Goal: Task Accomplishment & Management: Manage account settings

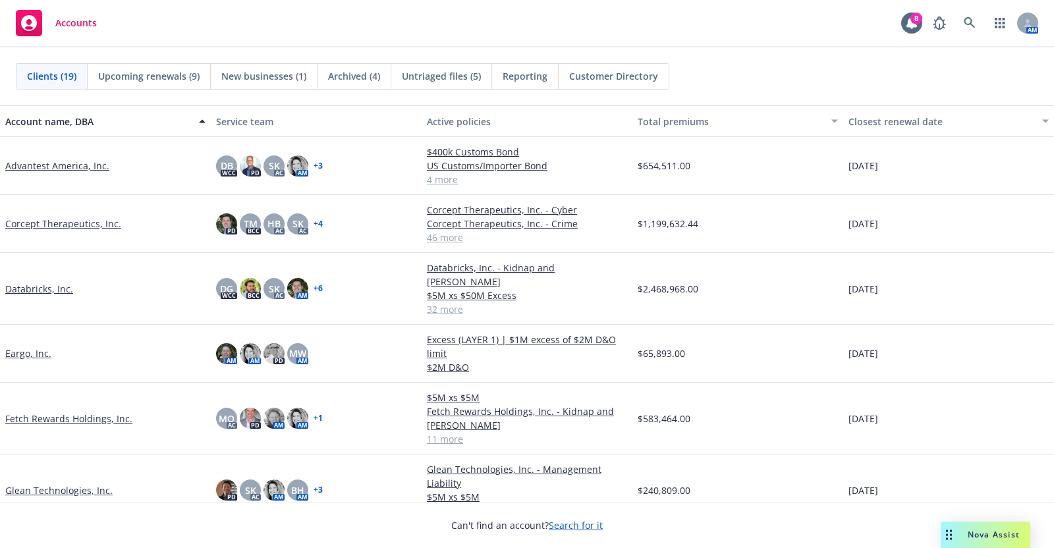
click at [34, 282] on link "Databricks, Inc." at bounding box center [39, 289] width 68 height 14
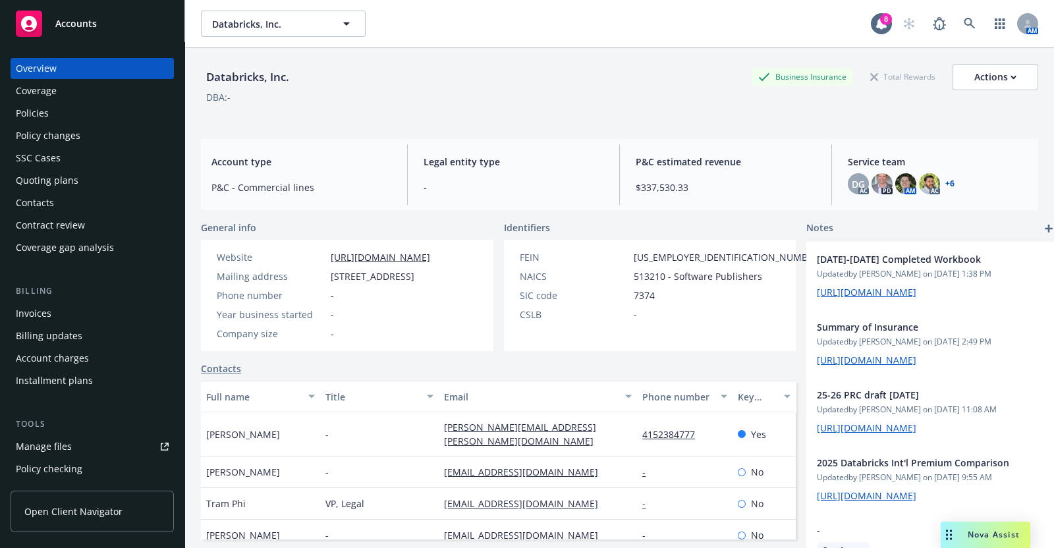
click at [42, 110] on div "Policies" at bounding box center [32, 113] width 33 height 21
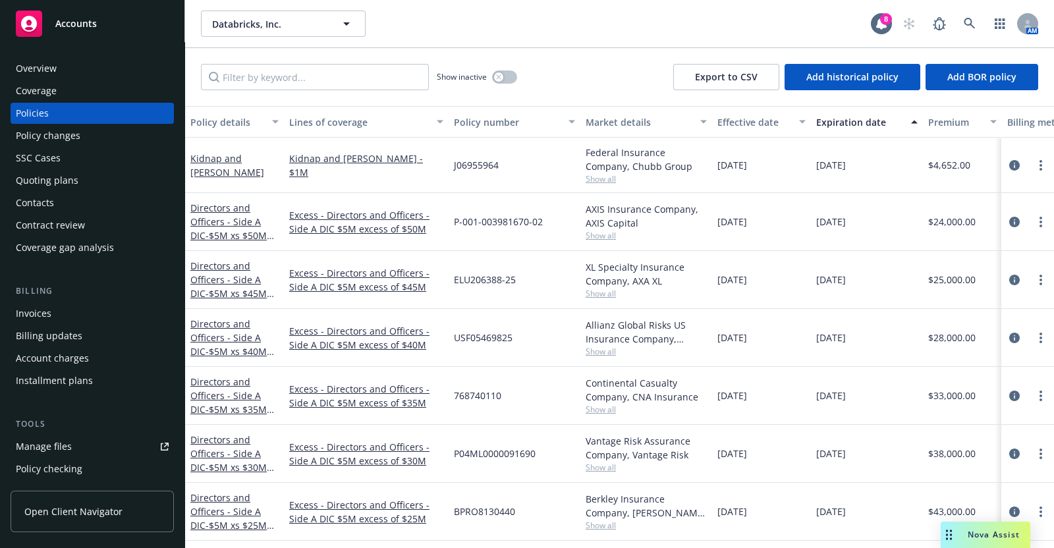
click at [43, 64] on div "Overview" at bounding box center [36, 68] width 41 height 21
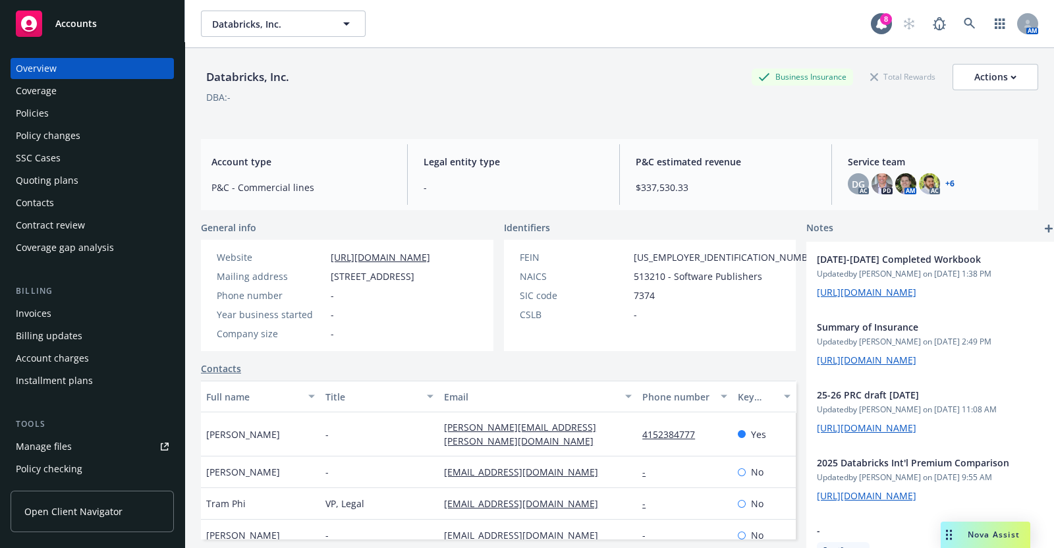
click at [76, 175] on div "Quoting plans" at bounding box center [92, 180] width 153 height 21
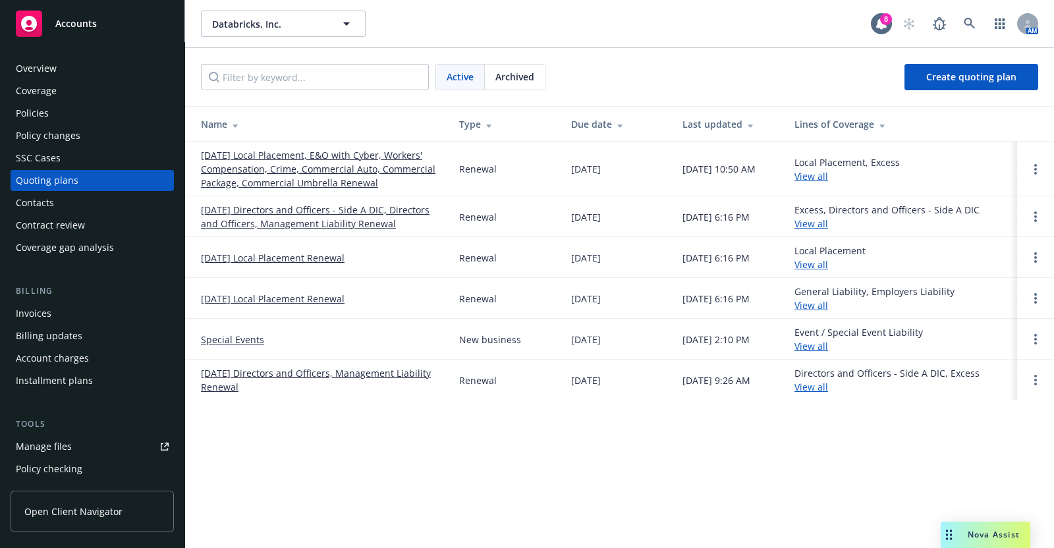
click at [335, 159] on link "[DATE] Local Placement, E&O with Cyber, Workers' Compensation, Crime, Commercia…" at bounding box center [319, 168] width 237 height 41
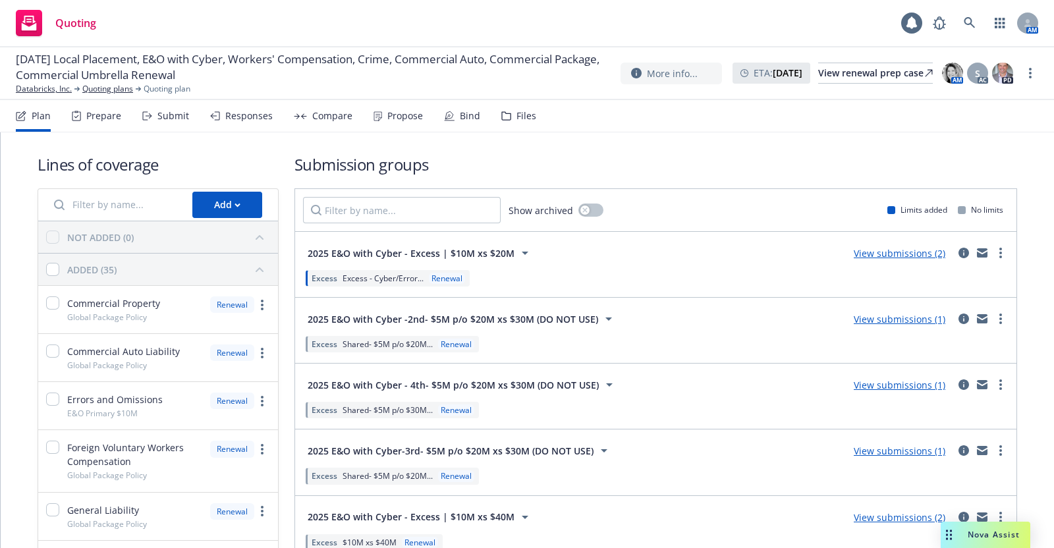
click at [169, 117] on div "Submit" at bounding box center [173, 116] width 32 height 11
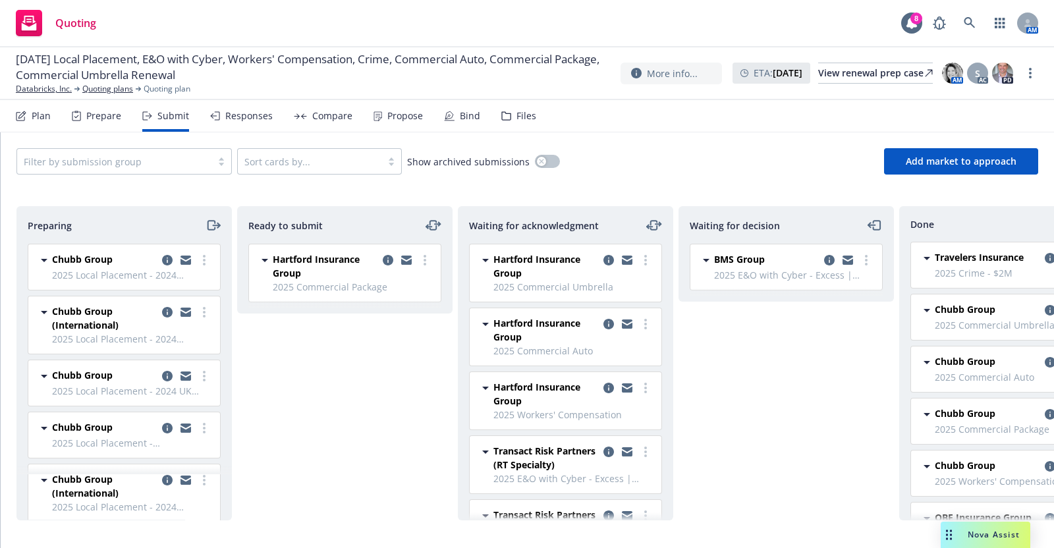
click at [734, 256] on span "BMS Group" at bounding box center [739, 259] width 51 height 14
click at [828, 255] on icon "copy logging email" at bounding box center [829, 260] width 11 height 11
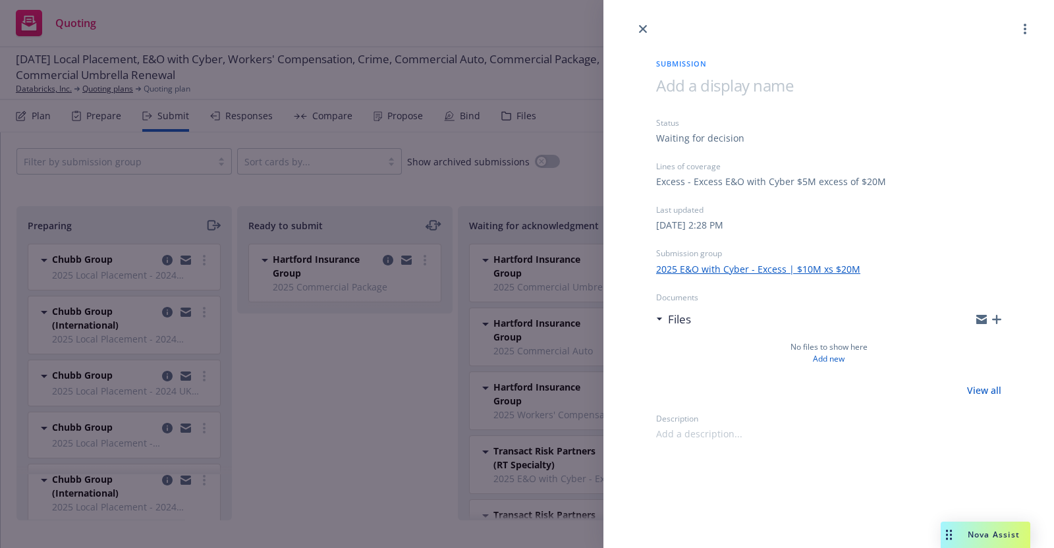
click at [766, 269] on link "2025 E&O with Cyber - Excess | $10M xs $20M" at bounding box center [758, 269] width 204 height 14
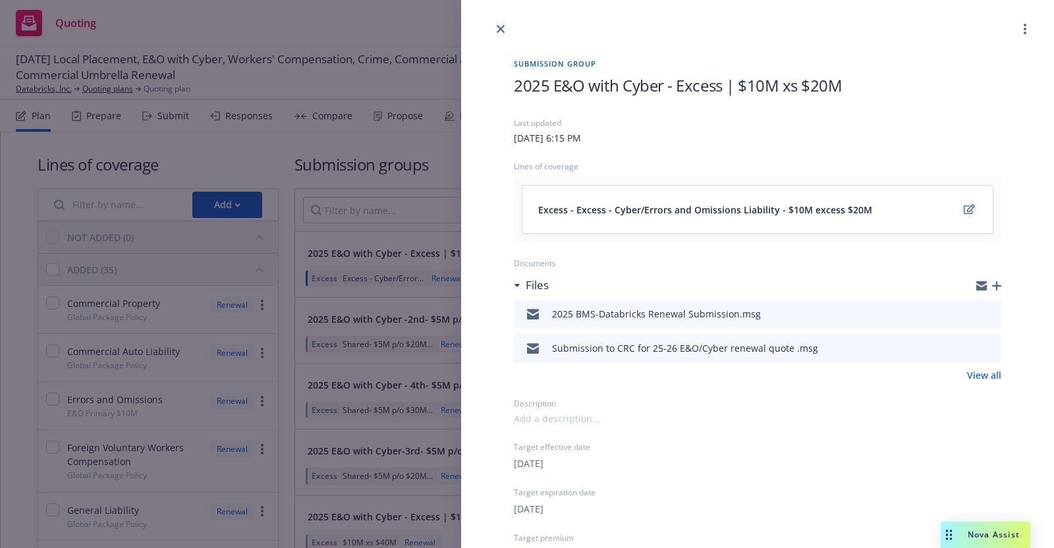
click at [964, 204] on icon "edit" at bounding box center [969, 209] width 11 height 11
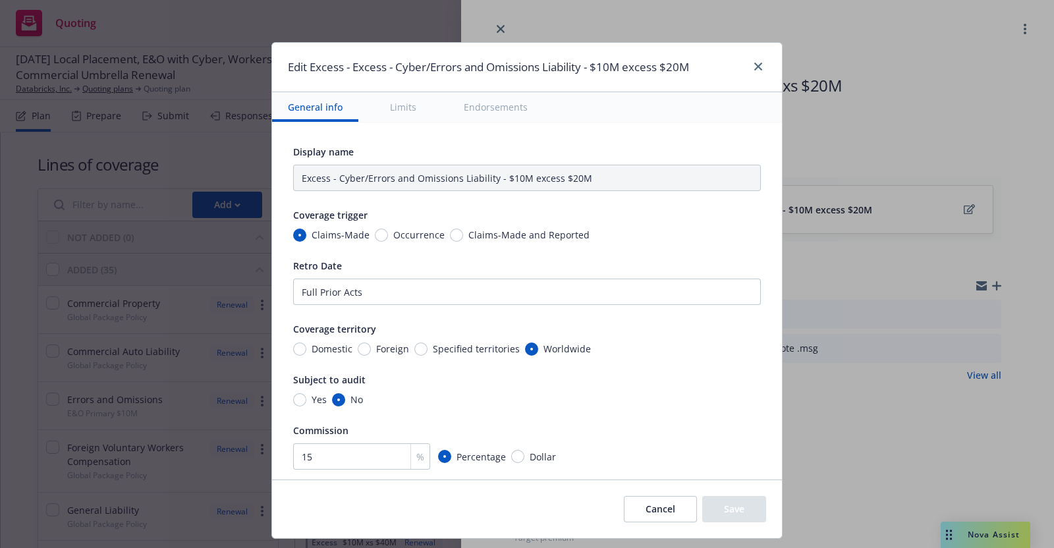
type textarea "x"
type input "Excess $10M excess of $20M"
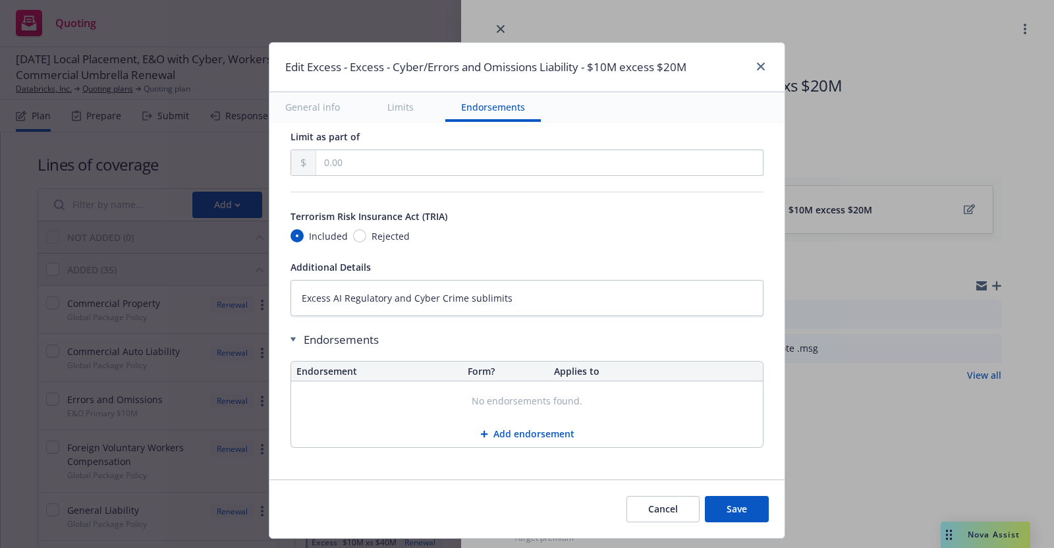
scroll to position [802, 0]
drag, startPoint x: 287, startPoint y: 293, endPoint x: 514, endPoint y: 284, distance: 228.1
click at [514, 284] on textarea "Excess AI Regulatory and Cyber Crime sublimits" at bounding box center [526, 296] width 473 height 36
click at [737, 509] on button "Save" at bounding box center [737, 509] width 64 height 26
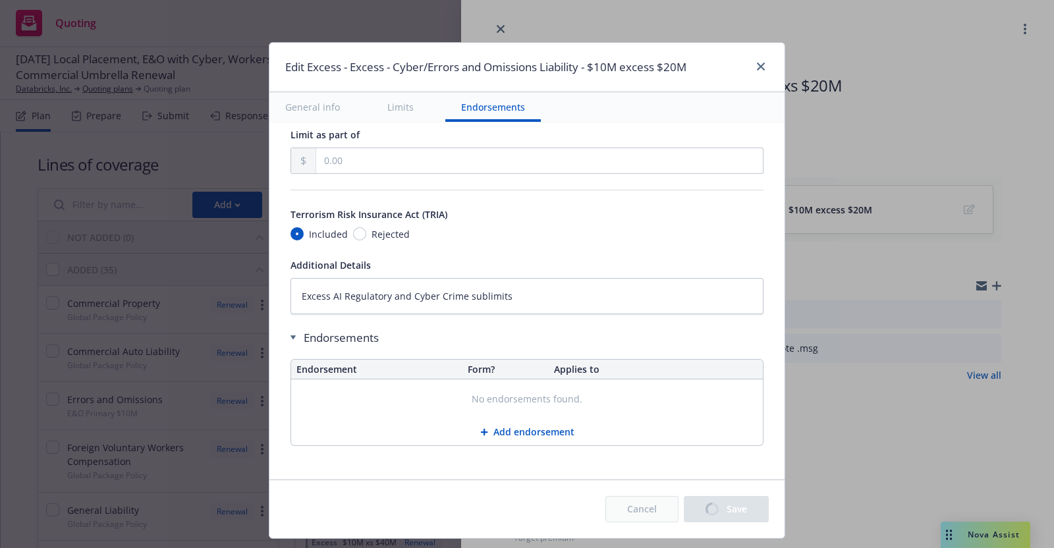
type textarea "x"
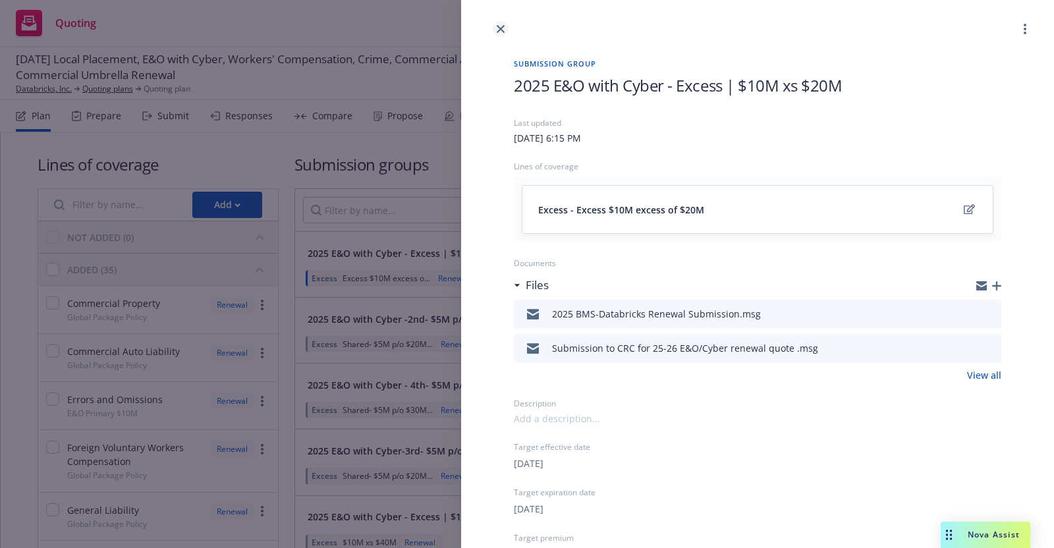
click at [501, 23] on link "close" at bounding box center [501, 29] width 16 height 16
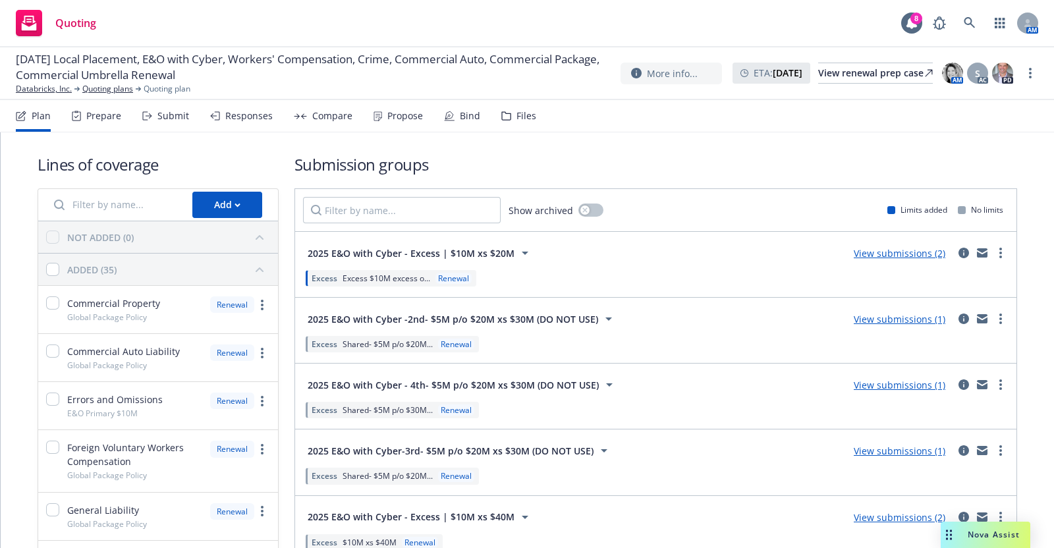
click at [161, 116] on div "Submit" at bounding box center [173, 116] width 32 height 11
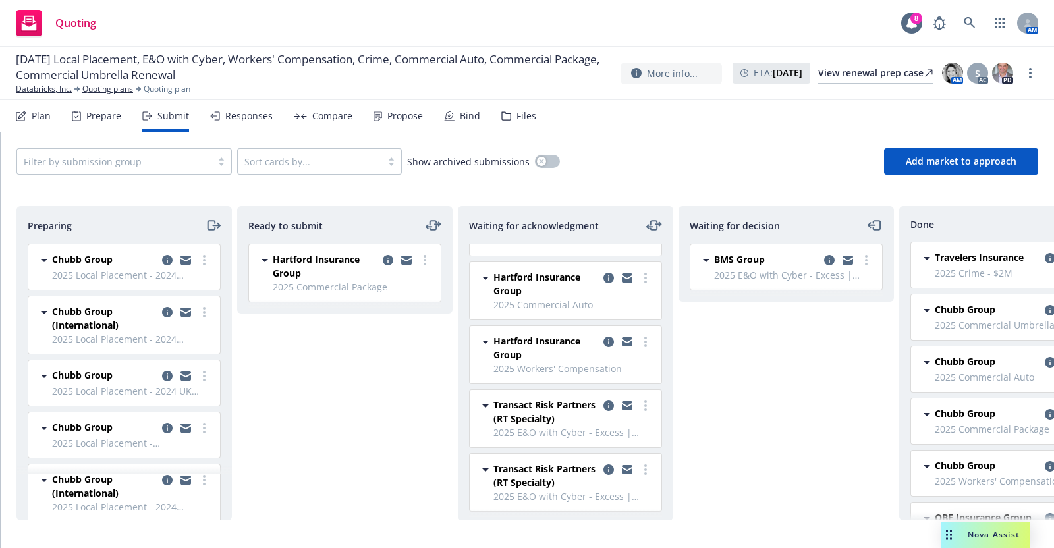
scroll to position [59, 0]
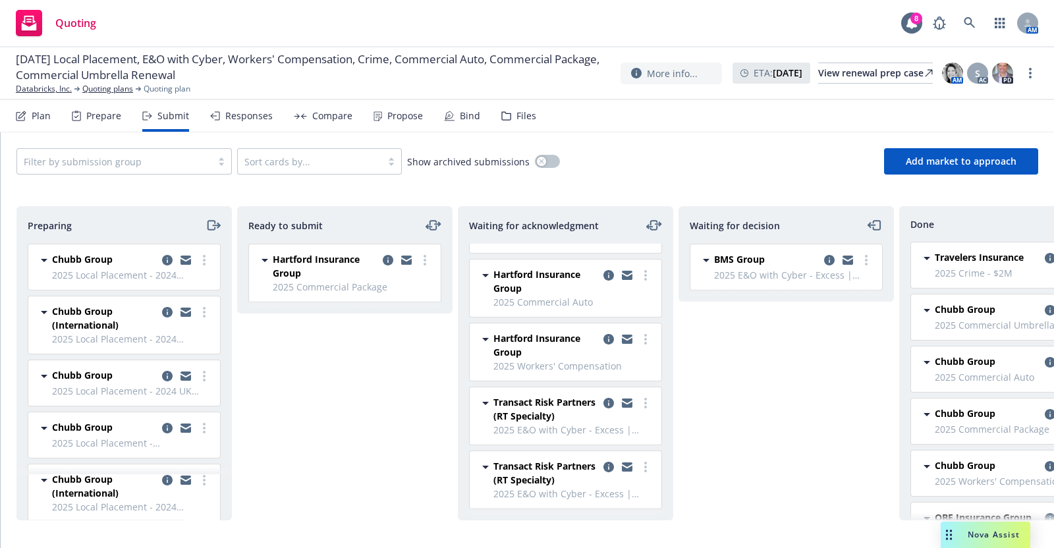
click at [557, 460] on span "Transact Risk Partners (RT Specialty)" at bounding box center [545, 473] width 105 height 28
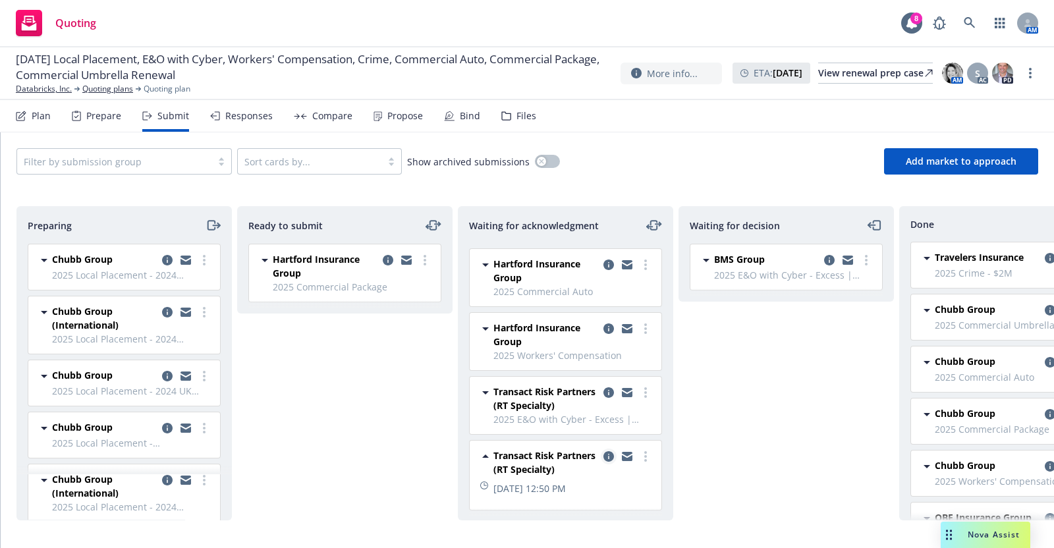
click at [603, 453] on icon "copy logging email" at bounding box center [608, 456] width 11 height 11
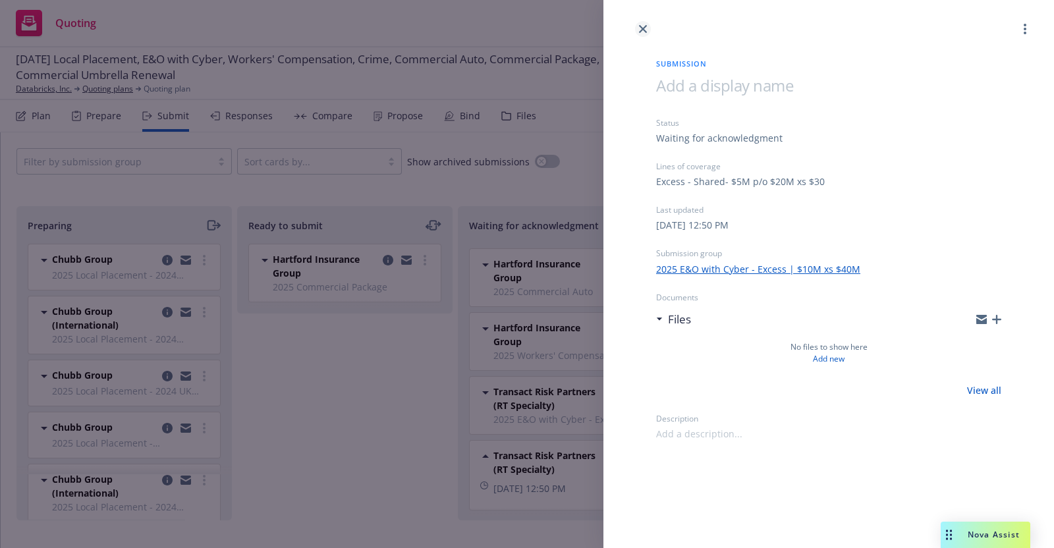
click at [644, 28] on icon "close" at bounding box center [643, 29] width 8 height 8
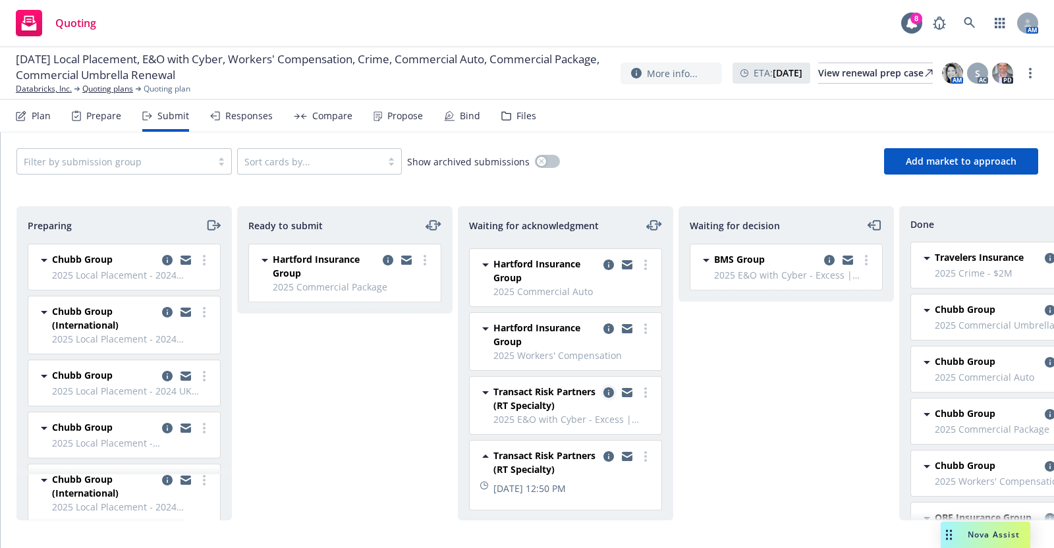
click at [603, 391] on icon "copy logging email" at bounding box center [608, 392] width 11 height 11
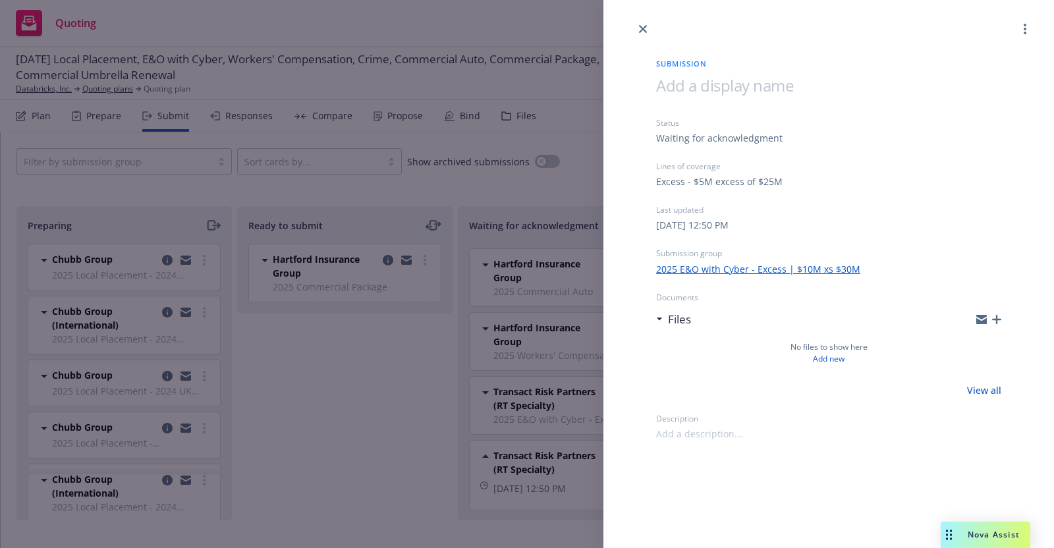
click at [382, 419] on div "Submission Status Waiting for acknowledgment Lines of coverage Excess - $5M exc…" at bounding box center [527, 274] width 1054 height 548
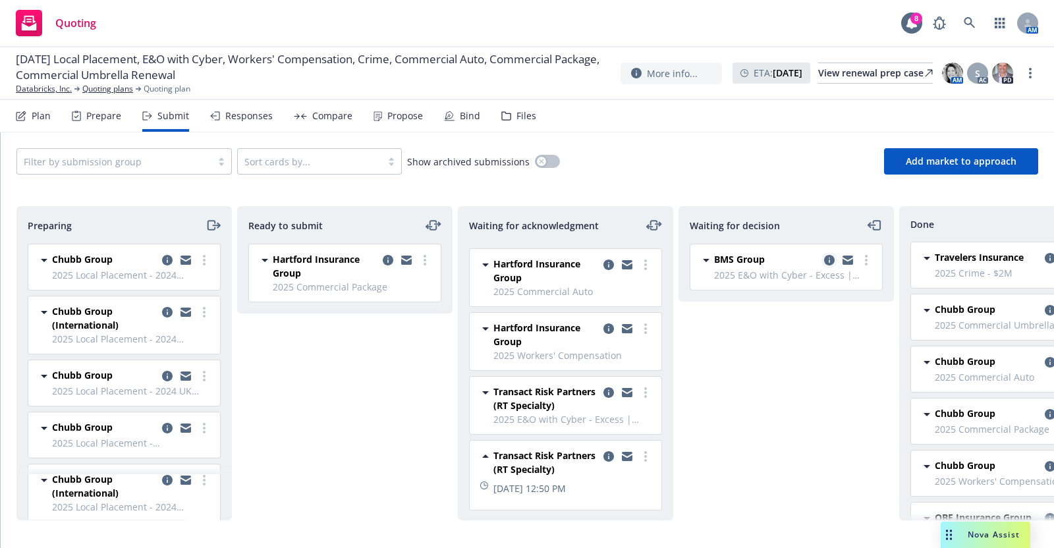
click at [827, 256] on icon "copy logging email" at bounding box center [829, 260] width 11 height 11
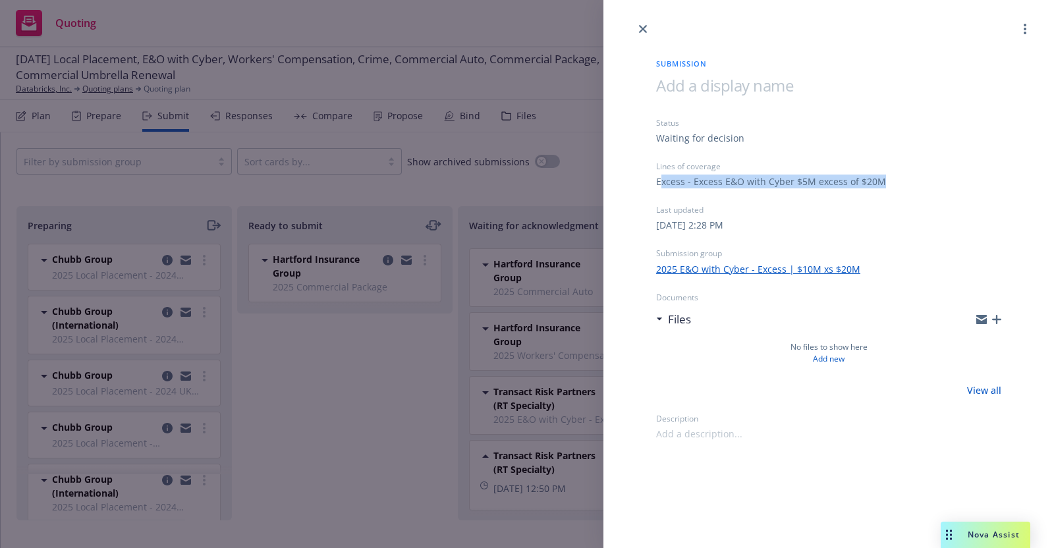
drag, startPoint x: 659, startPoint y: 179, endPoint x: 886, endPoint y: 180, distance: 227.2
click at [887, 179] on div "Excess - Excess E&O with Cyber $5M excess of $20M" at bounding box center [828, 182] width 345 height 14
copy div "xcess - Excess E&O with Cyber $5M excess of $20M"
drag, startPoint x: 398, startPoint y: 476, endPoint x: 414, endPoint y: 466, distance: 19.2
click at [398, 476] on div "Submission Status Waiting for decision Lines of coverage Excess - Excess E&O wi…" at bounding box center [527, 274] width 1054 height 548
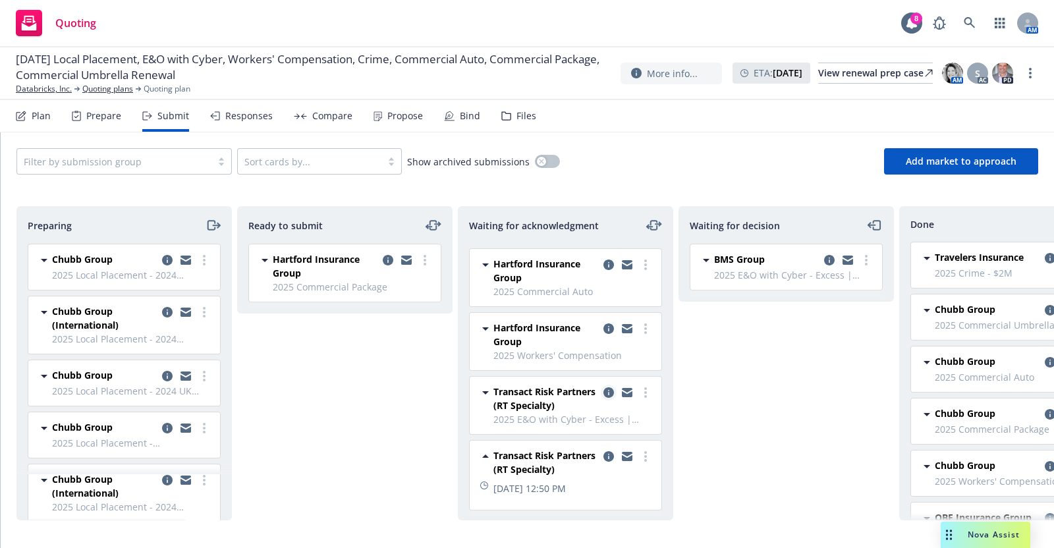
click at [603, 387] on icon "copy logging email" at bounding box center [608, 392] width 11 height 11
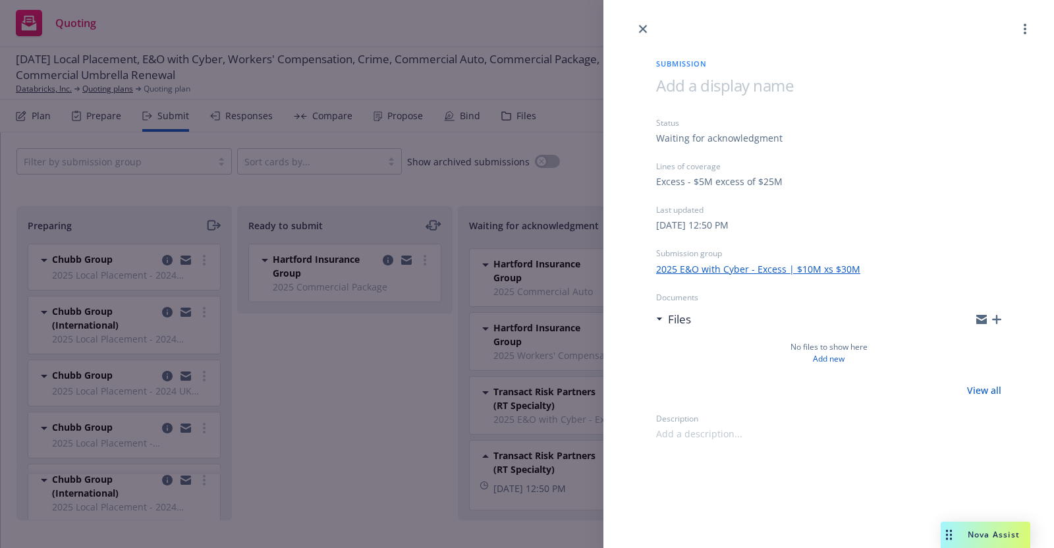
click at [741, 264] on link "2025 E&O with Cyber - Excess | $10M xs $30M" at bounding box center [758, 269] width 204 height 14
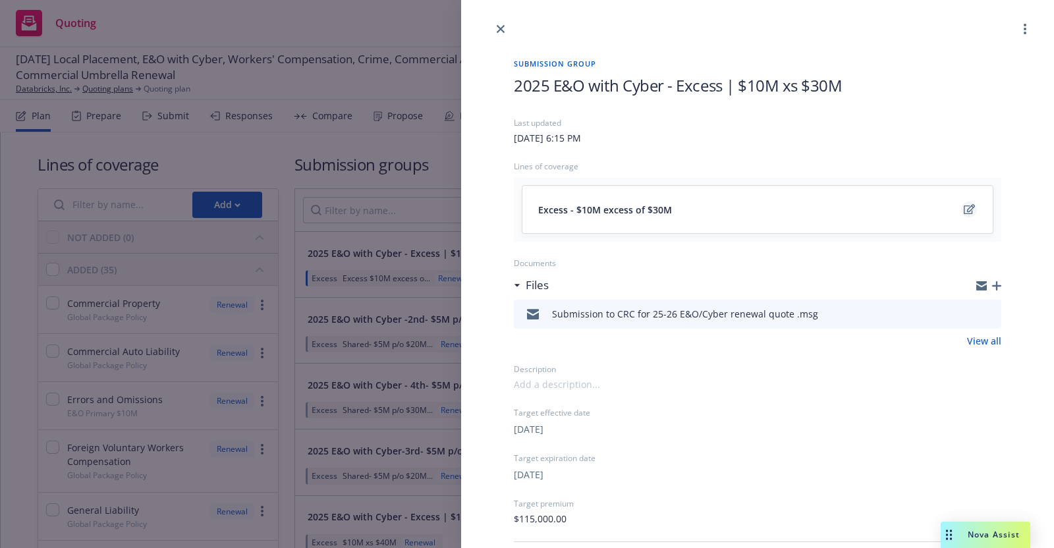
click at [964, 209] on icon "edit" at bounding box center [969, 209] width 11 height 10
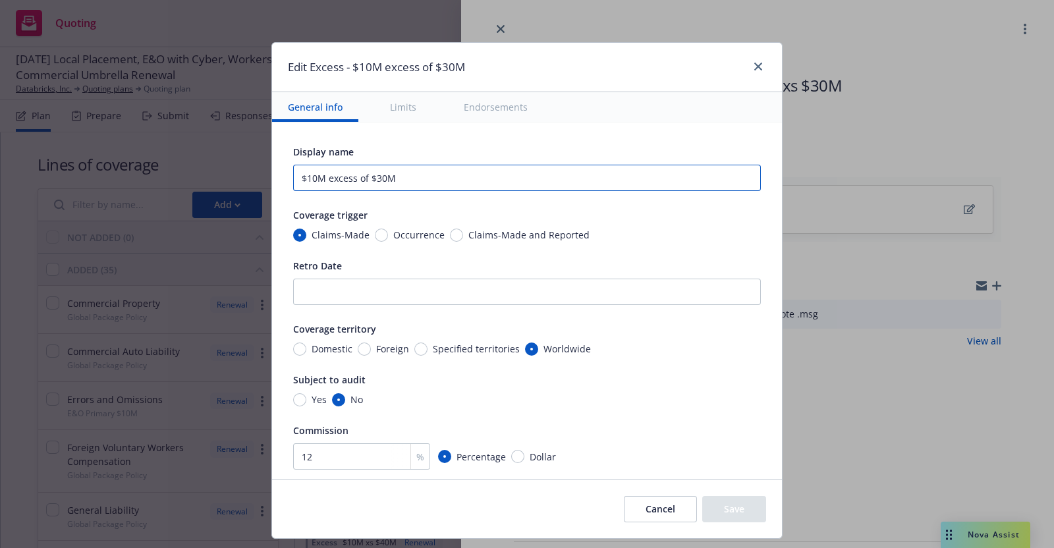
drag, startPoint x: 283, startPoint y: 180, endPoint x: 441, endPoint y: 182, distance: 157.4
click at [441, 182] on input "$10M excess of $30M" at bounding box center [527, 178] width 468 height 26
paste input "xcess - Excess E&O with Cyber $5M excess of $2"
click at [293, 177] on input "xcess - Excess E&O with Cyber $5M excess of $20M" at bounding box center [527, 178] width 468 height 26
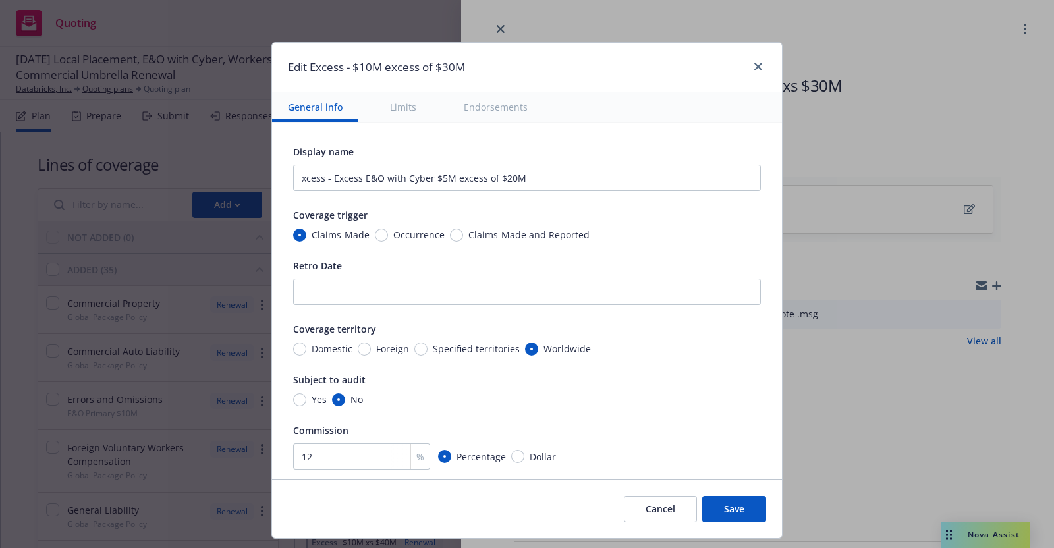
click at [382, 202] on div "Display name xcess - Excess E&O with Cyber $5M excess of $20M Coverage trigger …" at bounding box center [527, 338] width 468 height 389
click at [293, 179] on input "xcess - Excess E&O with Cyber $5M excess of $20M" at bounding box center [527, 178] width 468 height 26
click at [437, 179] on input "Excess - Excess E&O with Cyber $5M excess of $20M" at bounding box center [527, 178] width 468 height 26
click at [505, 178] on input "Excess - Excess E&O with Cyber $10M excess of $20M" at bounding box center [527, 178] width 468 height 26
type input "Excess - Excess E&O with Cyber $10M excess of $30M"
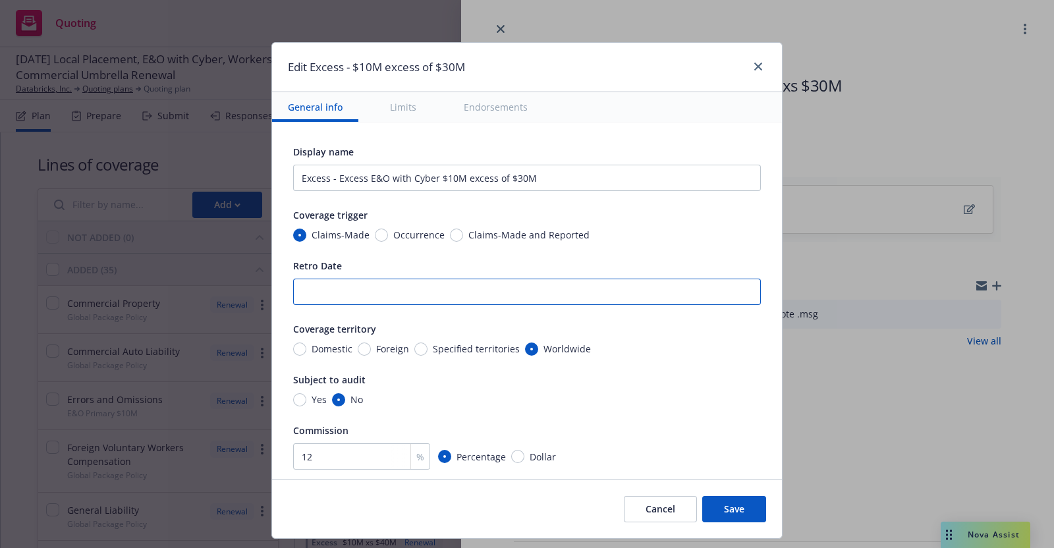
click at [323, 292] on input "Retro Date" at bounding box center [527, 292] width 468 height 26
type input "Full Prior Acts"
click at [302, 456] on input "12" at bounding box center [361, 456] width 137 height 26
type input "12.5"
click at [656, 397] on div "Yes No" at bounding box center [527, 400] width 468 height 14
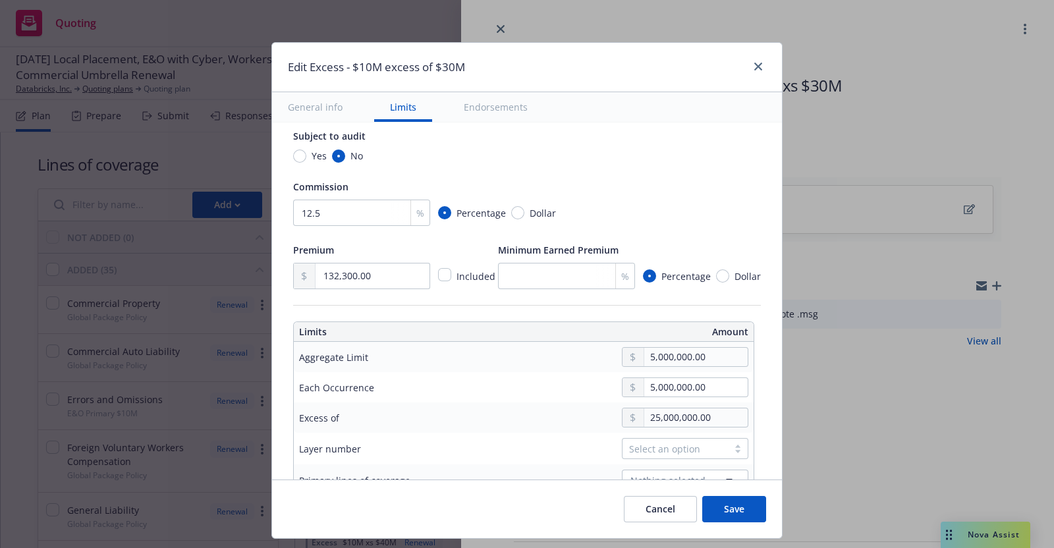
scroll to position [294, 0]
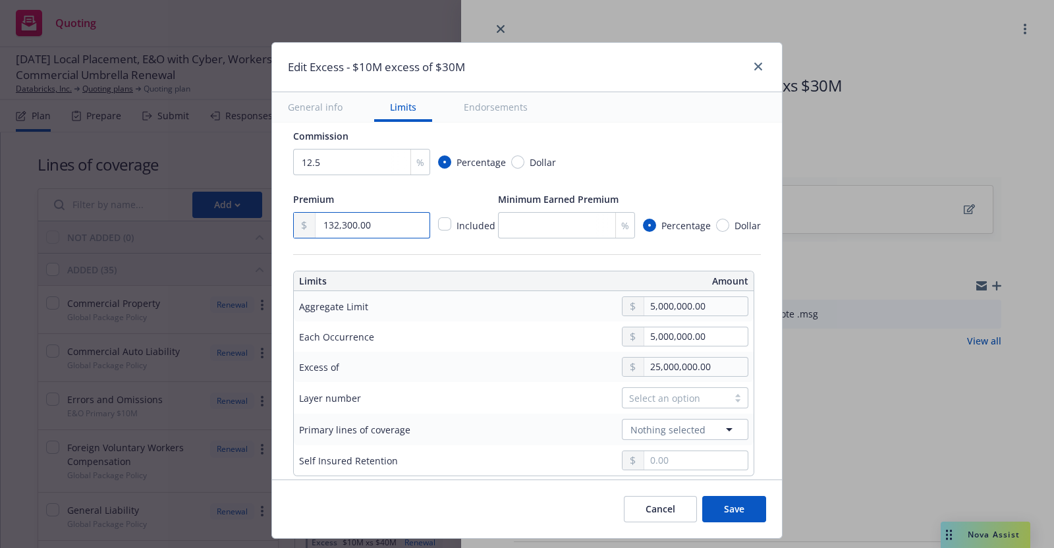
drag, startPoint x: 371, startPoint y: 227, endPoint x: 293, endPoint y: 219, distance: 78.1
click at [293, 219] on div "132,300.00" at bounding box center [361, 225] width 137 height 26
type input "312,000.00"
click at [695, 142] on div "Commission" at bounding box center [527, 136] width 468 height 16
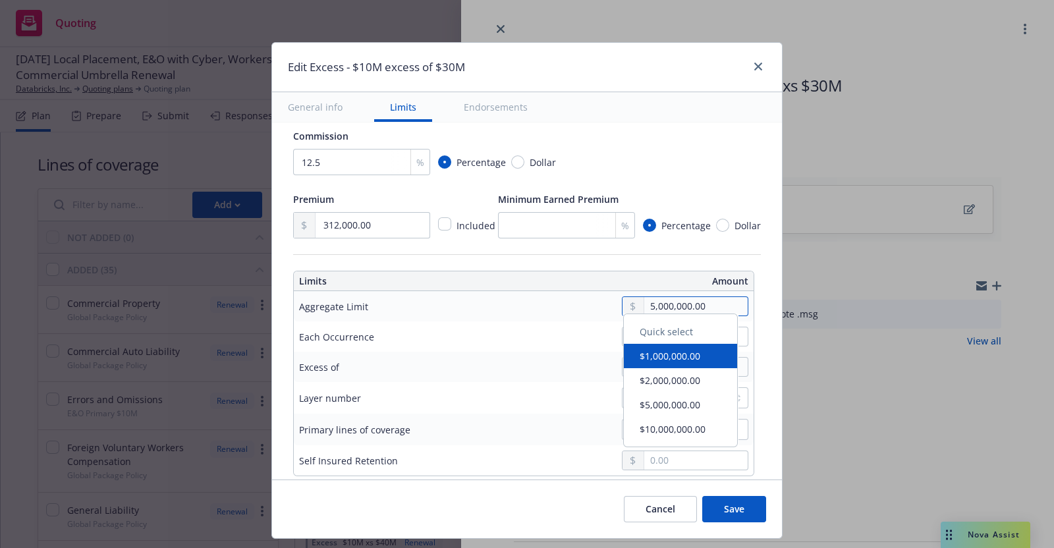
click at [644, 304] on input "5,000,000.00" at bounding box center [695, 306] width 103 height 18
type input "$10M excess of $25M"
type input "10,000,000.00"
click at [667, 436] on button "$10,000,000.00" at bounding box center [680, 436] width 113 height 24
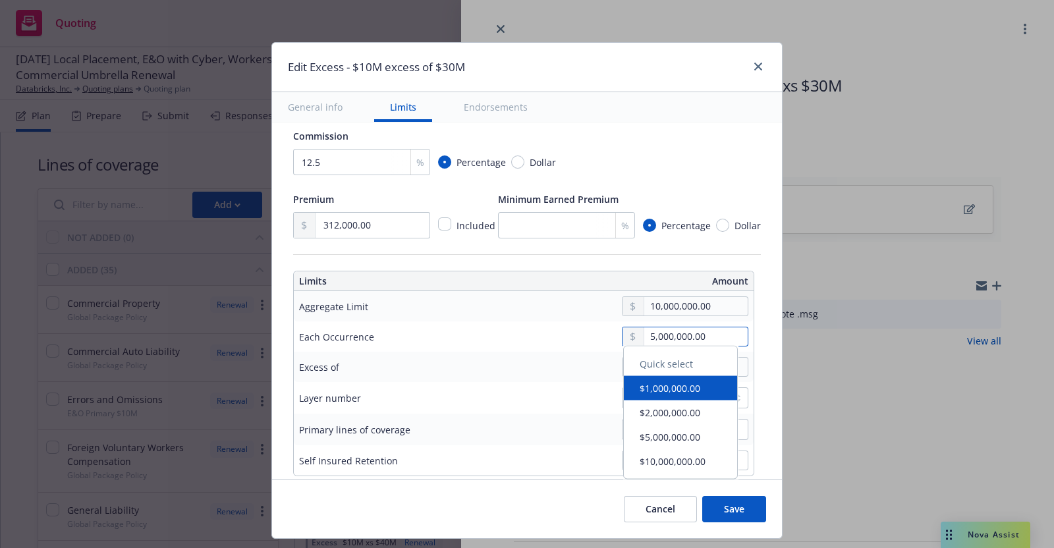
click at [696, 331] on input "5,000,000.00" at bounding box center [695, 336] width 103 height 18
type input "10,000,000.00"
click at [671, 458] on button "$10,000,000.00" at bounding box center [680, 463] width 113 height 24
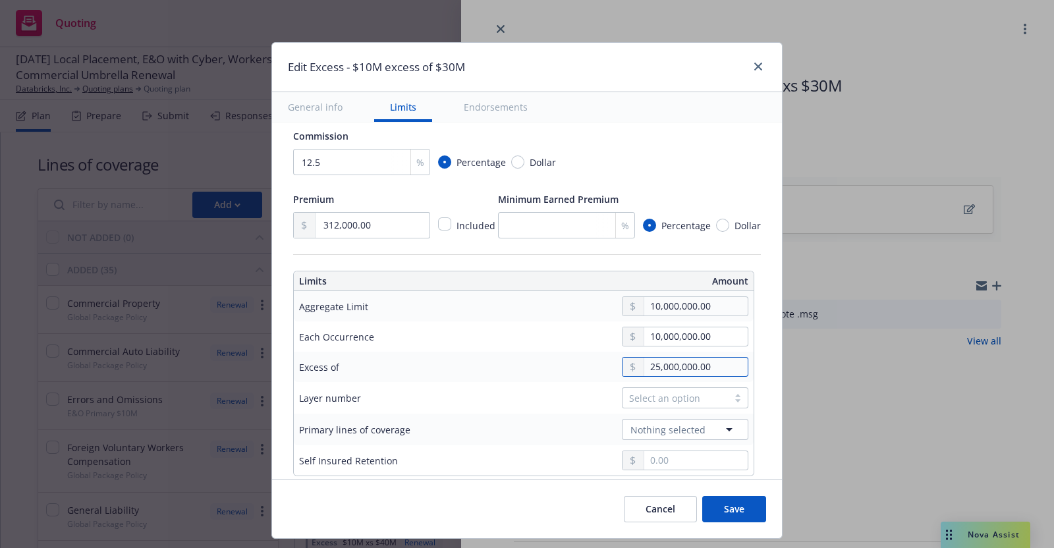
click at [662, 364] on input "25,000,000.00" at bounding box center [695, 367] width 103 height 18
click at [651, 366] on input "25,000,000.00" at bounding box center [695, 367] width 103 height 18
click at [647, 362] on input "25,000,000.00" at bounding box center [695, 367] width 103 height 18
type input "2,000,000.00"
type input "$10M excess of $2M"
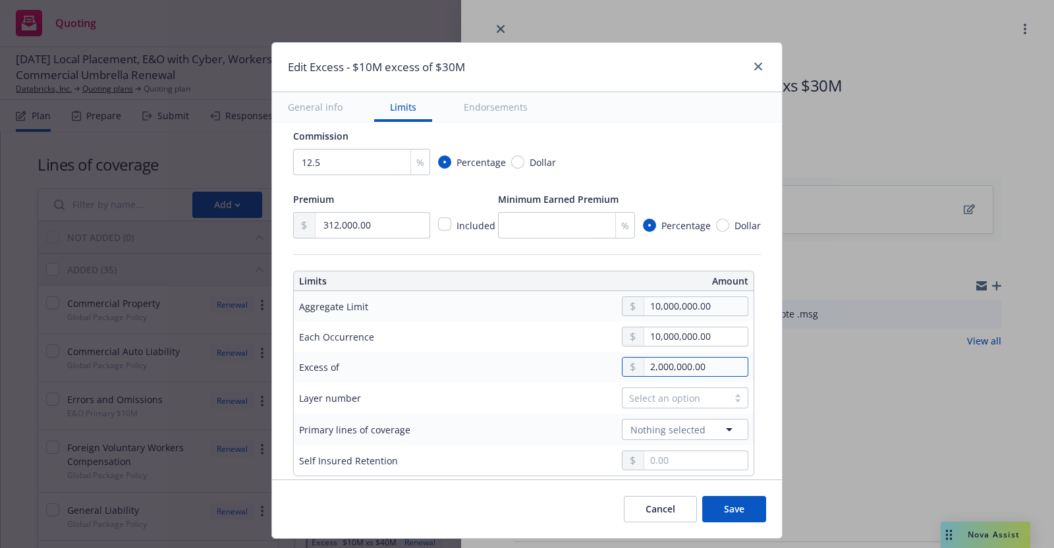
type input "000000.00"
type input "$10M excess of $0"
type input "3,000,000.00"
type input "$10M excess of $3M"
type input "30,000,000.00"
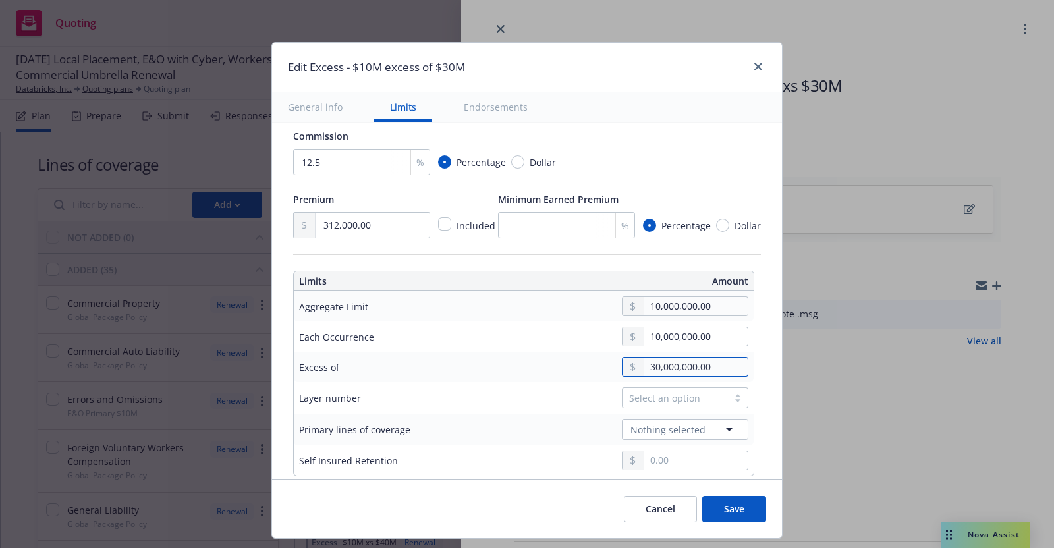
type input "$10M excess of $30M"
type input "30,000,000.00"
click at [497, 388] on div "Select an option" at bounding box center [623, 397] width 252 height 21
click at [728, 395] on div at bounding box center [738, 398] width 20 height 11
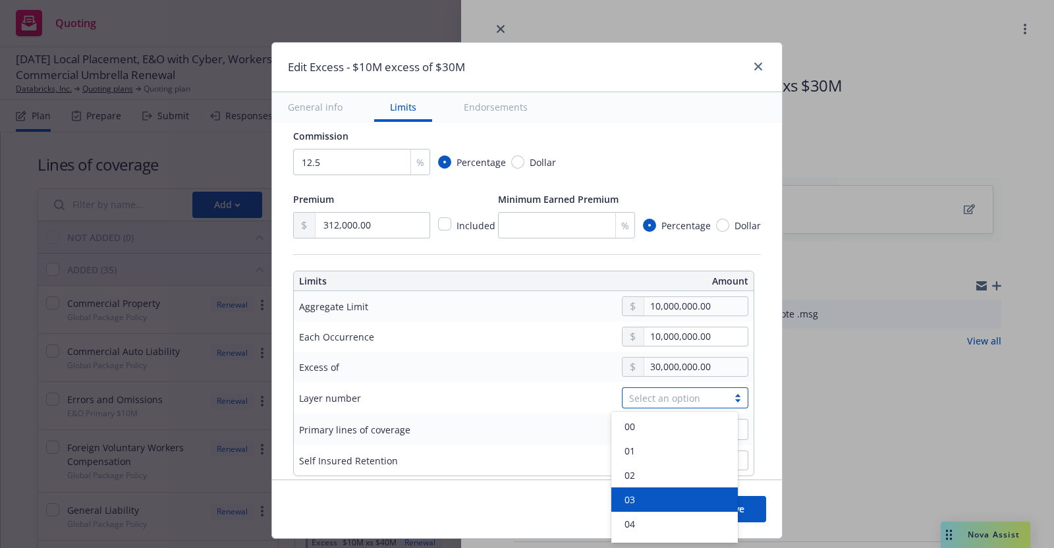
click at [637, 489] on div "03" at bounding box center [674, 499] width 126 height 24
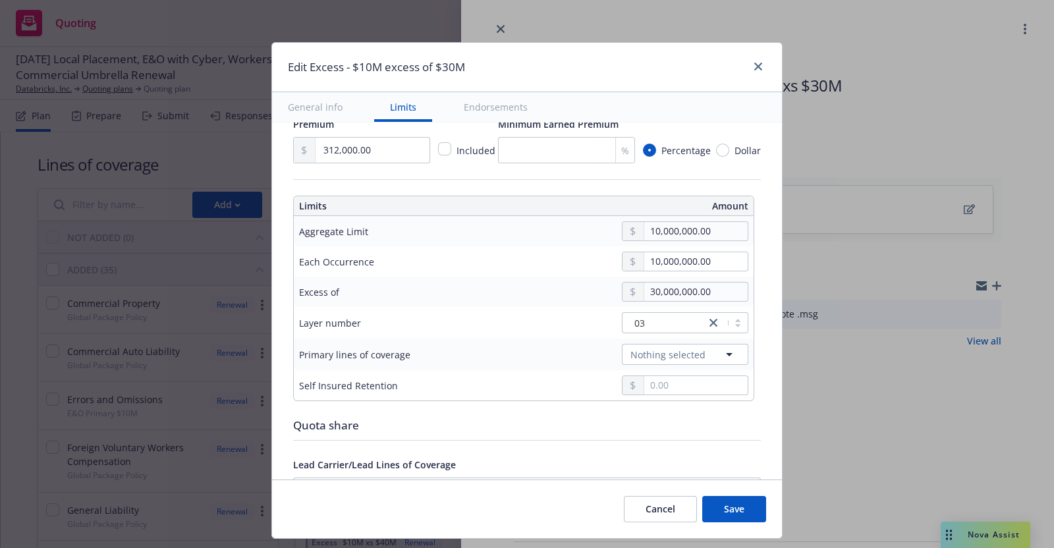
scroll to position [414, 0]
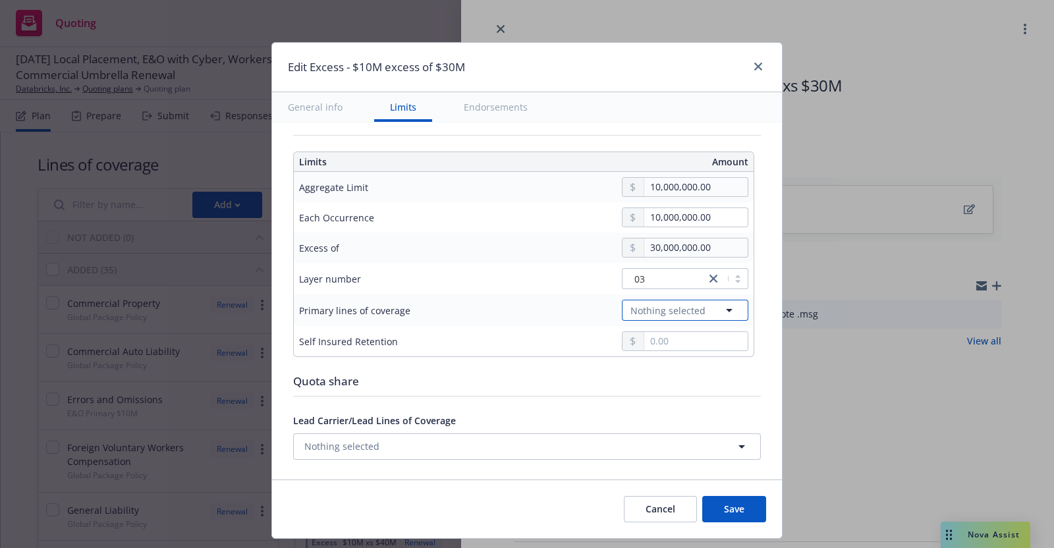
click at [726, 309] on icon "button" at bounding box center [729, 310] width 7 height 3
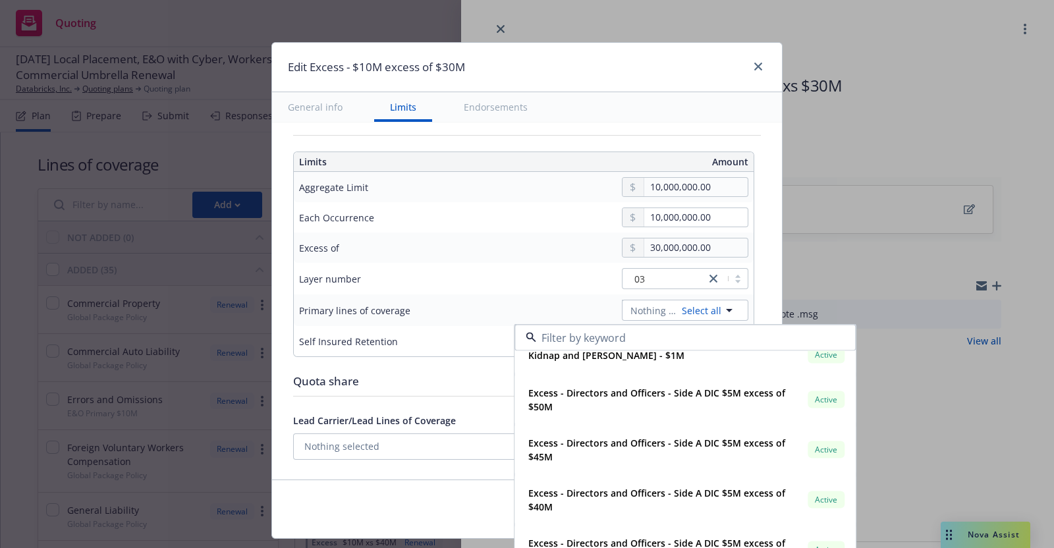
scroll to position [0, 0]
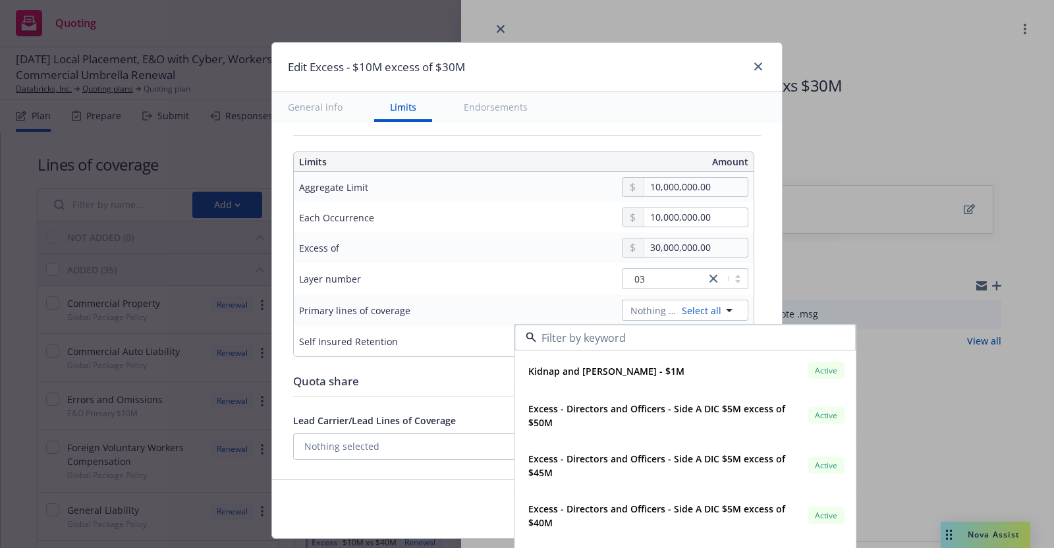
click at [892, 416] on div "Edit Excess - $10M excess of $30M General info Limits Endorsements Display name…" at bounding box center [527, 274] width 1054 height 548
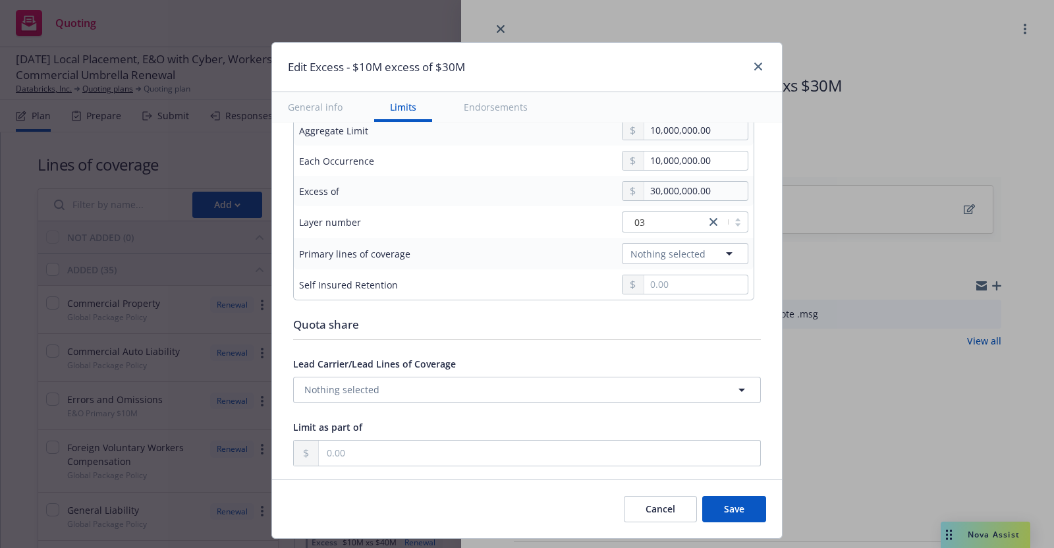
scroll to position [429, 0]
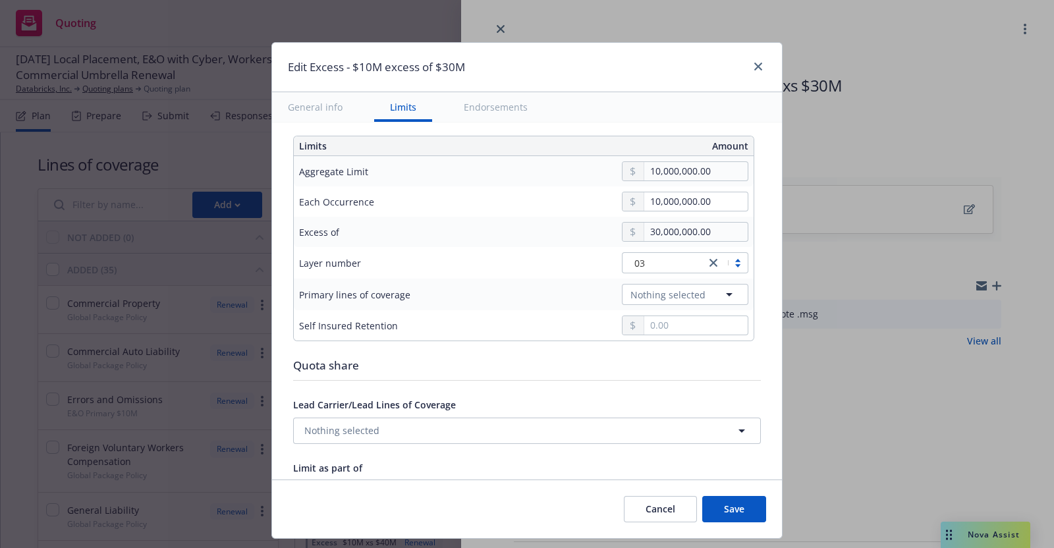
click at [725, 261] on div at bounding box center [726, 263] width 42 height 16
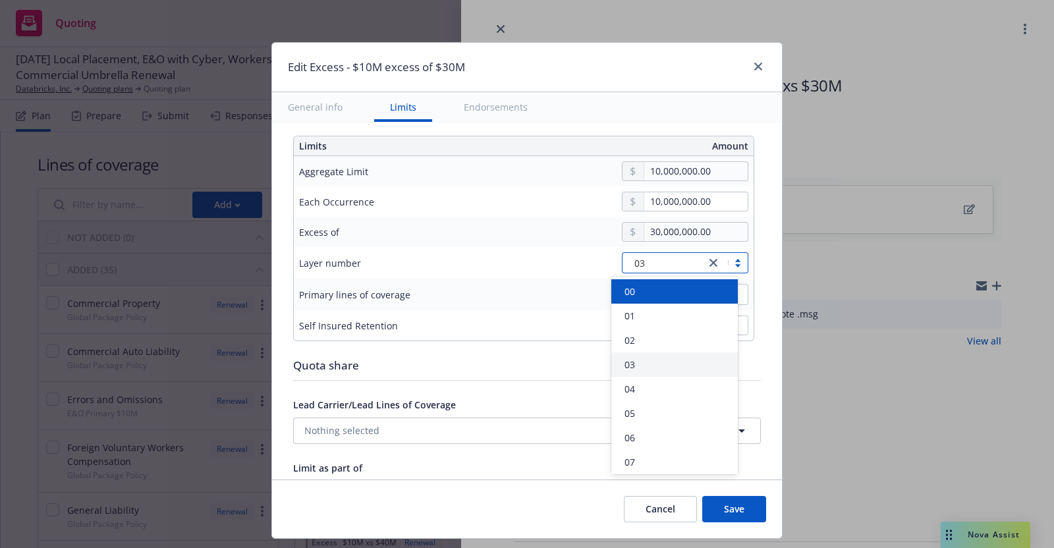
click at [524, 310] on td at bounding box center [622, 325] width 262 height 30
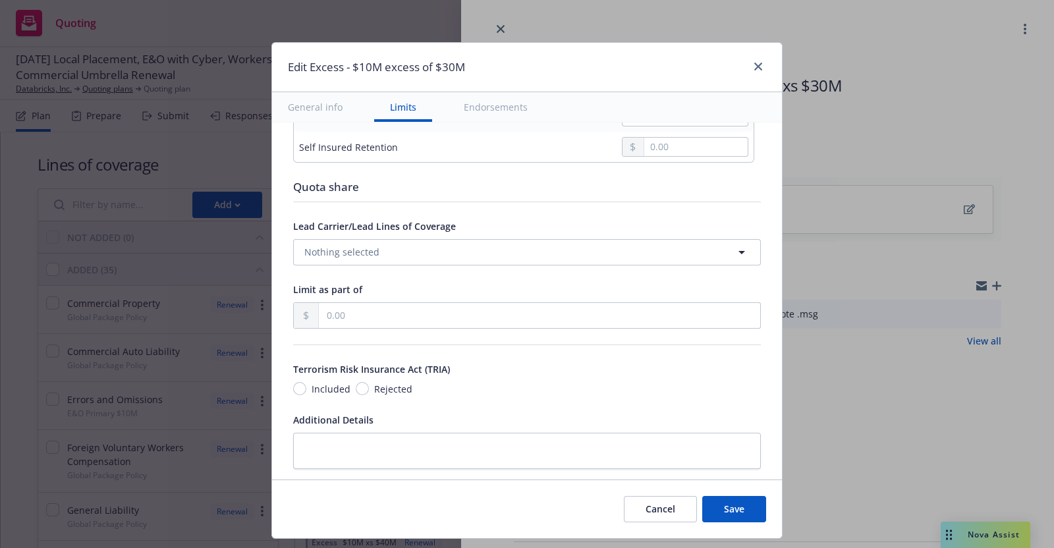
scroll to position [624, 0]
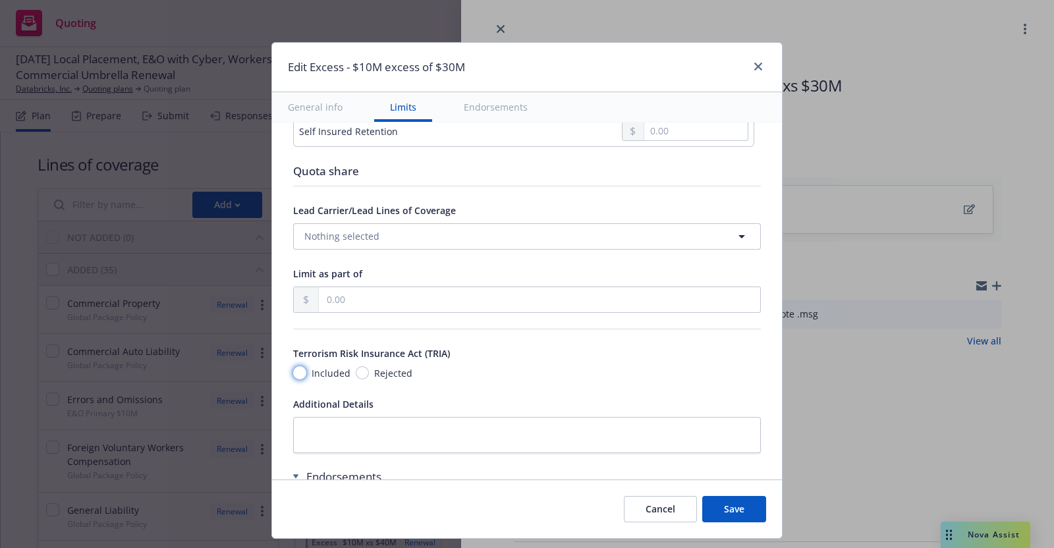
click at [293, 367] on input "Included" at bounding box center [299, 372] width 13 height 13
radio input "true"
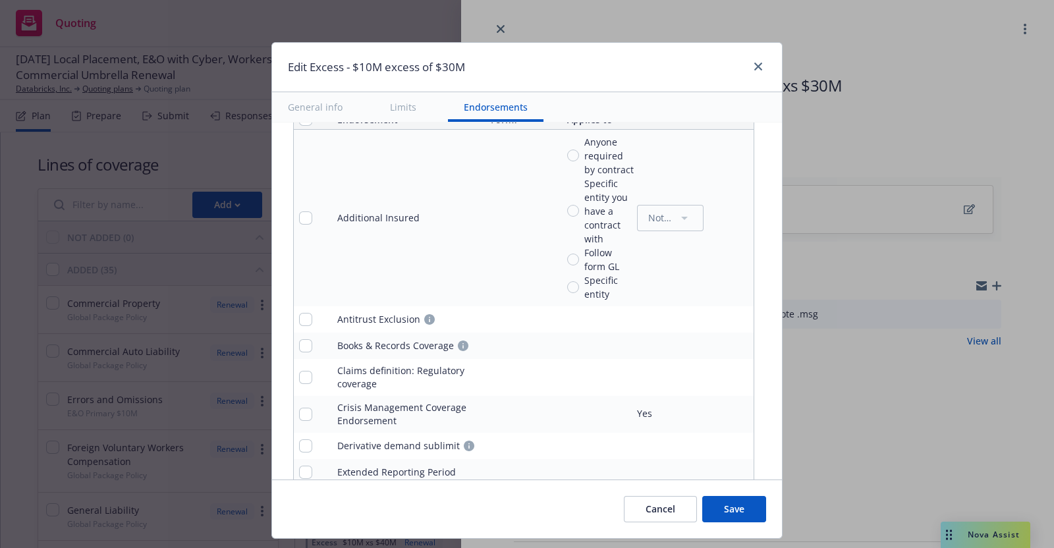
scroll to position [956, 0]
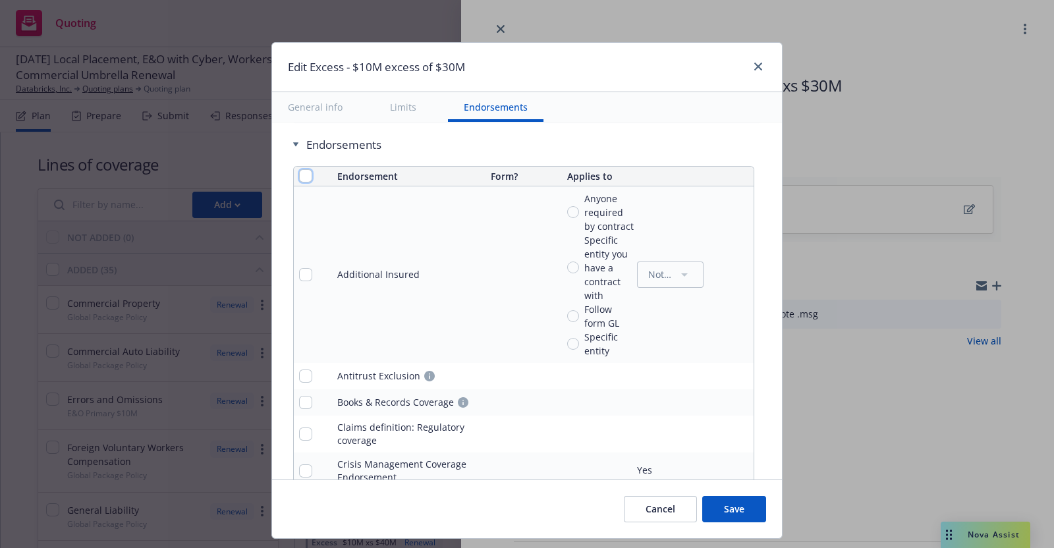
click at [299, 170] on input "checkbox" at bounding box center [305, 175] width 13 height 13
checkbox input "true"
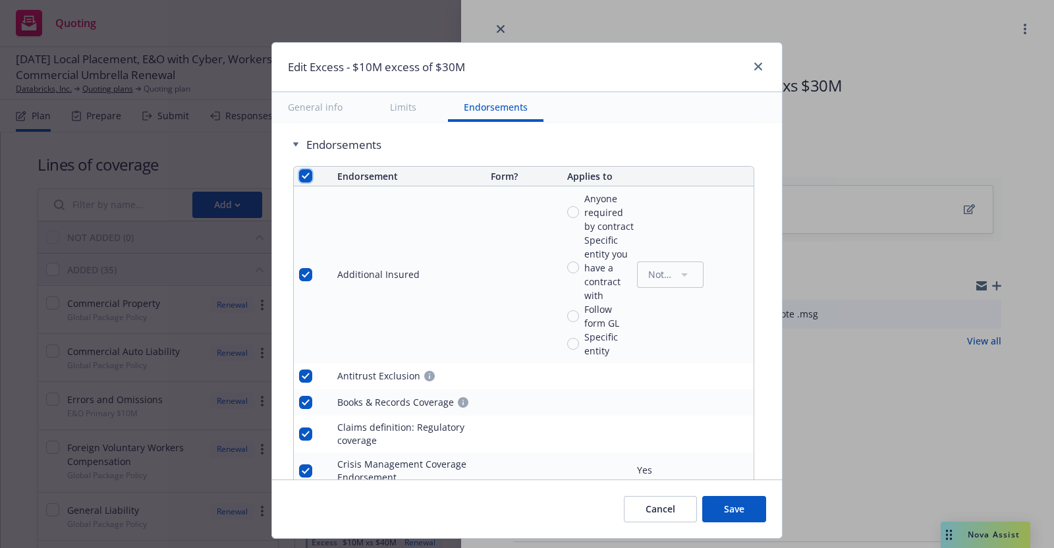
checkbox input "true"
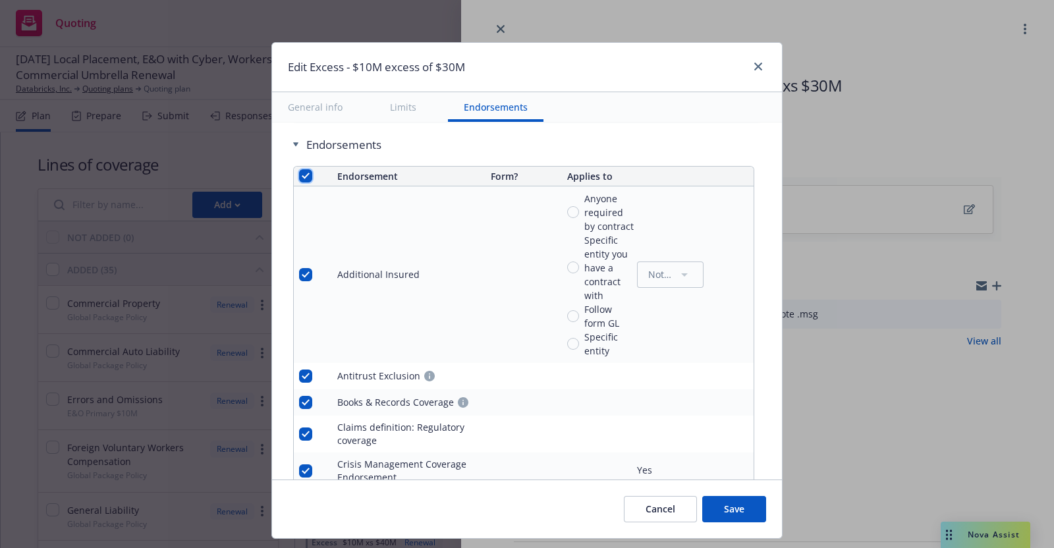
checkbox input "true"
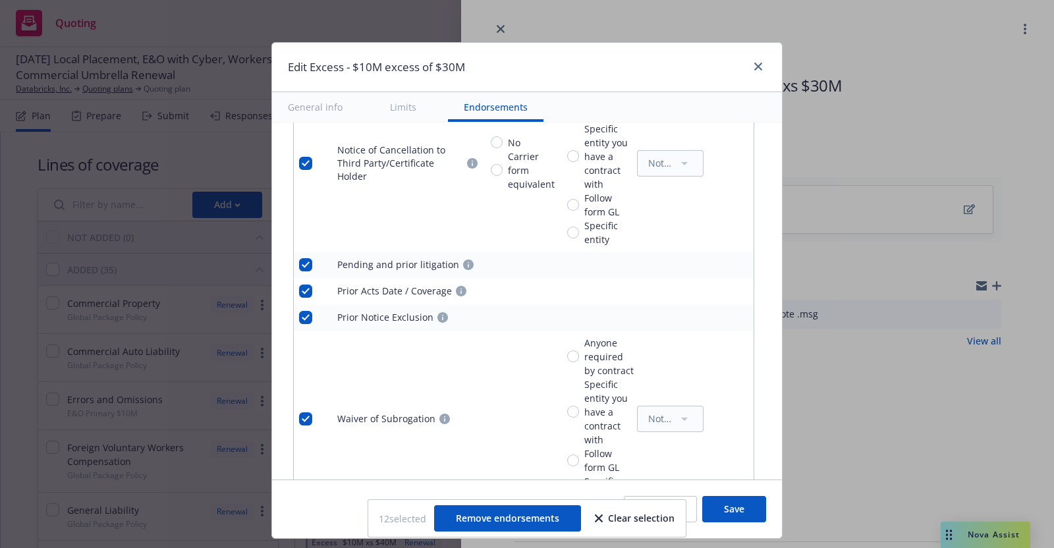
scroll to position [1511, 0]
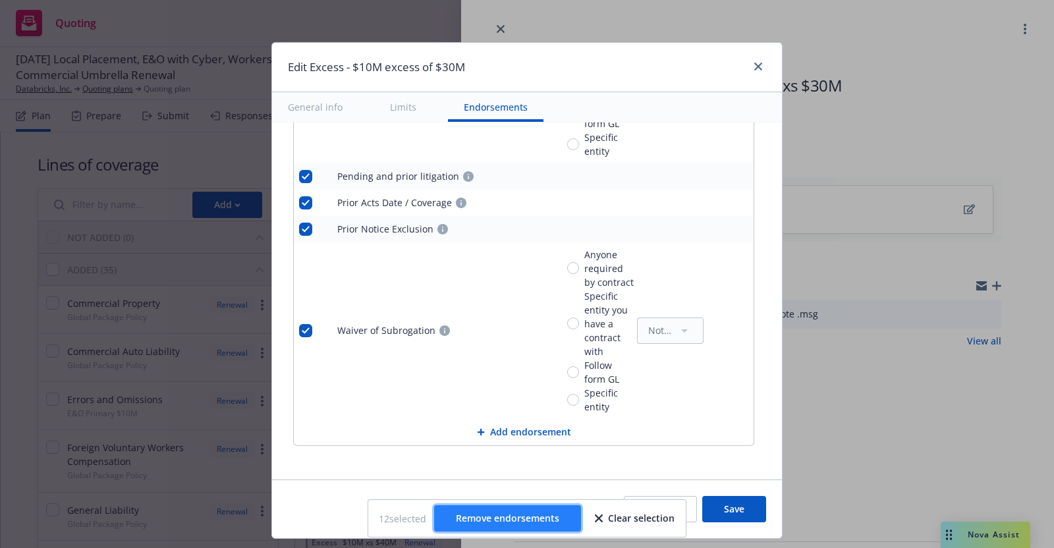
click at [526, 520] on span "Remove endorsements" at bounding box center [507, 518] width 103 height 13
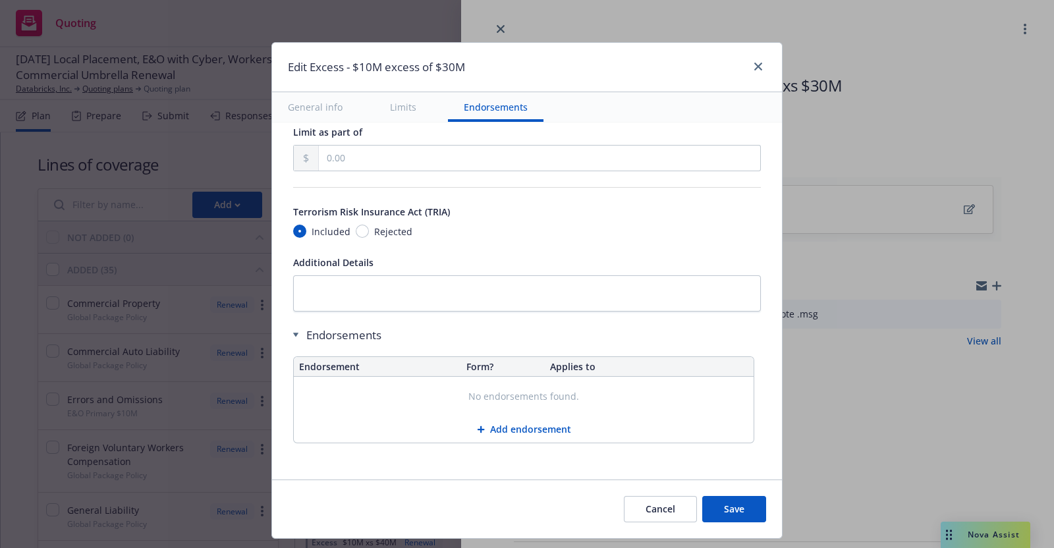
scroll to position [763, 0]
click at [739, 507] on button "Save" at bounding box center [734, 509] width 64 height 26
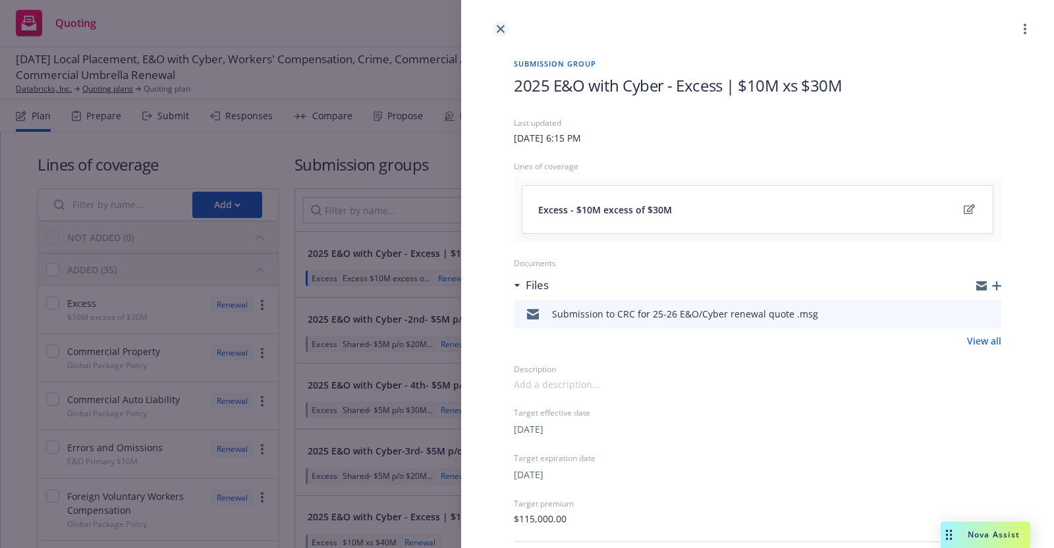
click at [499, 25] on icon "close" at bounding box center [501, 29] width 8 height 8
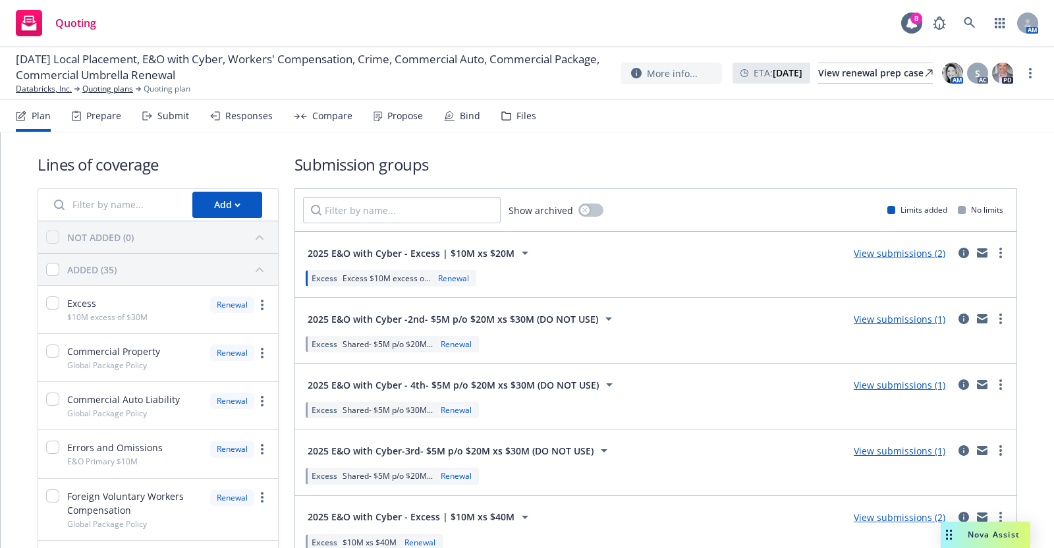
click at [186, 116] on div "Submit" at bounding box center [173, 116] width 32 height 11
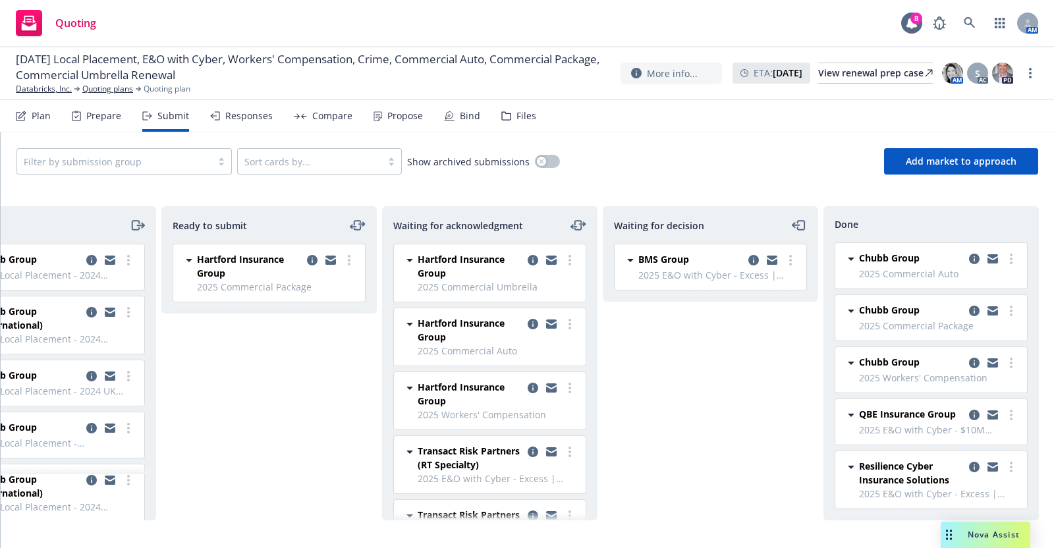
scroll to position [125, 0]
click at [969, 410] on icon "copy logging email" at bounding box center [974, 415] width 11 height 11
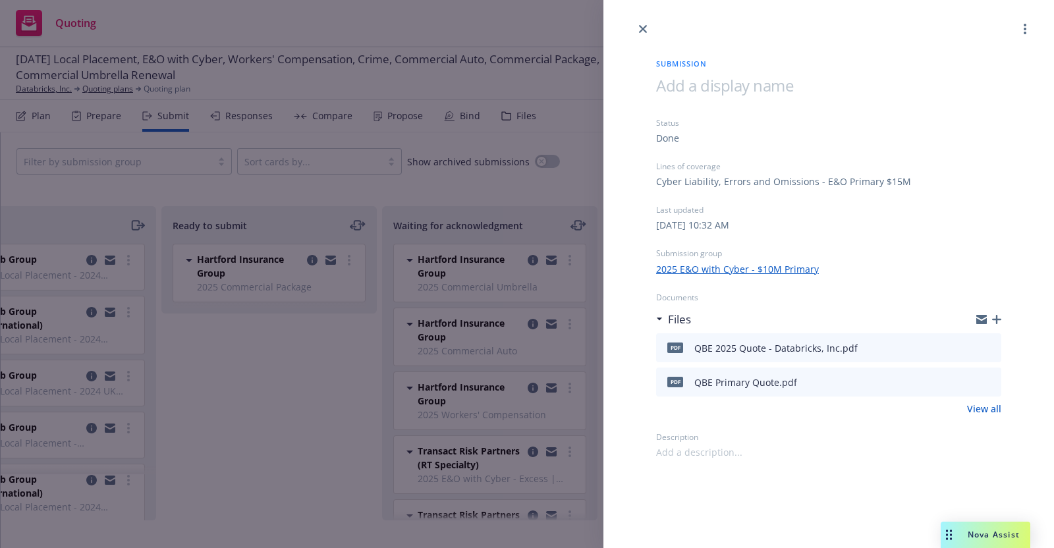
click at [846, 186] on div "Cyber Liability, Errors and Omissions - E&O Primary $15M" at bounding box center [783, 182] width 255 height 14
click at [739, 262] on link "2025 E&O with Cyber - $10M Primary" at bounding box center [737, 269] width 163 height 14
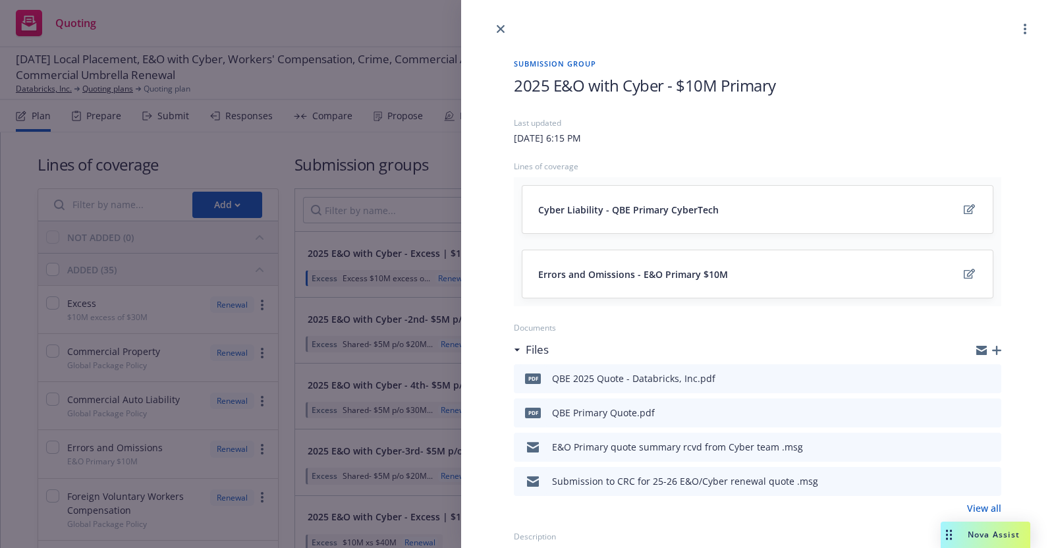
scroll to position [6, 0]
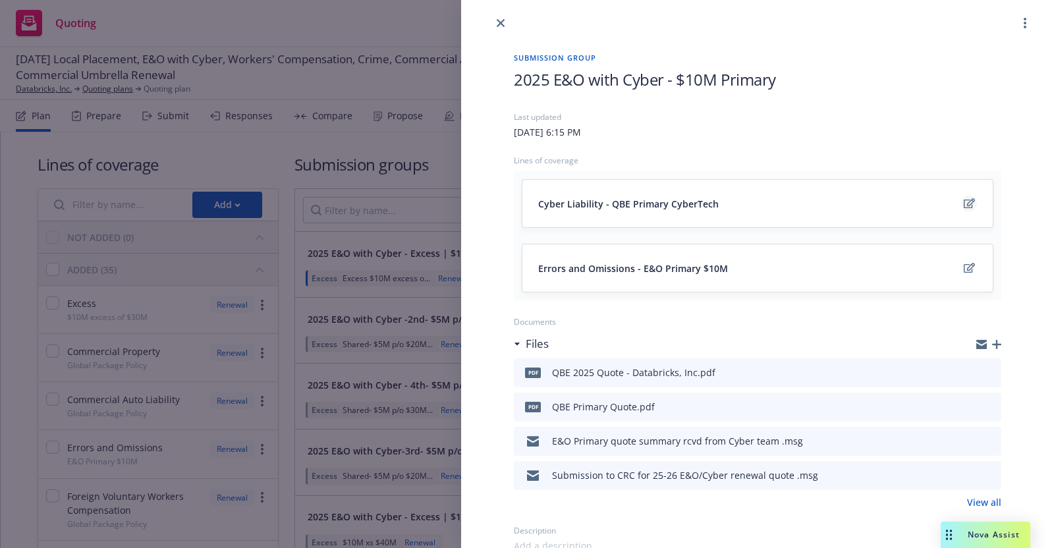
click at [964, 203] on icon "edit" at bounding box center [969, 203] width 11 height 11
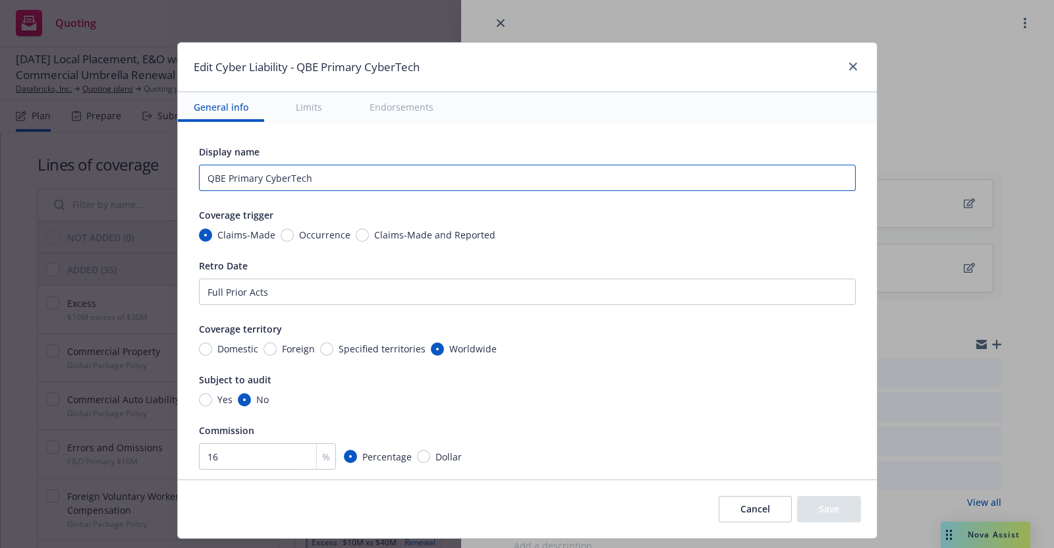
click at [325, 182] on input "QBE Primary CyberTech" at bounding box center [527, 178] width 657 height 26
type textarea "x"
type input "QBE Primary CyberTech"
type textarea "x"
type input "QBE Primary CyberTech -"
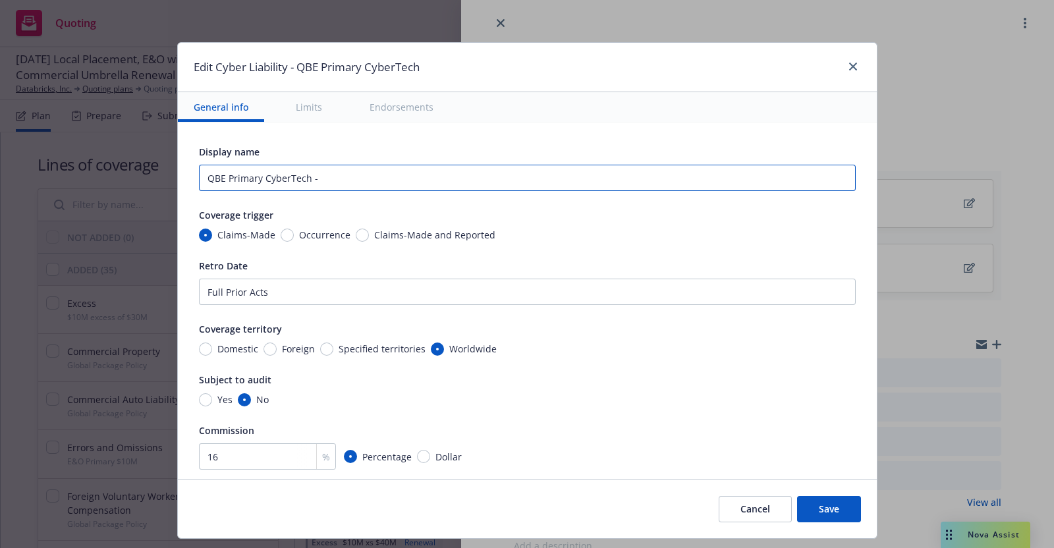
type textarea "x"
type input "QBE Primary CyberTech -"
type textarea "x"
type input "QBE Primary CyberTech - $"
type textarea "x"
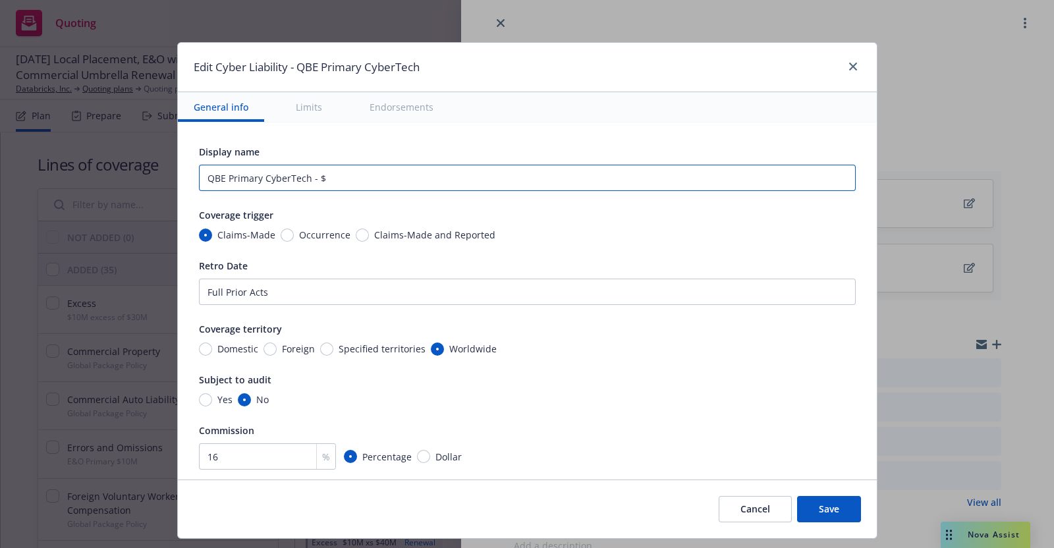
type input "QBE Primary CyberTech - $1"
type textarea "x"
type input "QBE Primary CyberTech - $10"
type textarea "x"
type input "QBE Primary CyberTech - $10M"
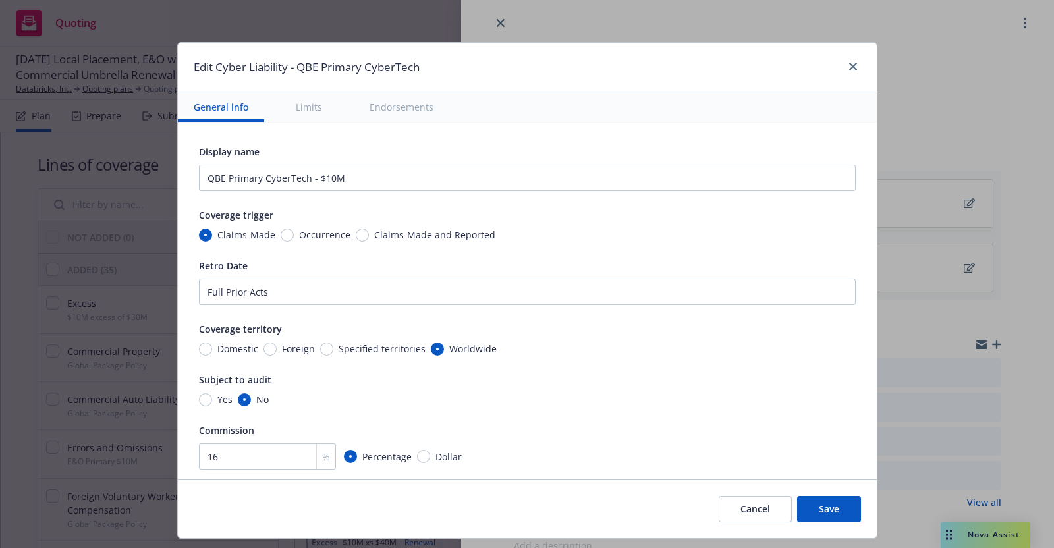
click at [607, 350] on div "Domestic Foreign Specified territories Worldwide" at bounding box center [527, 349] width 657 height 14
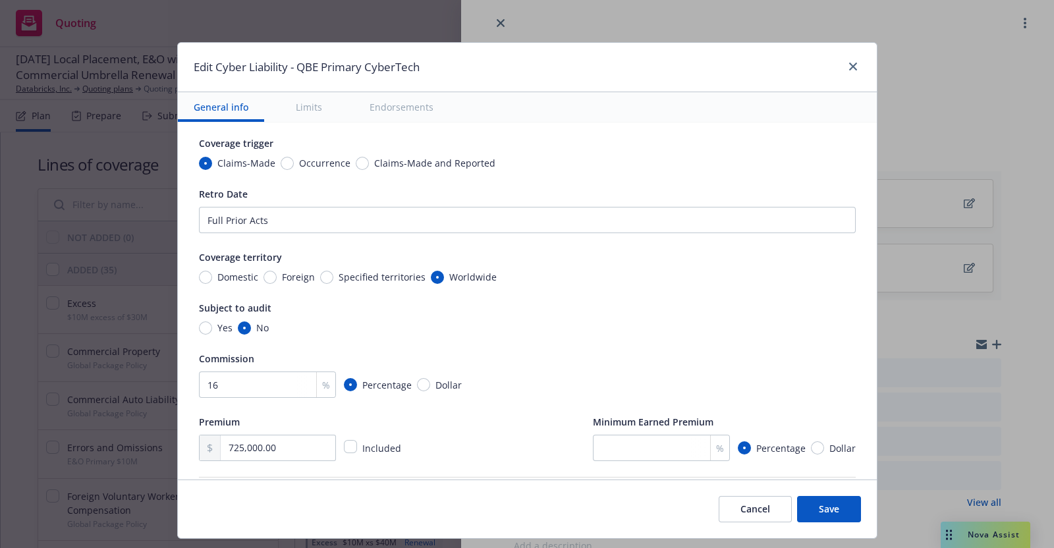
scroll to position [0, 0]
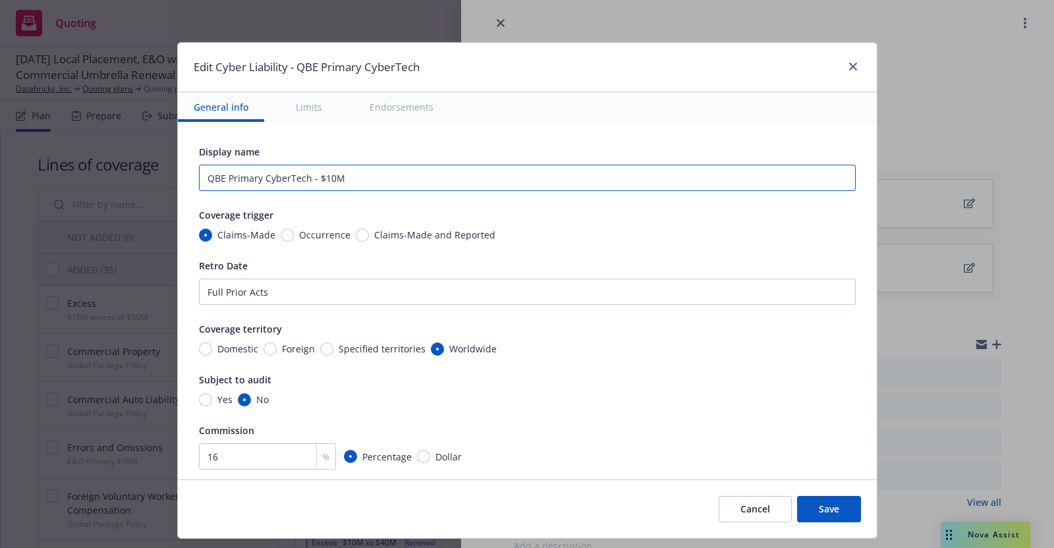
click at [300, 176] on input "QBE Primary CyberTech - $10M" at bounding box center [527, 178] width 657 height 26
type textarea "x"
type input "QBE Primary CyberTech - $10M"
type textarea "x"
type input "QBE Primary CyberTech i - $10M"
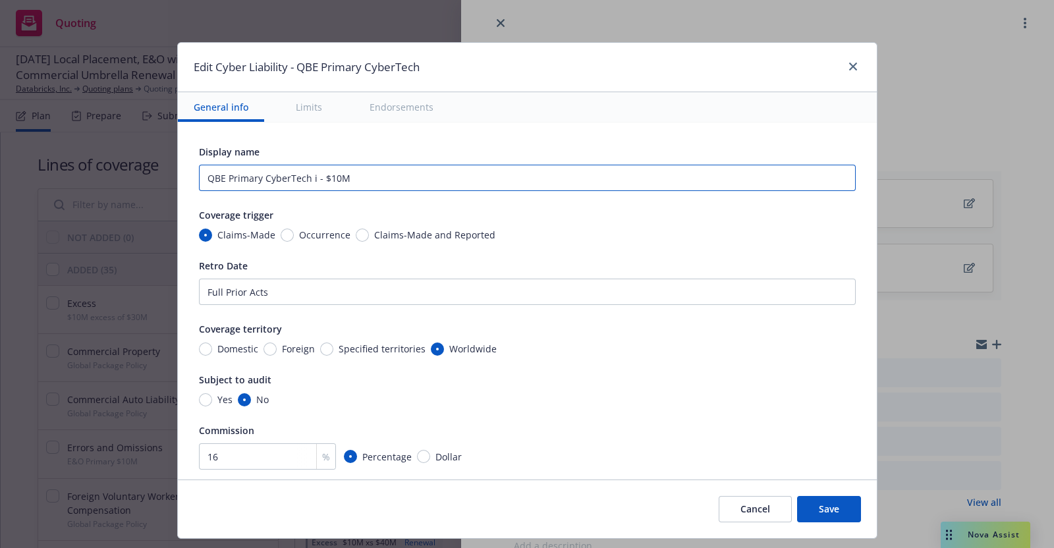
type textarea "x"
type input "QBE Primary CyberTech in - $10M"
type textarea "x"
type input "QBE Primary CyberTech incl - $10M"
type textarea "x"
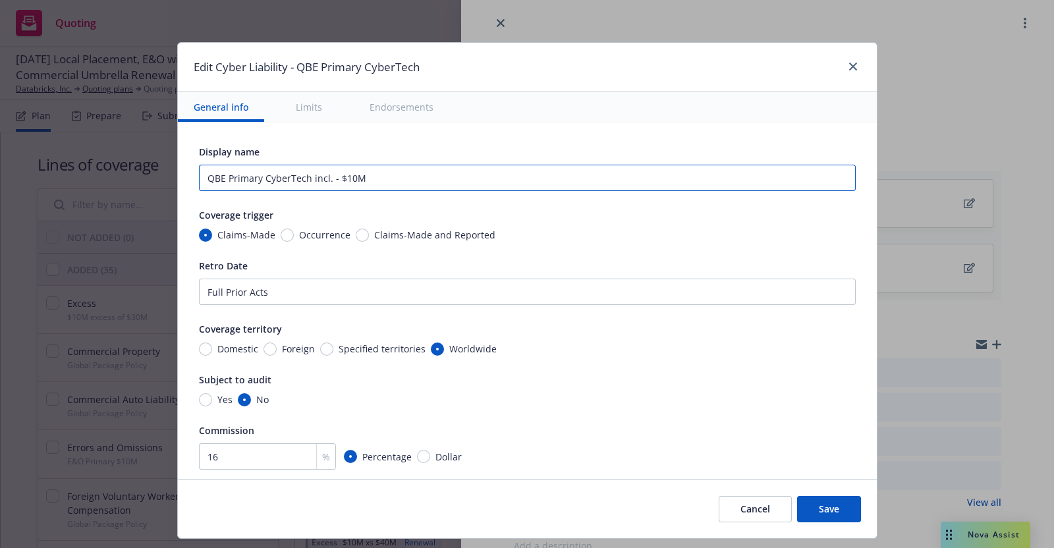
type input "QBE Primary CyberTech incl. - $10M"
type textarea "x"
type input "QBE Primary CyberTech incl. E - $10M"
type textarea "x"
type input "QBE Primary CyberTech incl. E& - $10M"
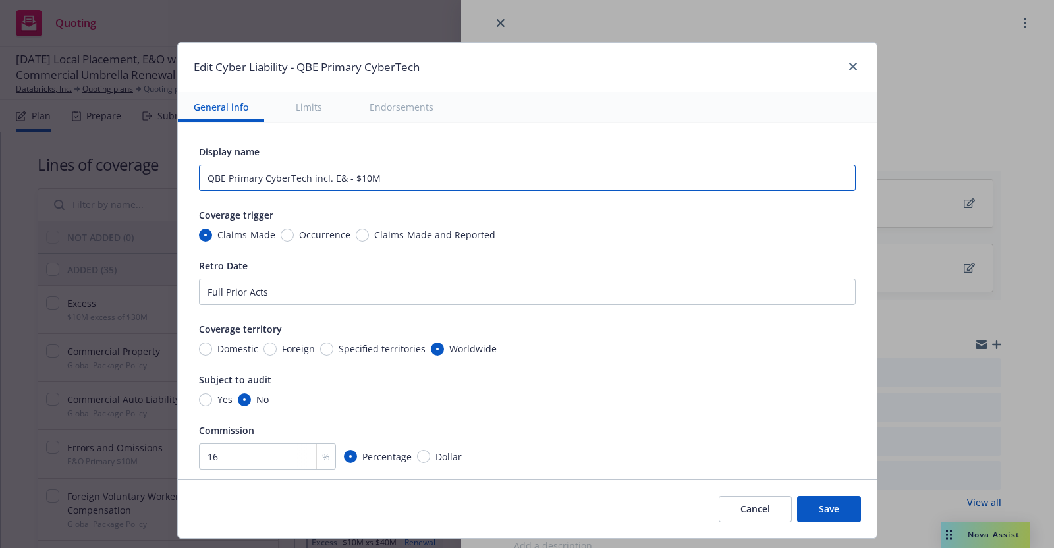
type textarea "x"
type input "QBE Primary CyberTech incl. E&O - $10M"
type textarea "x"
type input "QBE Primary CyberTech incl. E&O - $10M"
click at [825, 507] on button "Save" at bounding box center [829, 509] width 64 height 26
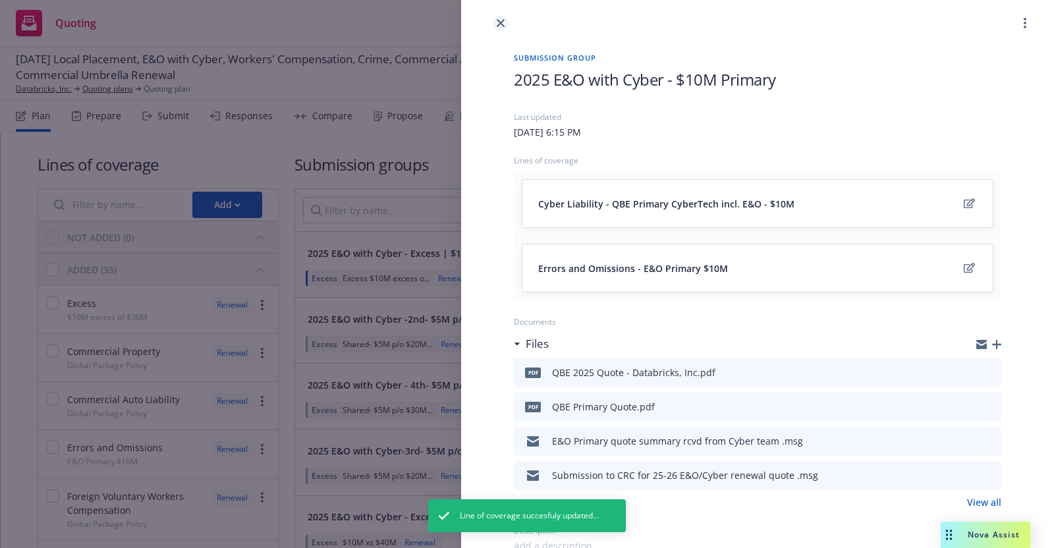
click at [502, 17] on link "close" at bounding box center [501, 23] width 16 height 16
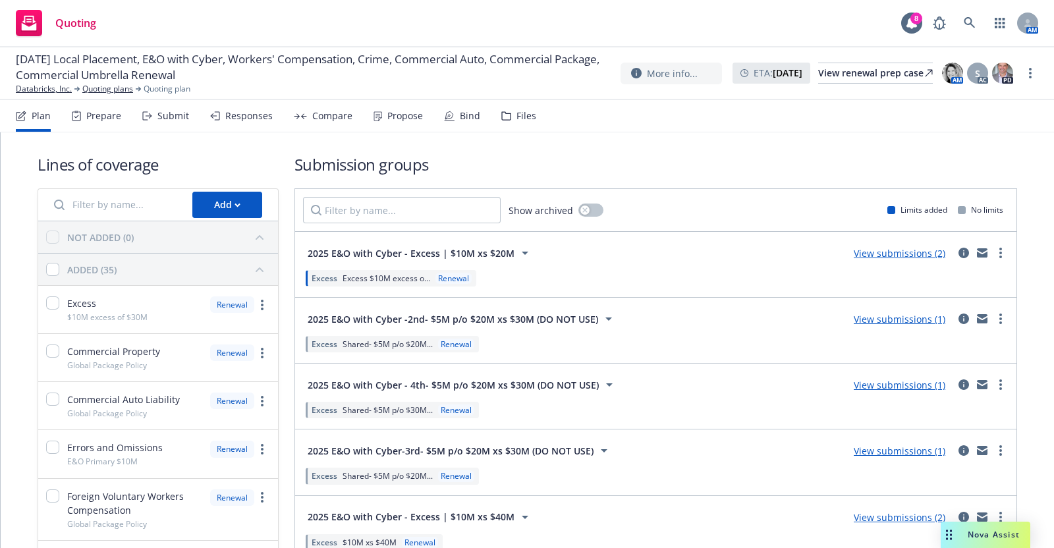
click at [165, 113] on div "Submit" at bounding box center [173, 116] width 32 height 11
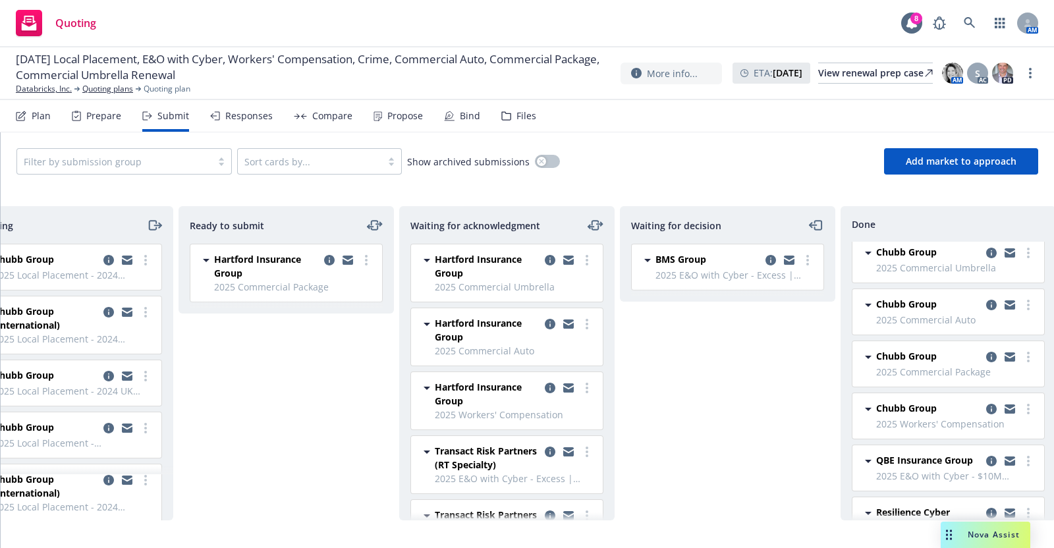
scroll to position [125, 0]
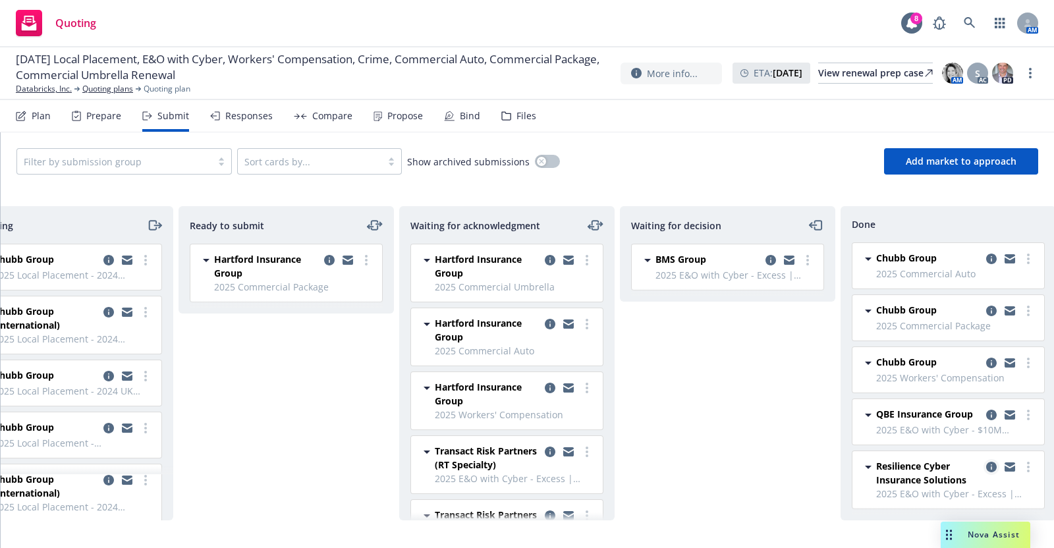
click at [986, 462] on icon "copy logging email" at bounding box center [991, 467] width 11 height 11
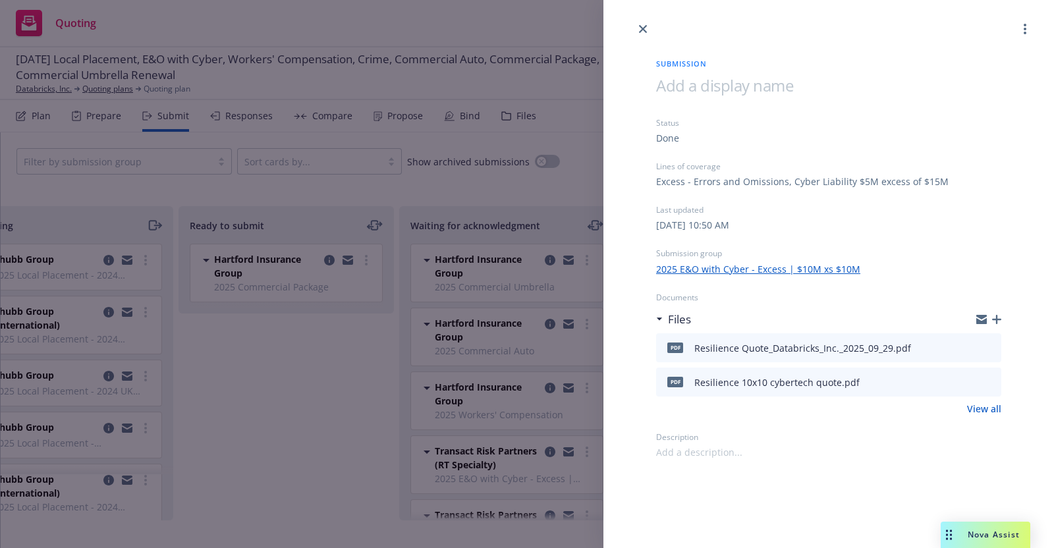
click at [705, 267] on link "2025 E&O with Cyber - Excess | $10M xs $10M" at bounding box center [758, 269] width 204 height 14
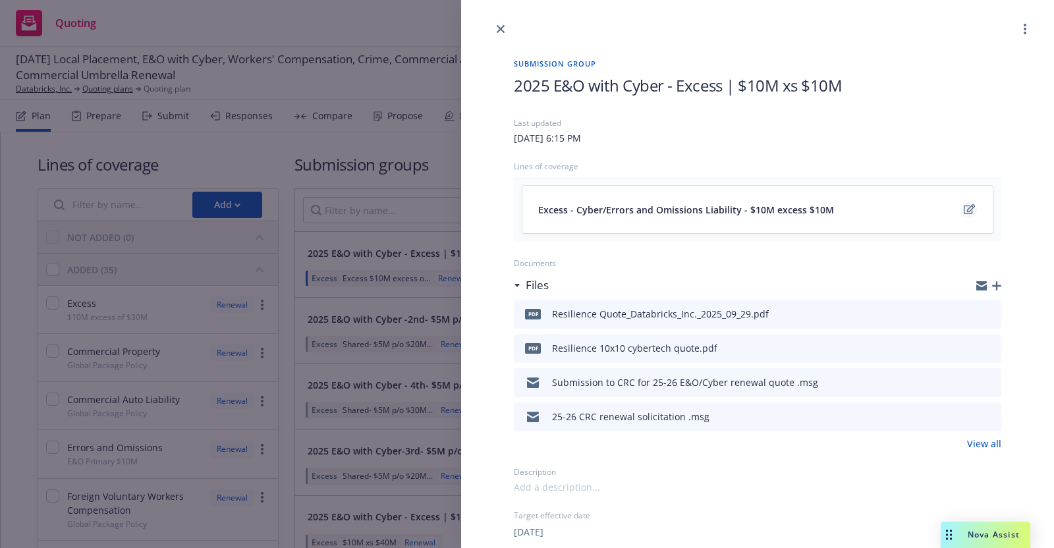
click at [964, 208] on icon "edit" at bounding box center [969, 209] width 11 height 11
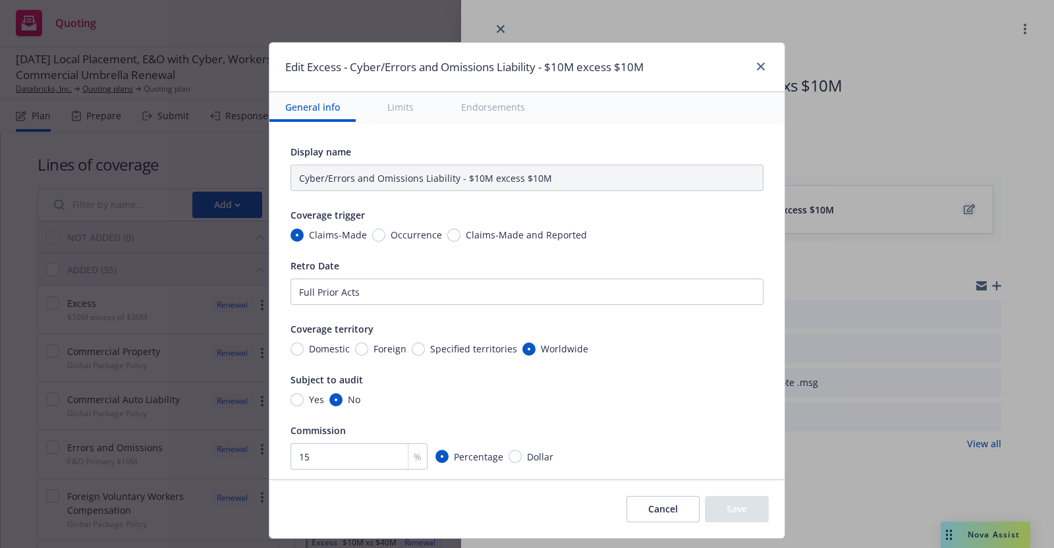
type textarea "x"
type input "Errors and Omissions $10M excess of $10M"
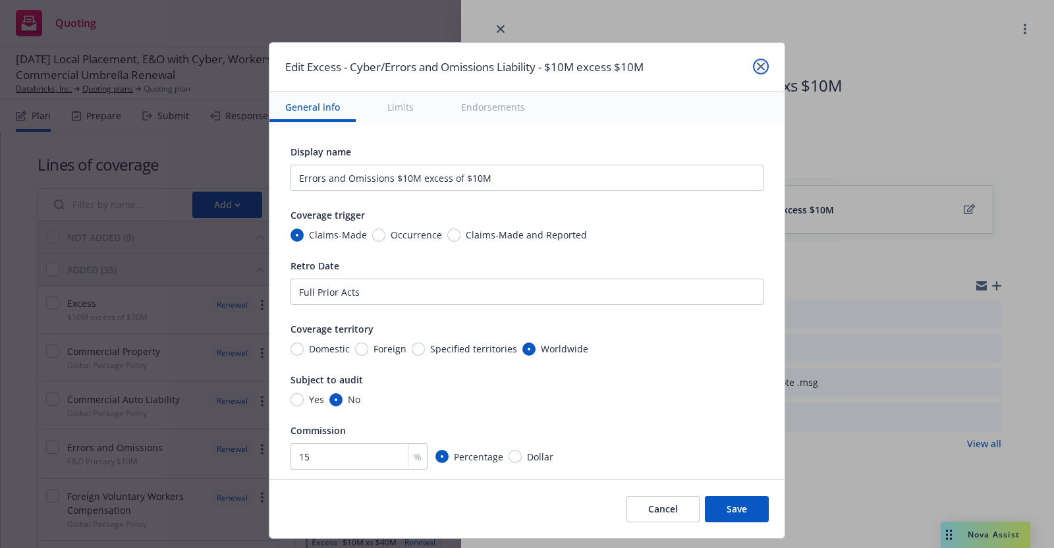
click at [763, 63] on icon "close" at bounding box center [761, 67] width 8 height 8
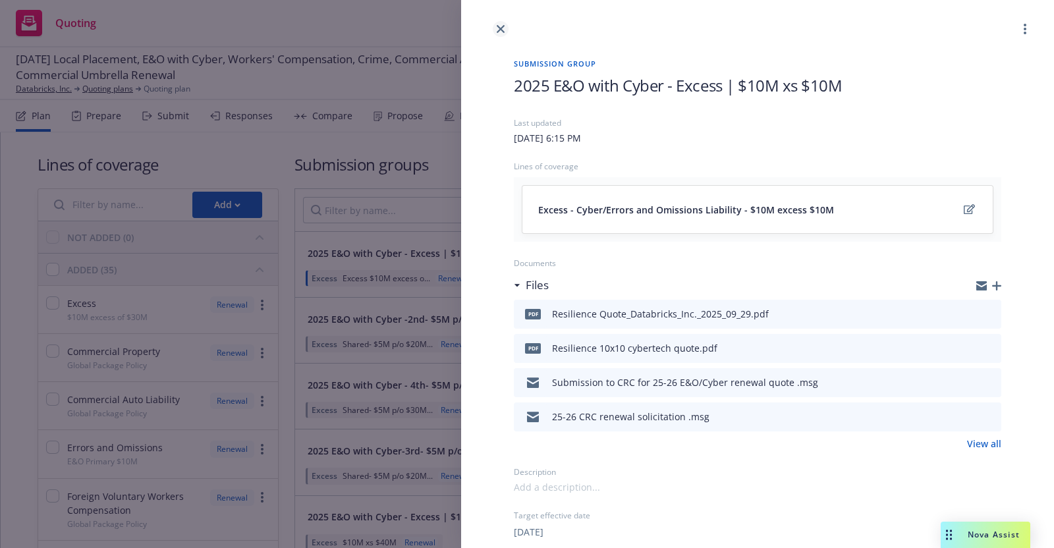
click at [497, 25] on icon "close" at bounding box center [501, 29] width 8 height 8
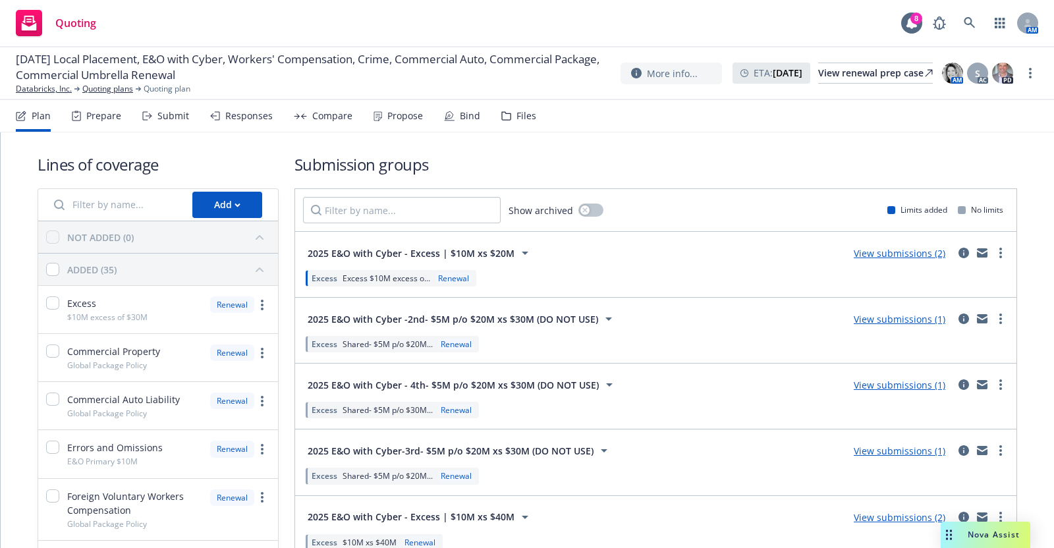
click at [163, 113] on div "Submit" at bounding box center [173, 116] width 32 height 11
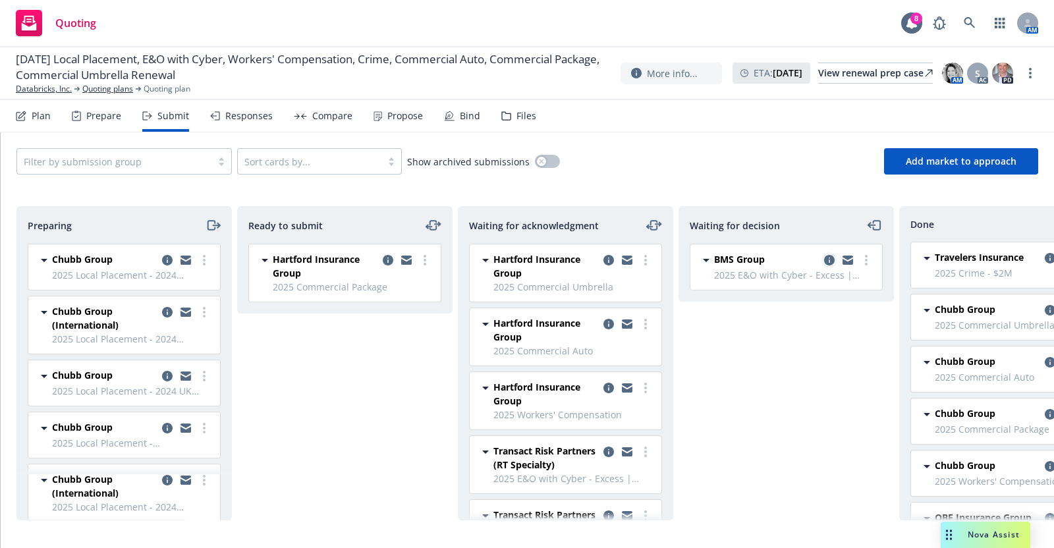
click at [830, 256] on icon "copy logging email" at bounding box center [829, 260] width 11 height 11
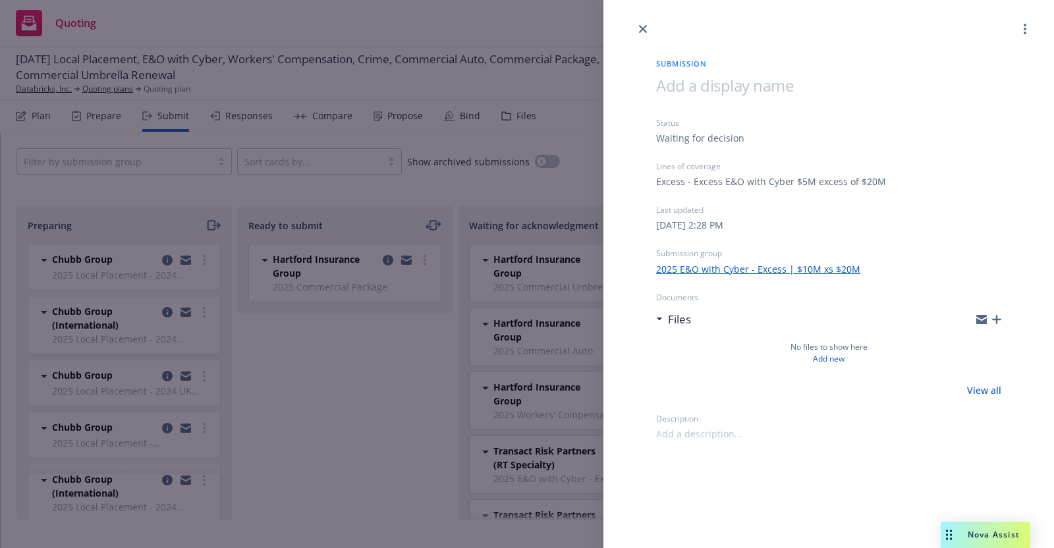
click at [771, 265] on link "2025 E&O with Cyber - Excess | $10M xs $20M" at bounding box center [758, 269] width 204 height 14
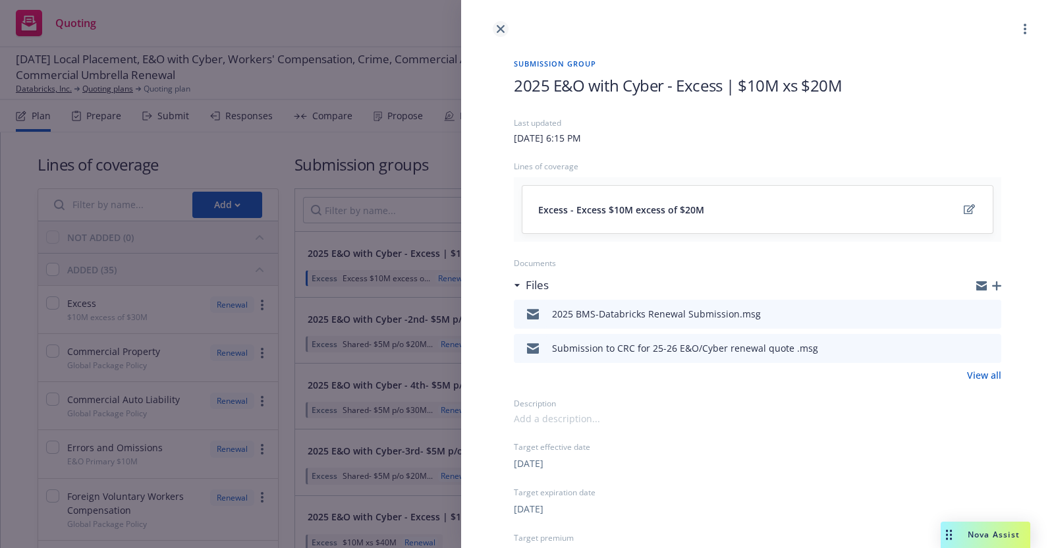
click at [500, 25] on icon "close" at bounding box center [501, 29] width 8 height 8
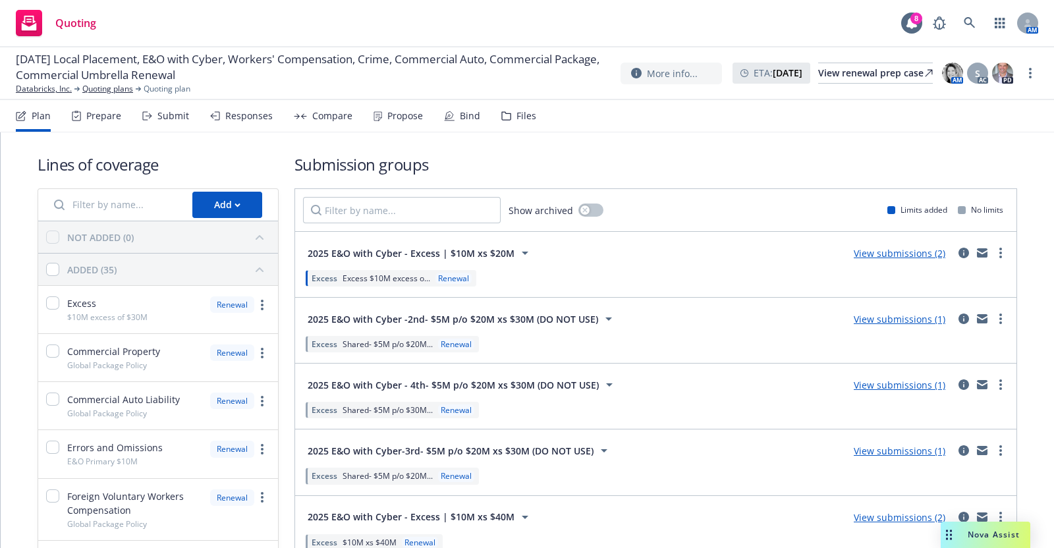
click at [168, 114] on div "Submit" at bounding box center [173, 116] width 32 height 11
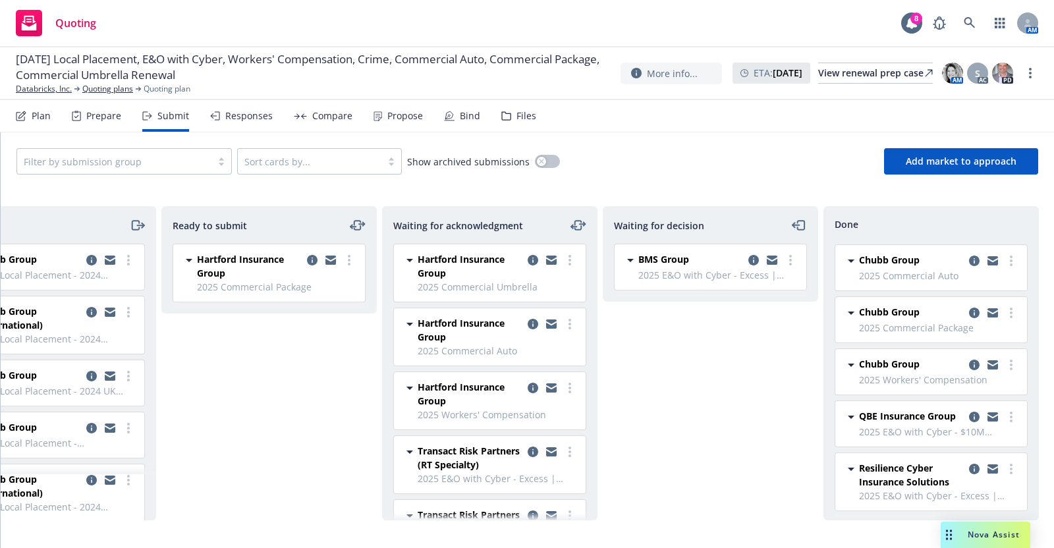
scroll to position [125, 0]
click at [969, 462] on icon "copy logging email" at bounding box center [974, 467] width 11 height 11
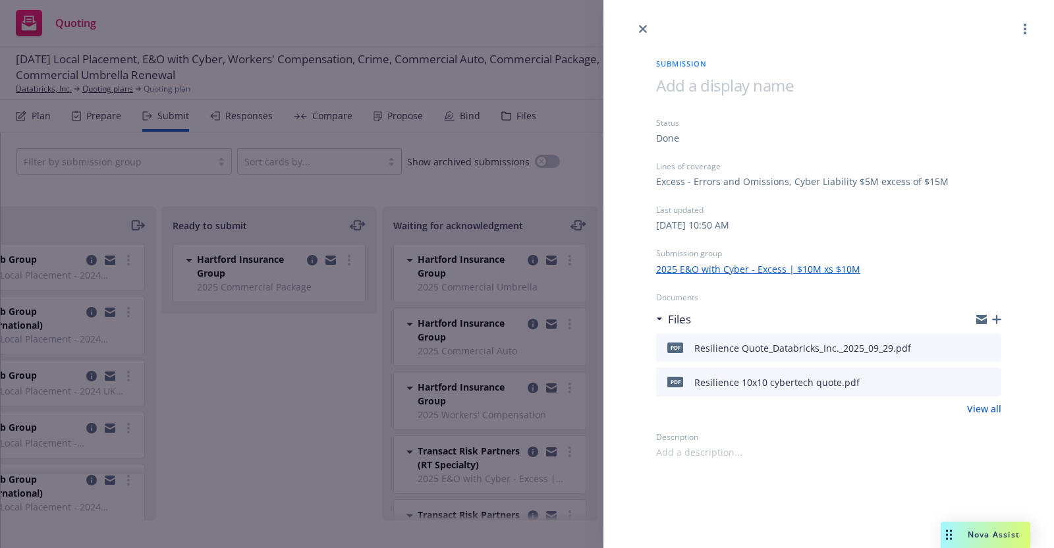
click at [820, 266] on link "2025 E&O with Cyber - Excess | $10M xs $10M" at bounding box center [758, 269] width 204 height 14
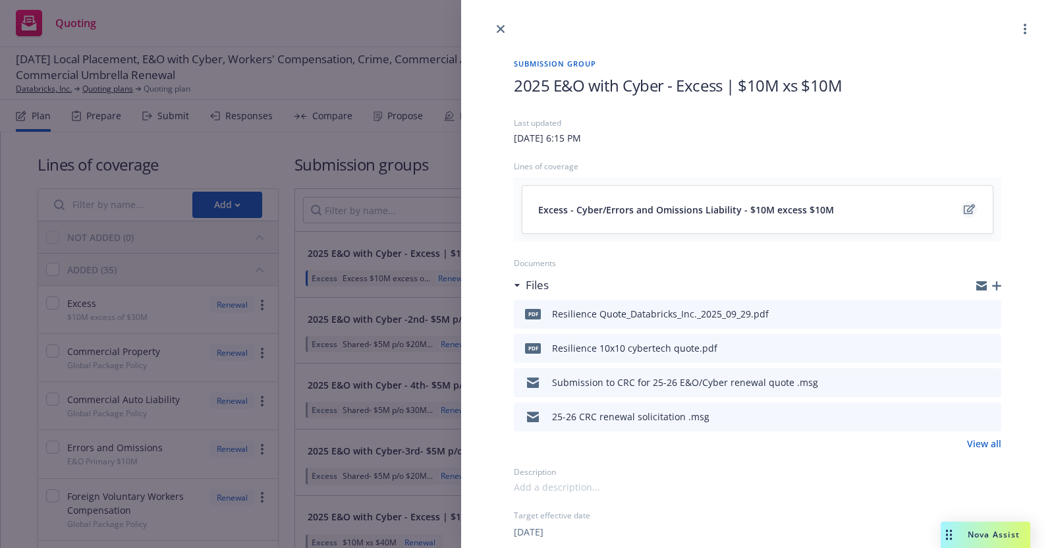
click at [964, 209] on icon "edit" at bounding box center [969, 209] width 11 height 11
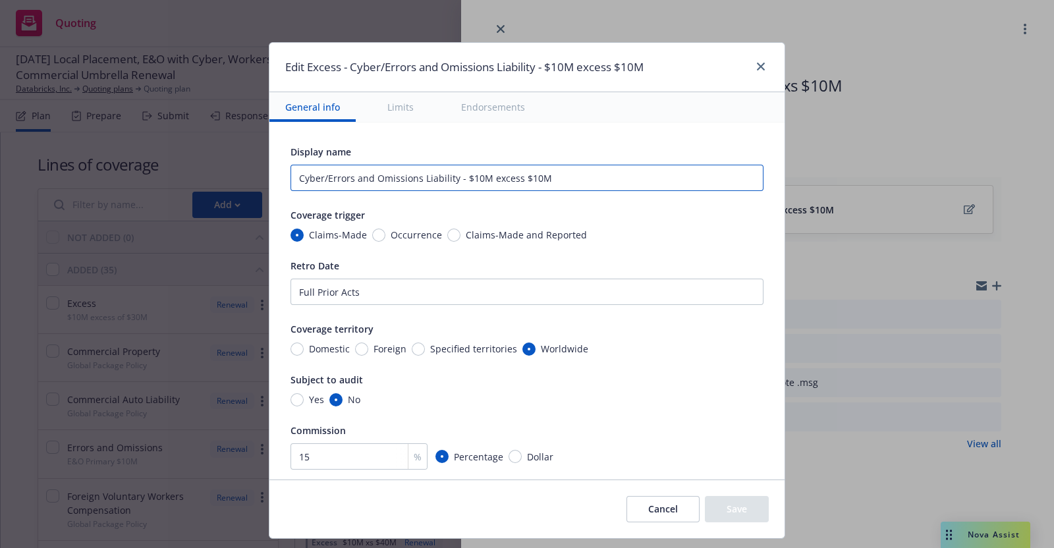
drag, startPoint x: 283, startPoint y: 175, endPoint x: 547, endPoint y: 181, distance: 263.5
click at [547, 181] on input "Cyber/Errors and Omissions Liability - $10M excess $10M" at bounding box center [526, 178] width 473 height 26
click at [653, 213] on div "Coverage trigger" at bounding box center [526, 215] width 473 height 16
click at [757, 57] on div "Edit Excess - Cyber/Errors and Omissions Liability - $10M excess $10M" at bounding box center [526, 67] width 515 height 49
click at [758, 63] on icon "close" at bounding box center [761, 67] width 8 height 8
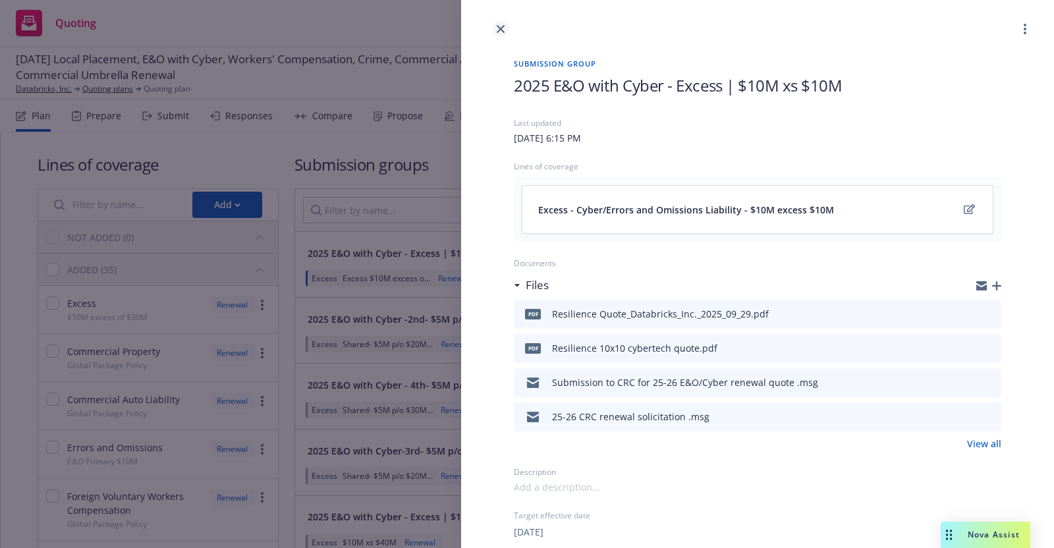
click at [501, 28] on icon "close" at bounding box center [501, 29] width 8 height 8
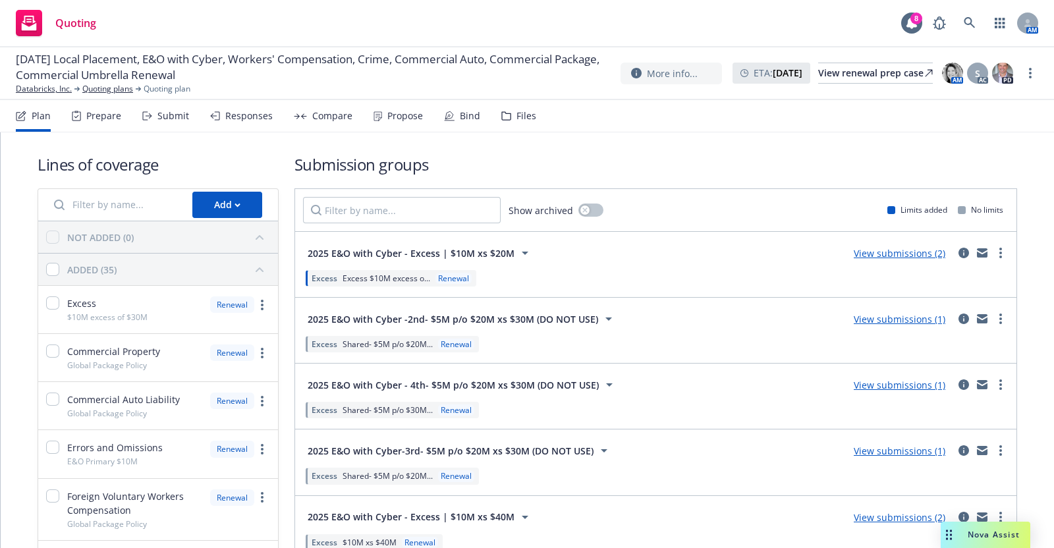
click at [170, 111] on div "Submit" at bounding box center [173, 116] width 32 height 11
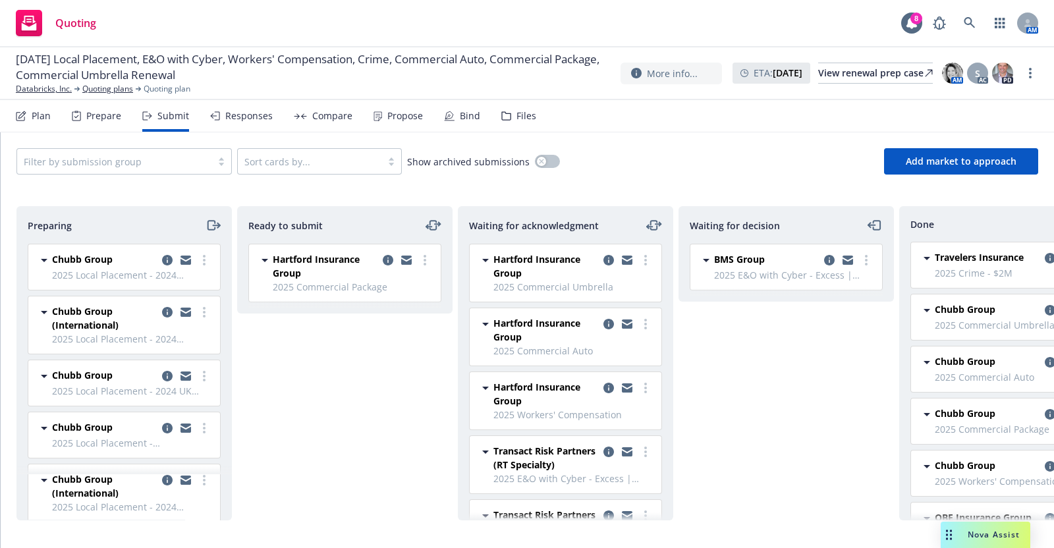
click at [738, 256] on span "BMS Group" at bounding box center [739, 259] width 51 height 14
click at [829, 257] on icon "copy logging email" at bounding box center [829, 260] width 11 height 11
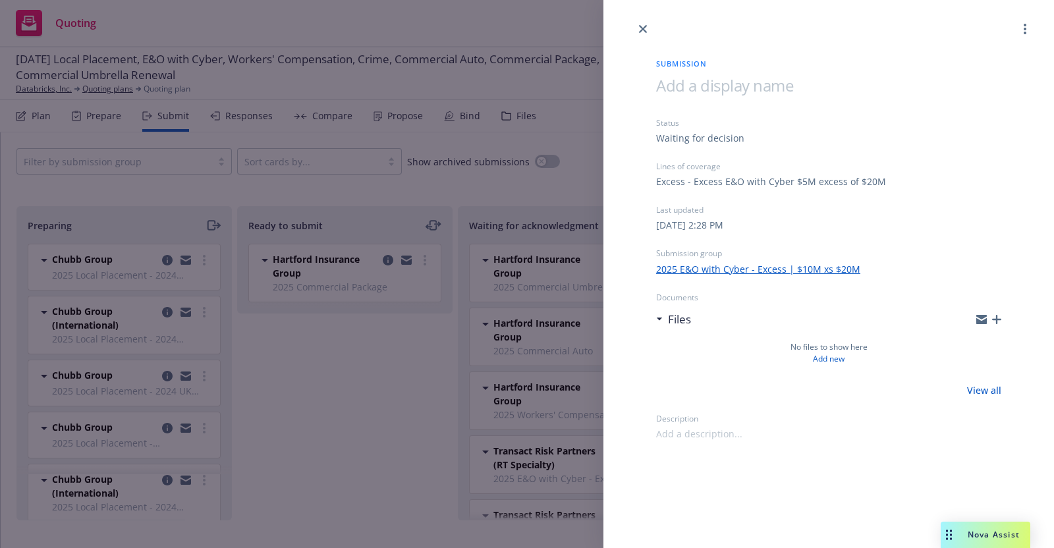
click at [773, 262] on link "2025 E&O with Cyber - Excess | $10M xs $20M" at bounding box center [758, 269] width 204 height 14
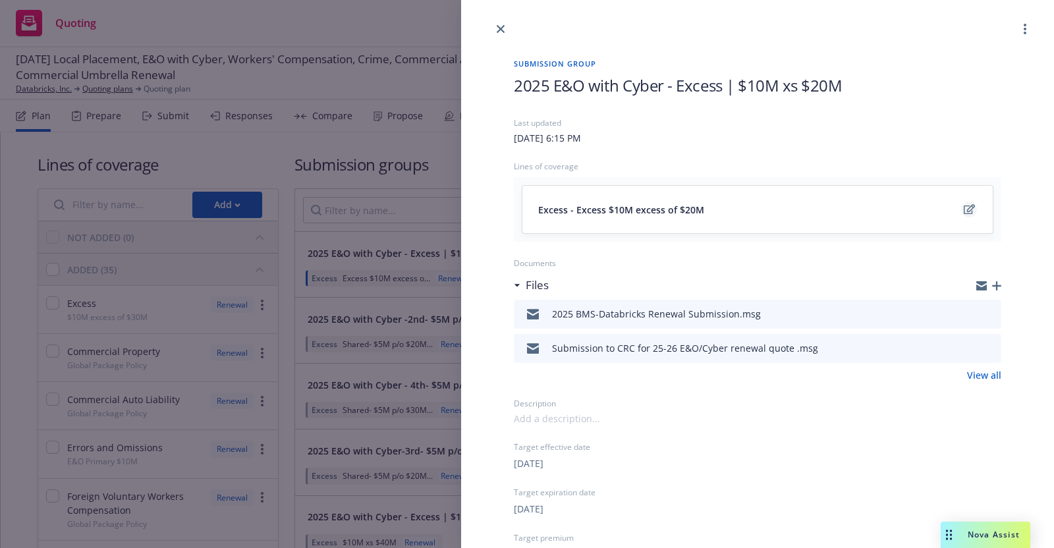
click at [964, 204] on icon "edit" at bounding box center [969, 209] width 11 height 11
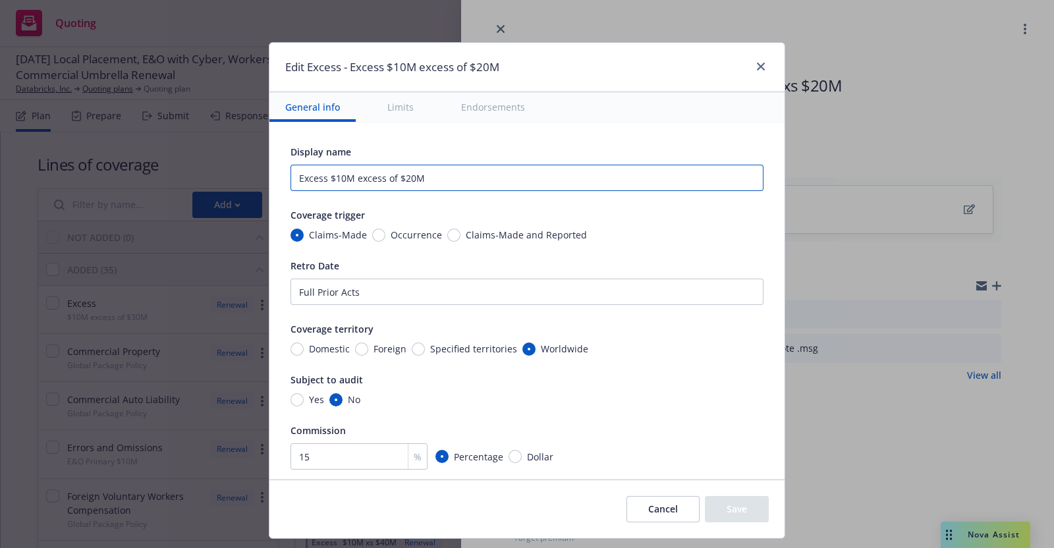
drag, startPoint x: 429, startPoint y: 177, endPoint x: 277, endPoint y: 172, distance: 152.9
paste input "Cyber/Errors and Omissions Liability - $10M excess $1"
type textarea "x"
type input "Cyber/Errors and Omissions Liability - $10M excess $10M"
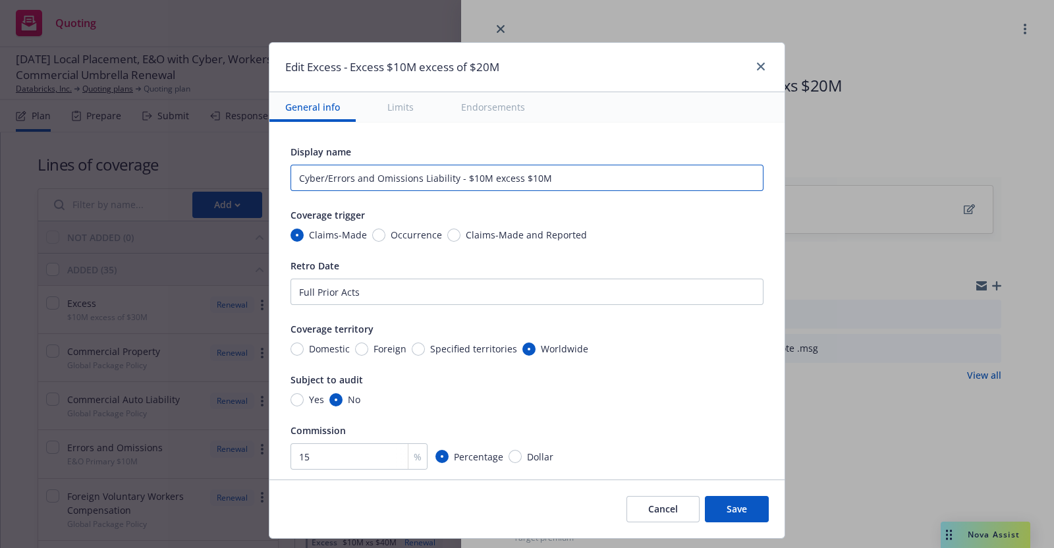
drag, startPoint x: 516, startPoint y: 175, endPoint x: 532, endPoint y: 203, distance: 31.9
click at [515, 176] on input "Cyber/Errors and Omissions Liability - $10M excess $10M" at bounding box center [526, 178] width 473 height 26
type textarea "x"
type input "Cyber/Errors and Omissions Liability - $10M excess $0M"
type textarea "x"
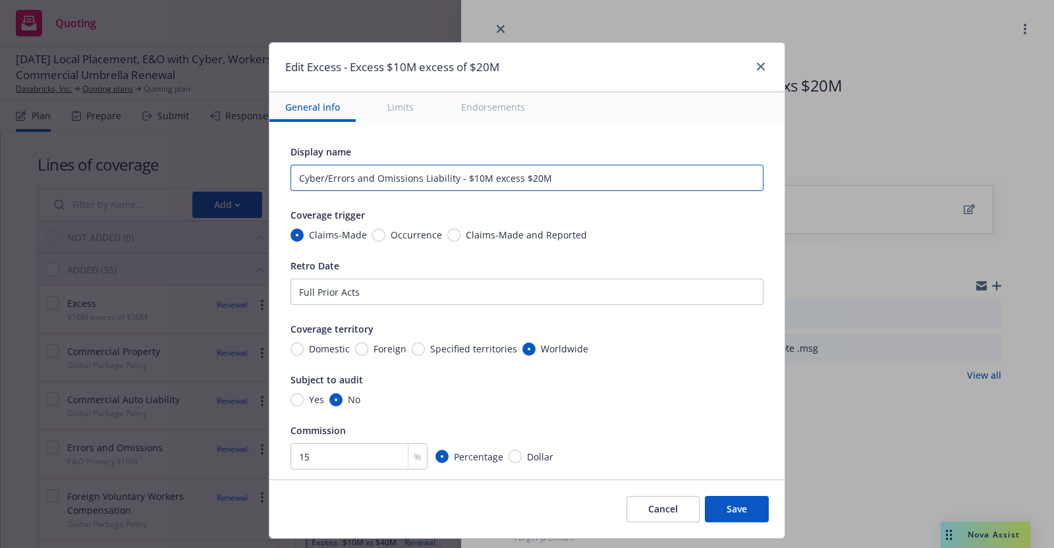
type input "Cyber/Errors and Omissions Liability - $10M excess $20M"
click at [725, 505] on button "Save" at bounding box center [737, 509] width 64 height 26
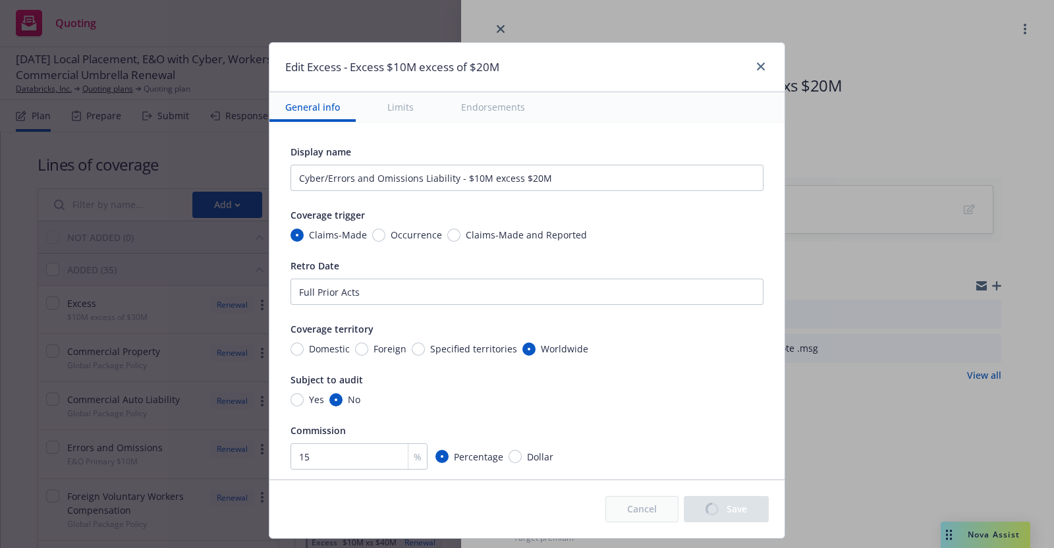
type textarea "x"
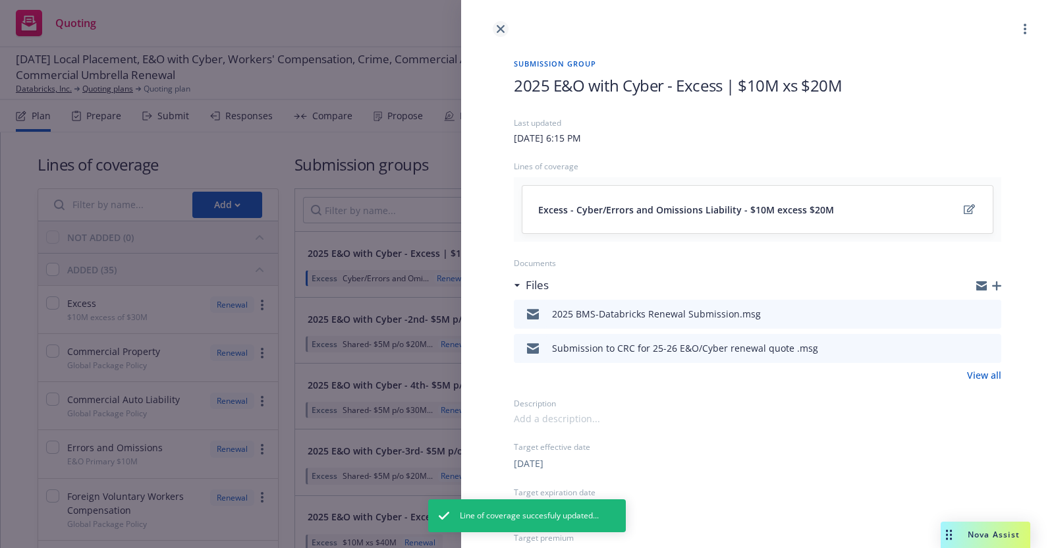
click at [499, 24] on link "close" at bounding box center [501, 29] width 16 height 16
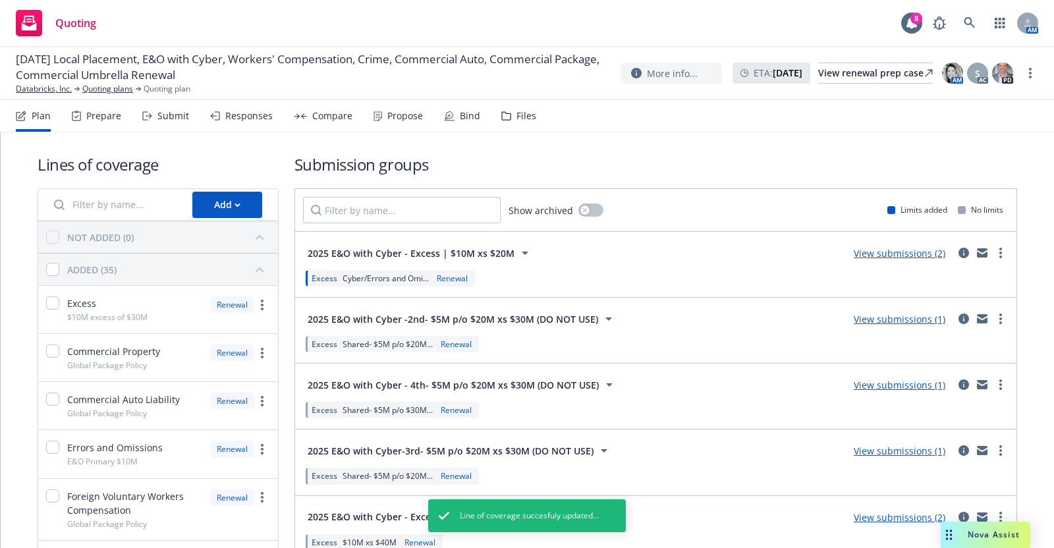
click at [157, 117] on div "Submit" at bounding box center [173, 116] width 32 height 11
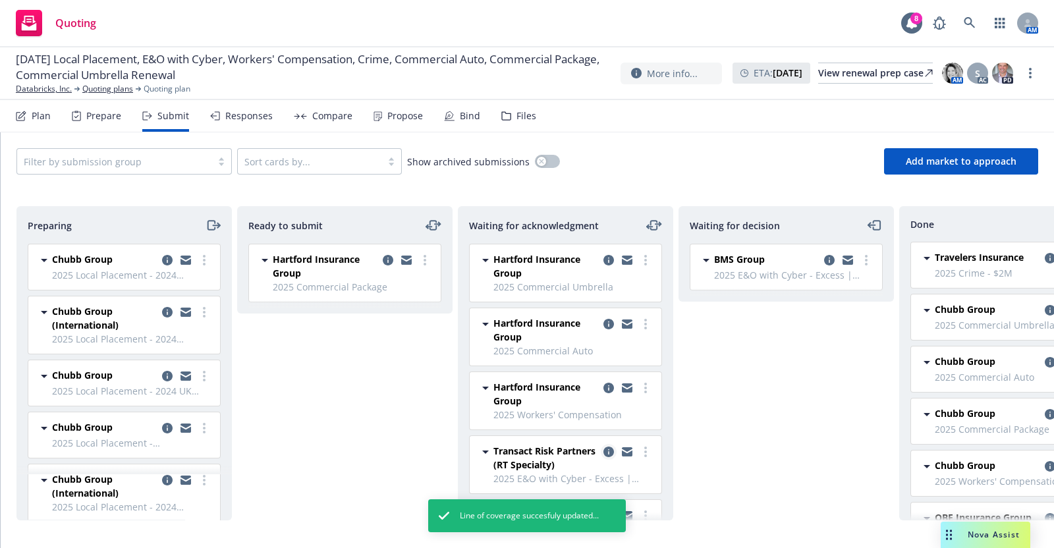
click at [603, 448] on icon "copy logging email" at bounding box center [608, 452] width 11 height 11
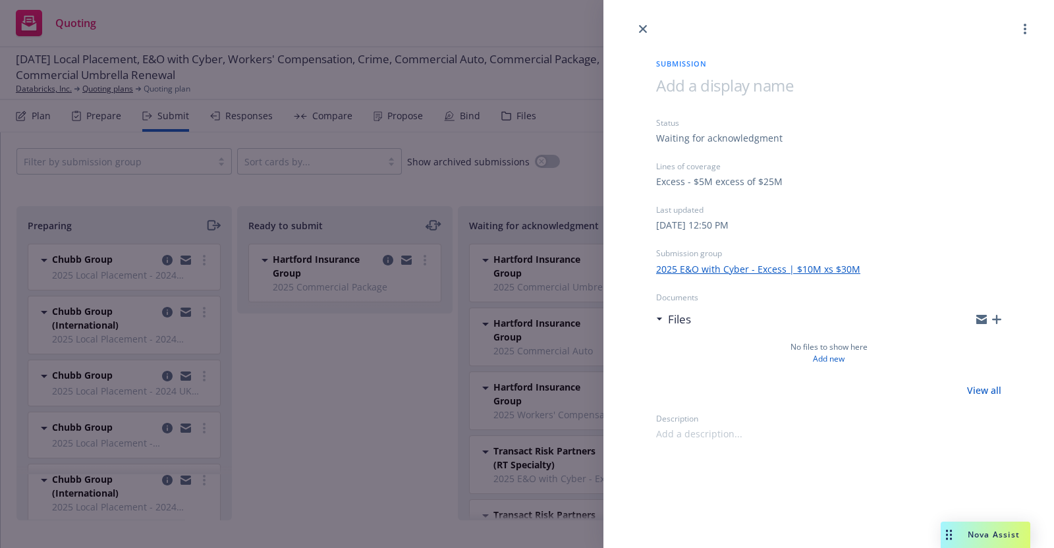
click at [771, 267] on link "2025 E&O with Cyber - Excess | $10M xs $30M" at bounding box center [758, 269] width 204 height 14
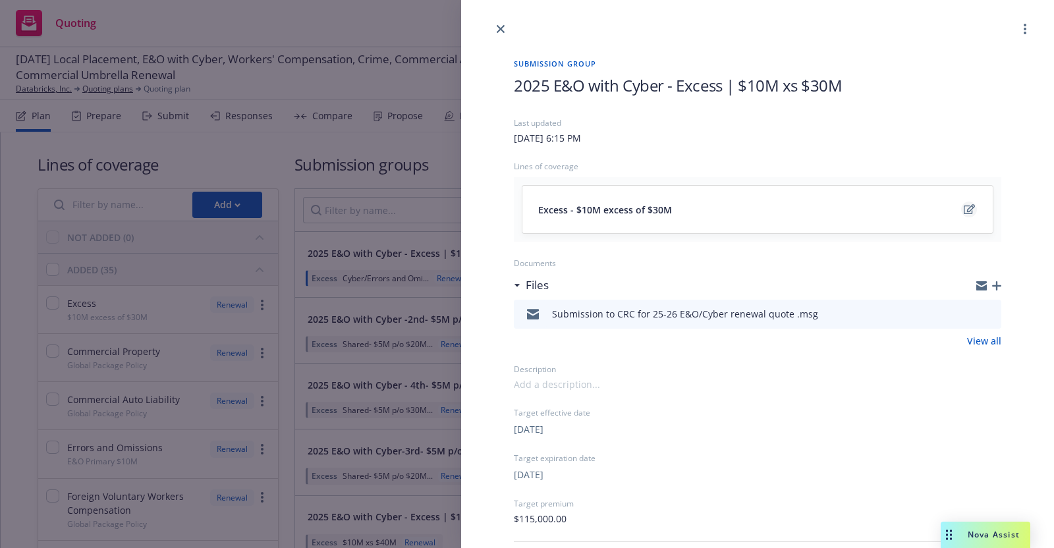
click at [964, 204] on icon "edit" at bounding box center [969, 209] width 11 height 11
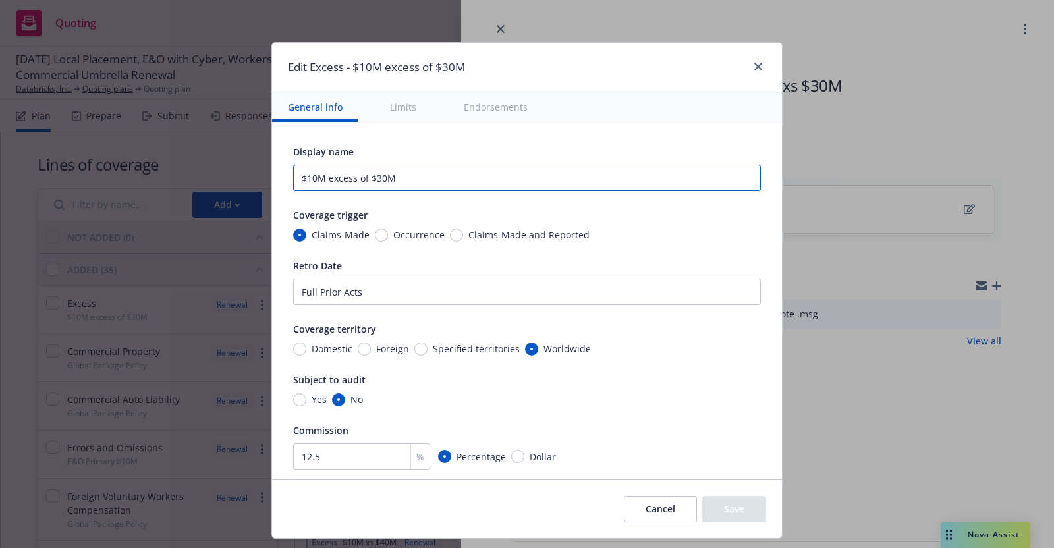
drag, startPoint x: 394, startPoint y: 180, endPoint x: 270, endPoint y: 173, distance: 124.0
paste input "Cyber/Errors and Omissions Liability - $10M excess $1"
click at [520, 176] on input "Cyber/Errors and Omissions Liability - $10M excess $10M" at bounding box center [527, 178] width 468 height 26
type input "Cyber/Errors and Omissions Liability - $10M excess $30M"
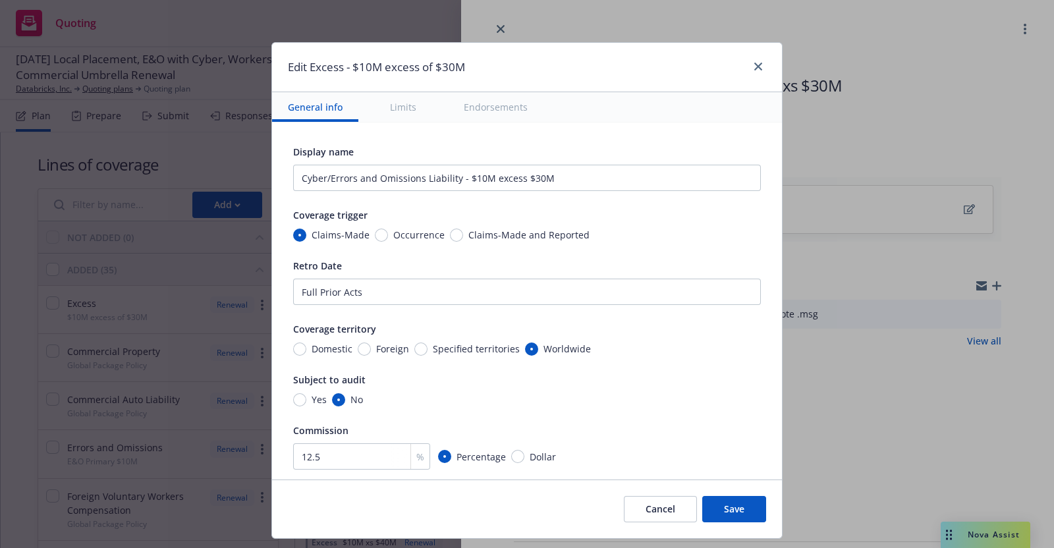
click at [617, 375] on div "Subject to audit" at bounding box center [527, 379] width 468 height 16
click at [729, 505] on button "Save" at bounding box center [734, 509] width 64 height 26
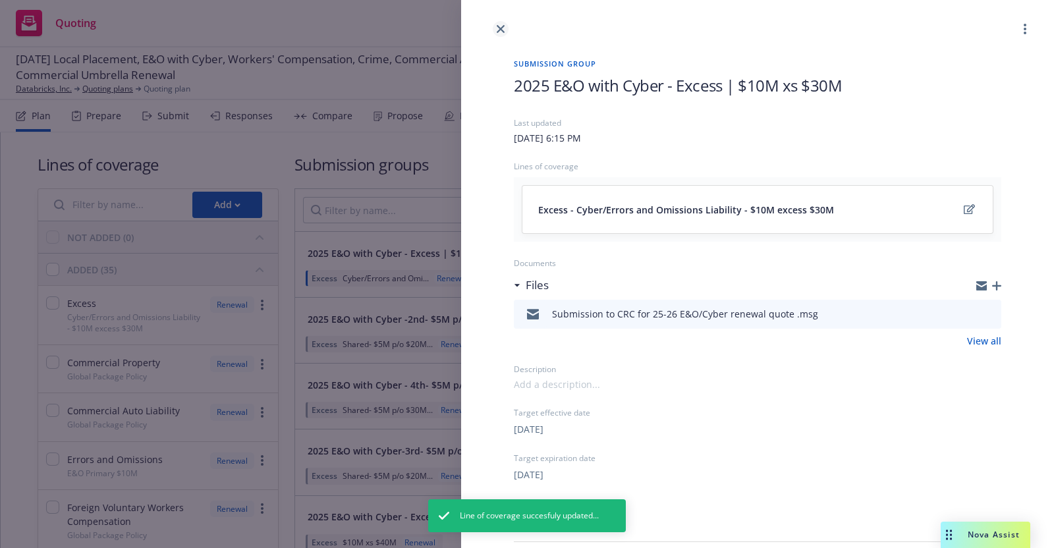
click at [501, 22] on link "close" at bounding box center [501, 29] width 16 height 16
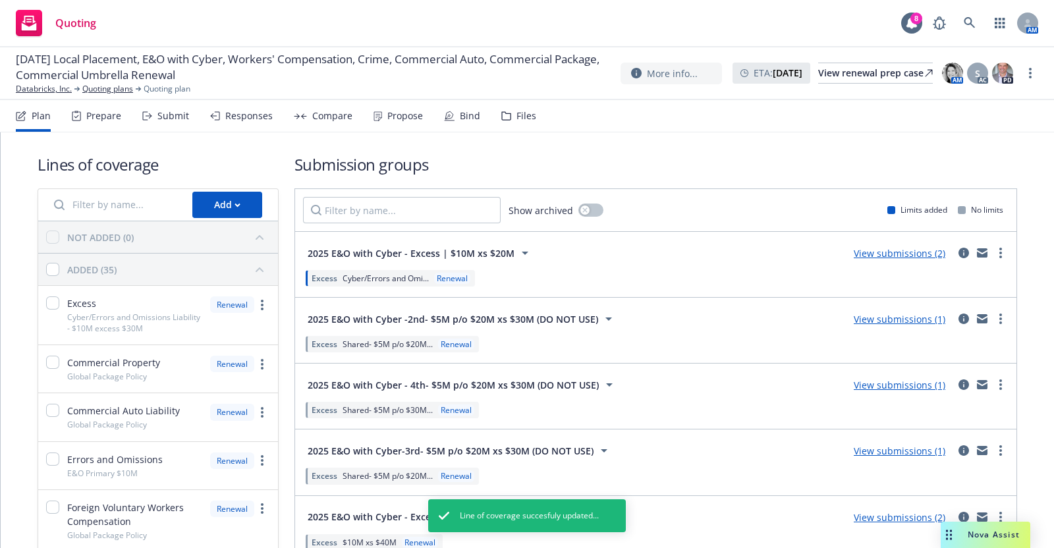
click at [164, 116] on div "Submit" at bounding box center [173, 116] width 32 height 11
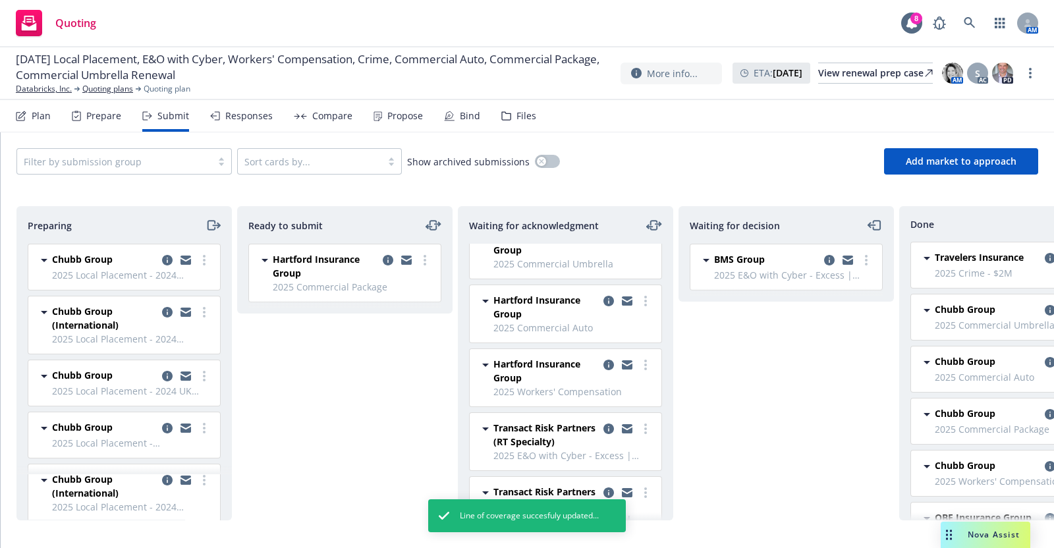
scroll to position [59, 0]
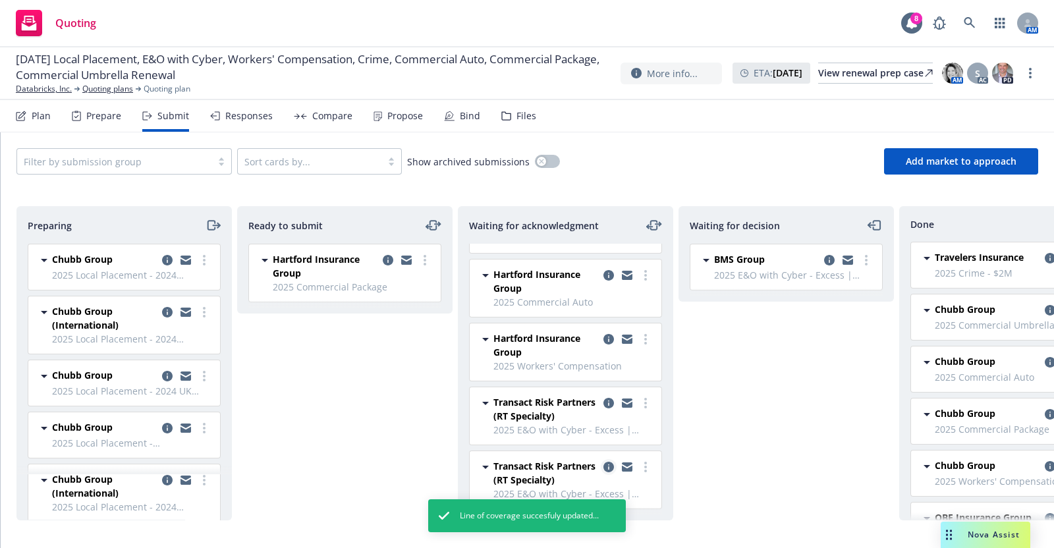
click at [603, 462] on icon "copy logging email" at bounding box center [608, 467] width 11 height 11
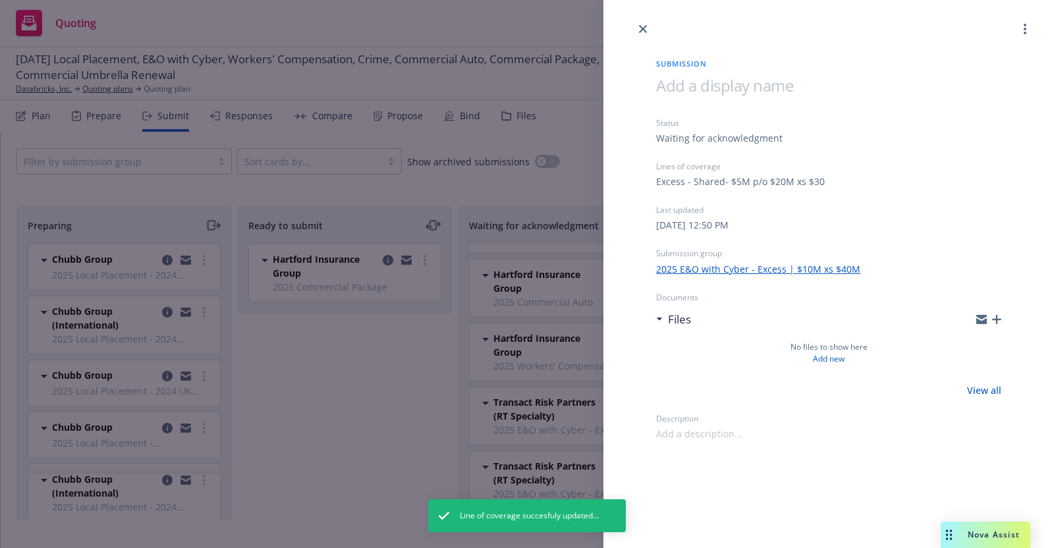
click at [763, 264] on link "2025 E&O with Cyber - Excess | $10M xs $40M" at bounding box center [758, 269] width 204 height 14
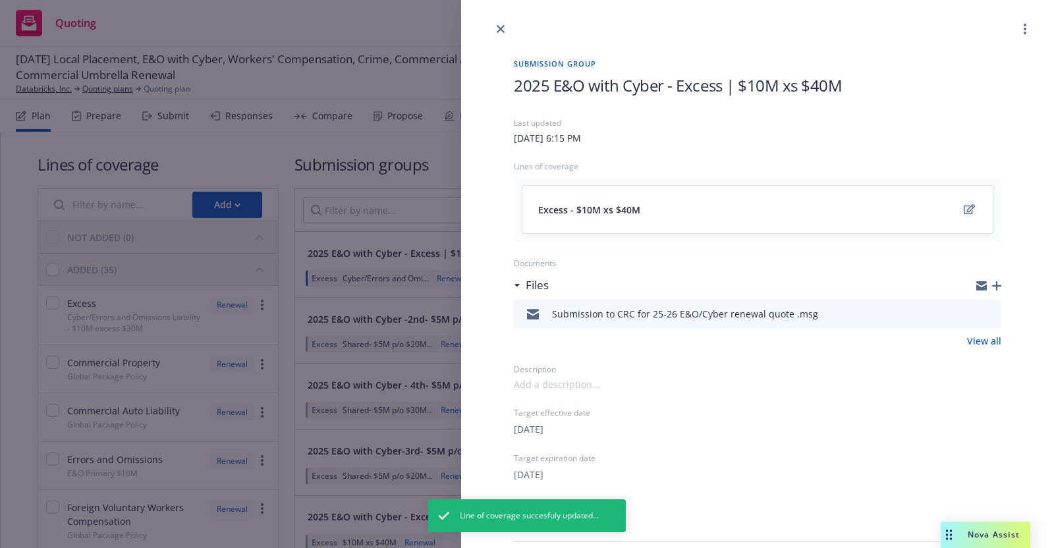
click at [964, 207] on icon "edit" at bounding box center [969, 209] width 11 height 10
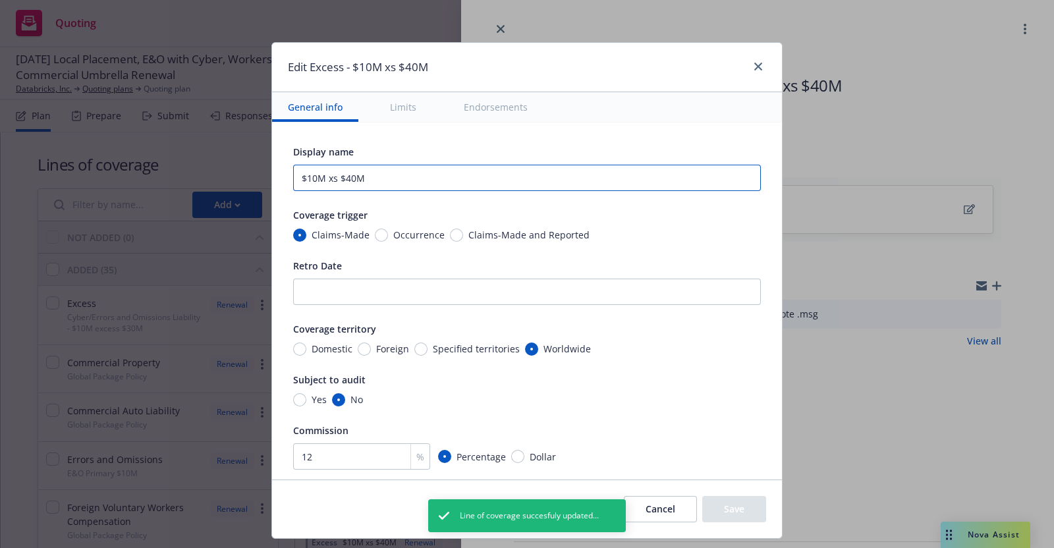
drag, startPoint x: 374, startPoint y: 179, endPoint x: 280, endPoint y: 180, distance: 94.2
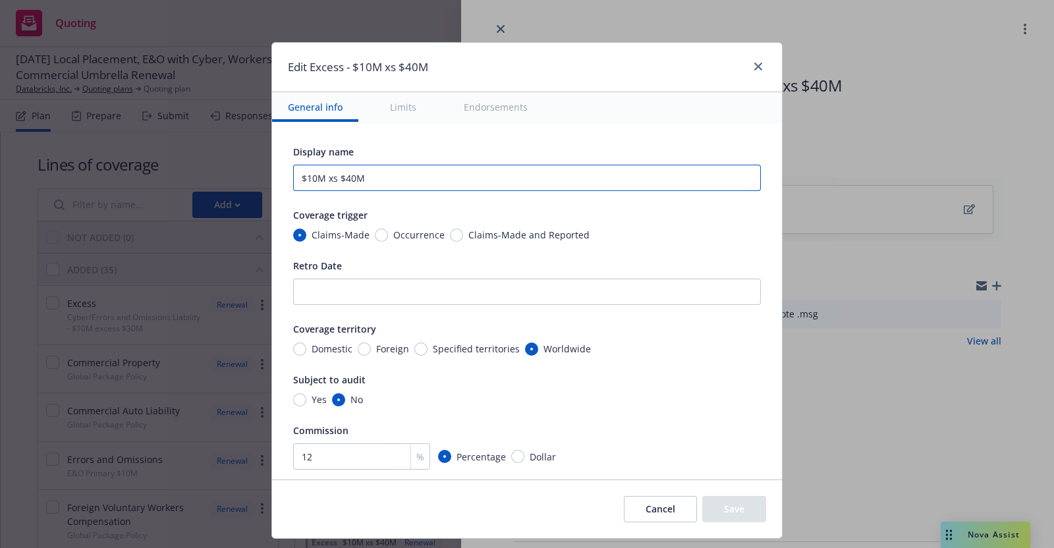
paste input "Cyber/Errors and Omissions Liability - $10M excess $1"
type input "Cyber/Errors and Omissions Liability - $10M excess $10M"
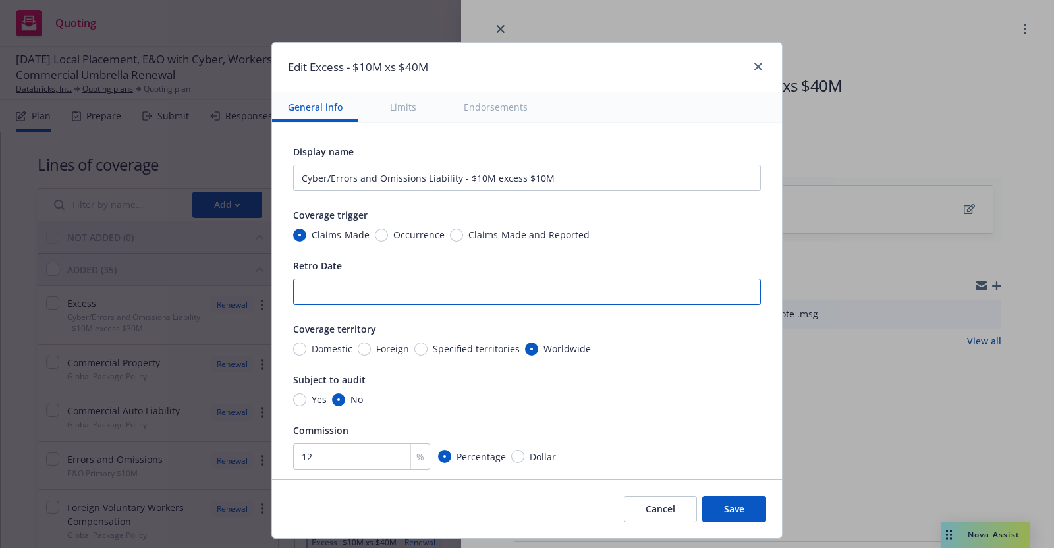
click at [405, 294] on input "Retro Date" at bounding box center [527, 292] width 468 height 26
type input "Full Prior Acts"
click at [730, 509] on button "Save" at bounding box center [734, 509] width 64 height 26
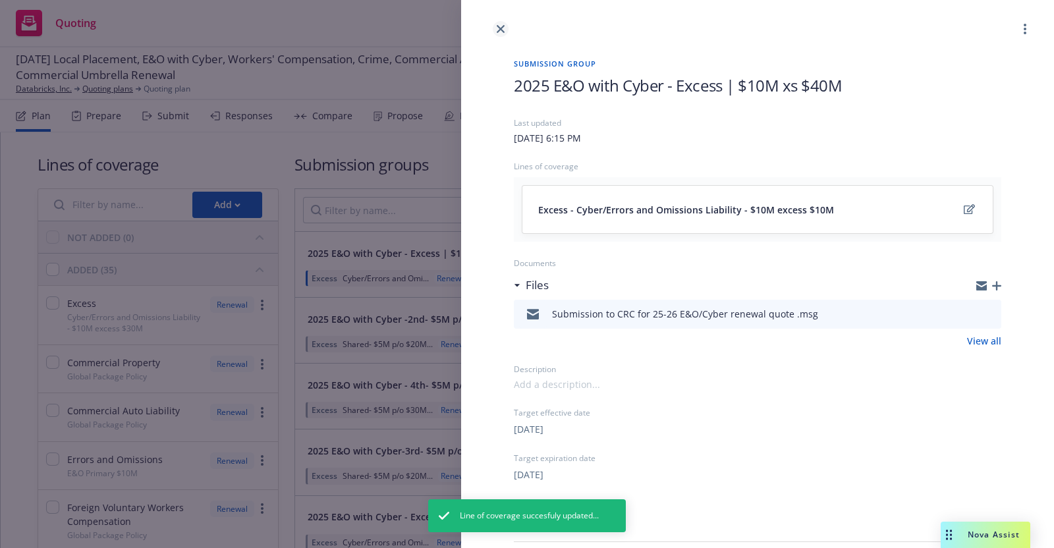
click at [504, 28] on icon "close" at bounding box center [501, 29] width 8 height 8
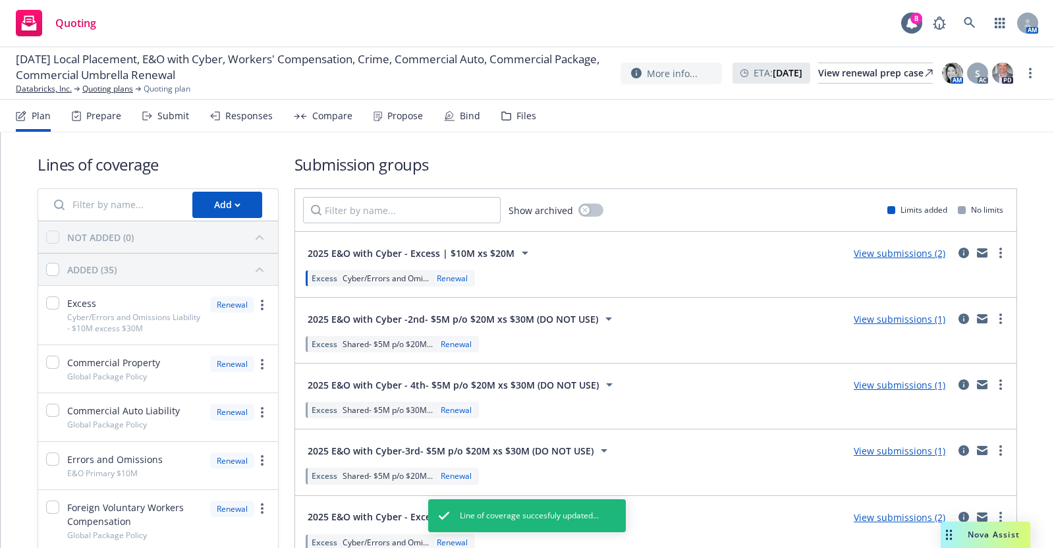
click at [167, 111] on div "Submit" at bounding box center [173, 116] width 32 height 11
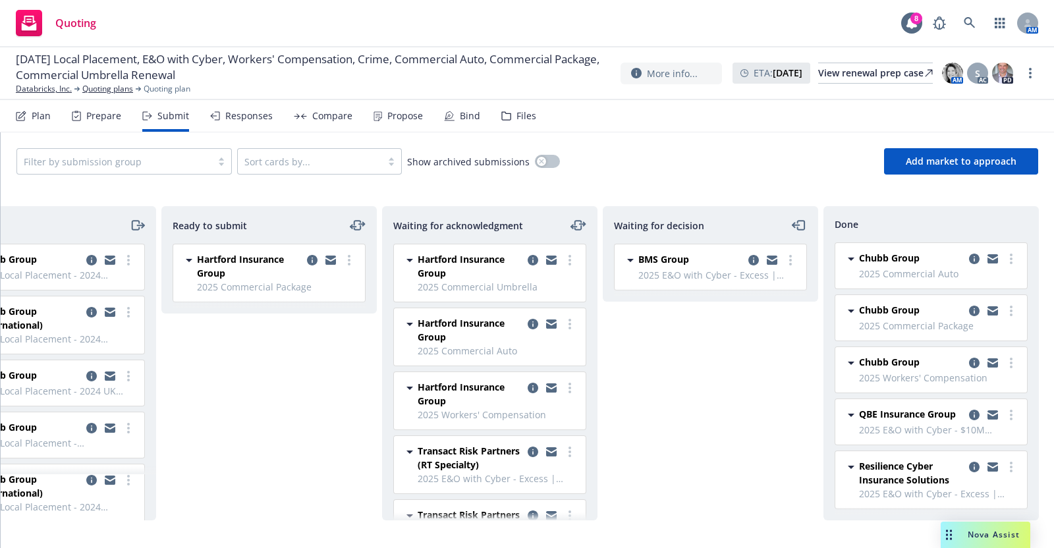
scroll to position [125, 0]
click at [969, 462] on icon "copy logging email" at bounding box center [974, 467] width 11 height 11
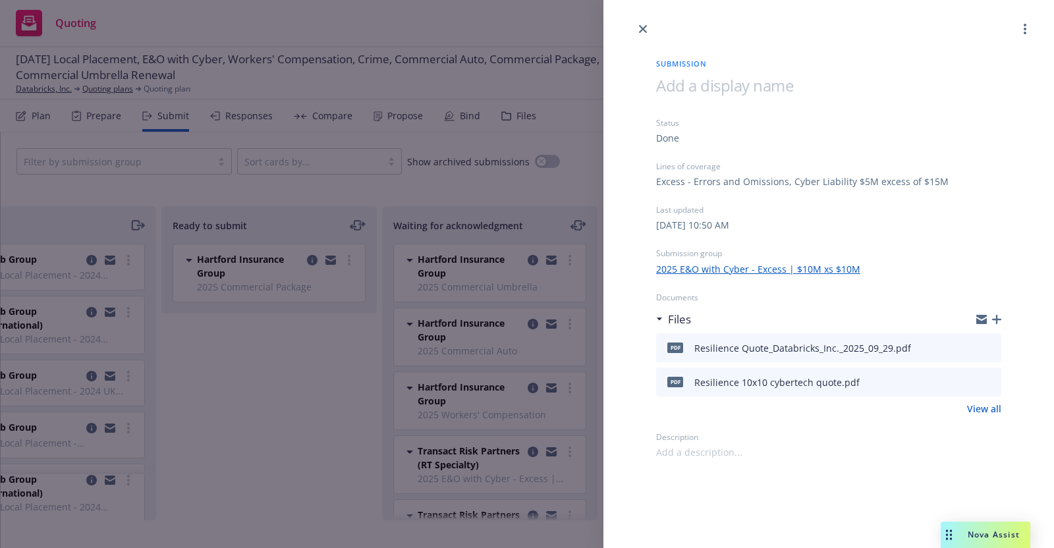
click at [829, 262] on link "2025 E&O with Cyber - Excess | $10M xs $10M" at bounding box center [758, 269] width 204 height 14
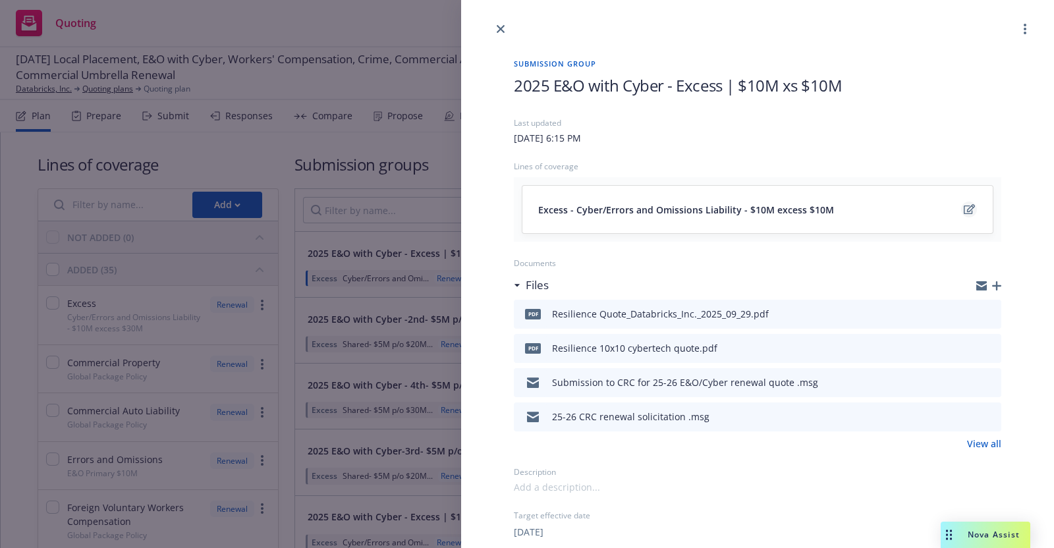
click at [964, 208] on icon "edit" at bounding box center [969, 209] width 11 height 10
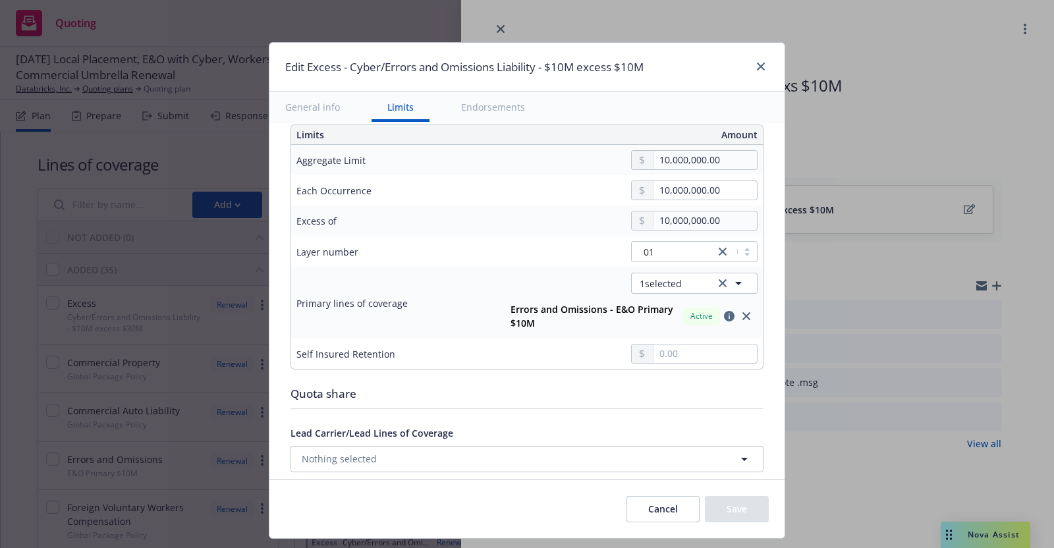
scroll to position [441, 0]
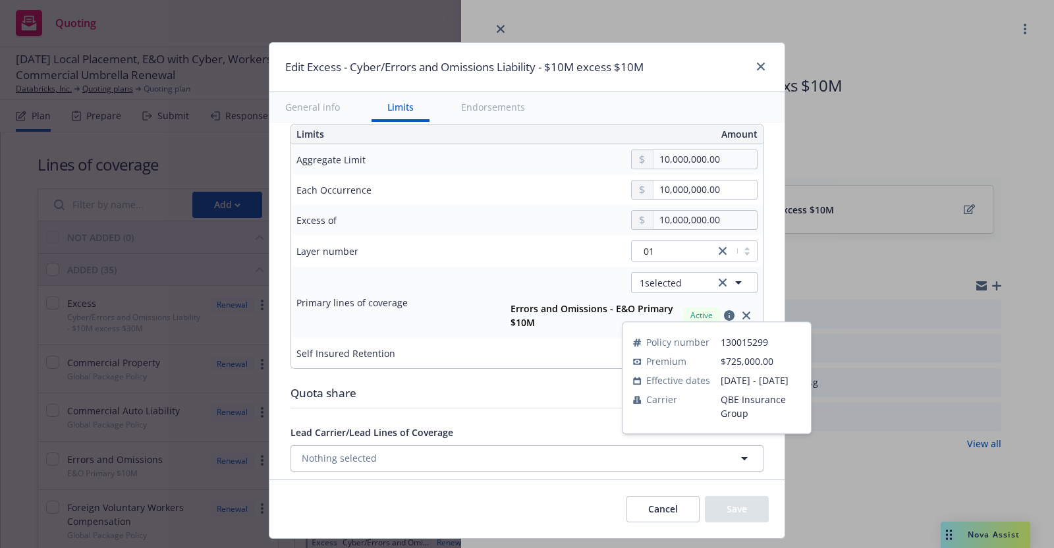
click at [724, 312] on icon "button" at bounding box center [729, 315] width 11 height 11
click at [724, 314] on icon "button" at bounding box center [729, 315] width 11 height 11
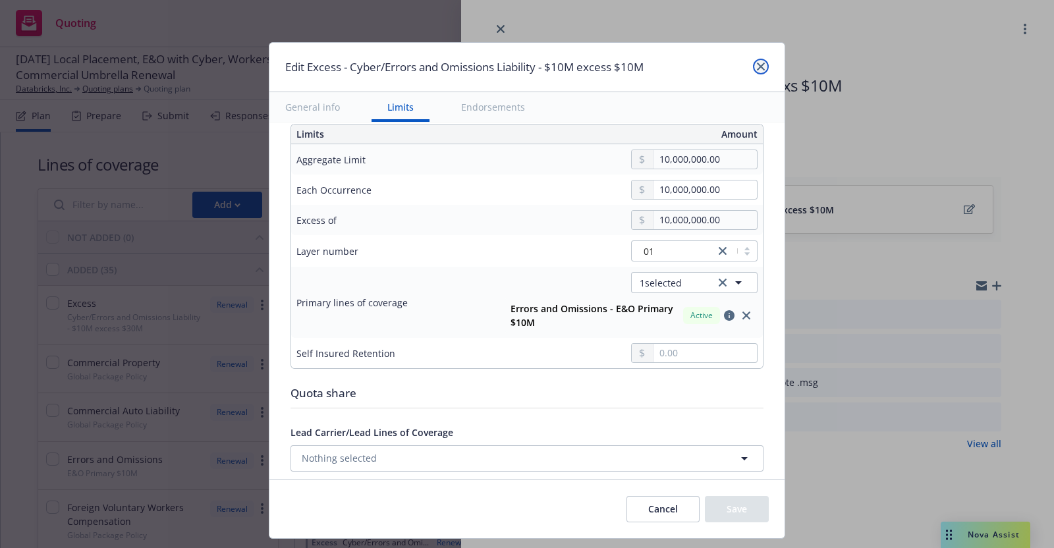
click at [762, 63] on icon "close" at bounding box center [761, 67] width 8 height 8
click at [762, 63] on span "Submission group" at bounding box center [757, 63] width 487 height 11
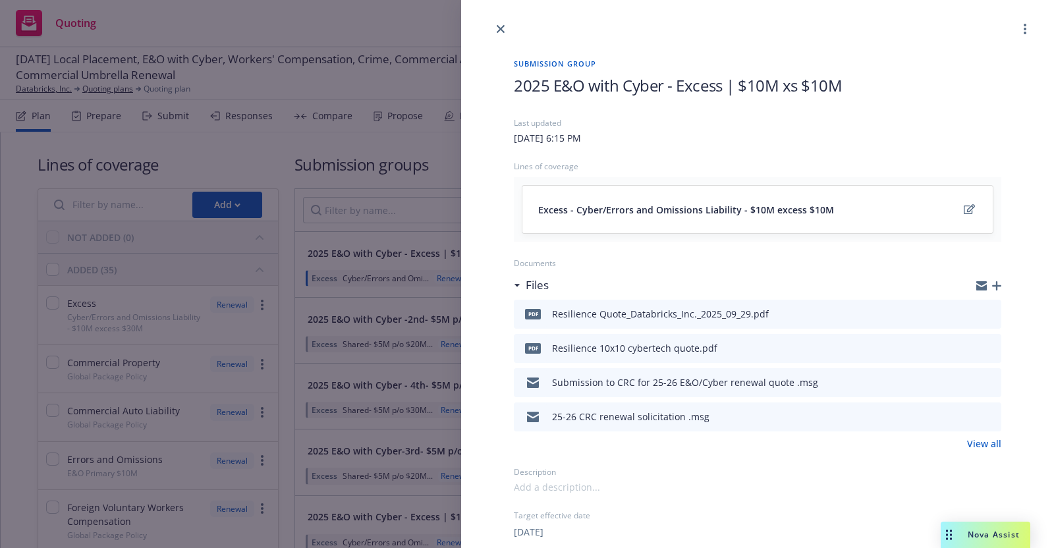
click at [495, 21] on div at bounding box center [757, 18] width 593 height 37
click at [498, 23] on link "close" at bounding box center [501, 29] width 16 height 16
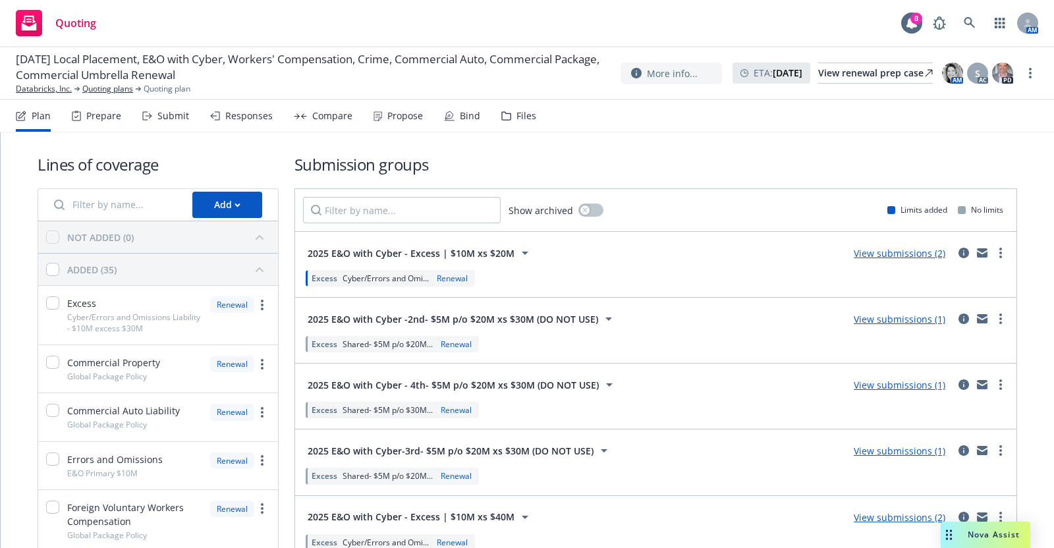
click at [171, 111] on div "Submit" at bounding box center [173, 116] width 32 height 11
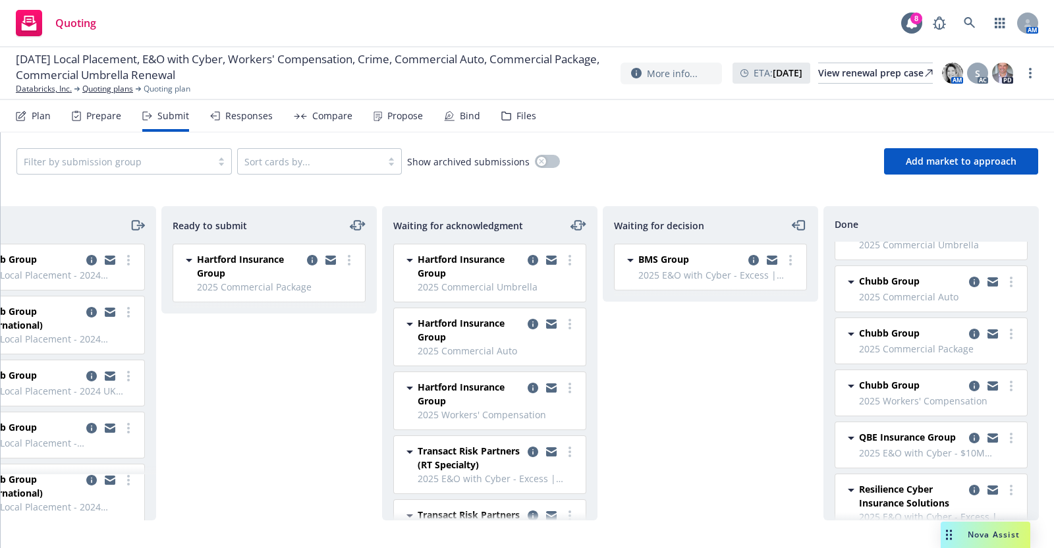
scroll to position [125, 0]
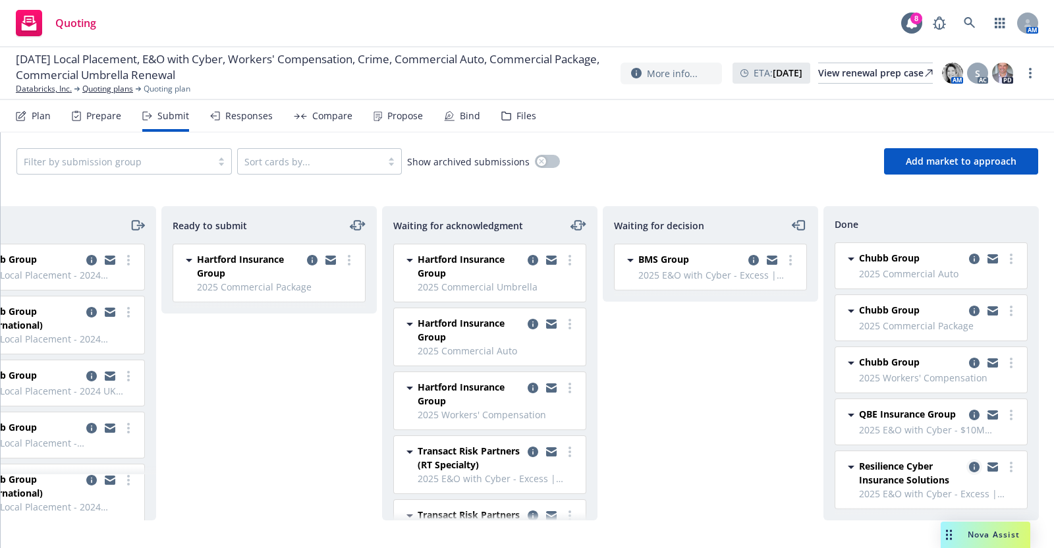
click at [969, 462] on icon "copy logging email" at bounding box center [974, 467] width 11 height 11
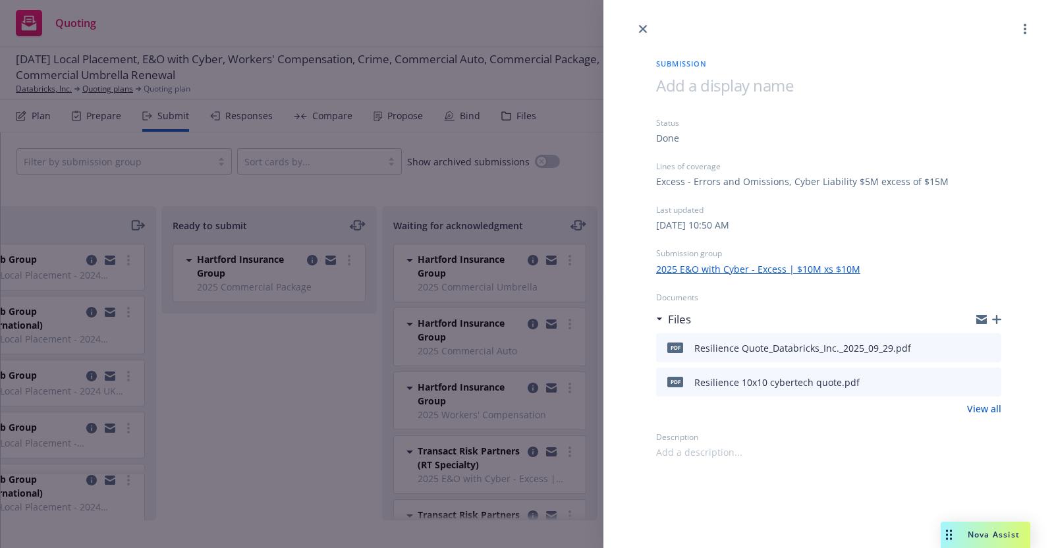
click at [814, 265] on link "2025 E&O with Cyber - Excess | $10M xs $10M" at bounding box center [758, 269] width 204 height 14
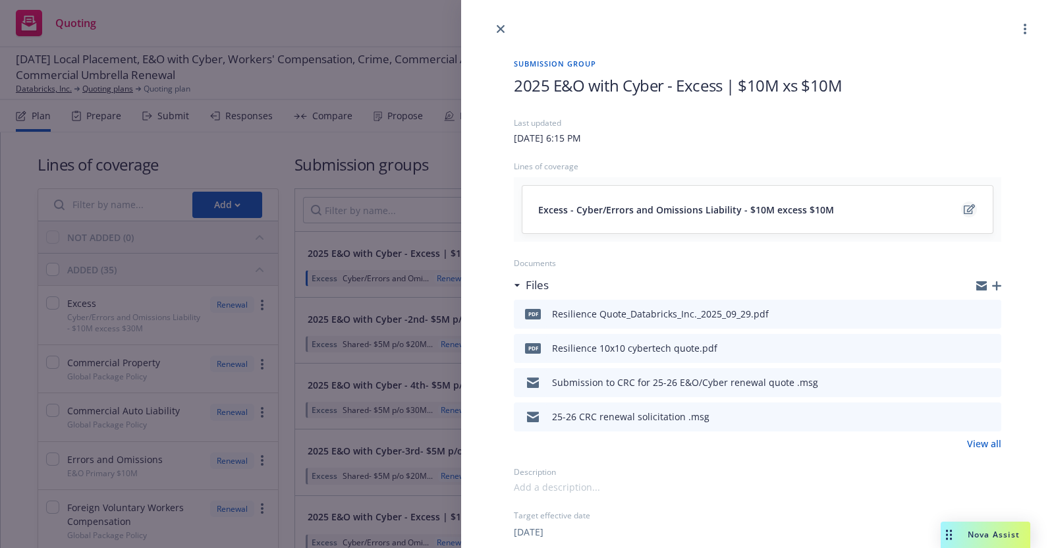
click at [961, 202] on link "edit" at bounding box center [969, 210] width 16 height 16
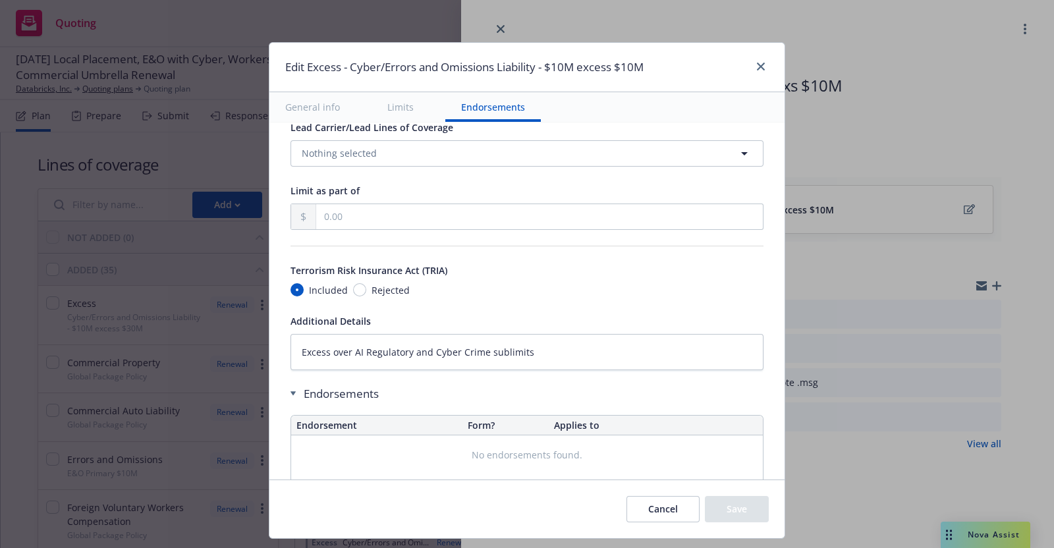
scroll to position [748, 0]
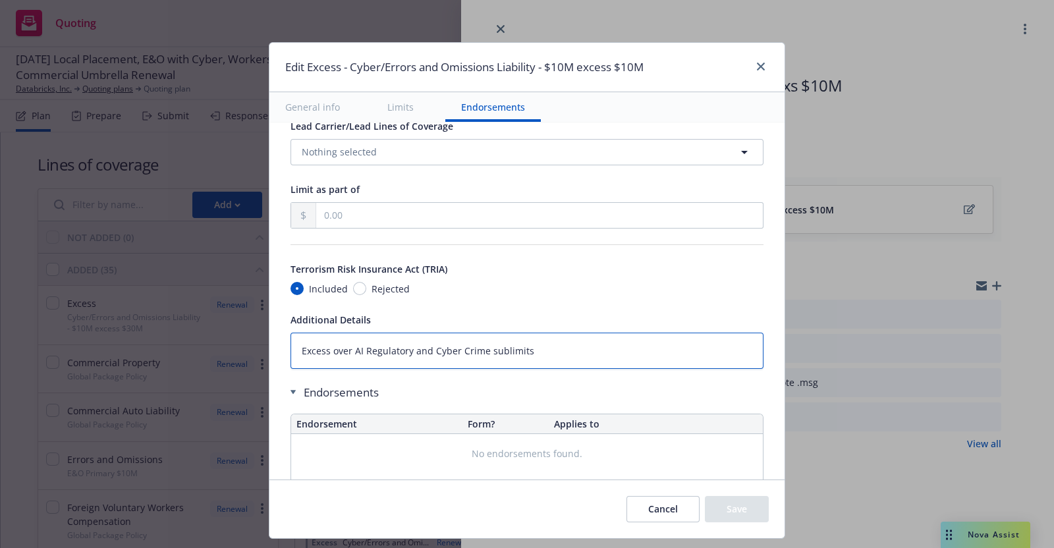
drag, startPoint x: 283, startPoint y: 350, endPoint x: 532, endPoint y: 350, distance: 249.0
click at [532, 350] on textarea "Excess over AI Regulatory and Cyber Crime sublimits" at bounding box center [526, 351] width 473 height 36
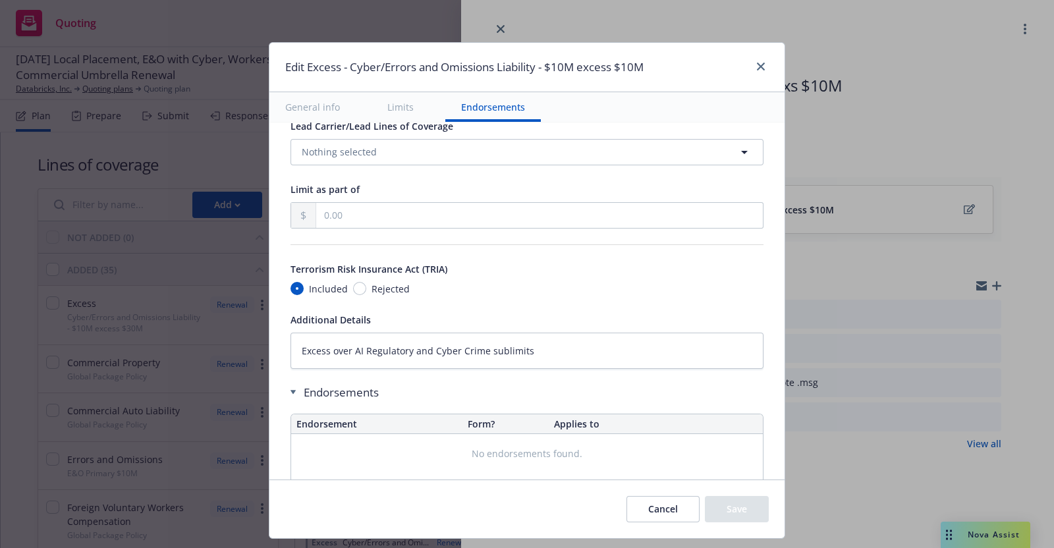
click at [617, 389] on div "Endorsements" at bounding box center [526, 393] width 473 height 16
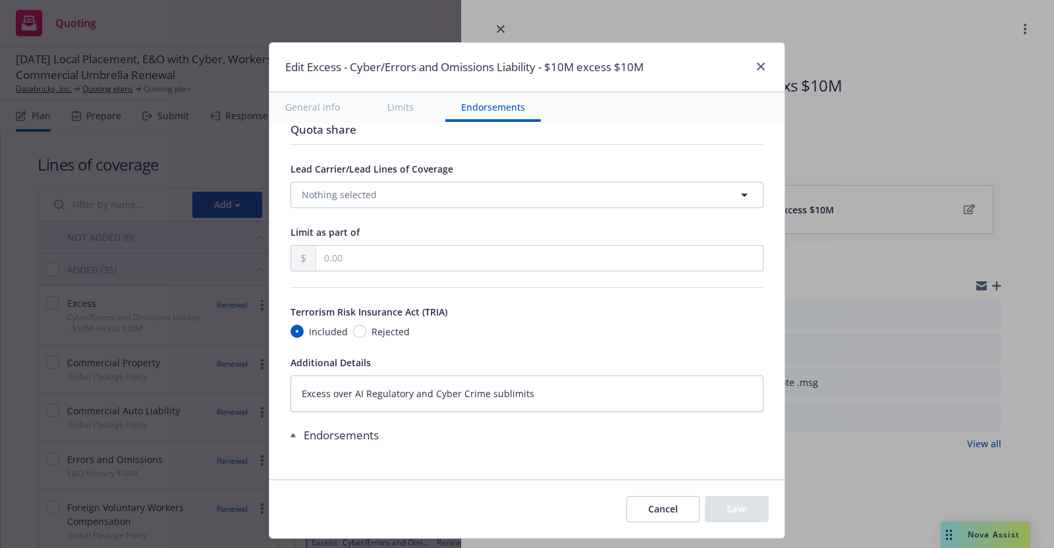
scroll to position [702, 0]
click at [762, 63] on icon "close" at bounding box center [761, 67] width 8 height 8
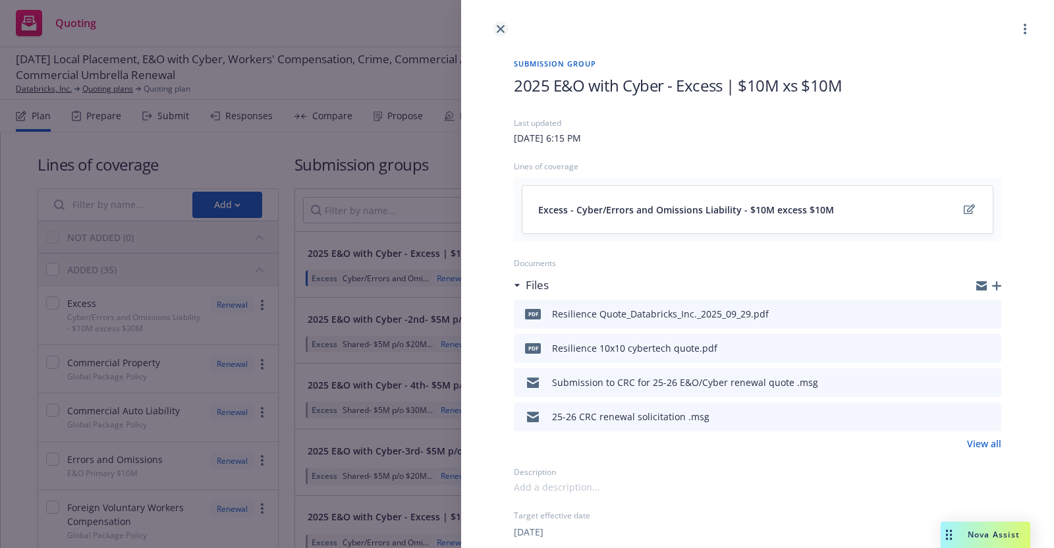
click at [497, 25] on icon "close" at bounding box center [501, 29] width 8 height 8
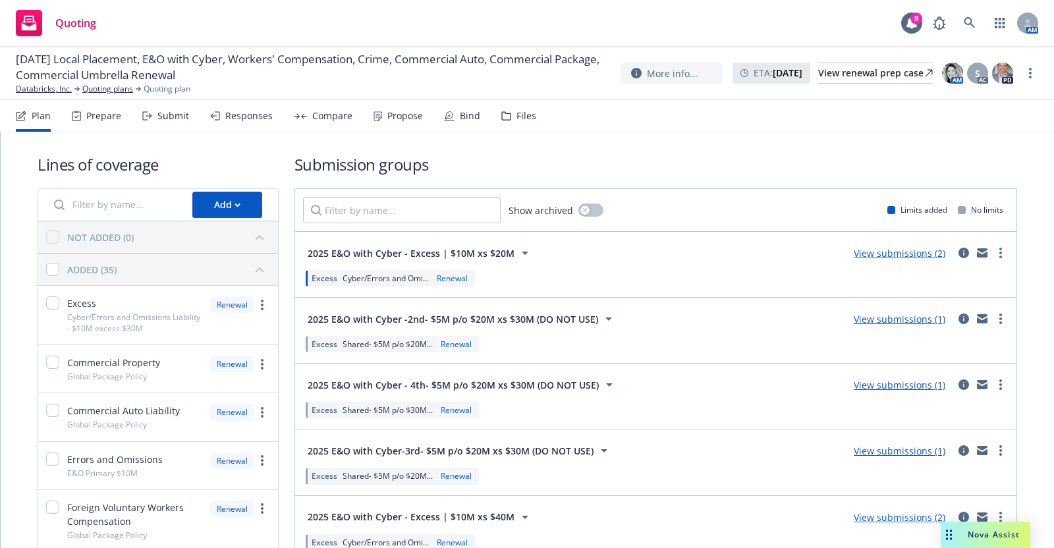
click at [156, 107] on div "Submit" at bounding box center [165, 116] width 47 height 32
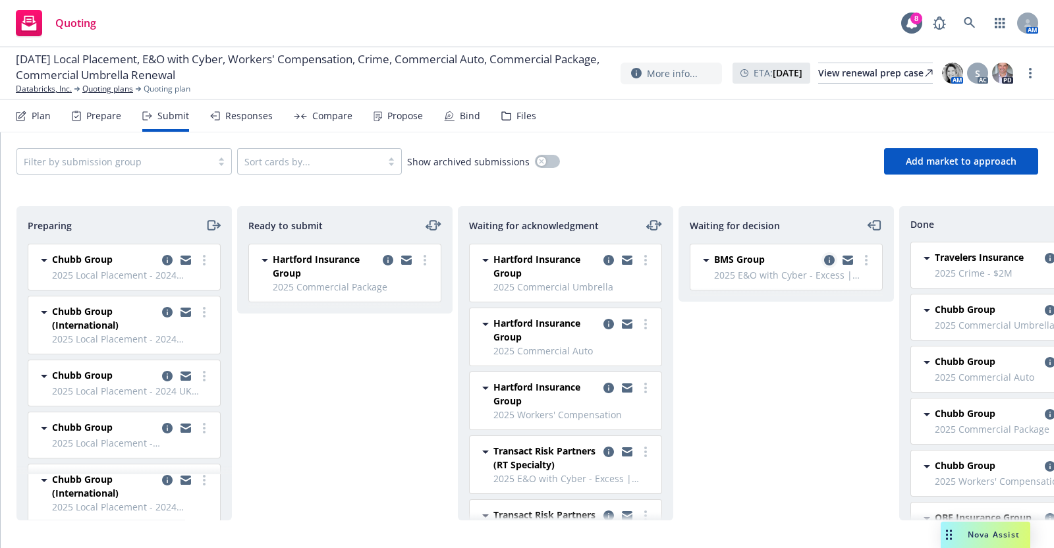
click at [831, 256] on icon "copy logging email" at bounding box center [829, 260] width 11 height 11
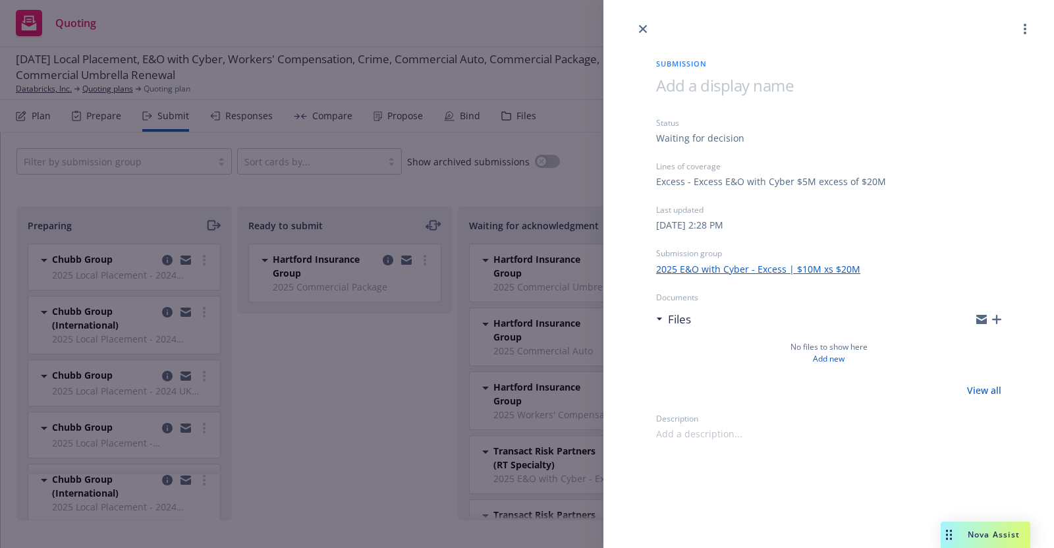
click at [795, 267] on link "2025 E&O with Cyber - Excess | $10M xs $20M" at bounding box center [758, 269] width 204 height 14
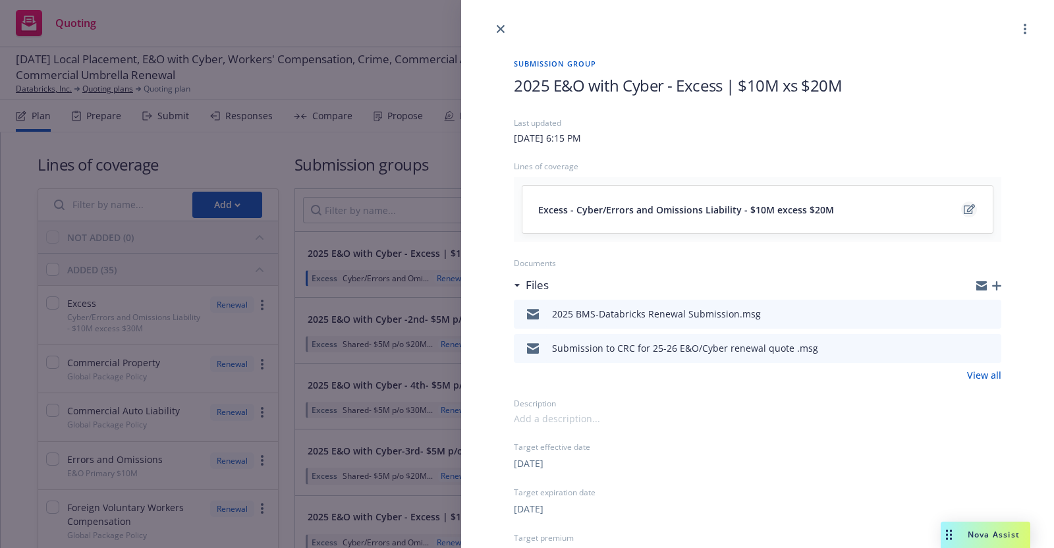
click at [964, 205] on icon "edit" at bounding box center [969, 209] width 11 height 11
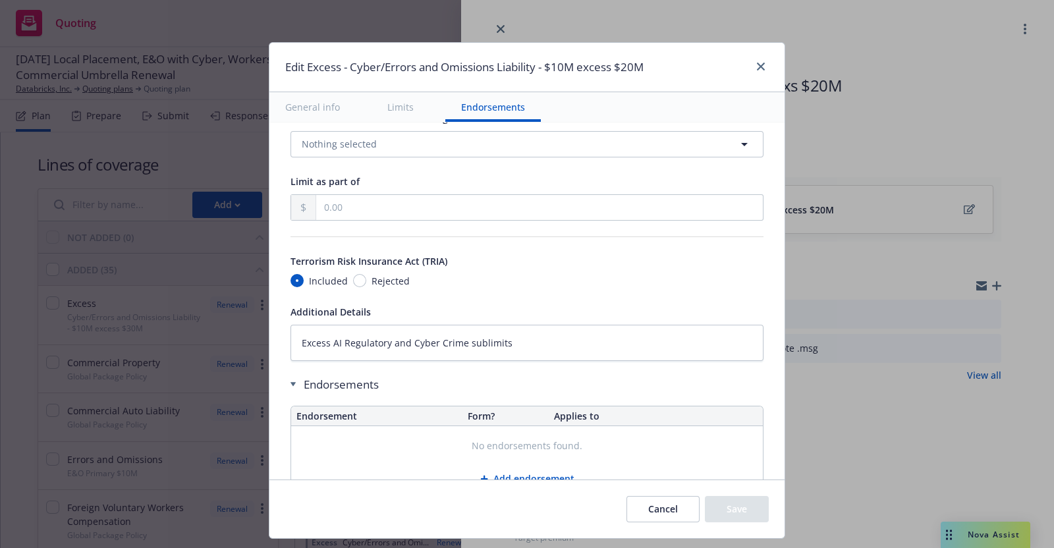
scroll to position [757, 0]
click at [760, 63] on icon "close" at bounding box center [761, 67] width 8 height 8
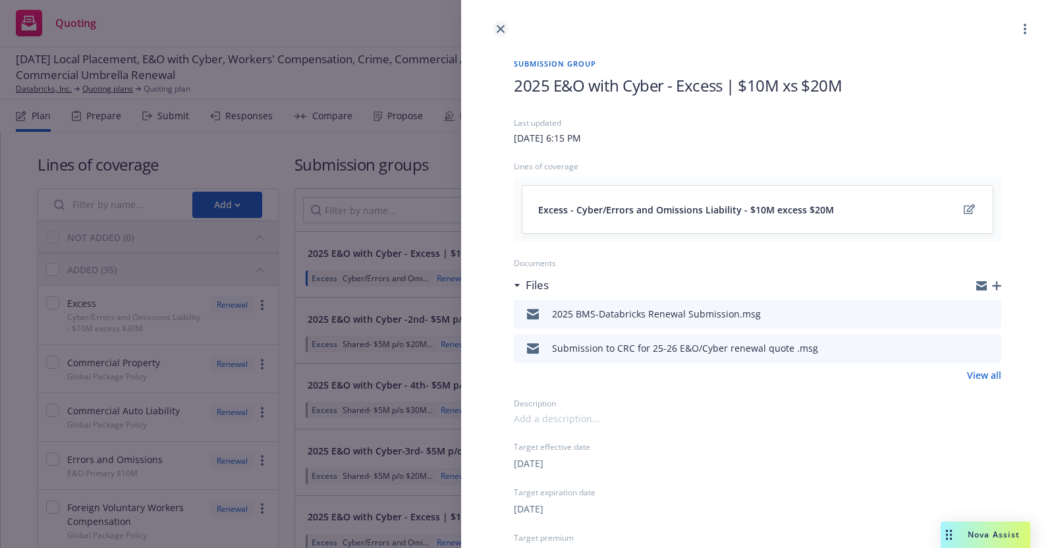
click at [497, 28] on icon "close" at bounding box center [501, 29] width 8 height 8
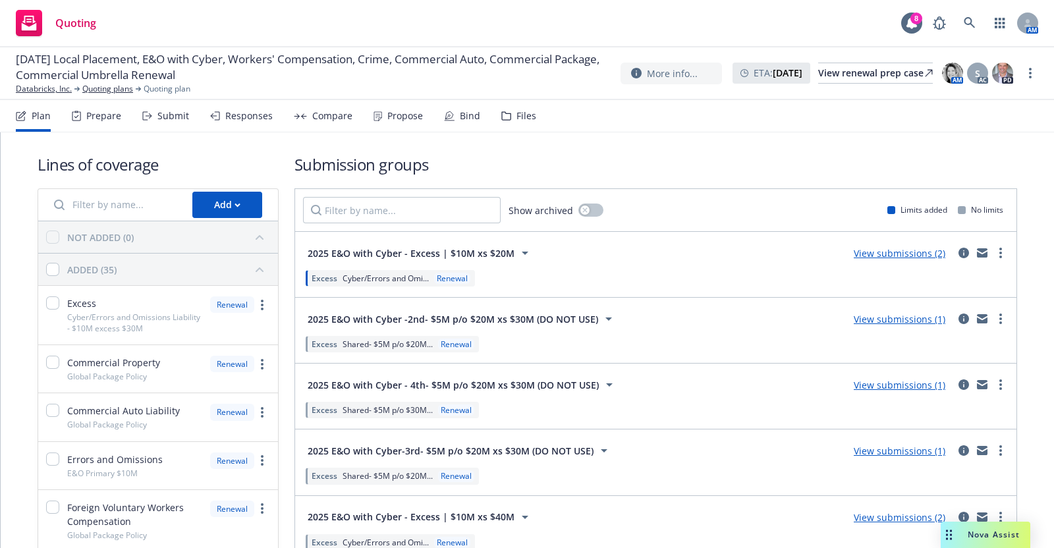
click at [160, 109] on div "Submit" at bounding box center [165, 116] width 47 height 32
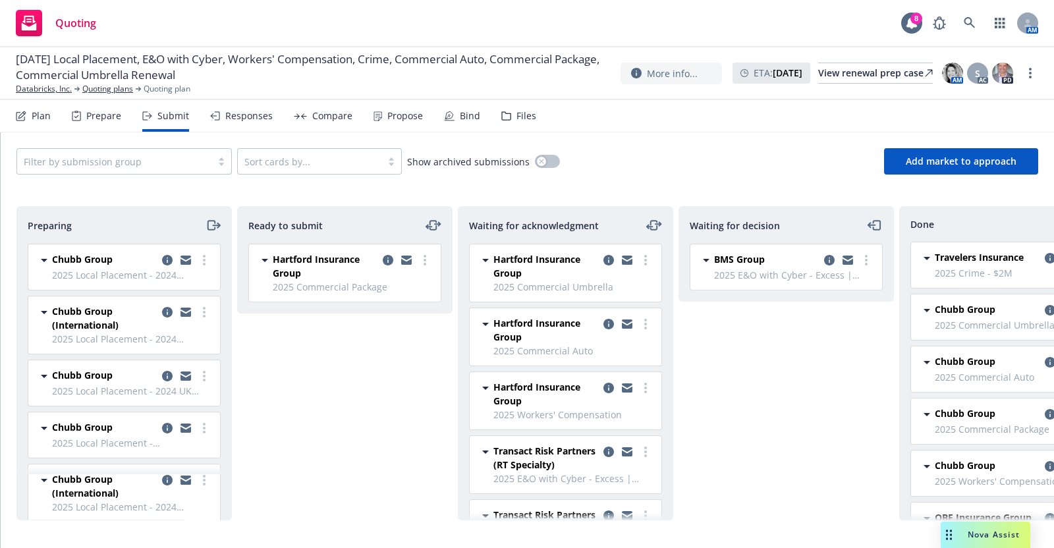
scroll to position [59, 0]
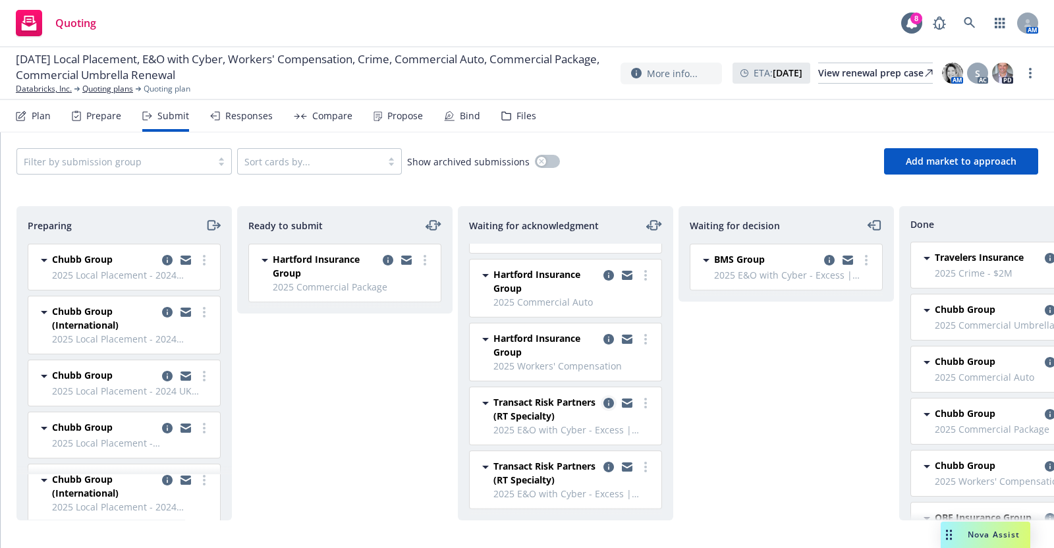
click at [603, 398] on icon "copy logging email" at bounding box center [608, 403] width 11 height 11
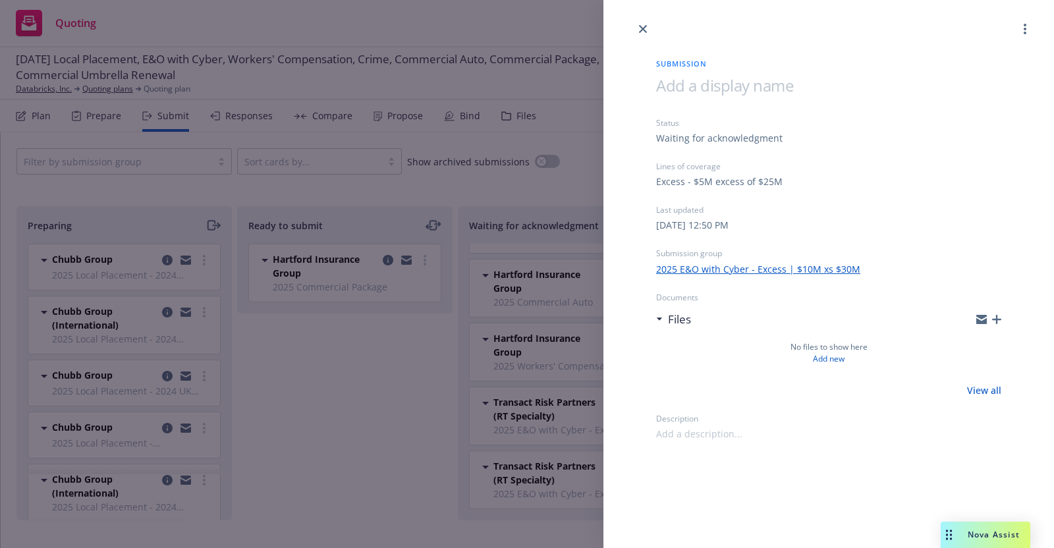
click at [736, 265] on link "2025 E&O with Cyber - Excess | $10M xs $30M" at bounding box center [758, 269] width 204 height 14
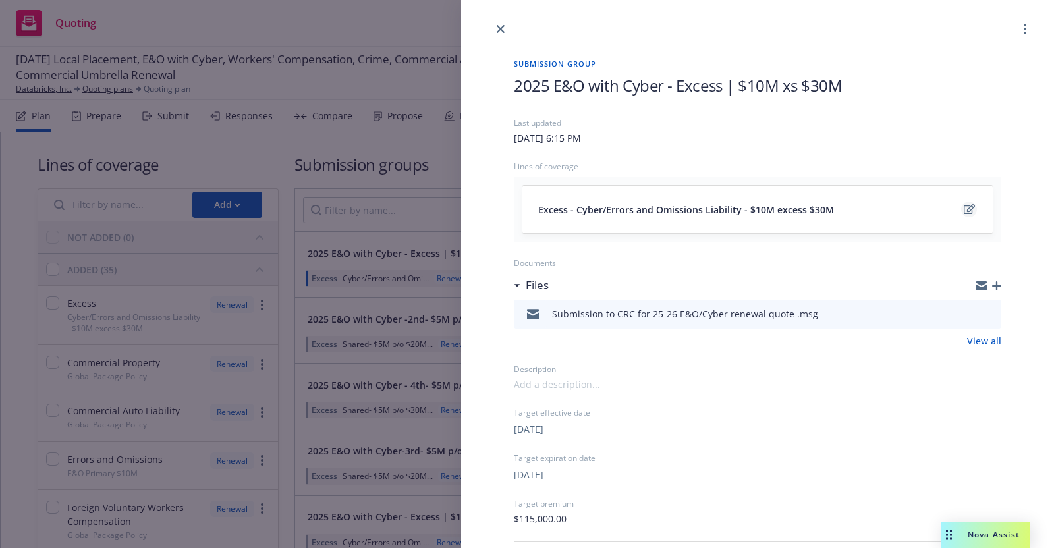
click at [964, 206] on icon "edit" at bounding box center [969, 209] width 11 height 10
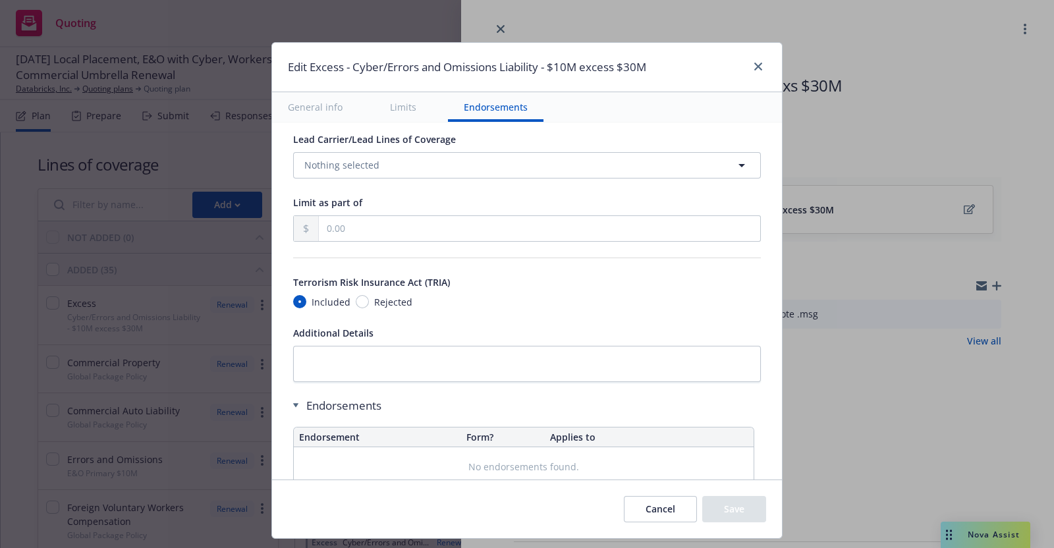
scroll to position [698, 0]
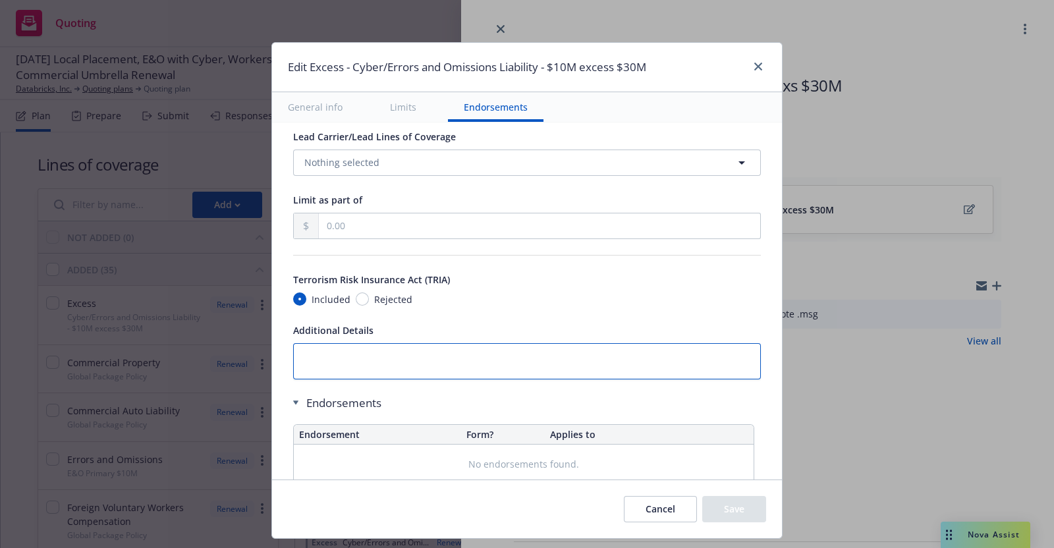
click at [546, 365] on textarea at bounding box center [527, 361] width 468 height 36
paste textarea "Excess over AI Regulatory and Cyber Crime sublimits"
type textarea "x"
type textarea "Excess over AI Regulatory and Cyber Crime sublimits"
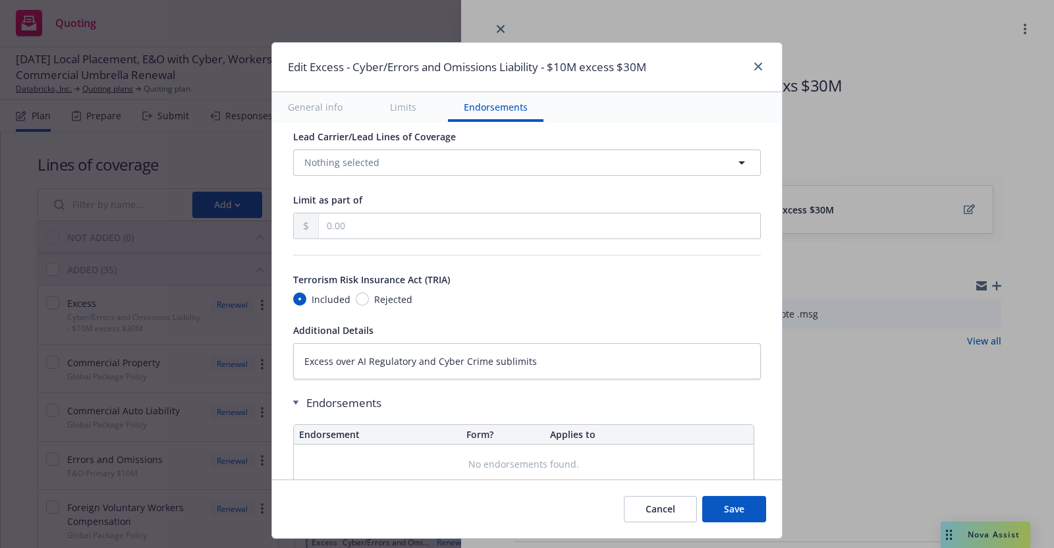
click at [613, 302] on div "Included Rejected" at bounding box center [527, 299] width 468 height 14
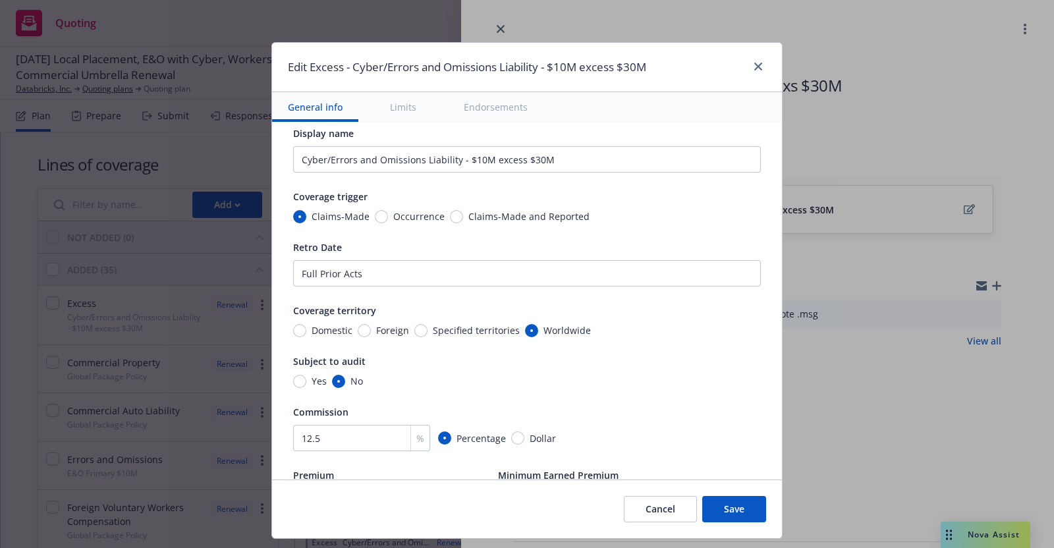
scroll to position [0, 0]
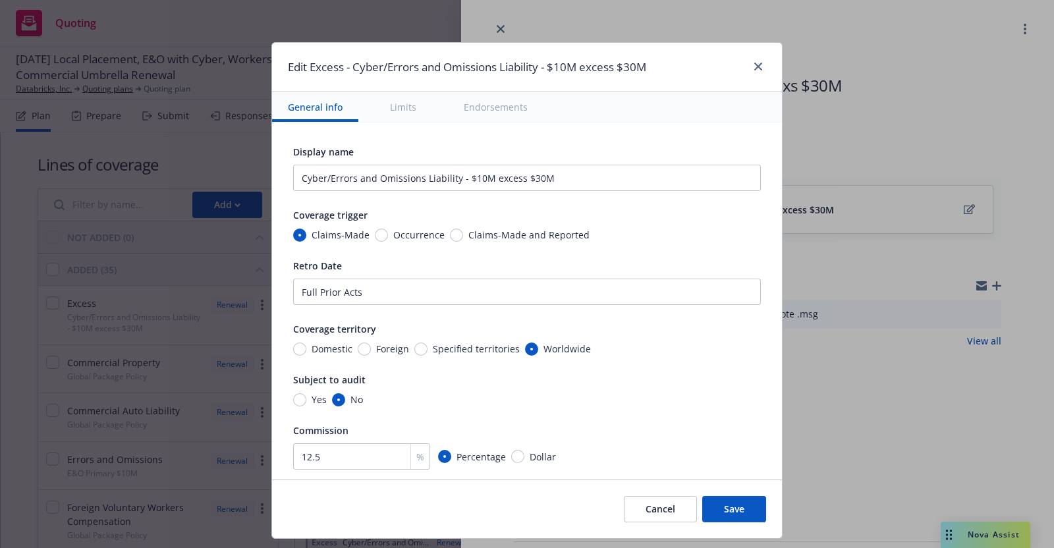
click at [732, 510] on button "Save" at bounding box center [734, 509] width 64 height 26
type textarea "x"
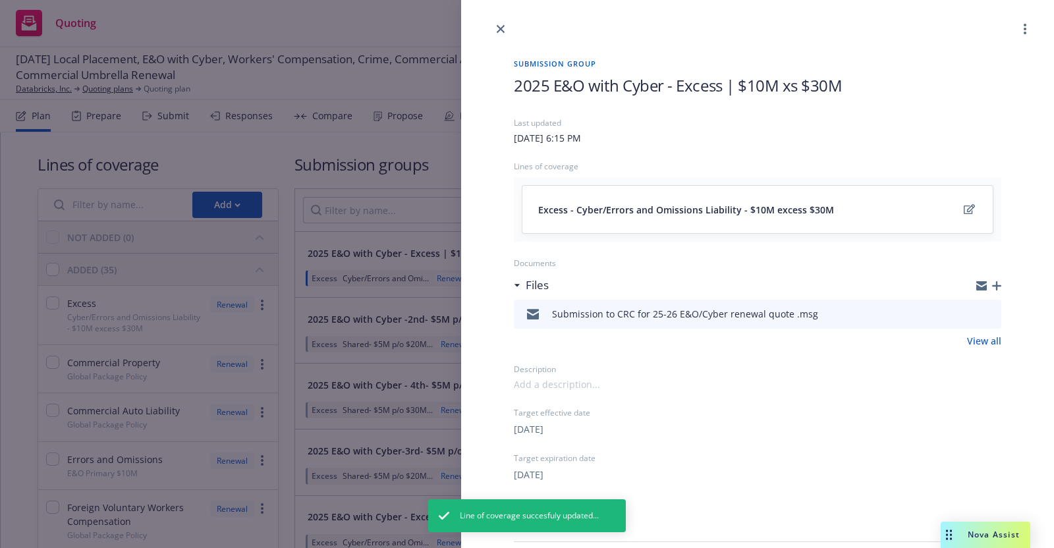
click at [493, 22] on div at bounding box center [757, 18] width 593 height 37
click at [499, 28] on icon "close" at bounding box center [501, 29] width 8 height 8
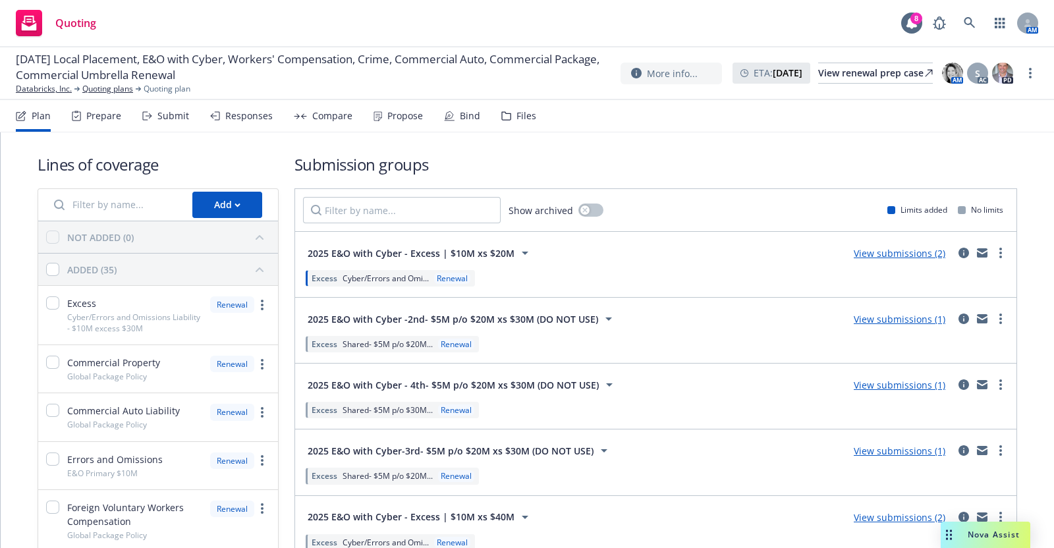
click at [171, 113] on div "Submit" at bounding box center [173, 116] width 32 height 11
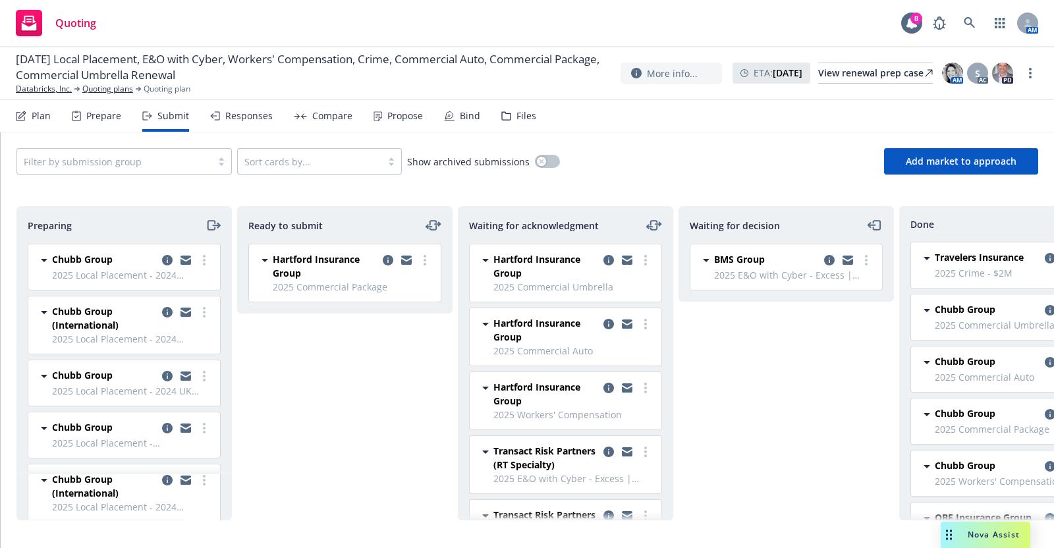
scroll to position [59, 0]
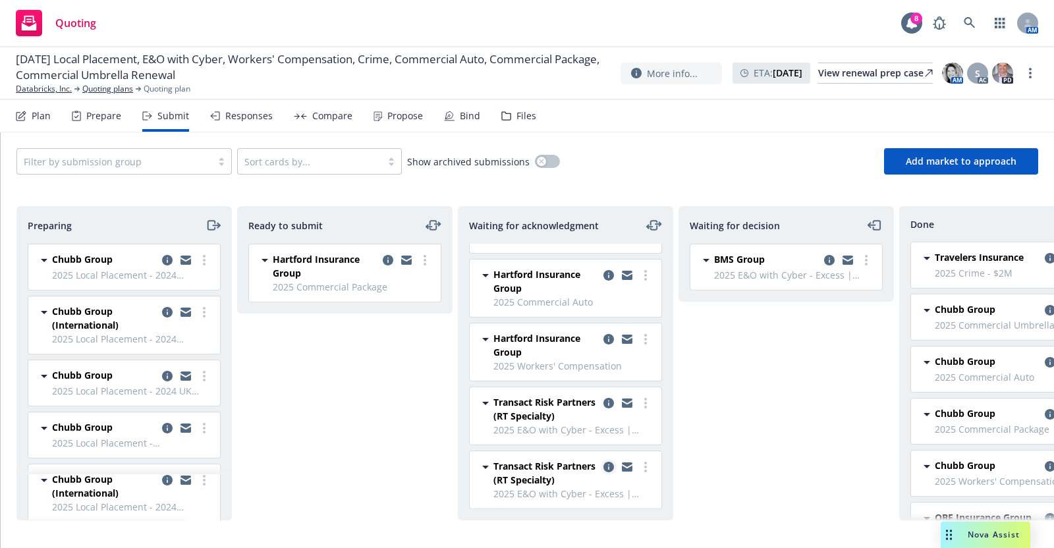
click at [603, 462] on icon "copy logging email" at bounding box center [608, 467] width 11 height 11
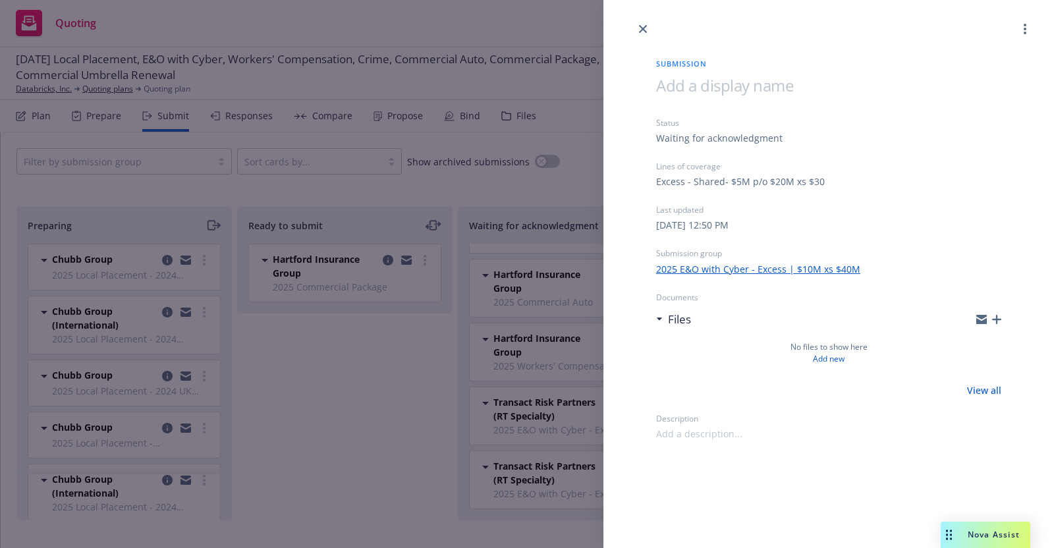
click at [818, 265] on link "2025 E&O with Cyber - Excess | $10M xs $40M" at bounding box center [758, 269] width 204 height 14
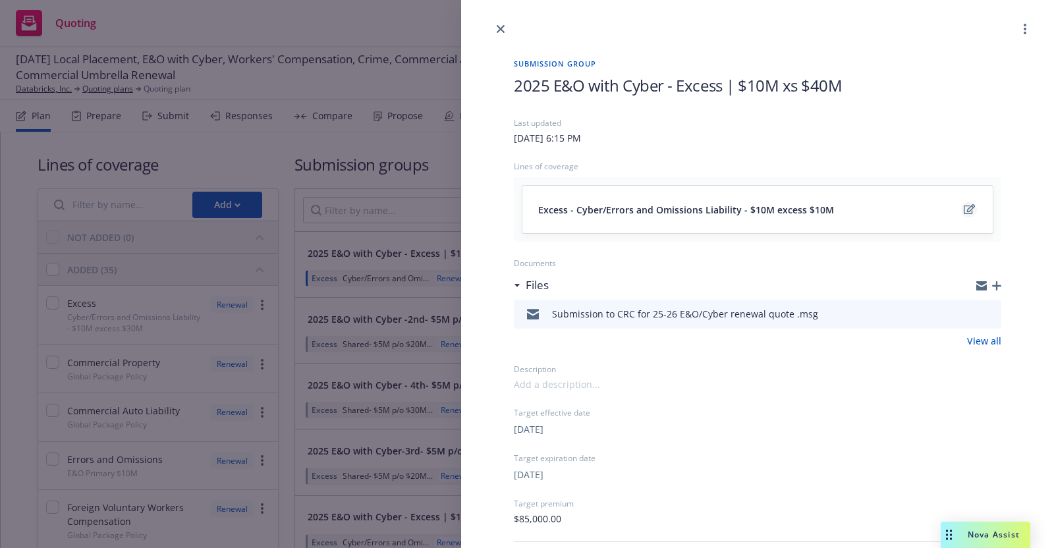
click at [964, 206] on icon "edit" at bounding box center [969, 209] width 11 height 11
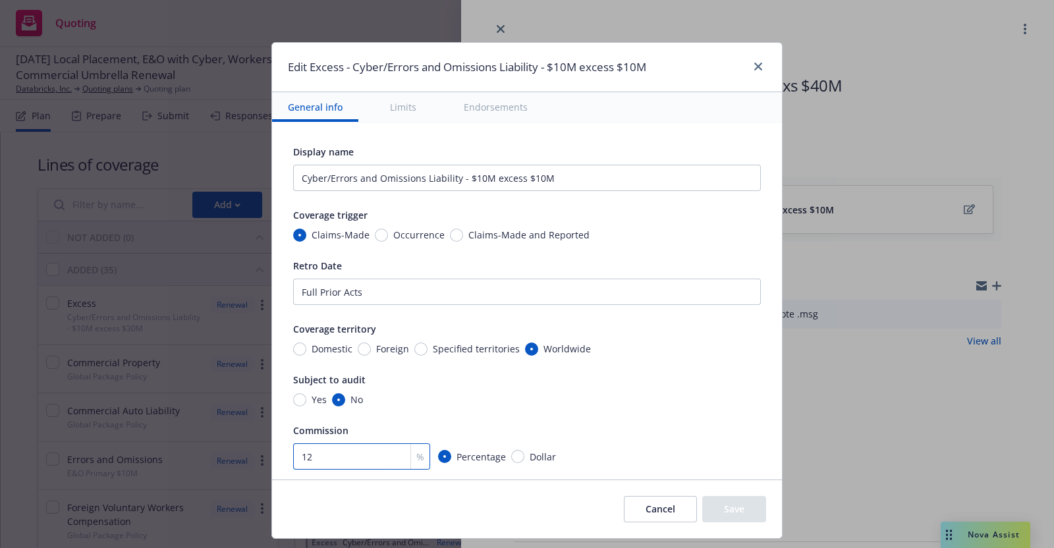
click at [317, 459] on input "12" at bounding box center [361, 456] width 137 height 26
type input "12.5"
click at [622, 403] on div "Yes No" at bounding box center [527, 400] width 468 height 14
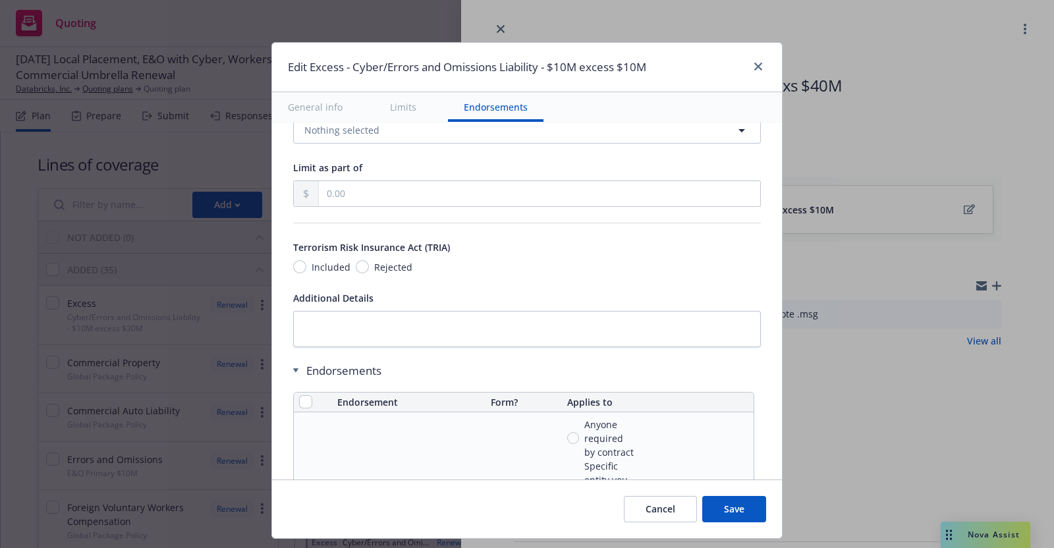
scroll to position [734, 0]
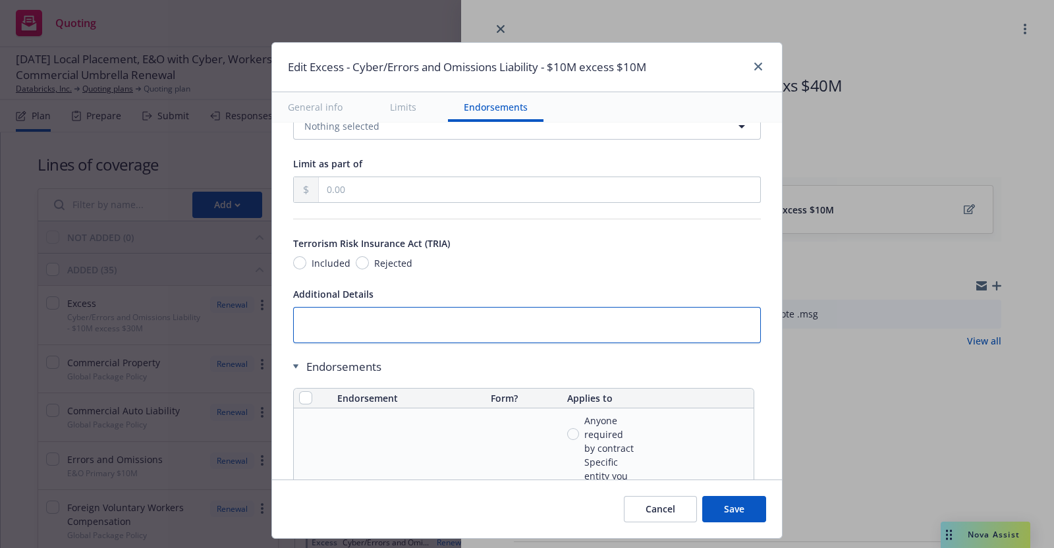
click at [510, 314] on textarea at bounding box center [527, 325] width 468 height 36
paste textarea "Excess over AI Regulatory and Cyber Crime sublimits"
type textarea "x"
type textarea "Excess over AI Regulatory and Cyber Crime sublimits"
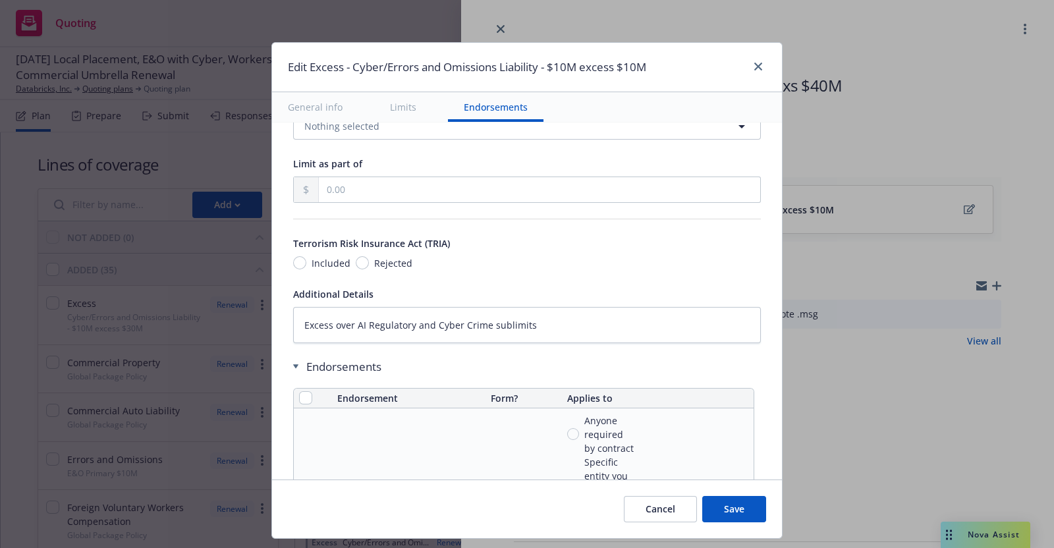
click at [588, 275] on div "Display name Cyber/Errors and Omissions Liability - $10M excess $10M Coverage t…" at bounding box center [527, 324] width 468 height 1829
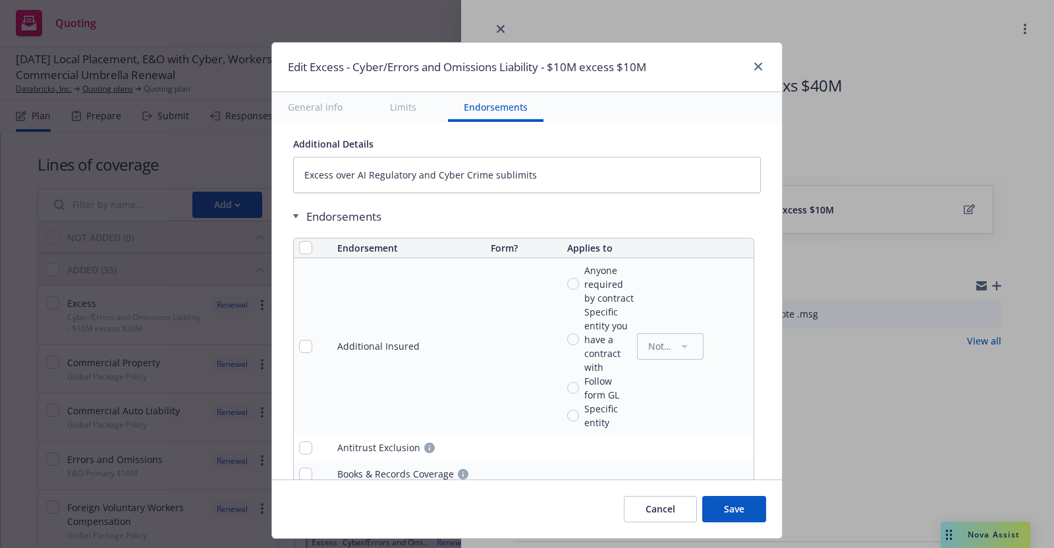
scroll to position [919, 0]
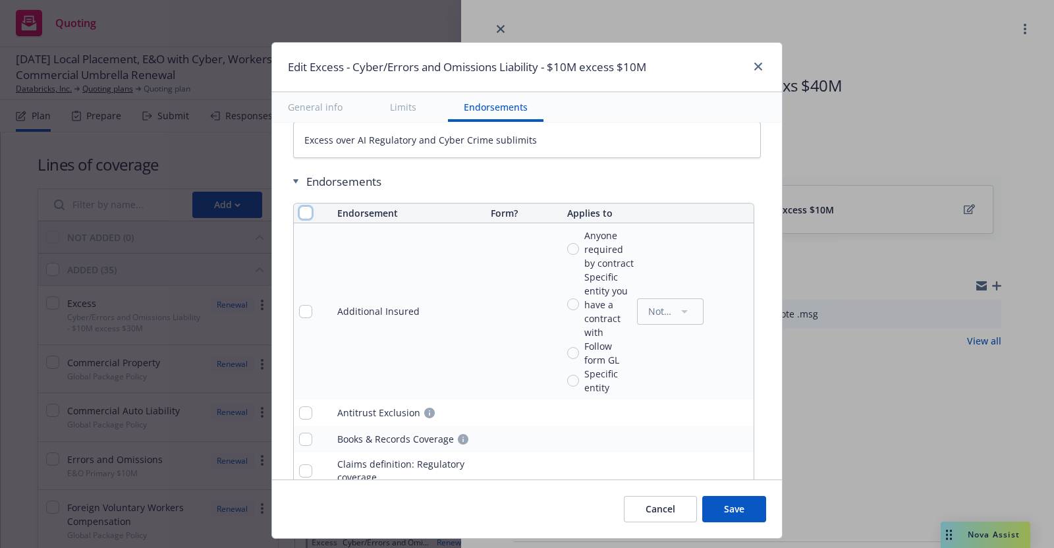
click at [299, 210] on input "checkbox" at bounding box center [305, 212] width 13 height 13
checkbox input "true"
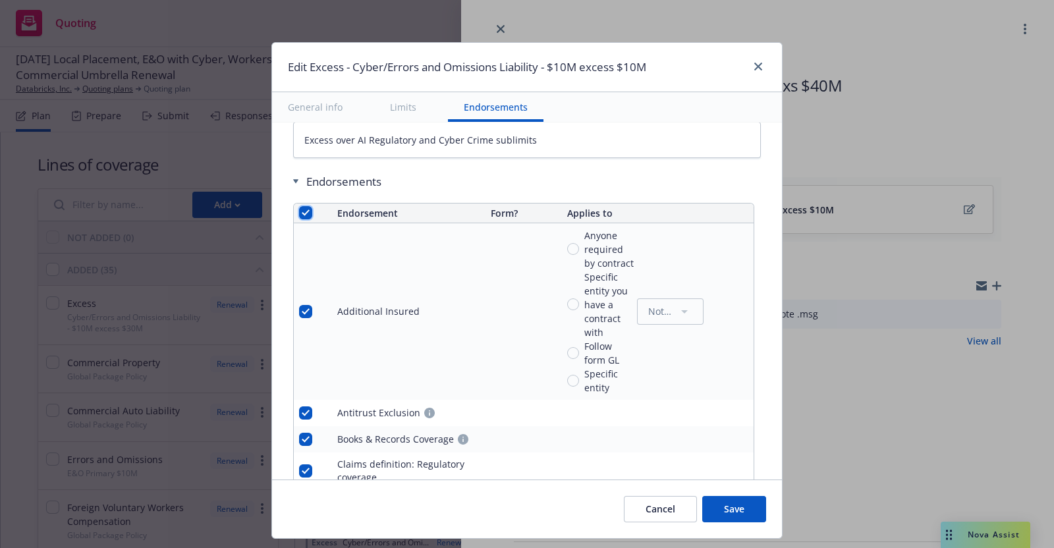
checkbox input "true"
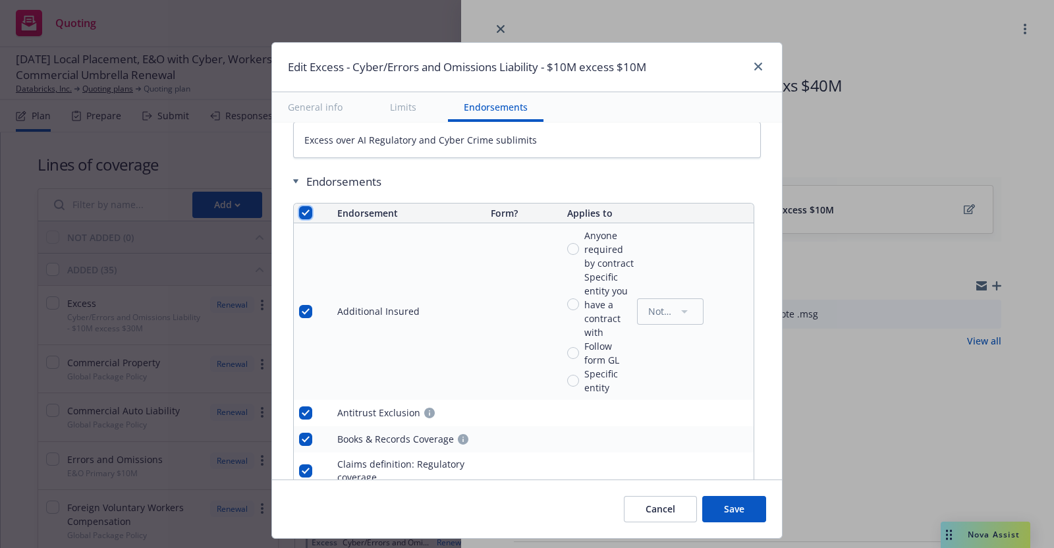
checkbox input "true"
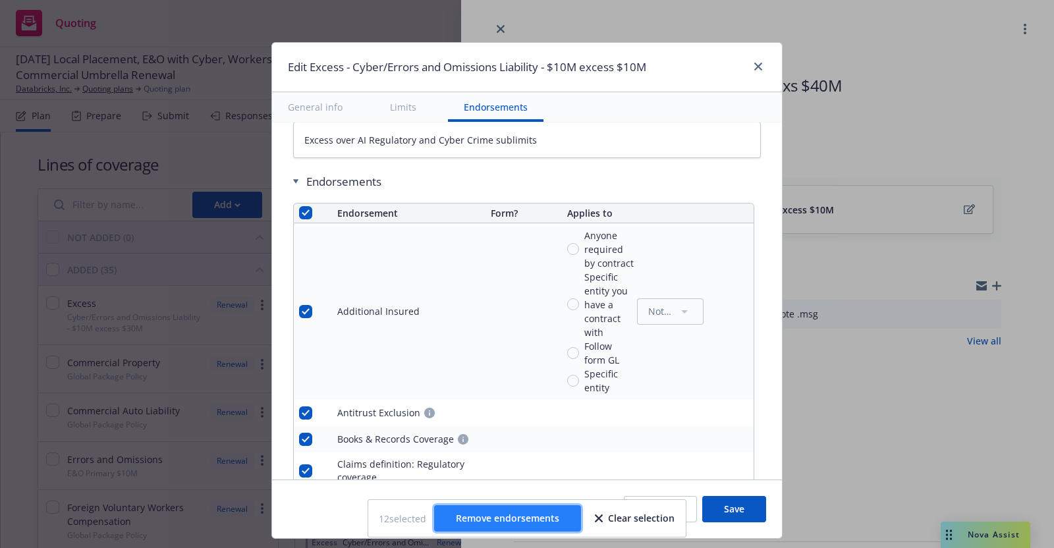
click at [495, 520] on span "Remove endorsements" at bounding box center [507, 518] width 103 height 13
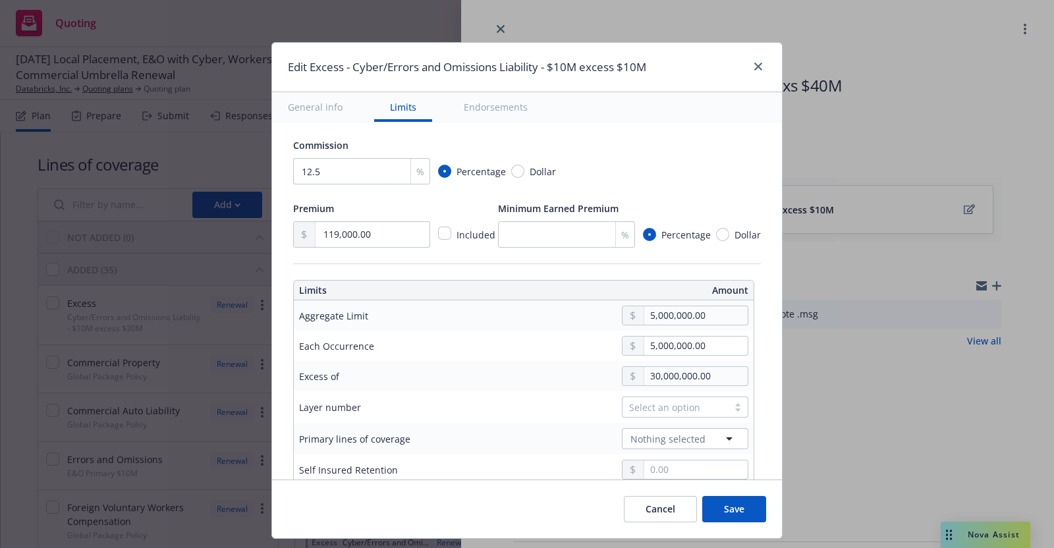
scroll to position [279, 0]
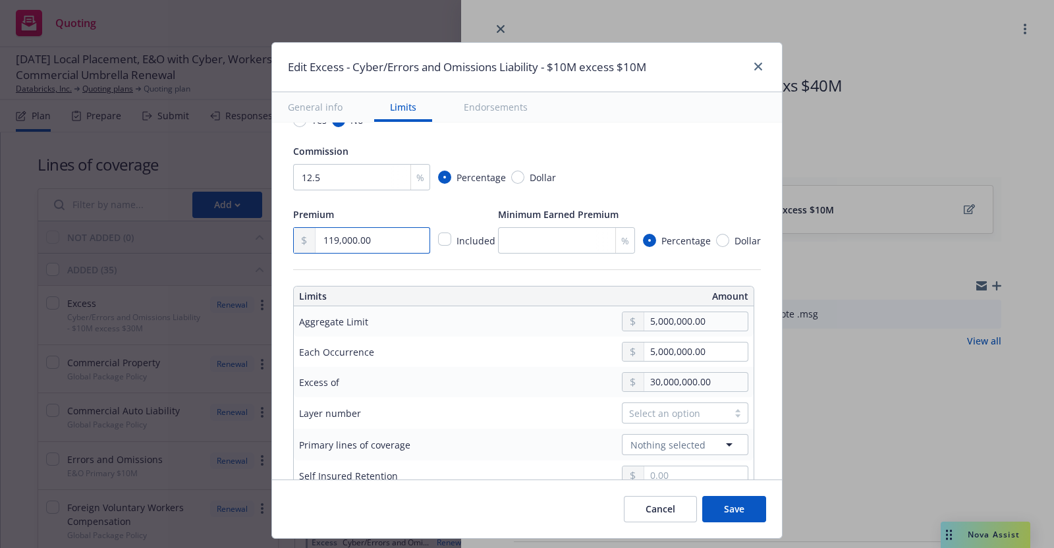
drag, startPoint x: 364, startPoint y: 236, endPoint x: 288, endPoint y: 238, distance: 75.8
click at [293, 238] on div "119,000.00" at bounding box center [361, 240] width 137 height 26
type textarea "x"
type input "2.00"
type textarea "x"
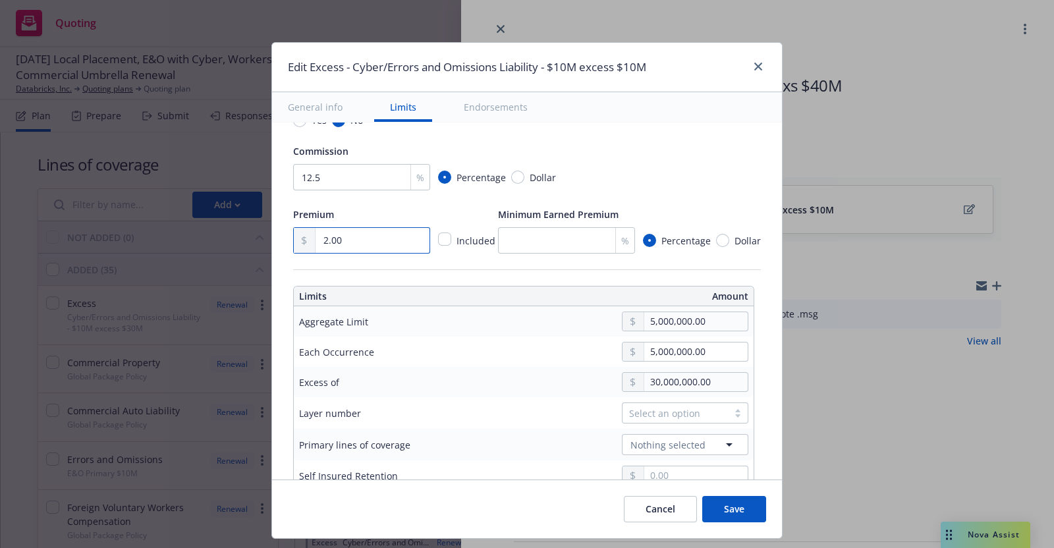
type input "24.00"
type textarea "x"
type input "245.00"
type textarea "x"
type input "2,450.00"
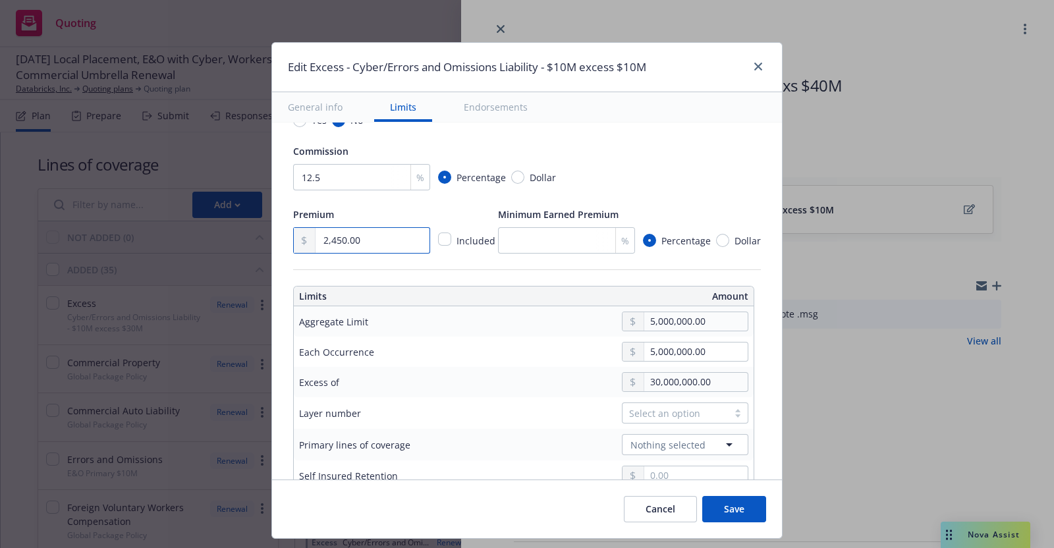
type textarea "x"
type input "24,500.00"
type textarea "x"
type input "245,000.00"
click at [646, 315] on input "5,000,000.00" at bounding box center [695, 321] width 103 height 18
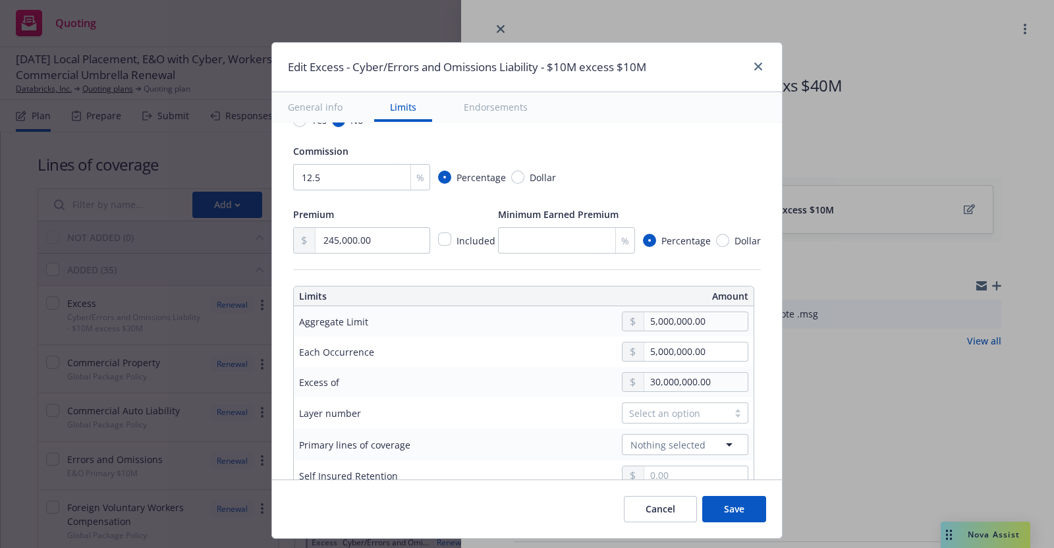
type textarea "x"
type input "$10M excess of $30M"
type input "10,000,000.00"
click at [663, 441] on button "$10,000,000.00" at bounding box center [680, 450] width 113 height 24
click at [652, 350] on input "5,000,000.00" at bounding box center [695, 352] width 103 height 18
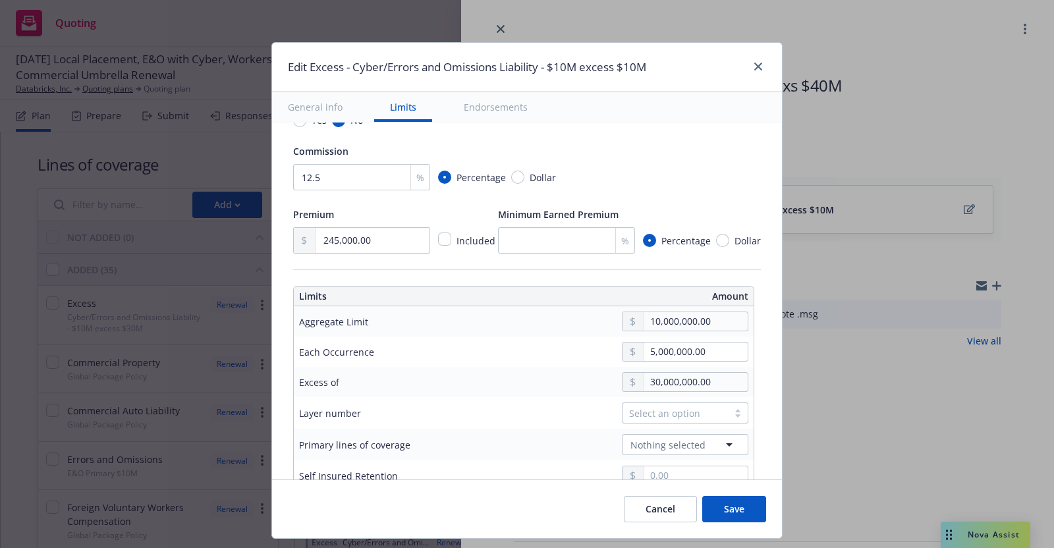
type textarea "x"
type input "10,000,000.00"
click at [656, 471] on button "$10,000,000.00" at bounding box center [680, 480] width 113 height 24
click at [644, 375] on input "30,000,000.00" at bounding box center [695, 382] width 103 height 18
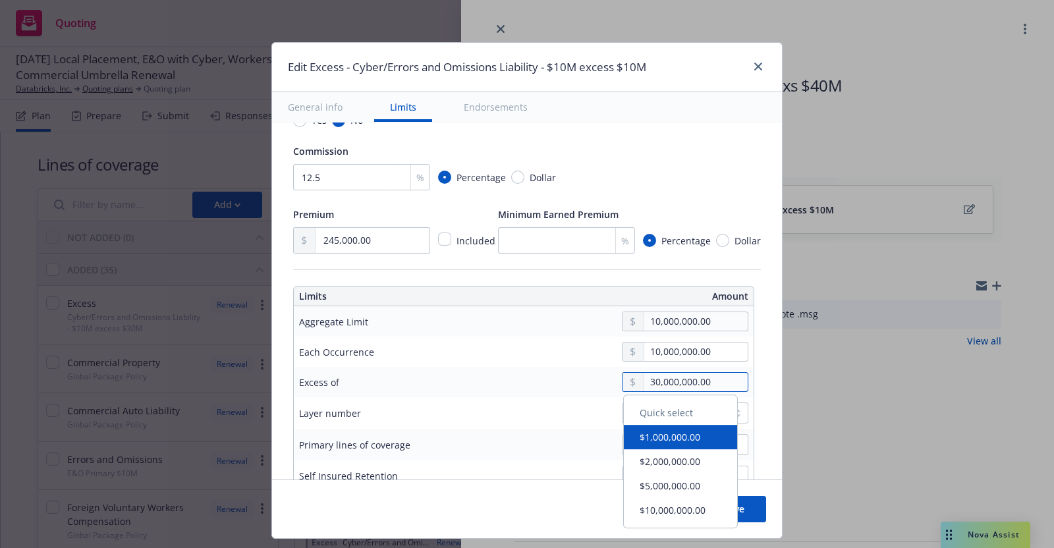
type textarea "x"
type input "0000000.00"
type textarea "x"
type input "$10M excess of $0"
type textarea "x"
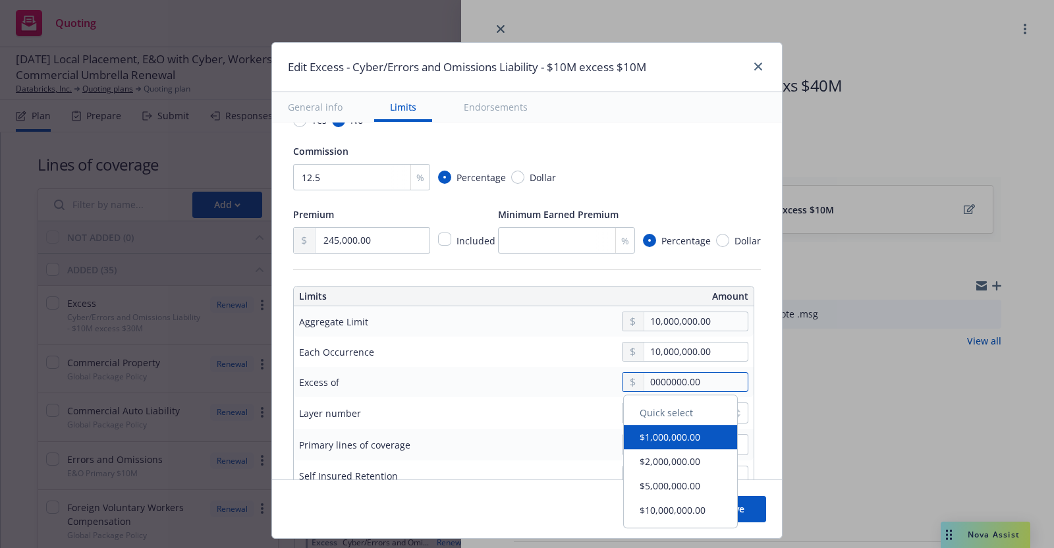
type input "40,000,000.00"
type textarea "x"
type input "$10M excess of $40M"
type textarea "x"
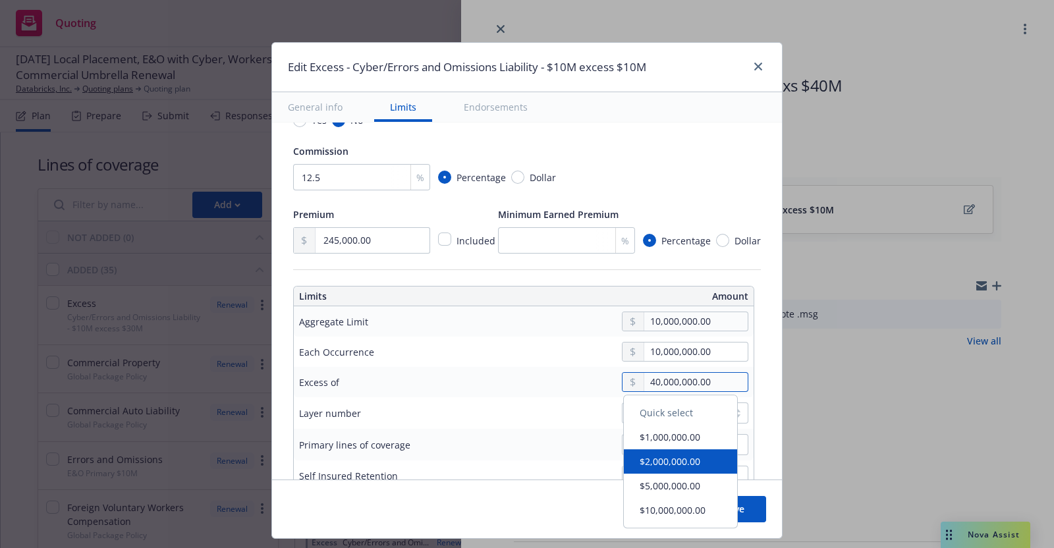
type input "40,000,000.00"
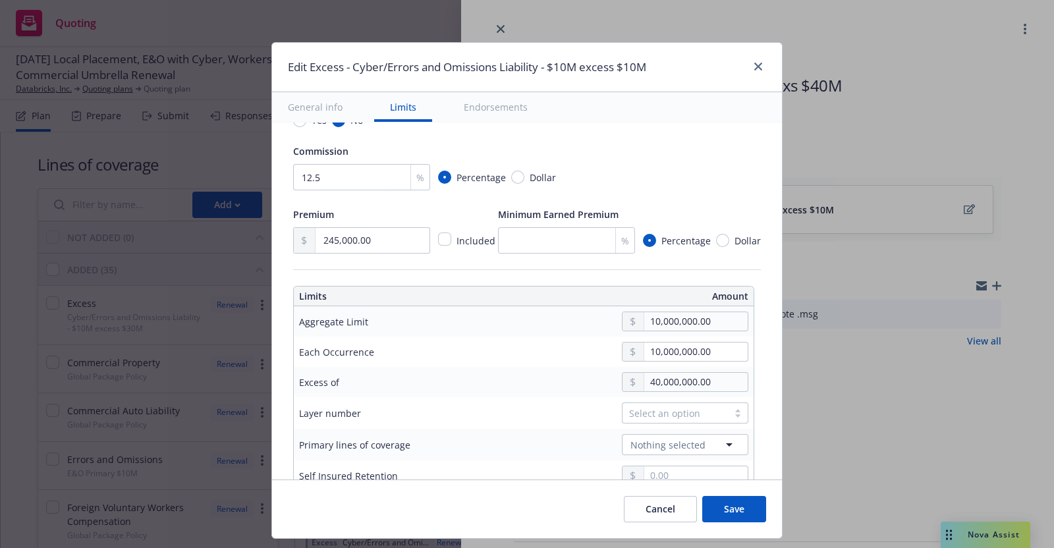
click at [530, 446] on div "Nothing selected" at bounding box center [623, 444] width 252 height 21
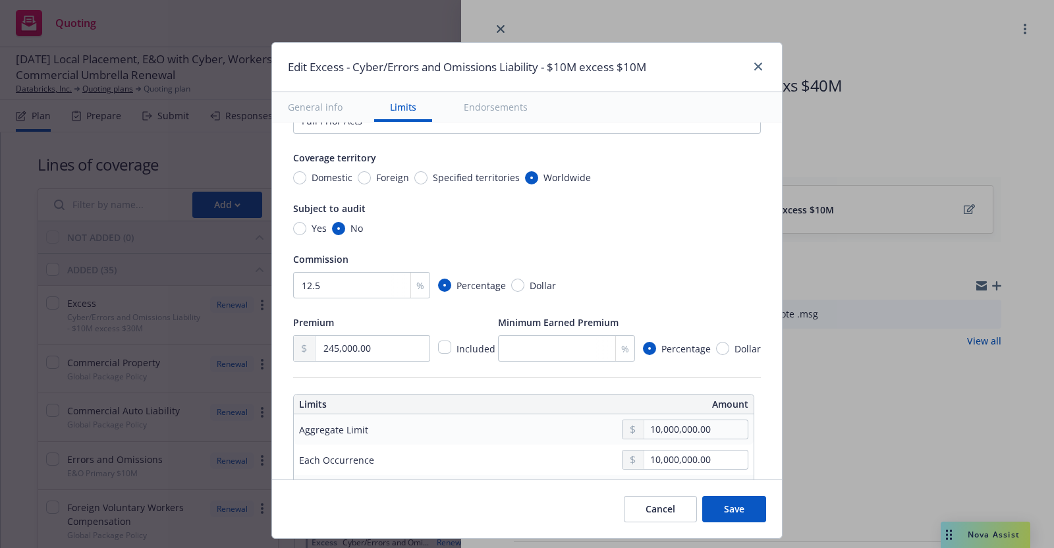
scroll to position [0, 0]
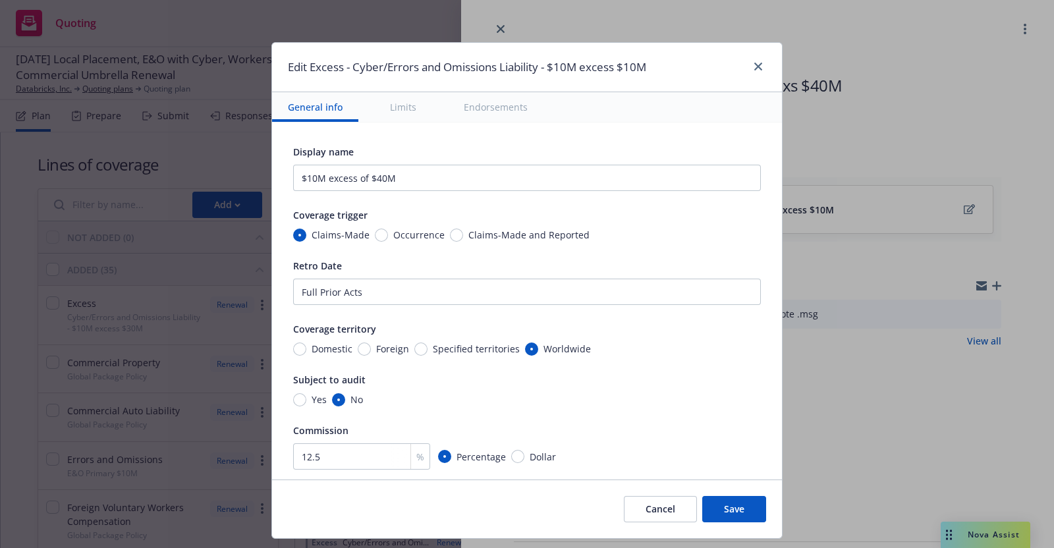
click at [643, 67] on div "Edit Excess - Cyber/Errors and Omissions Liability - $10M excess $10M" at bounding box center [527, 67] width 510 height 49
click at [620, 67] on h1 "Edit Excess - Cyber/Errors and Omissions Liability - $10M excess $10M" at bounding box center [467, 67] width 358 height 17
click at [619, 65] on h1 "Edit Excess - Cyber/Errors and Omissions Liability - $10M excess $10M" at bounding box center [467, 67] width 358 height 17
click at [622, 64] on h1 "Edit Excess - Cyber/Errors and Omissions Liability - $10M excess $10M" at bounding box center [467, 67] width 358 height 17
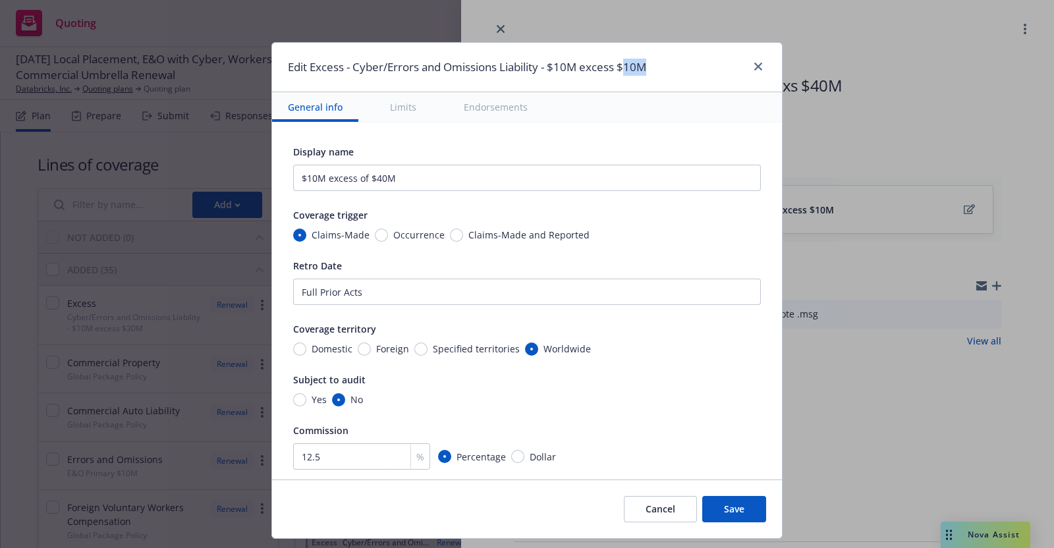
click at [622, 64] on h1 "Edit Excess - Cyber/Errors and Omissions Liability - $10M excess $10M" at bounding box center [467, 67] width 358 height 17
click at [627, 67] on h1 "Edit Excess - Cyber/Errors and Omissions Liability - $10M excess $10M" at bounding box center [467, 67] width 358 height 17
click at [622, 67] on h1 "Edit Excess - Cyber/Errors and Omissions Liability - $10M excess $10M" at bounding box center [467, 67] width 358 height 17
click at [725, 504] on button "Save" at bounding box center [734, 509] width 64 height 26
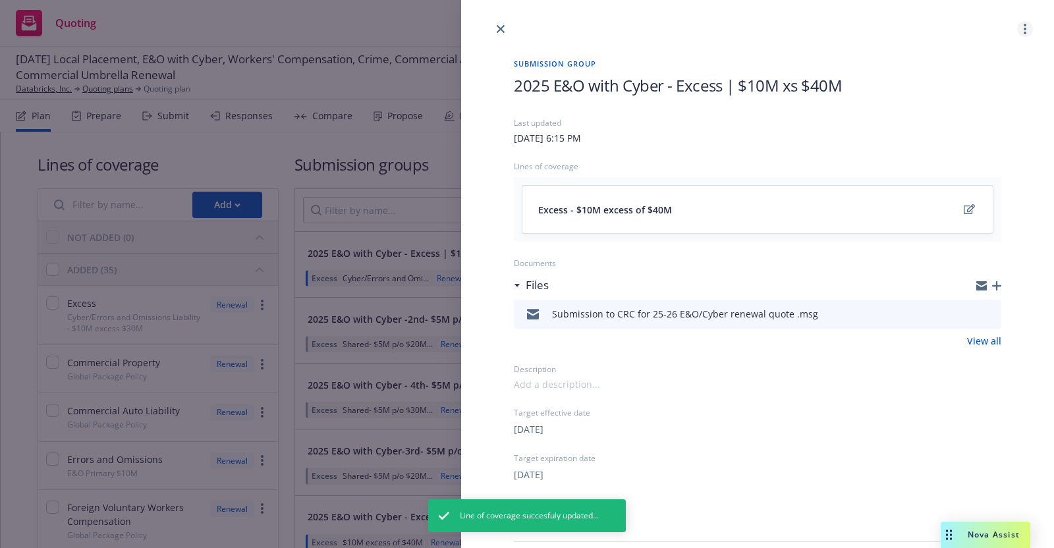
click at [1024, 26] on icon "more" at bounding box center [1025, 29] width 3 height 11
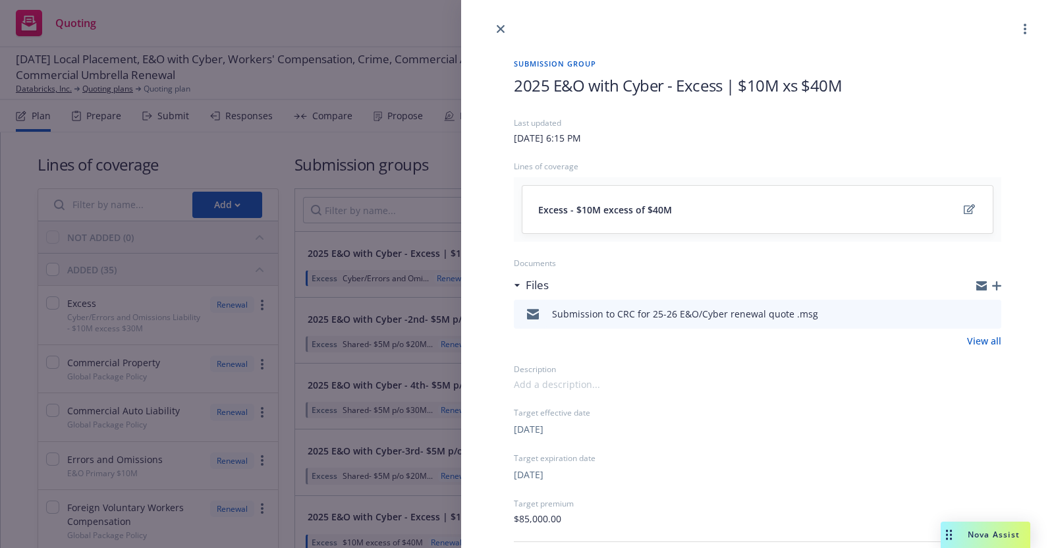
click at [817, 123] on div "Last updated" at bounding box center [757, 122] width 487 height 11
click at [774, 80] on span "2025 E&O with Cyber - Excess | $10M xs $40M" at bounding box center [678, 85] width 328 height 22
click at [813, 130] on div "Last updated [DATE] 6:15 PM" at bounding box center [757, 131] width 487 height 28
click at [499, 27] on icon "close" at bounding box center [501, 29] width 8 height 8
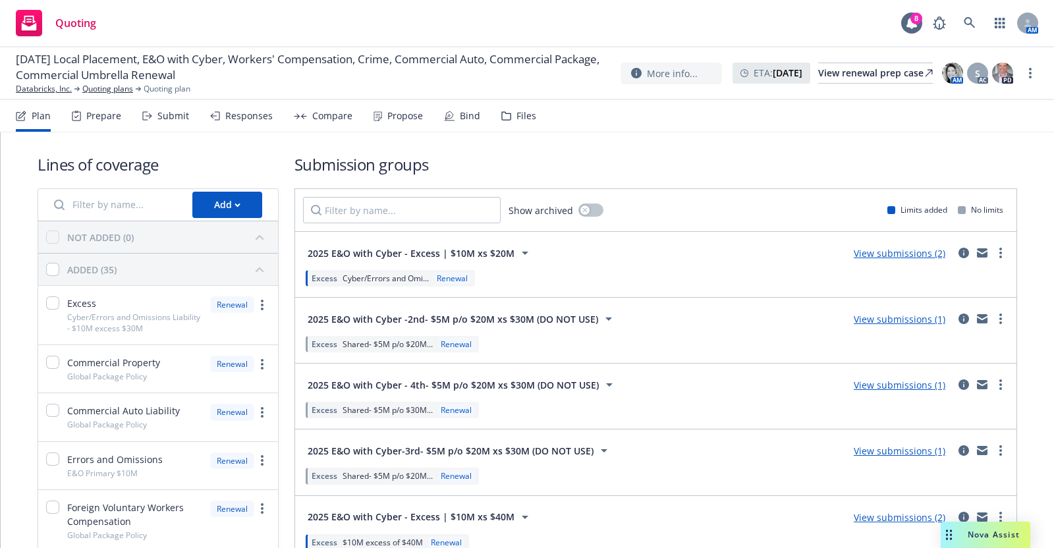
click at [161, 111] on div "Submit" at bounding box center [173, 116] width 32 height 11
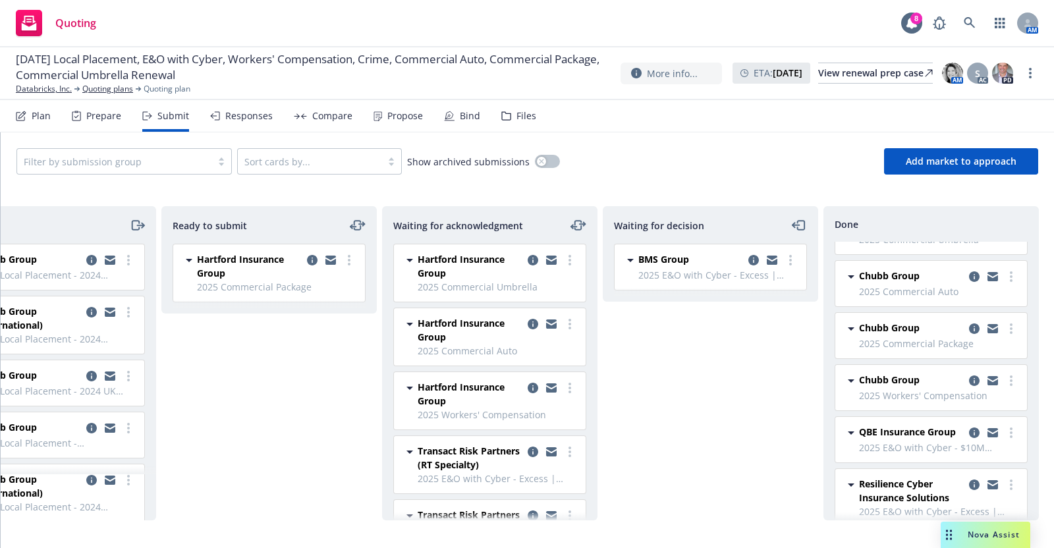
scroll to position [125, 0]
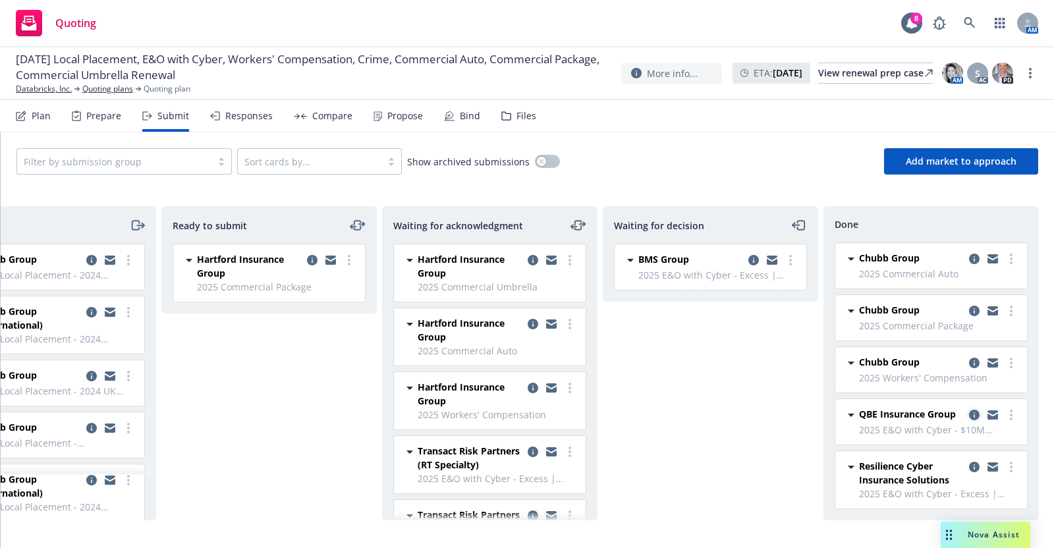
click at [969, 410] on icon "copy logging email" at bounding box center [974, 415] width 11 height 11
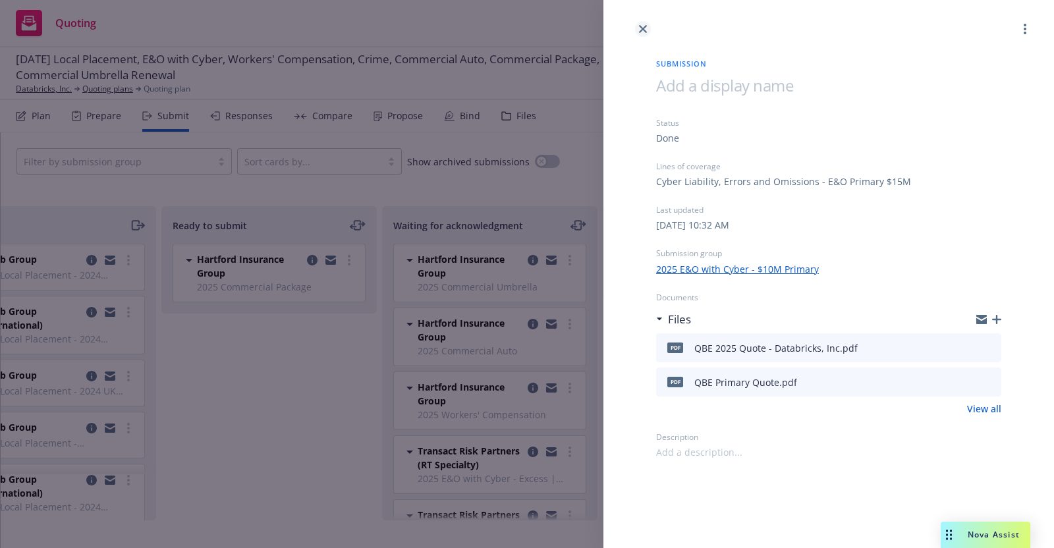
click at [639, 25] on icon "close" at bounding box center [643, 29] width 8 height 8
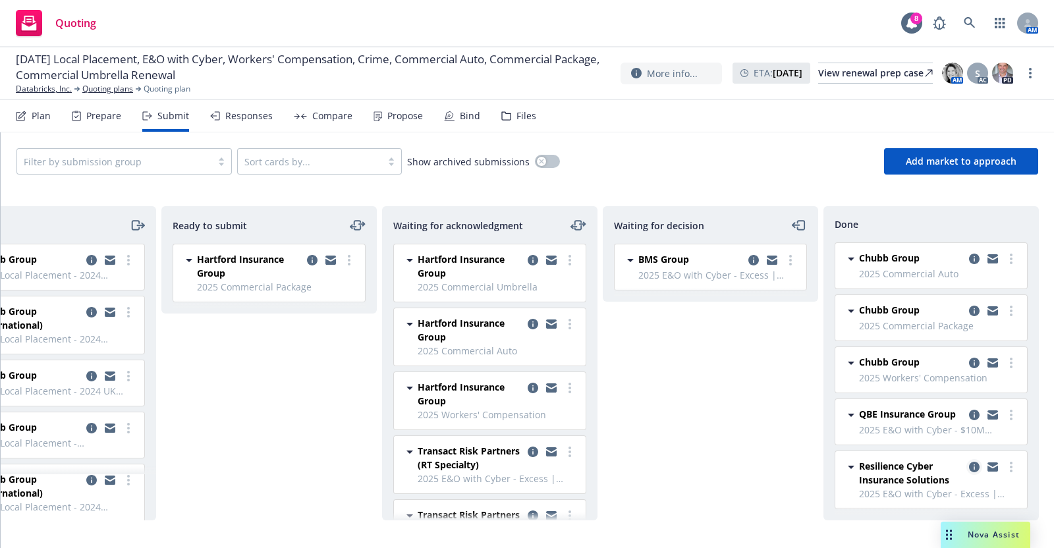
click at [969, 462] on icon "copy logging email" at bounding box center [974, 467] width 11 height 11
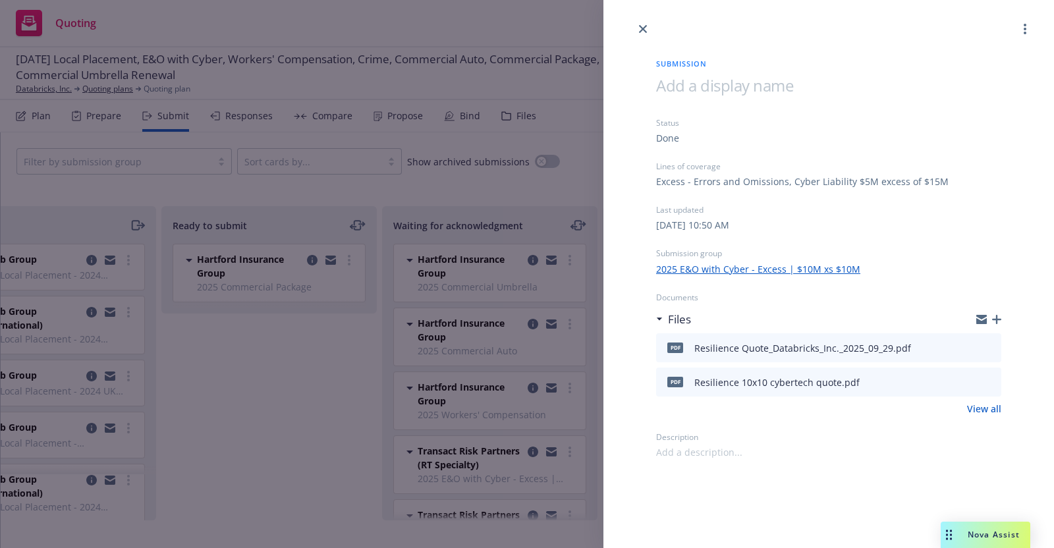
click at [807, 180] on div "Excess - Errors and Omissions, Cyber Liability $5M excess of $15M" at bounding box center [802, 182] width 292 height 14
click at [854, 178] on div "Excess - Errors and Omissions, Cyber Liability $5M excess of $15M" at bounding box center [802, 182] width 292 height 14
click at [711, 169] on div "Lines of coverage" at bounding box center [828, 166] width 345 height 11
click at [742, 265] on link "2025 E&O with Cyber - Excess | $10M xs $10M" at bounding box center [758, 269] width 204 height 14
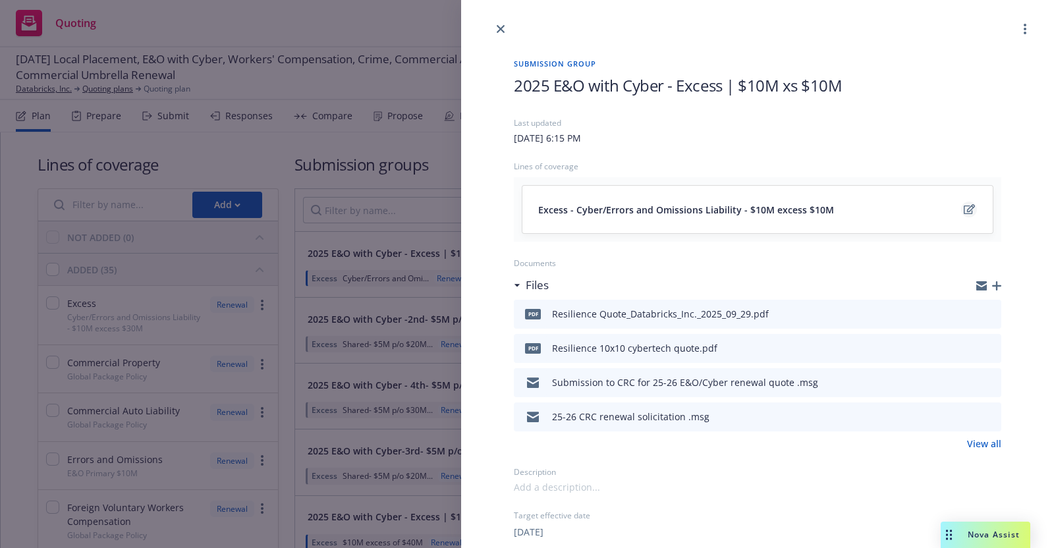
click at [964, 208] on icon "edit" at bounding box center [969, 209] width 11 height 10
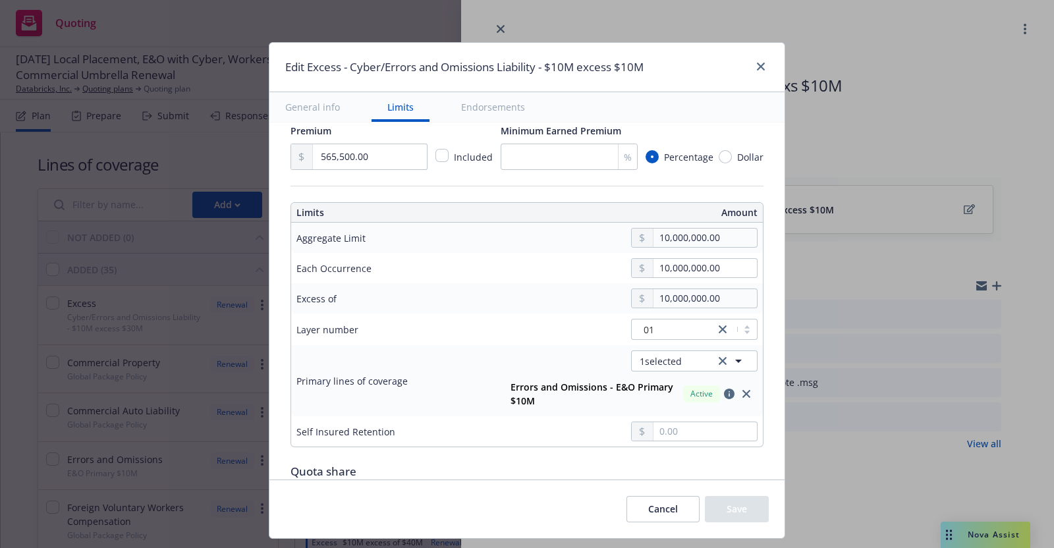
scroll to position [371, 0]
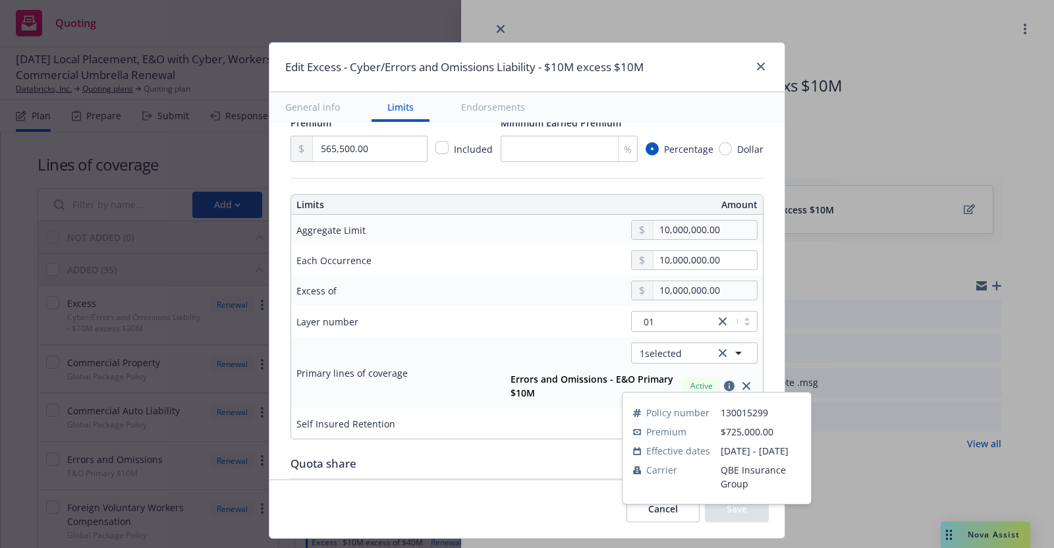
click at [724, 381] on icon "button" at bounding box center [729, 386] width 11 height 11
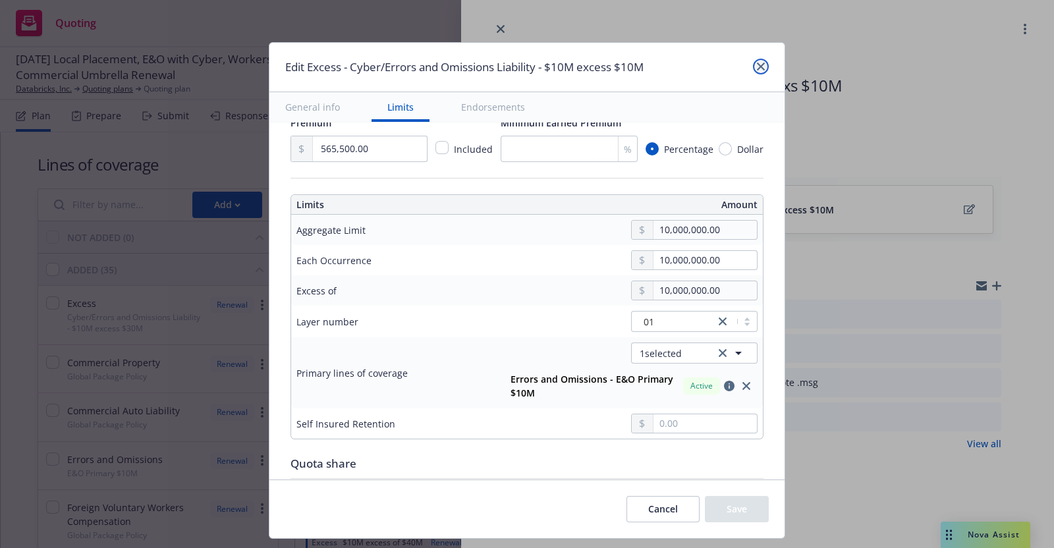
click at [757, 64] on icon "close" at bounding box center [761, 67] width 8 height 8
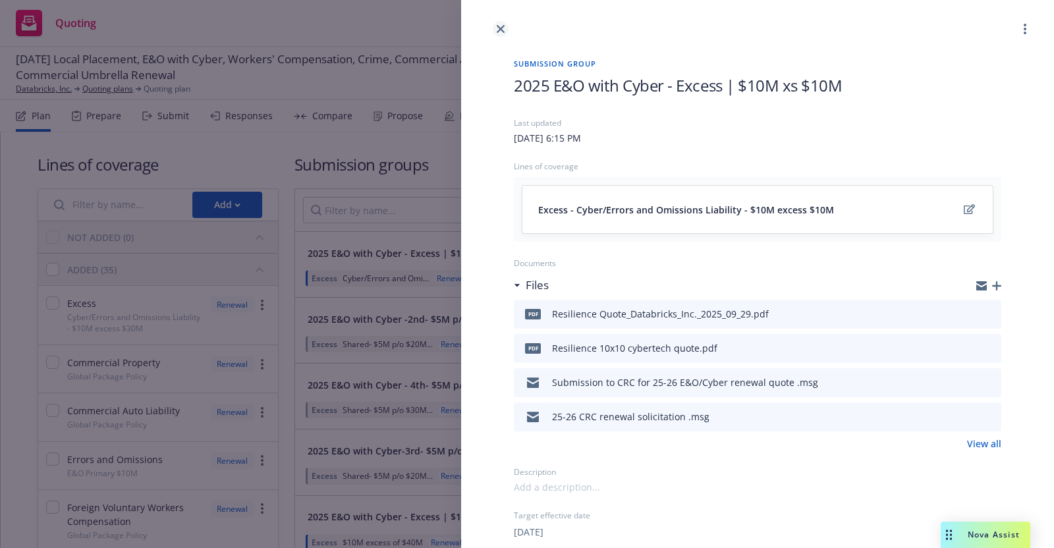
click at [498, 25] on icon "close" at bounding box center [501, 29] width 8 height 8
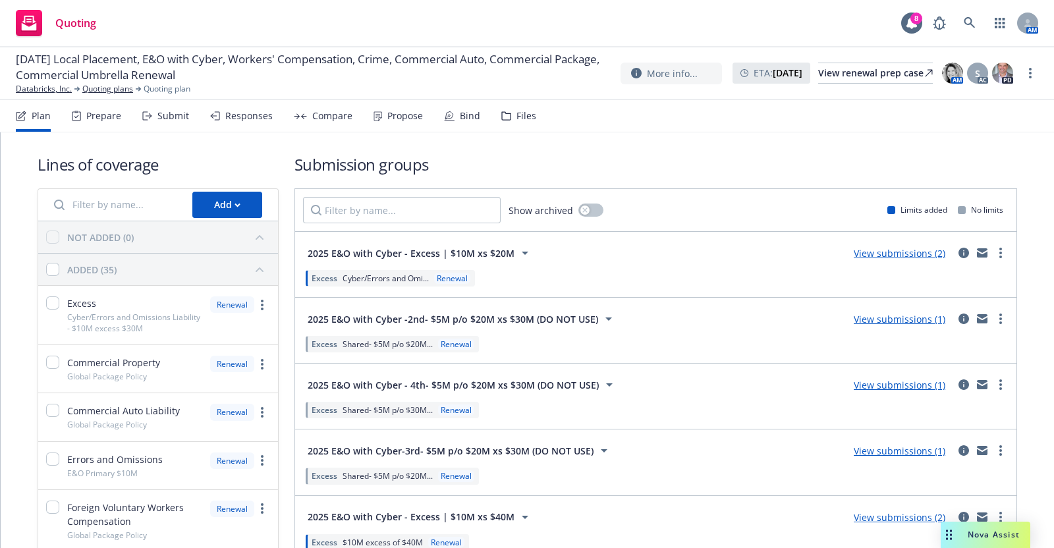
click at [177, 119] on div "Submit" at bounding box center [173, 116] width 32 height 11
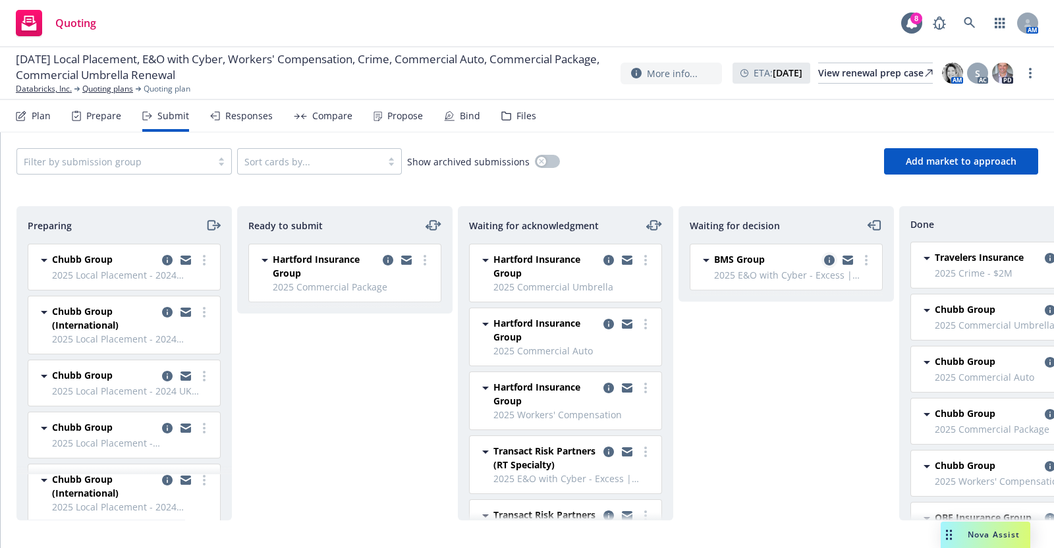
click at [829, 256] on icon "copy logging email" at bounding box center [829, 260] width 11 height 11
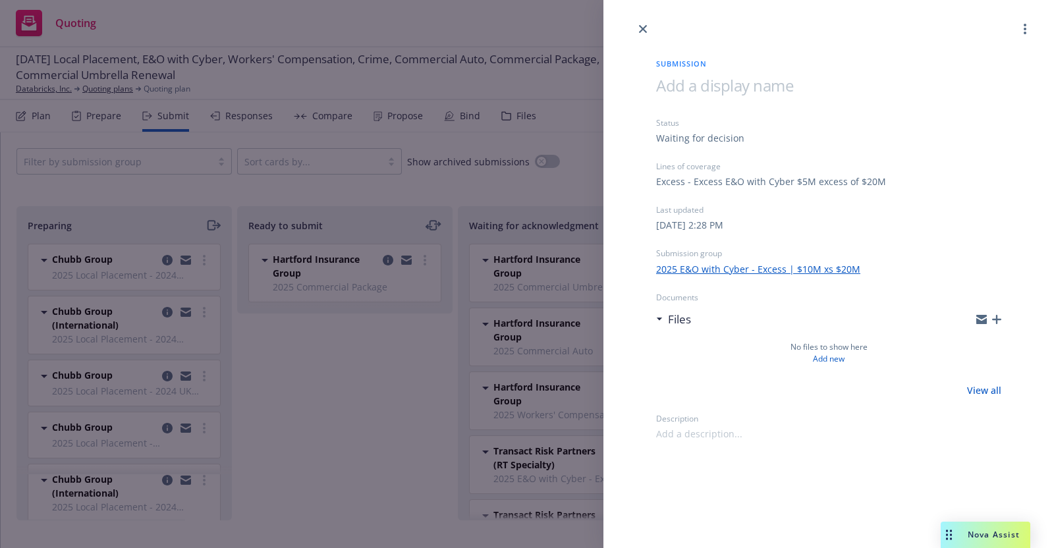
click at [833, 263] on link "2025 E&O with Cyber - Excess | $10M xs $20M" at bounding box center [758, 269] width 204 height 14
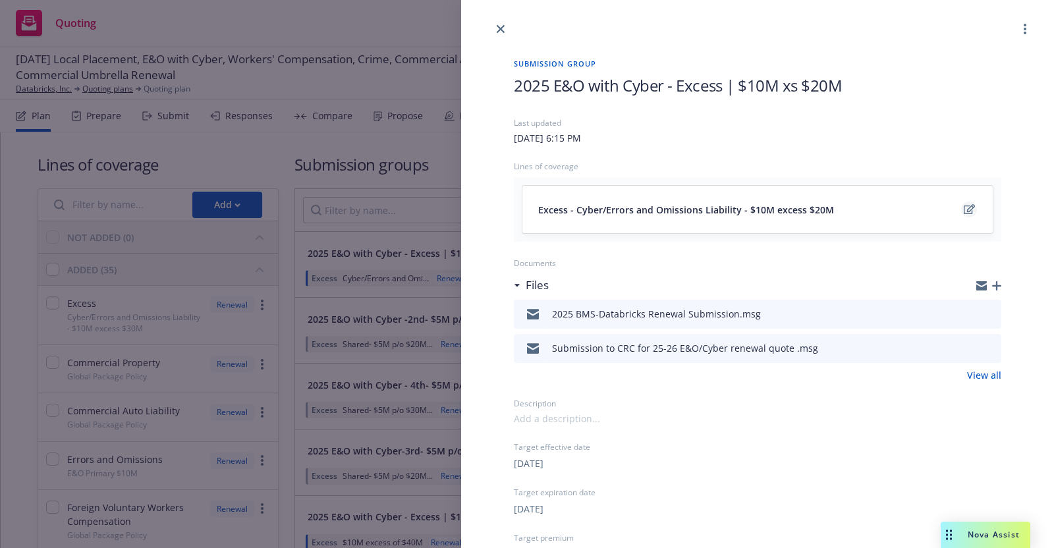
click at [964, 207] on icon "edit" at bounding box center [969, 209] width 11 height 11
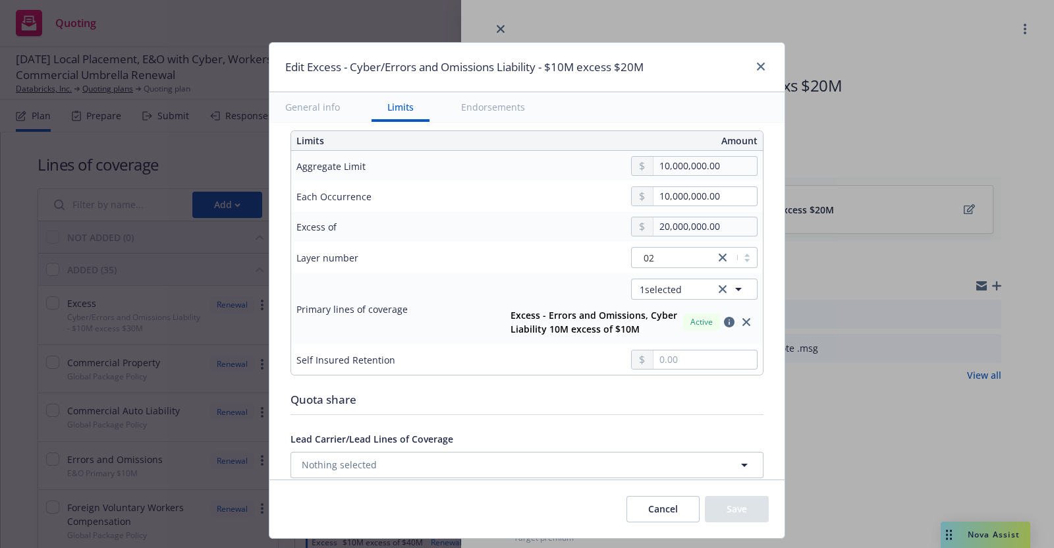
scroll to position [437, 0]
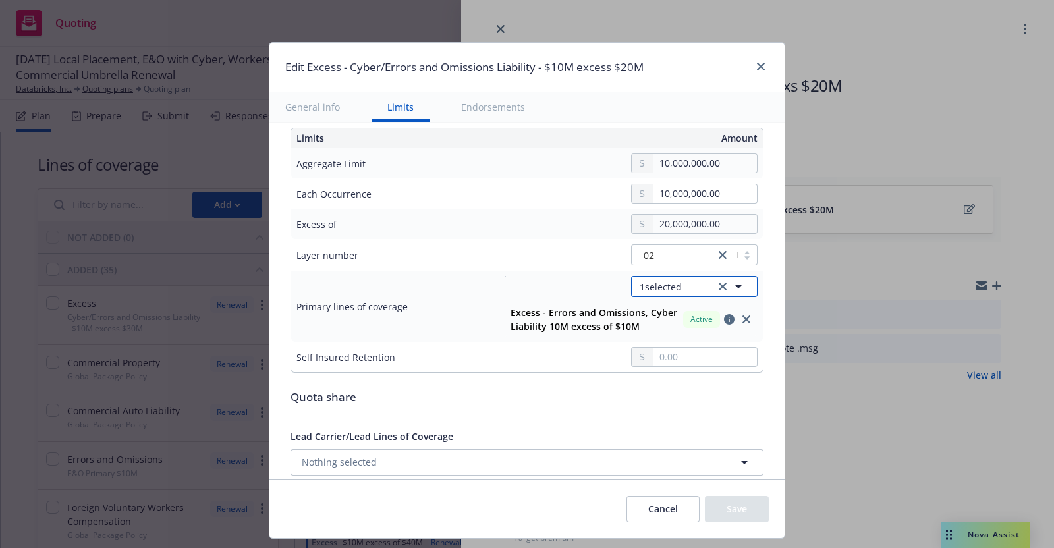
click at [730, 281] on icon "button" at bounding box center [738, 287] width 16 height 16
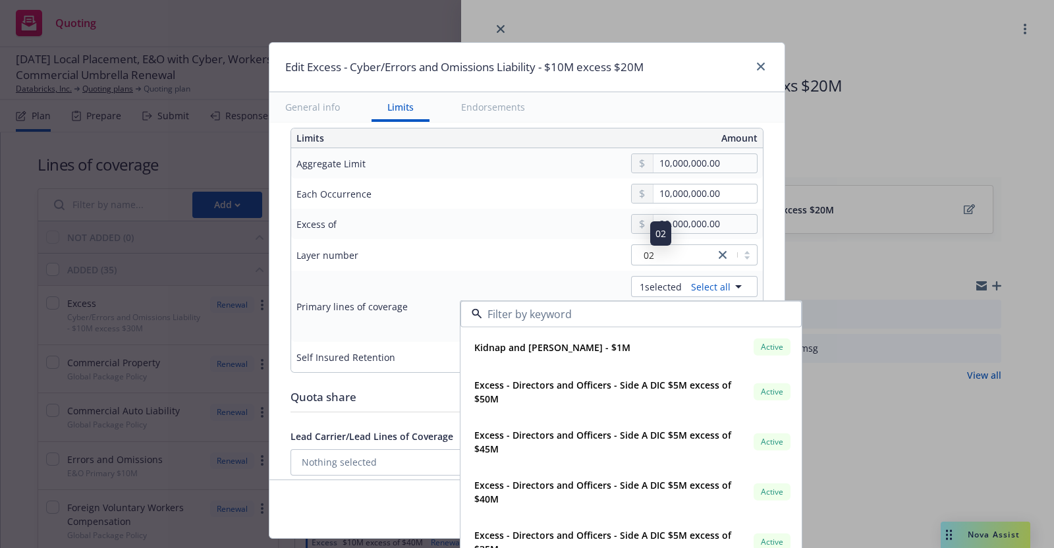
click at [574, 235] on td "20,000,000.00" at bounding box center [626, 224] width 274 height 30
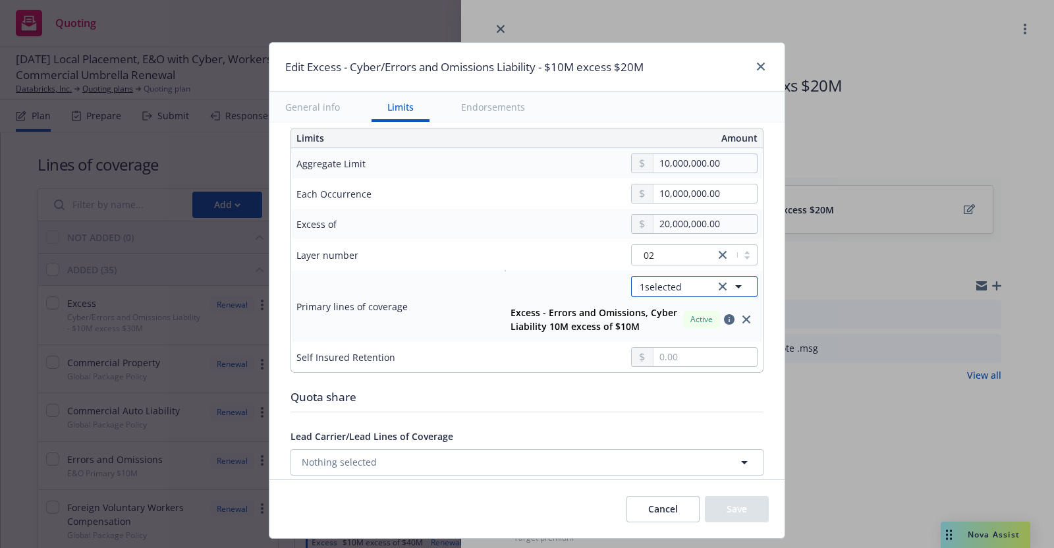
click at [735, 285] on icon "button" at bounding box center [738, 286] width 7 height 3
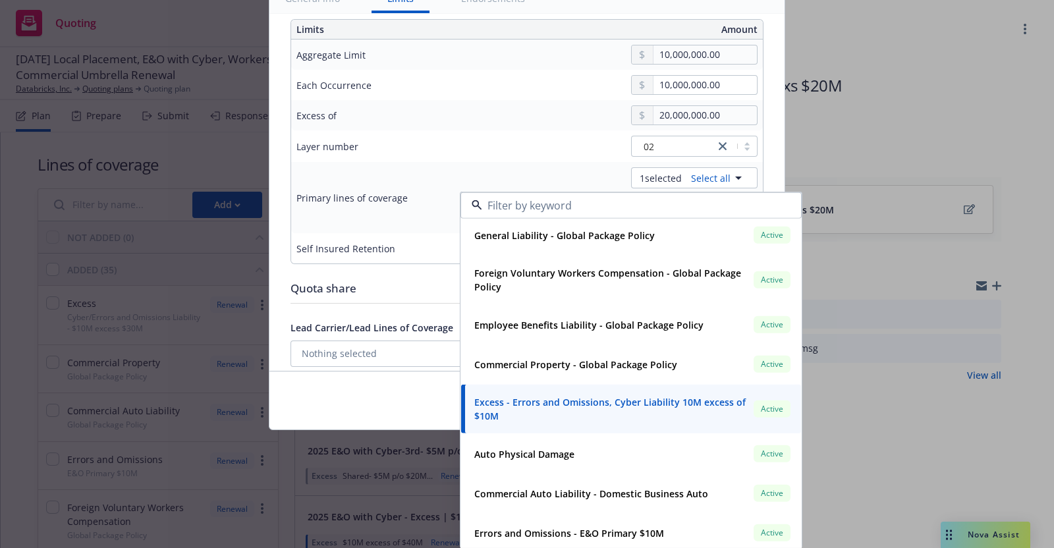
scroll to position [1458, 0]
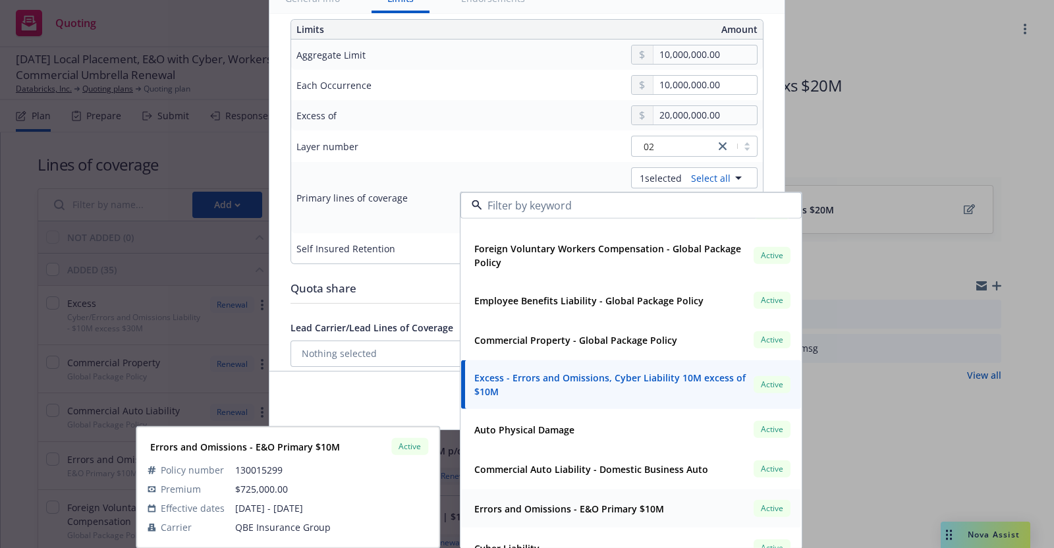
click at [650, 503] on div "Errors and Omissions - E&O Primary $10M" at bounding box center [568, 508] width 198 height 19
type textarea "x"
type input "$10M excess of $20M"
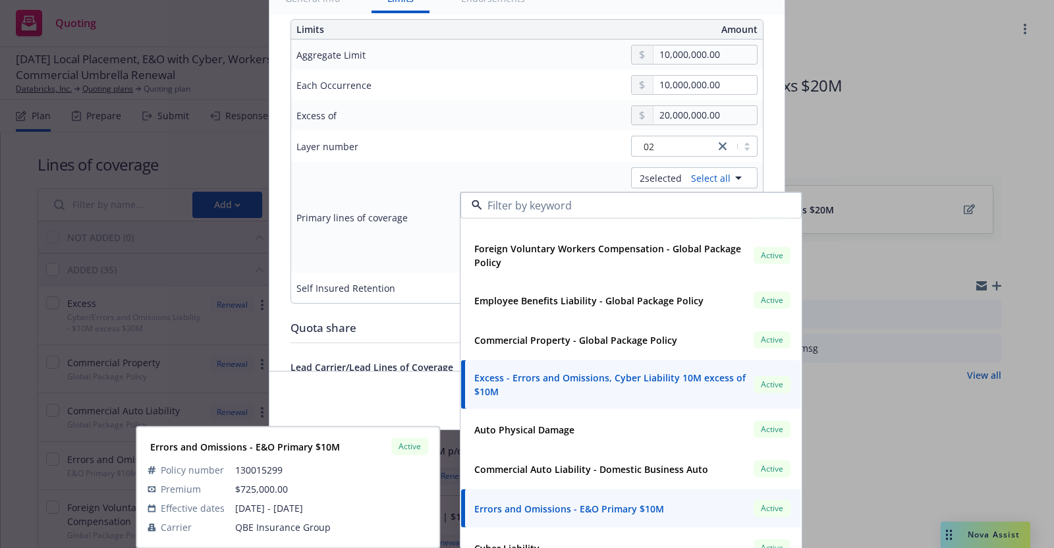
type textarea "x"
type input "Excess, Errors and Omissions $10M excess of $20M"
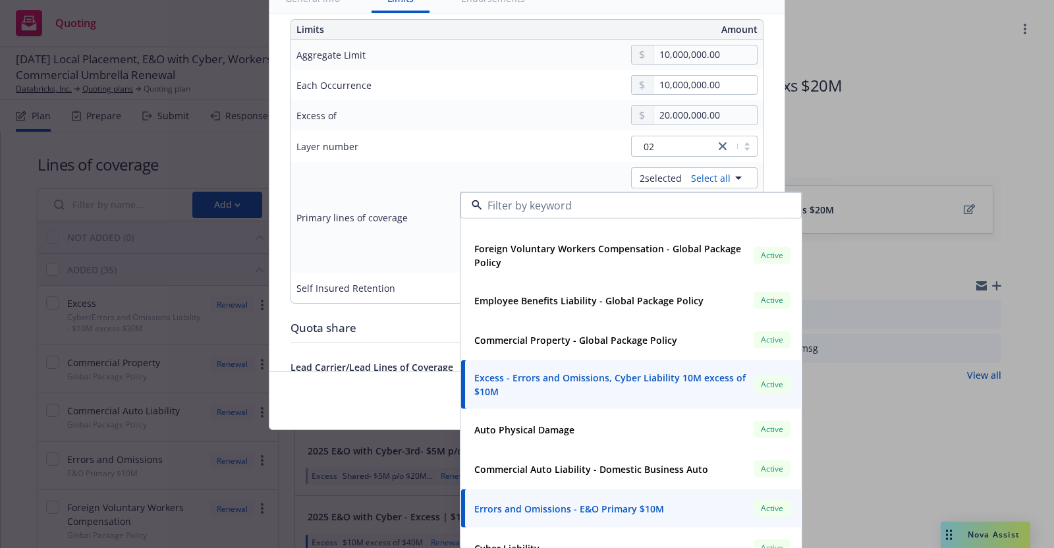
click at [905, 123] on div "Edit Excess - Cyber/Errors and Omissions Liability - $10M excess $20M General i…" at bounding box center [527, 274] width 1054 height 548
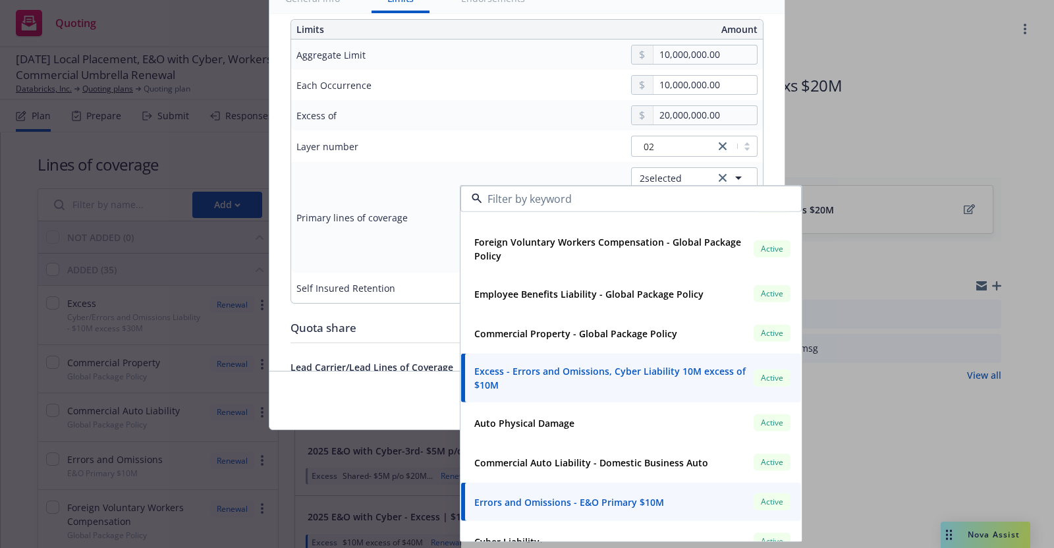
scroll to position [32, 0]
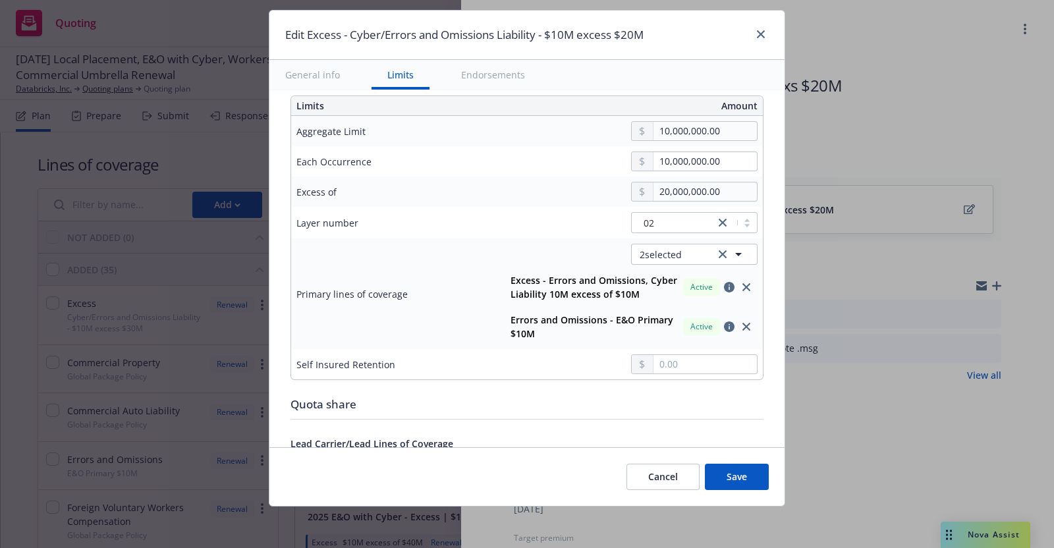
click at [620, 34] on h1 "Edit Excess - Cyber/Errors and Omissions Liability - $10M excess $20M" at bounding box center [464, 34] width 358 height 17
click at [614, 28] on h1 "Edit Excess - Cyber/Errors and Omissions Liability - $10M excess $20M" at bounding box center [464, 34] width 358 height 17
click at [615, 28] on h1 "Edit Excess - Cyber/Errors and Omissions Liability - $10M excess $20M" at bounding box center [464, 34] width 358 height 17
click at [619, 36] on h1 "Edit Excess - Cyber/Errors and Omissions Liability - $10M excess $20M" at bounding box center [464, 34] width 358 height 17
drag, startPoint x: 616, startPoint y: 30, endPoint x: 593, endPoint y: 126, distance: 99.5
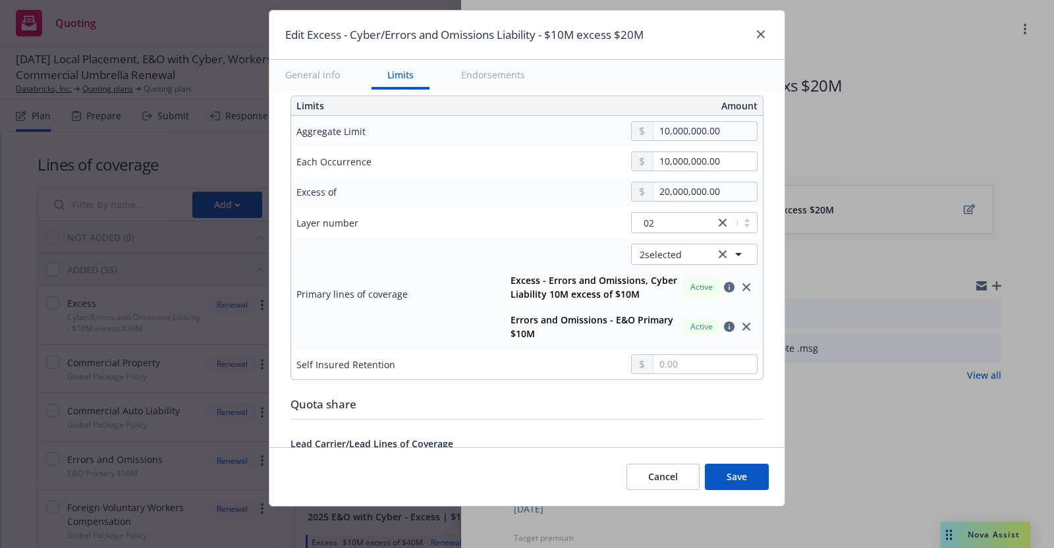
click at [593, 126] on div "10,000,000.00" at bounding box center [625, 131] width 263 height 20
click at [738, 474] on button "Save" at bounding box center [737, 477] width 64 height 26
type textarea "x"
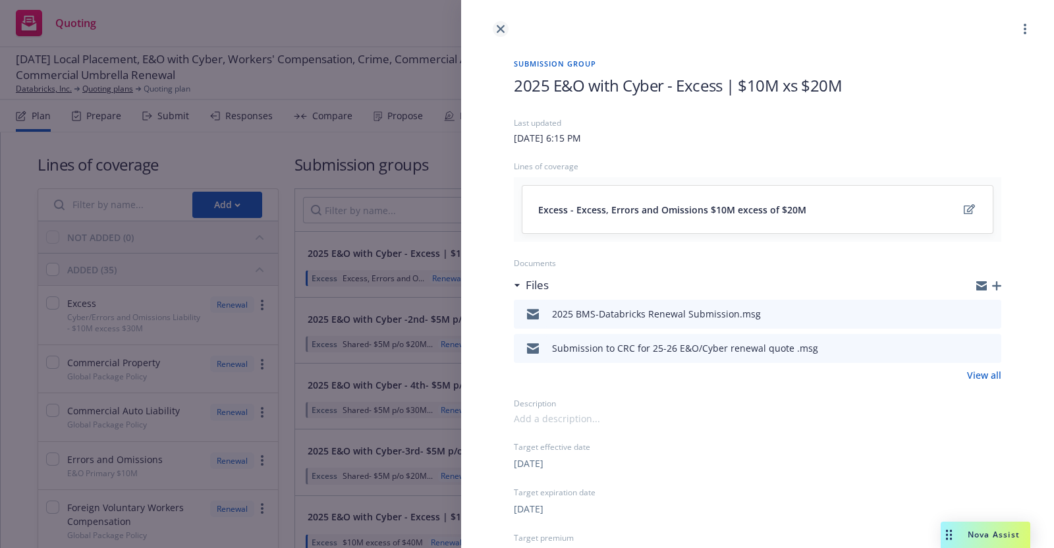
click at [501, 29] on icon "close" at bounding box center [501, 29] width 8 height 8
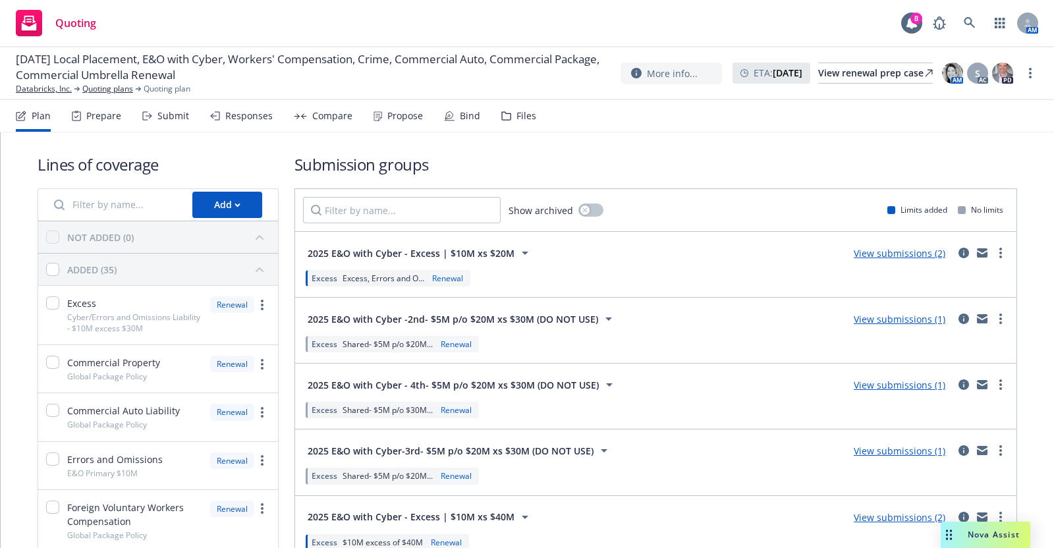
click at [171, 113] on div "Submit" at bounding box center [173, 116] width 32 height 11
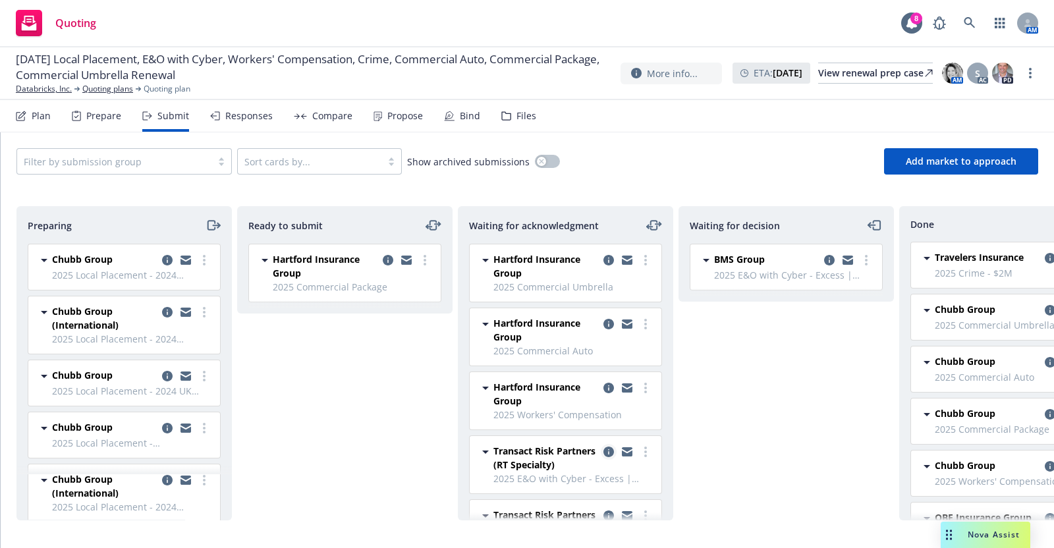
click at [603, 449] on icon "copy logging email" at bounding box center [608, 452] width 11 height 11
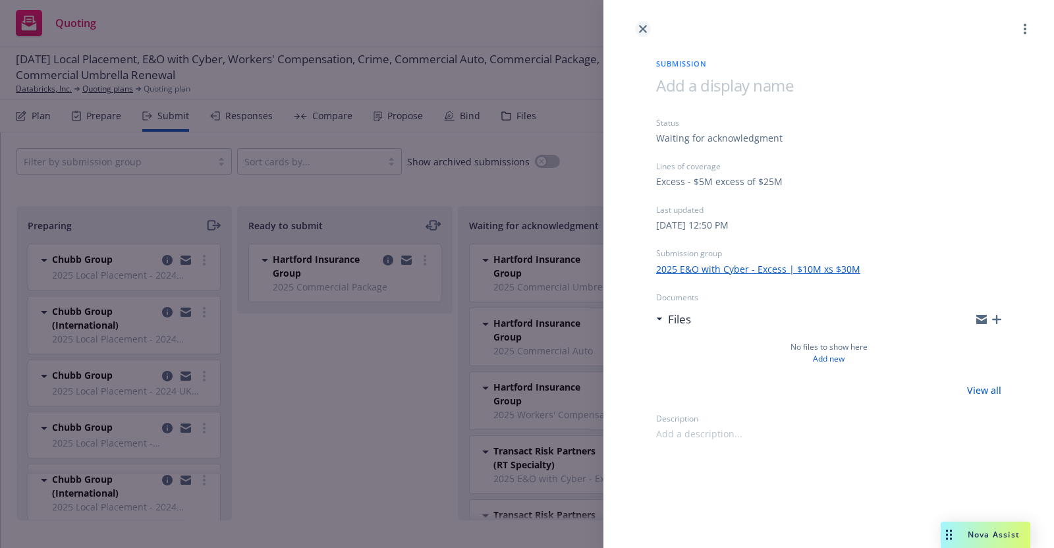
click at [644, 26] on icon "close" at bounding box center [643, 29] width 8 height 8
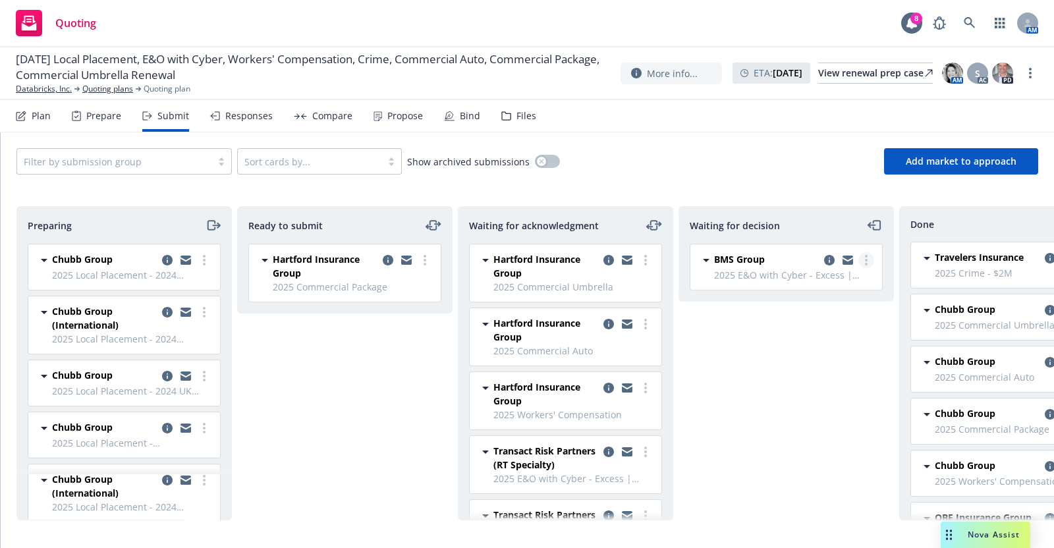
click at [866, 258] on icon "more" at bounding box center [866, 260] width 3 height 11
click at [850, 337] on span "Add accepted decision" at bounding box center [808, 339] width 132 height 13
select select "12"
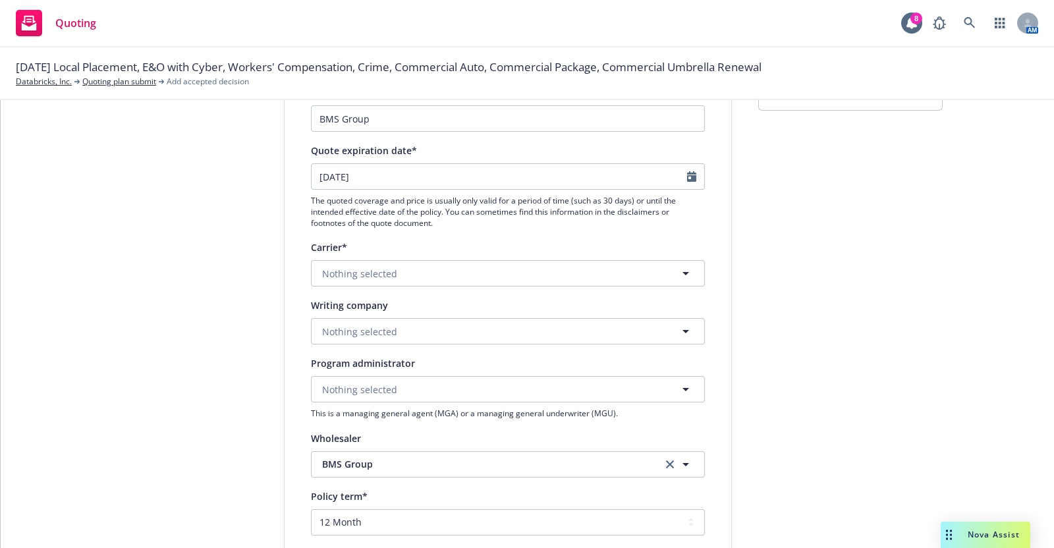
scroll to position [113, 0]
click at [680, 269] on icon "button" at bounding box center [686, 272] width 16 height 16
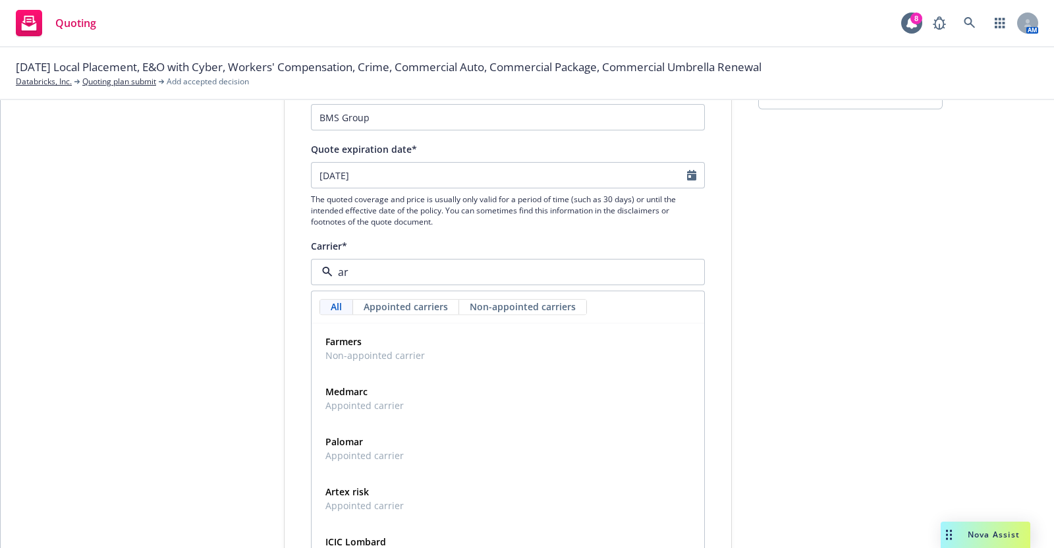
type input "a"
type input "p"
type input "Arch"
click at [358, 388] on strong "Arch Insurance Company" at bounding box center [381, 392] width 113 height 13
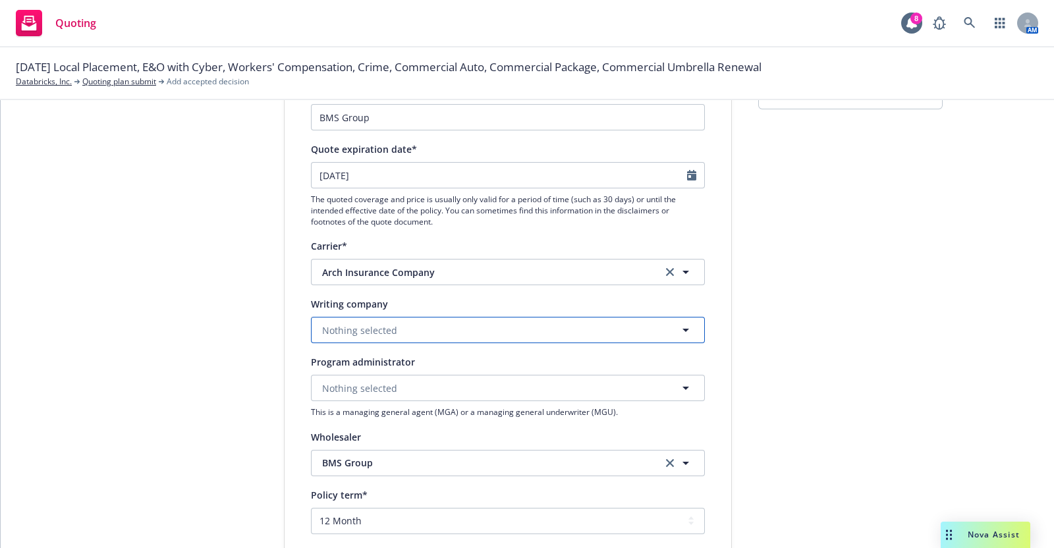
click at [325, 323] on span "Nothing selected" at bounding box center [359, 330] width 75 height 14
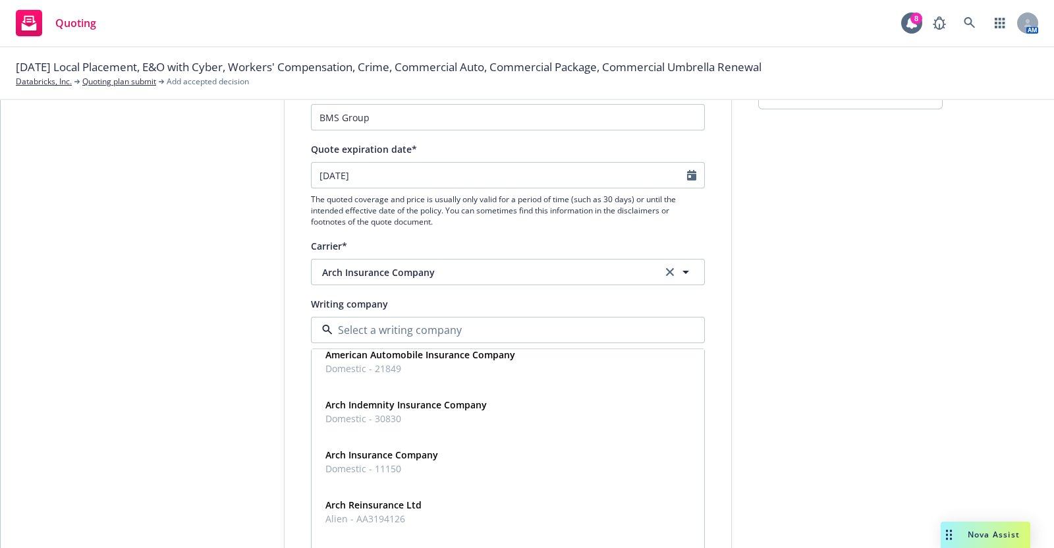
scroll to position [0, 0]
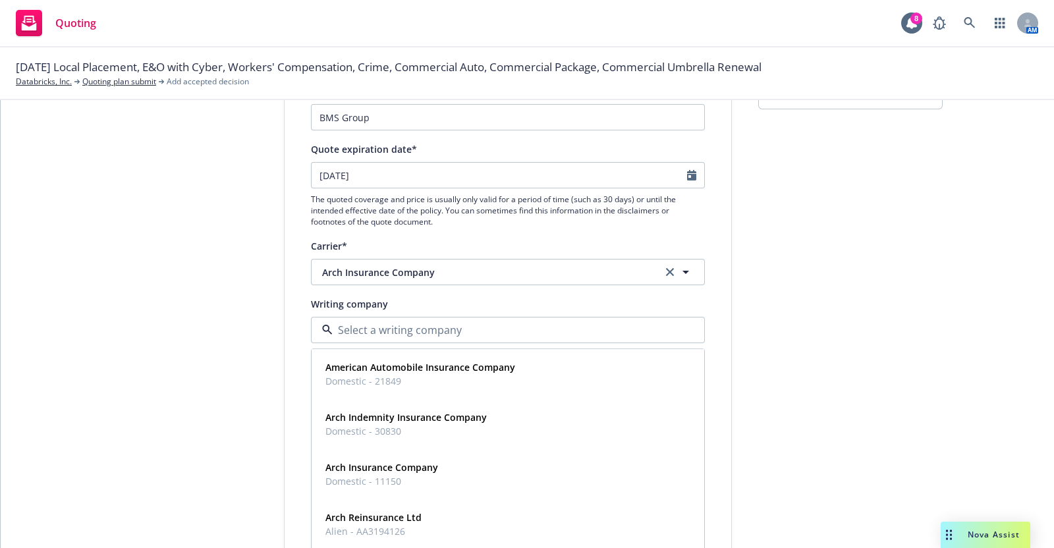
click at [597, 299] on div "Writing company" at bounding box center [508, 304] width 394 height 16
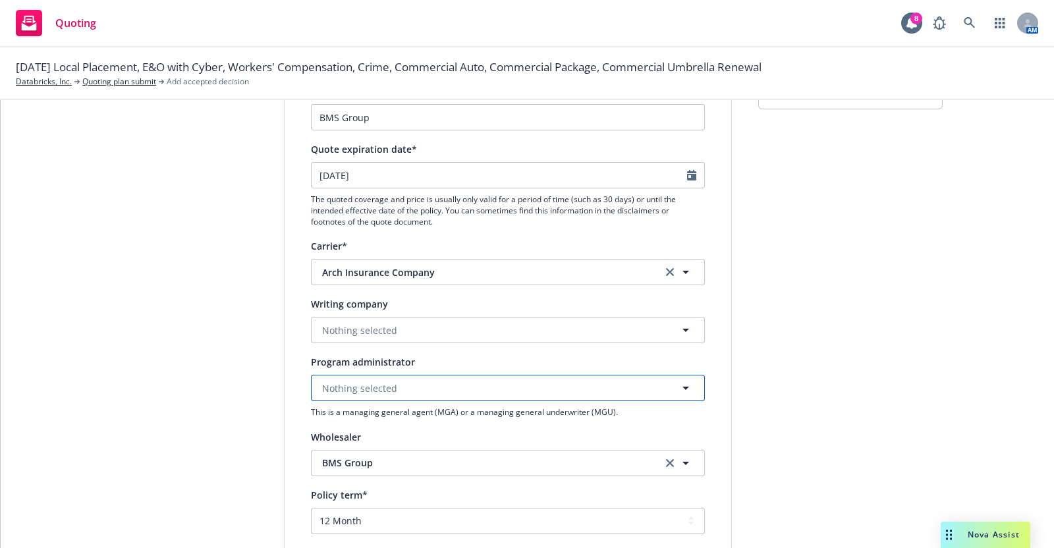
click at [393, 383] on button "Nothing selected" at bounding box center [508, 388] width 394 height 26
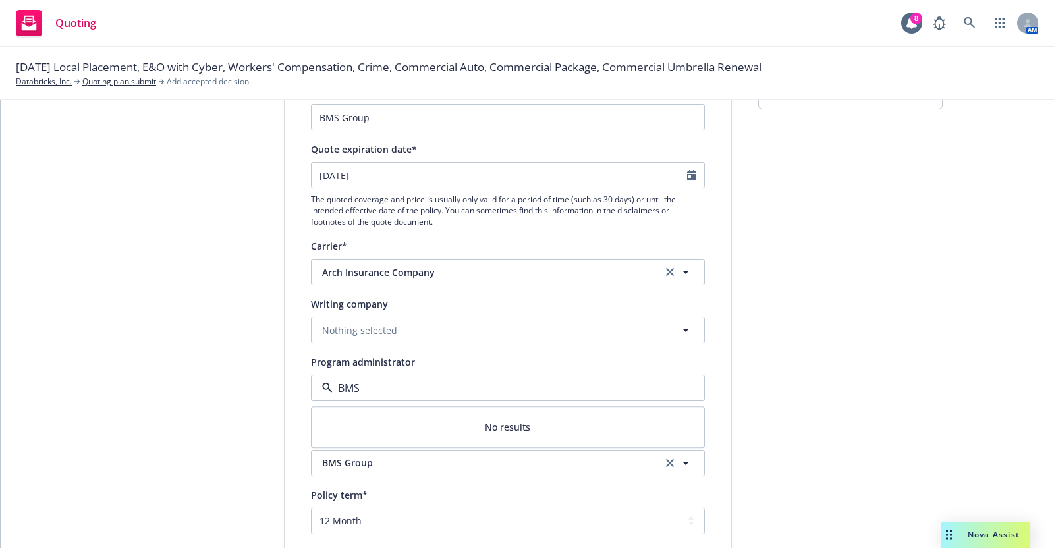
type input "BMS"
click at [361, 458] on span "BMS Group" at bounding box center [482, 463] width 320 height 14
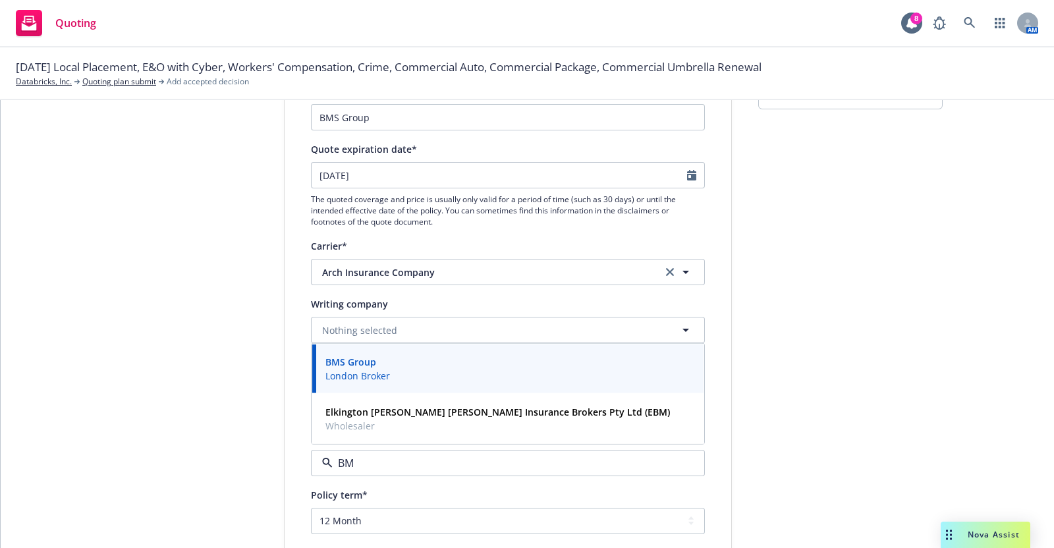
type input "BMS"
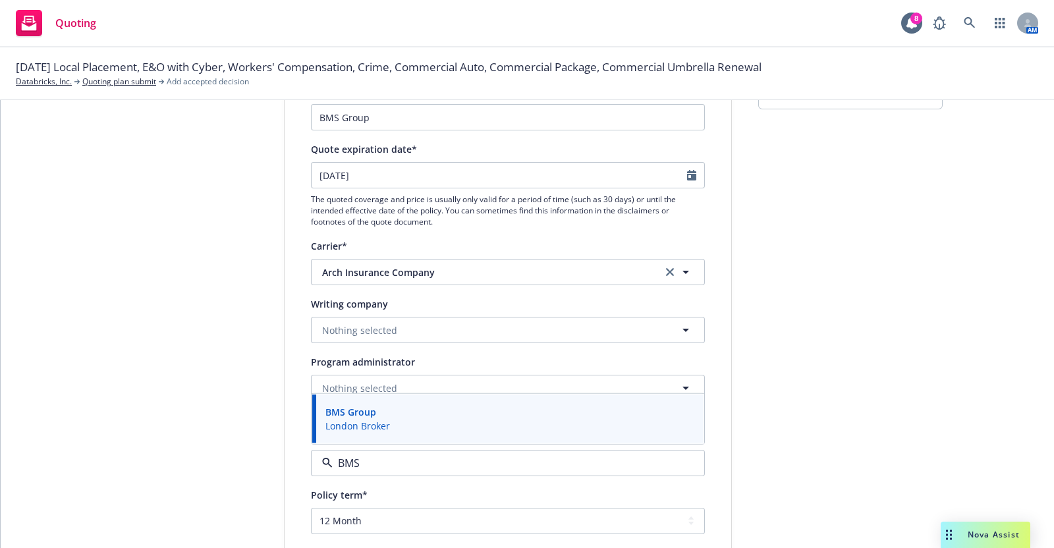
click at [531, 412] on div "BMS Group London Broker" at bounding box center [507, 418] width 375 height 33
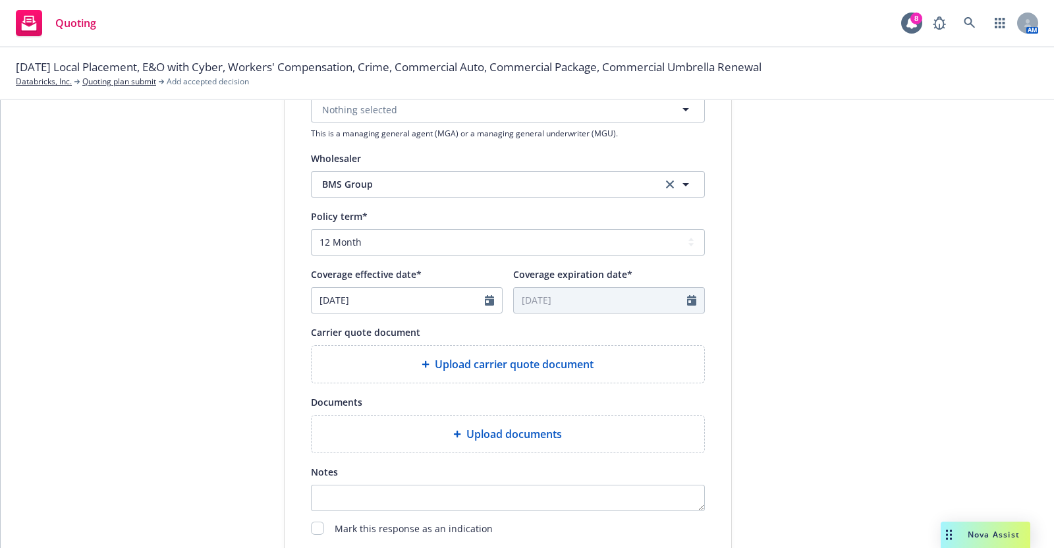
scroll to position [404, 0]
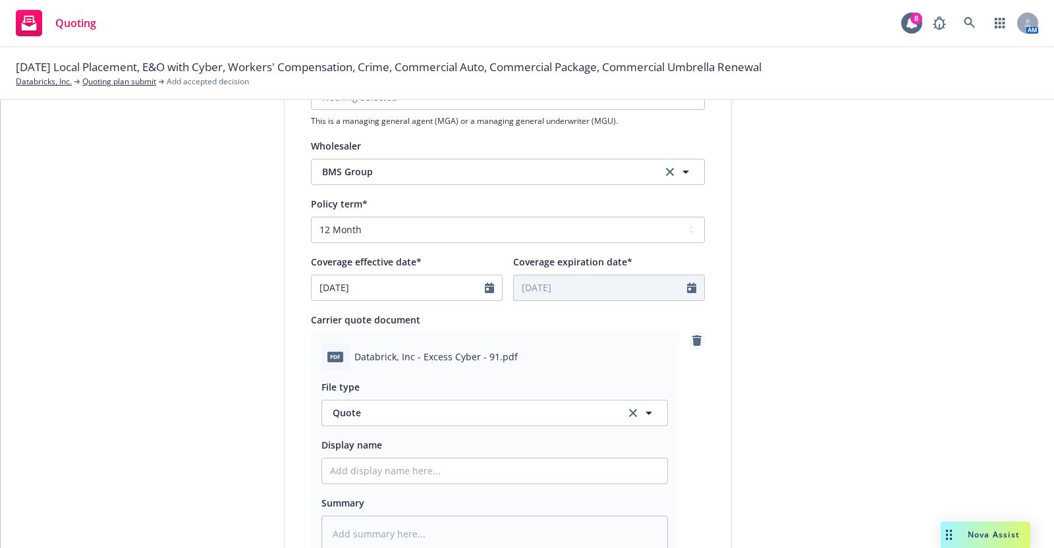
click at [692, 336] on icon "remove" at bounding box center [696, 340] width 9 height 11
drag, startPoint x: 362, startPoint y: 355, endPoint x: 603, endPoint y: 360, distance: 240.5
click at [603, 360] on span "03. Databricks Inc. - 10M xs 20M Quotation - MRS + Probitas stamped.pdf" at bounding box center [511, 357] width 314 height 14
click at [692, 336] on icon "remove" at bounding box center [696, 340] width 9 height 11
click at [395, 466] on input "Display name" at bounding box center [494, 470] width 345 height 25
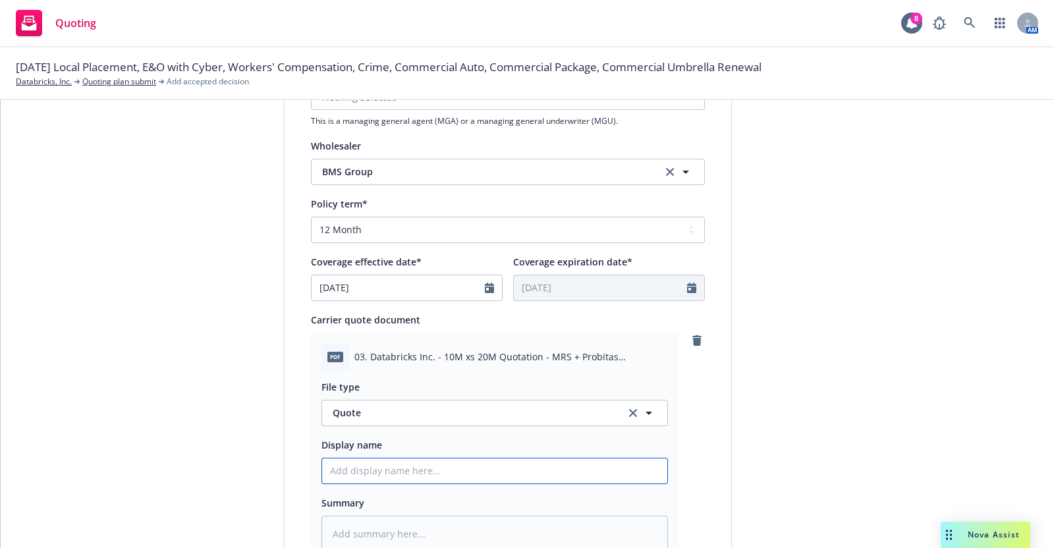
type textarea "x"
type input "D"
type textarea "x"
type input "Da"
type textarea "x"
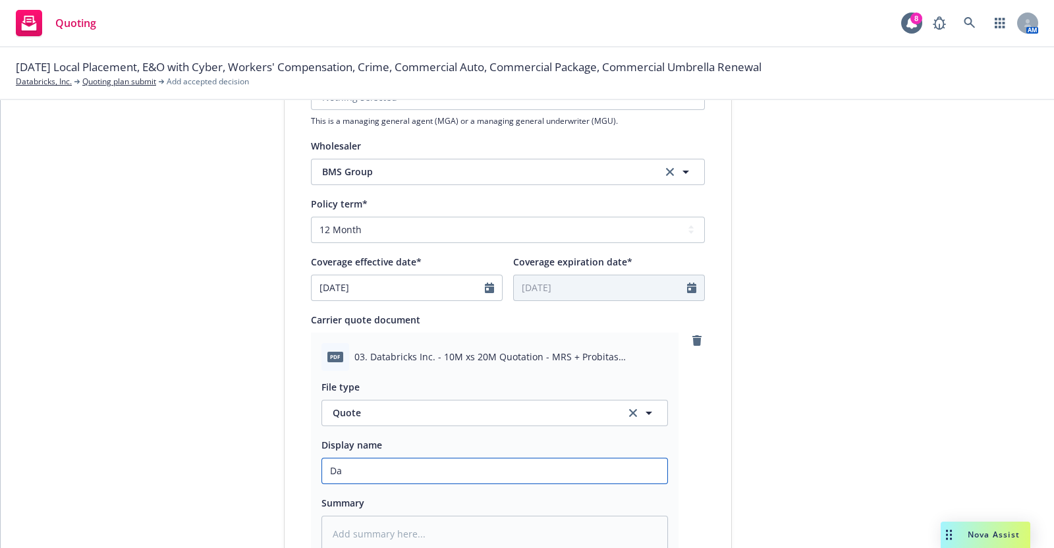
type input "Dat"
type textarea "x"
type input "Data"
type textarea "x"
type input "Datab"
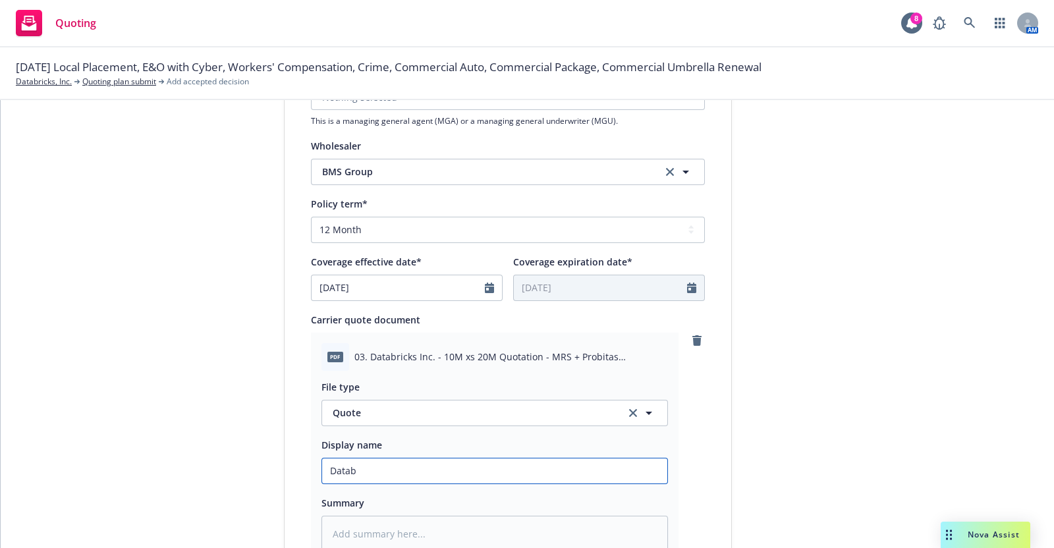
type textarea "x"
type input "Databr"
type textarea "x"
type input "Databri"
type textarea "x"
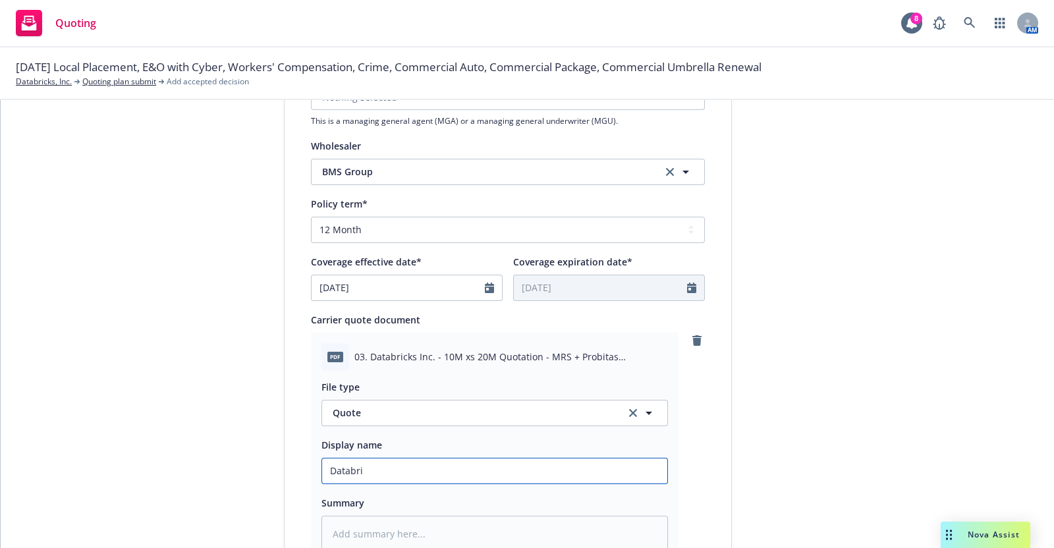
type input "Databric"
type textarea "x"
type input "Databrick"
type textarea "x"
type input "Databricks"
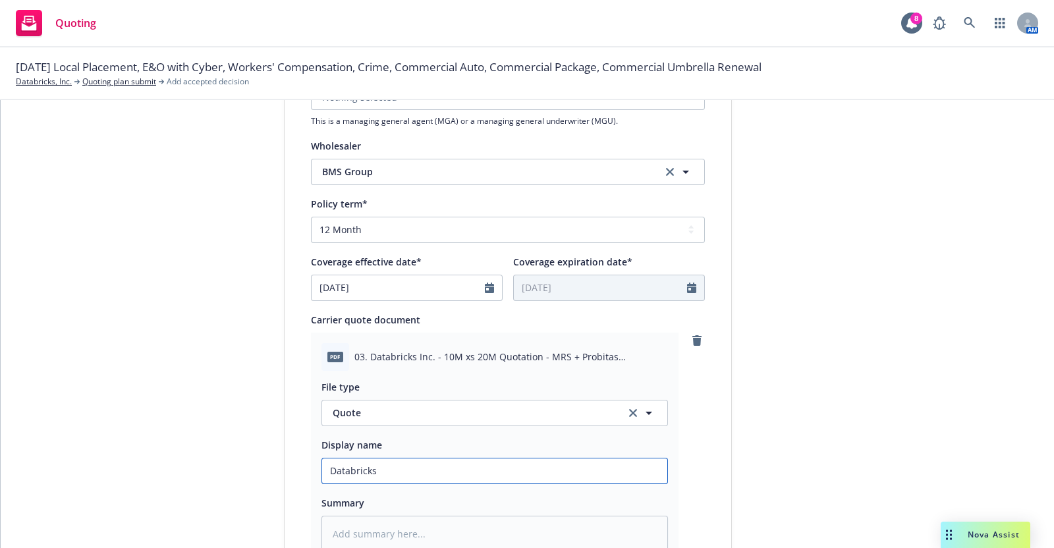
type textarea "x"
type input "Databricks_"
type textarea "x"
type input "Databricks_2"
type textarea "x"
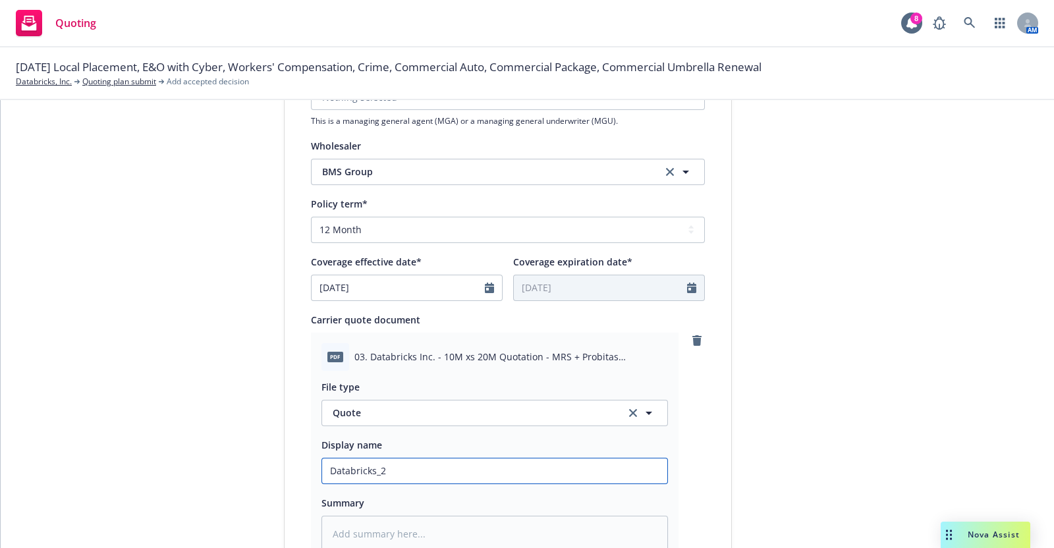
type input "Databricks_20"
type textarea "x"
type input "Databricks_202"
type textarea "x"
type input "Databricks_2025"
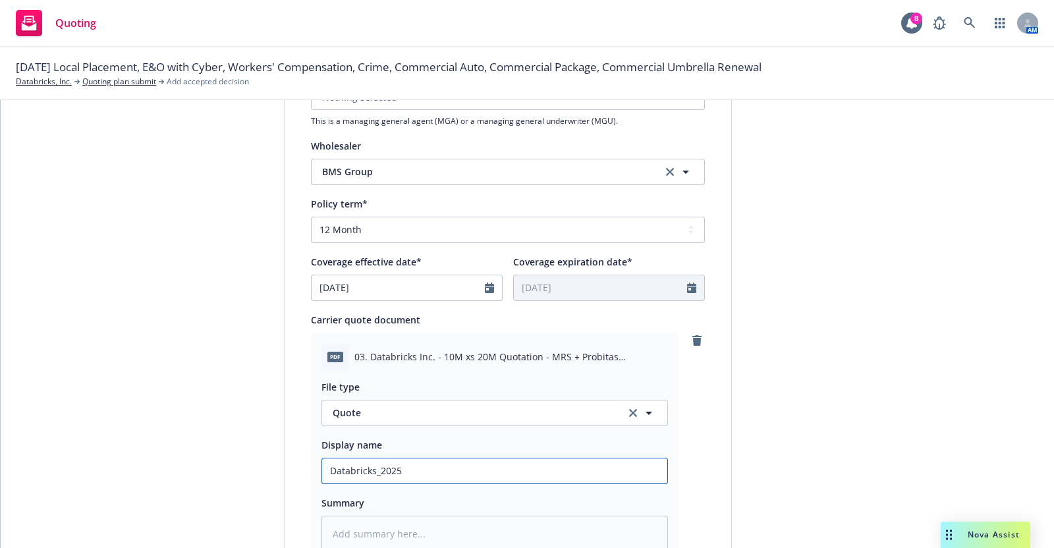
type textarea "x"
type input "Databricks_2025_"
type textarea "x"
type input "Databricks_2025"
type textarea "x"
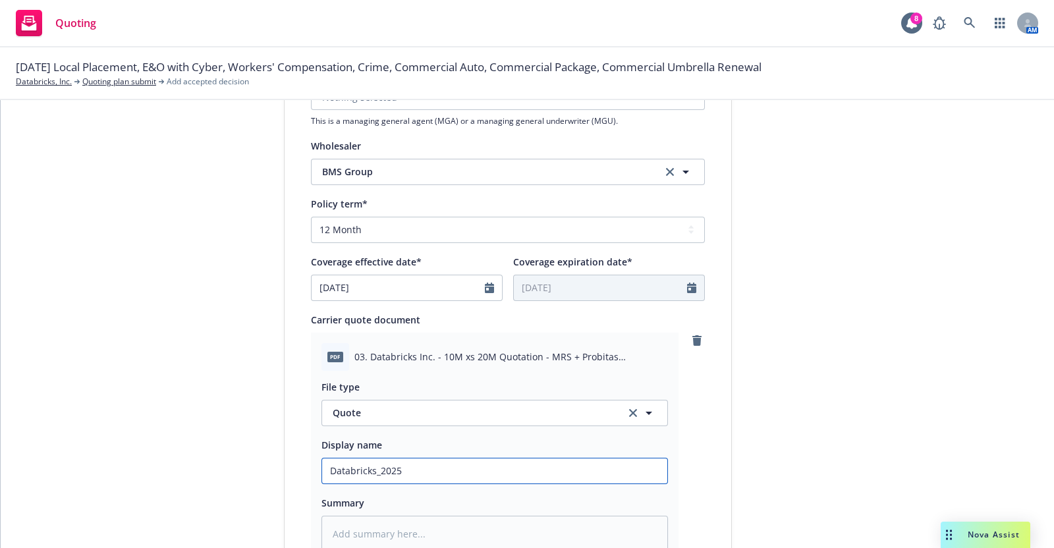
type input "Databricks_202"
type textarea "x"
type input "Databricks_20"
type textarea "x"
type input "Databricks_2"
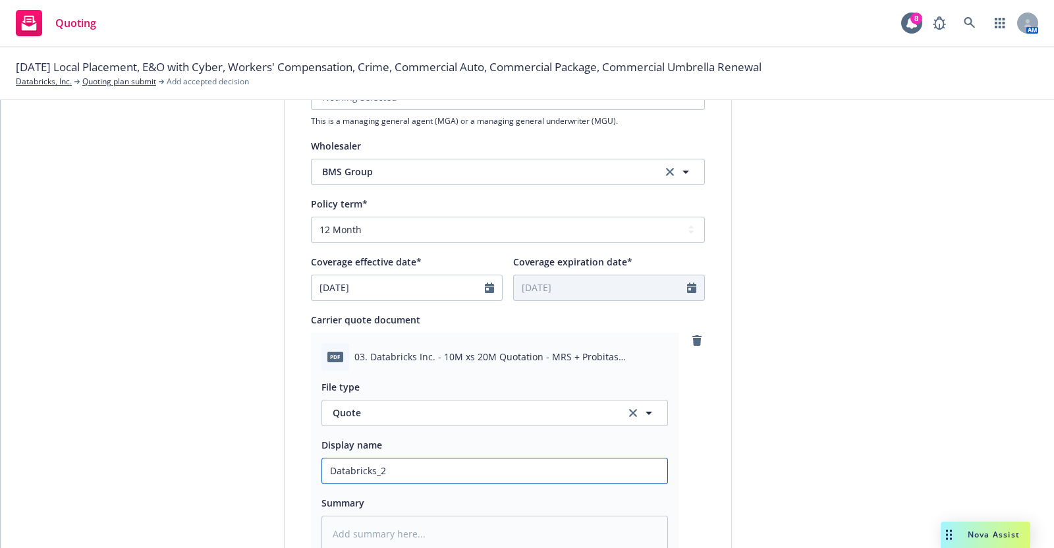
type textarea "x"
type input "Databricks_"
type textarea "x"
type input "Databricks"
type textarea "x"
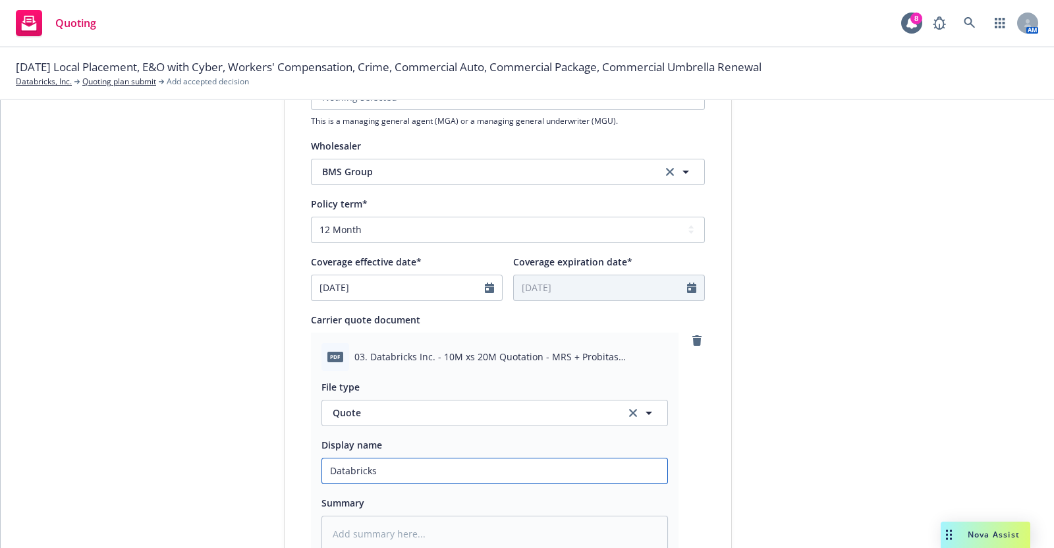
type input "Databricks-"
type textarea "x"
type input "Databricks-"
type textarea "x"
type input "Databricks- 2"
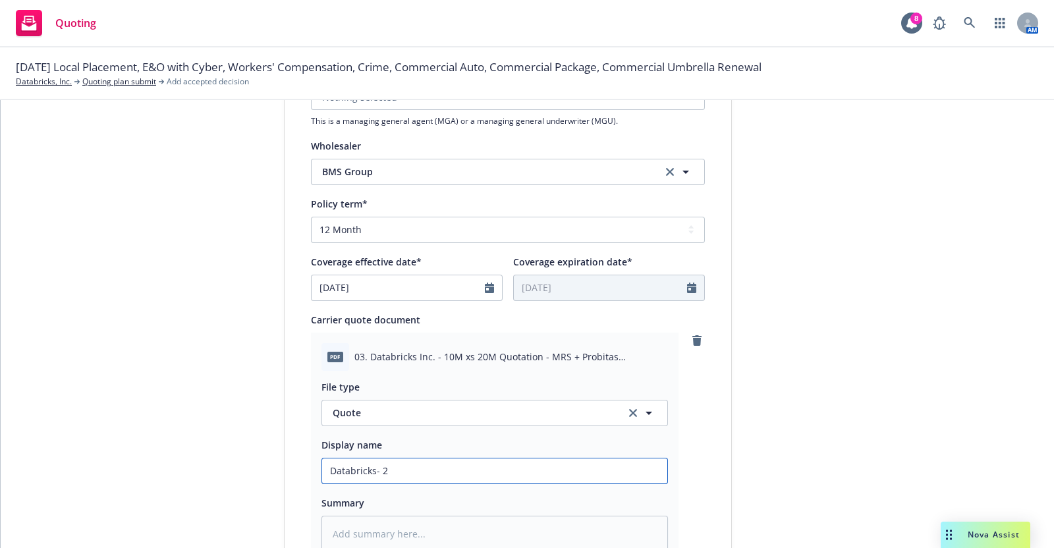
type textarea "x"
type input "Databricks- 20"
type textarea "x"
type input "Databricks- 202"
type textarea "x"
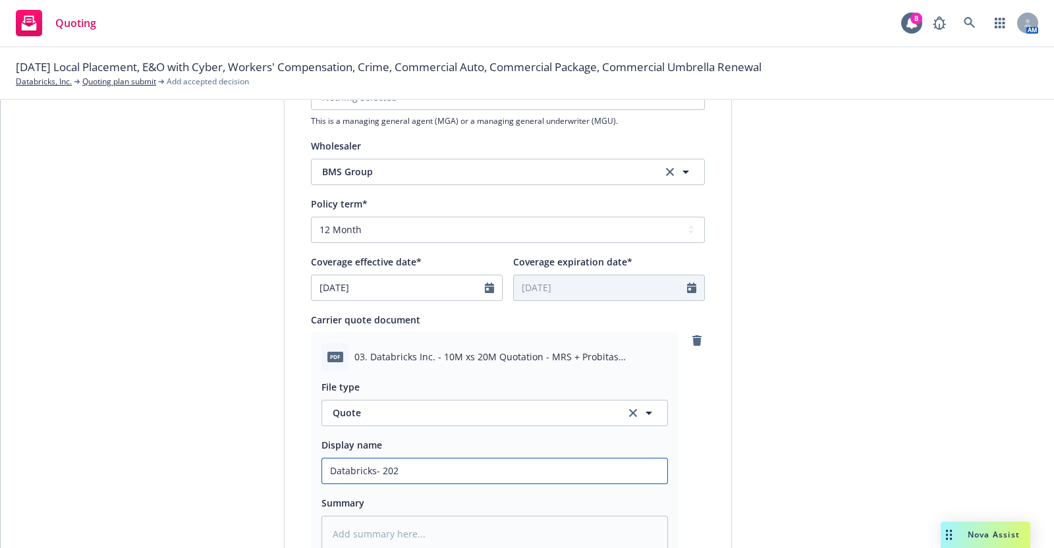
type input "Databricks- 2025"
type textarea "x"
type input "Databricks- 2025-"
type textarea "x"
type input "Databricks- 2025-"
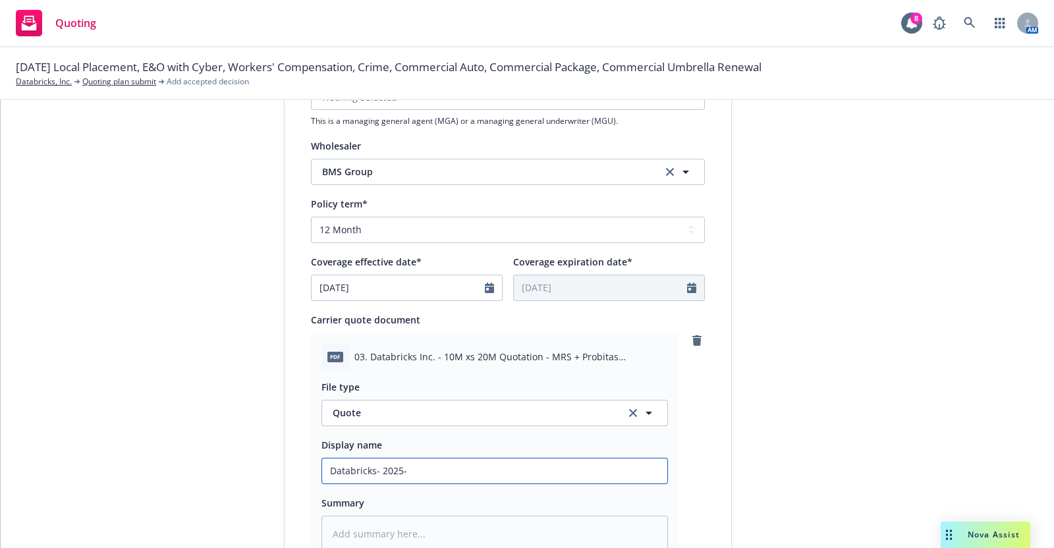
type textarea "x"
type input "Databricks- 2025- 1"
type textarea "x"
type input "Databricks- 2025- 10"
type textarea "x"
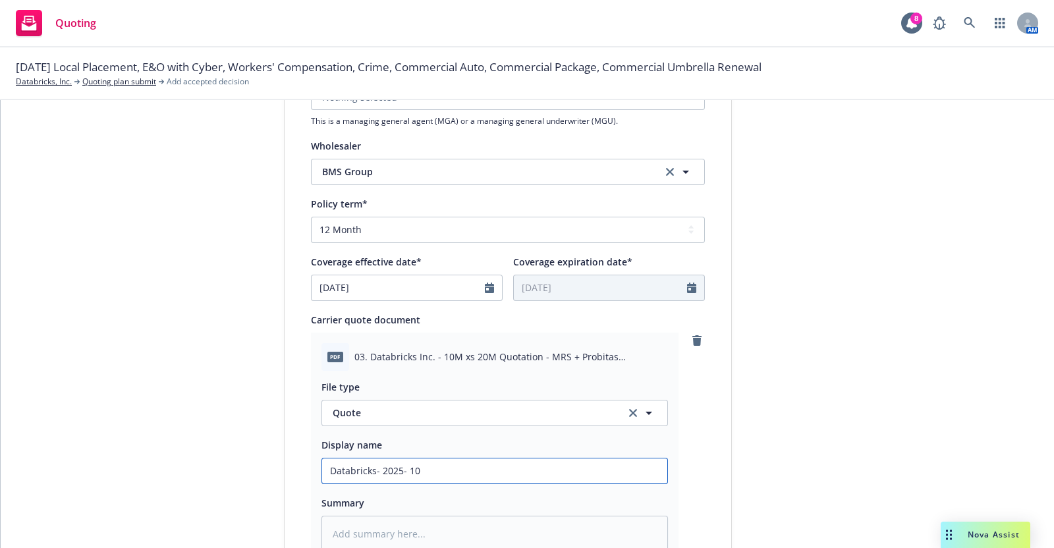
type input "Databricks- 2025- 10M"
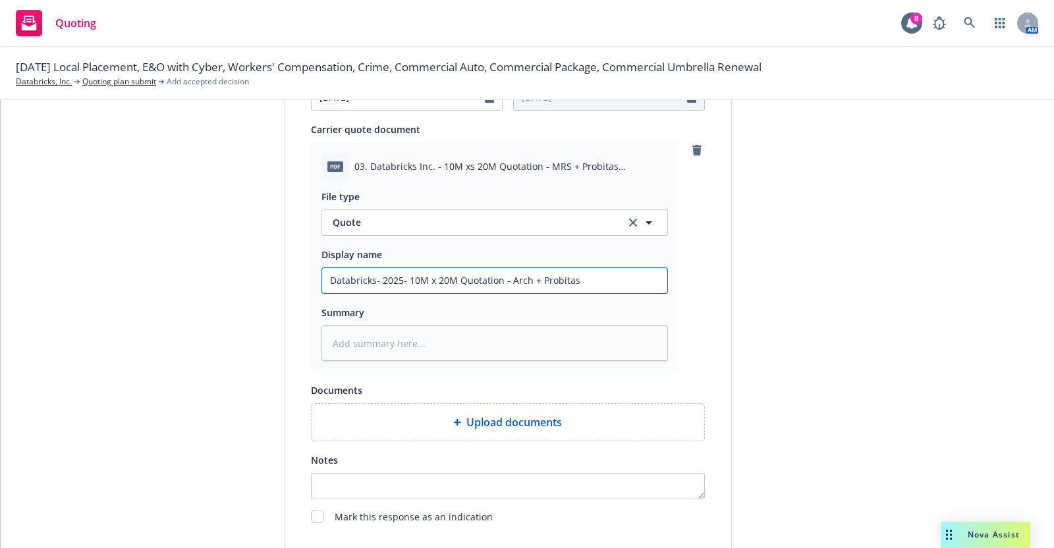
scroll to position [615, 0]
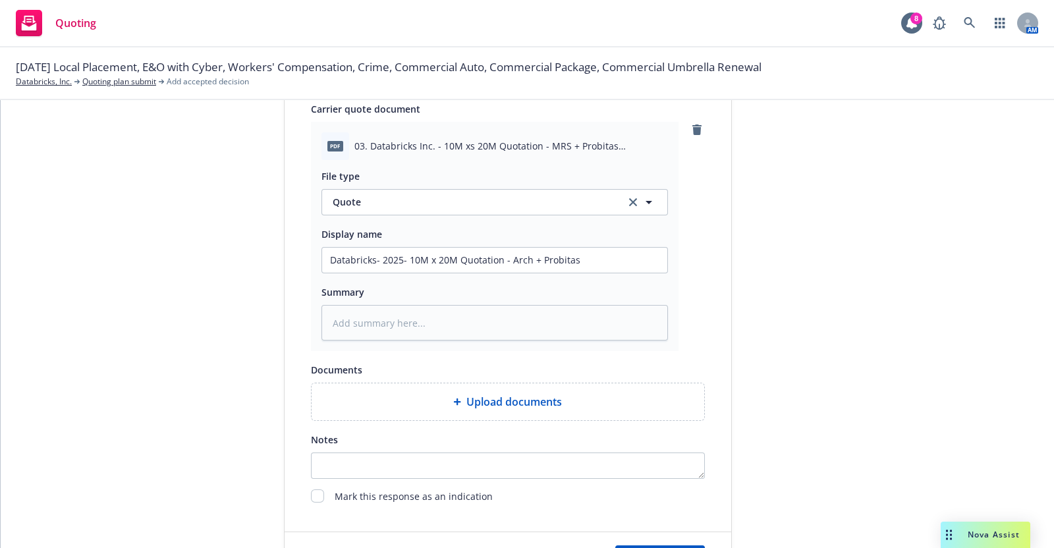
click at [636, 287] on div "Summary" at bounding box center [494, 292] width 346 height 16
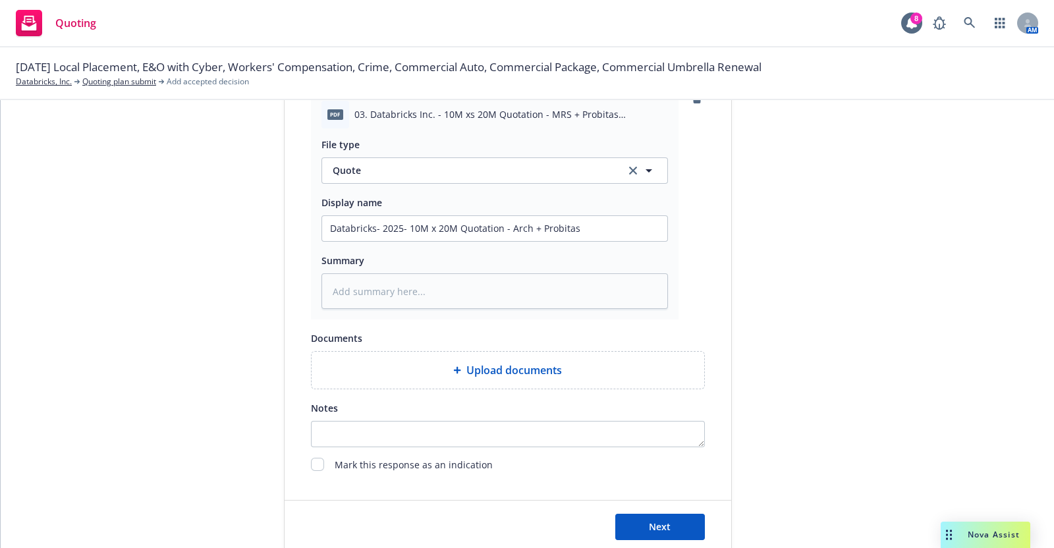
scroll to position [678, 0]
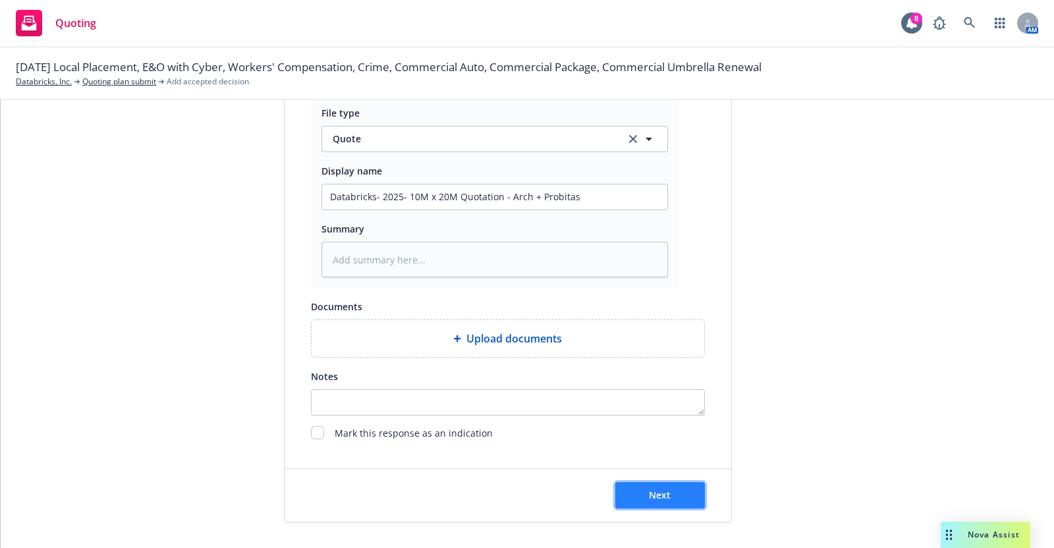
click at [655, 495] on span "Next" at bounding box center [660, 495] width 22 height 13
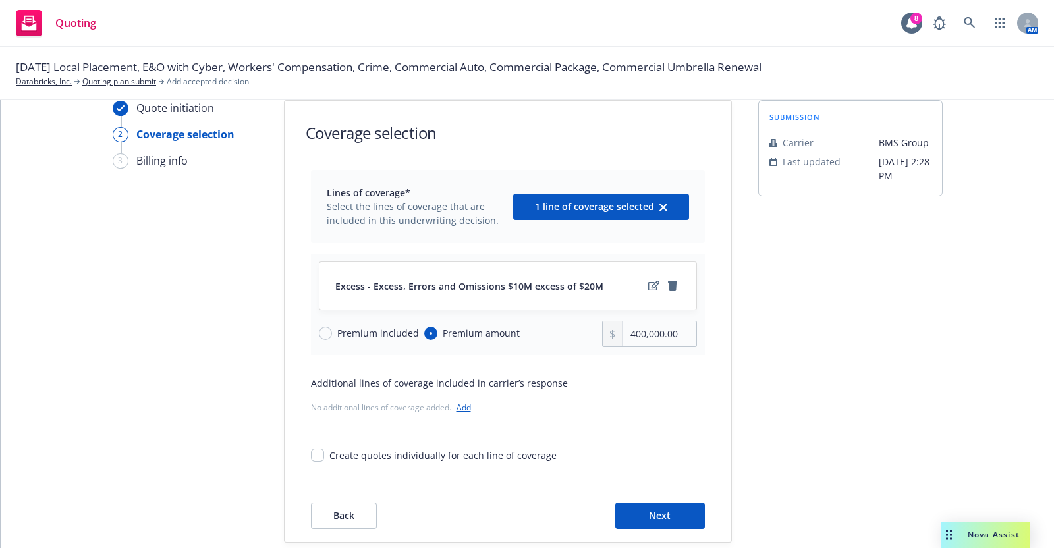
scroll to position [46, 0]
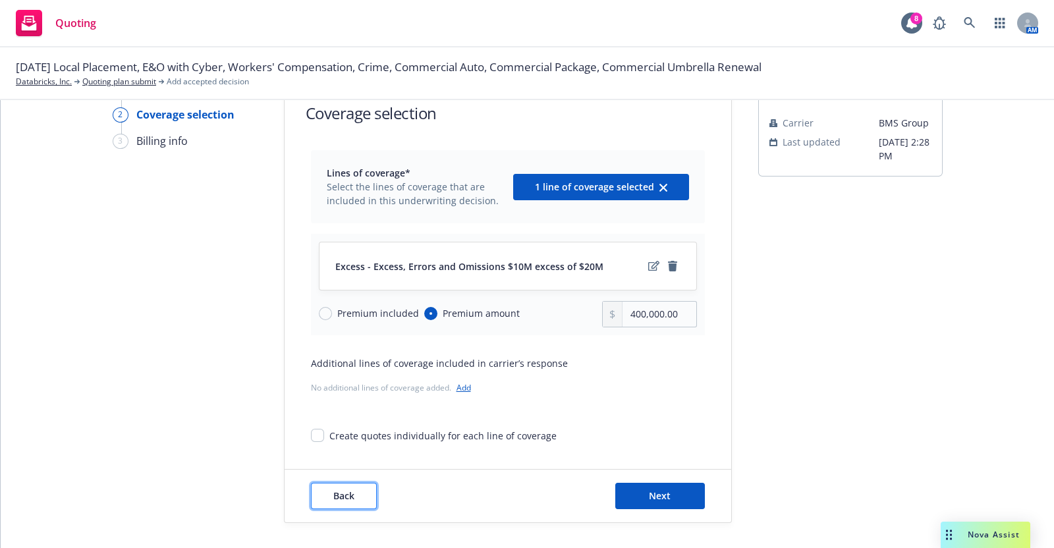
click at [348, 491] on button "Back" at bounding box center [344, 496] width 66 height 26
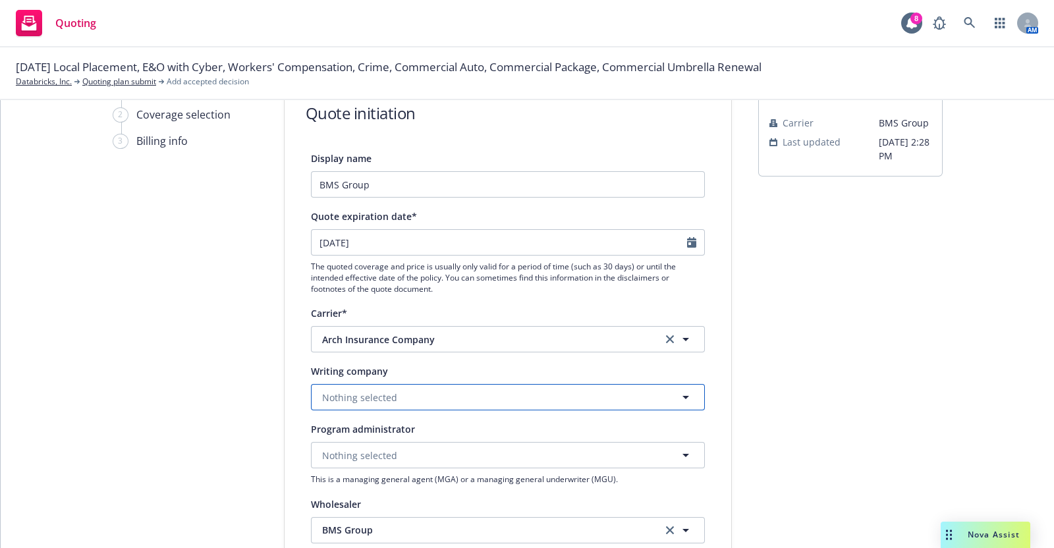
click at [407, 391] on button "Nothing selected" at bounding box center [508, 397] width 394 height 26
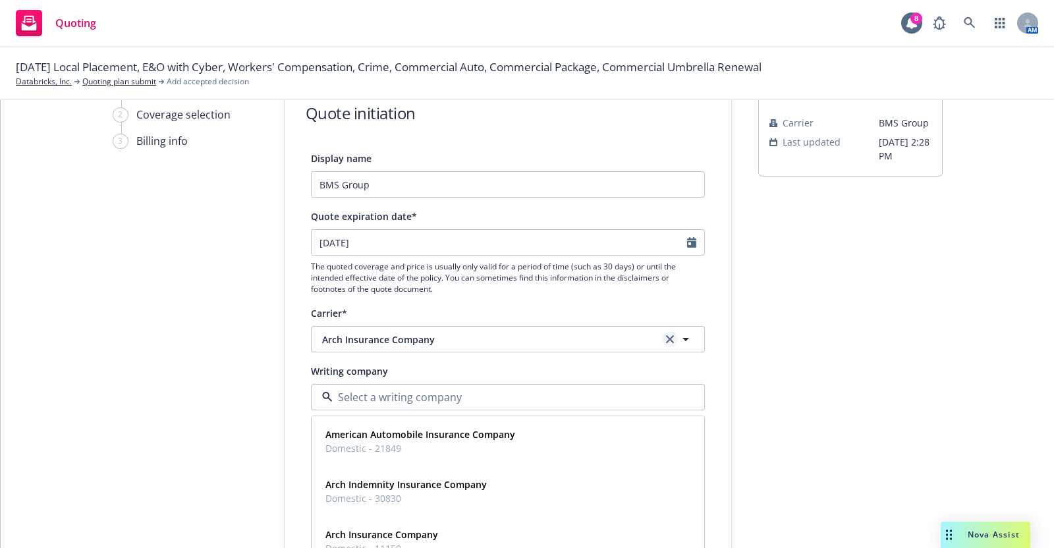
click at [666, 336] on icon "clear selection" at bounding box center [670, 339] width 8 height 8
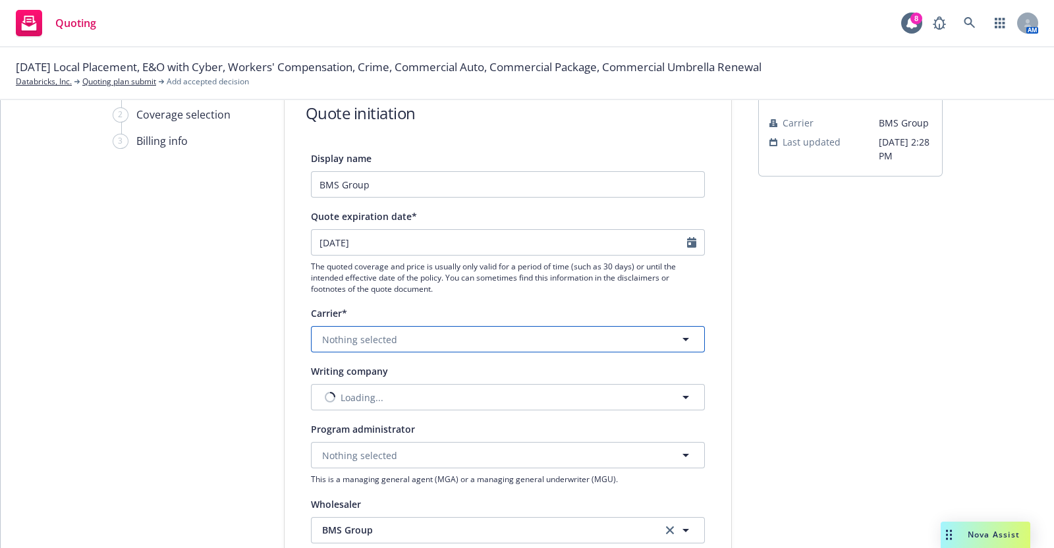
click at [436, 335] on button "Nothing selected" at bounding box center [508, 339] width 394 height 26
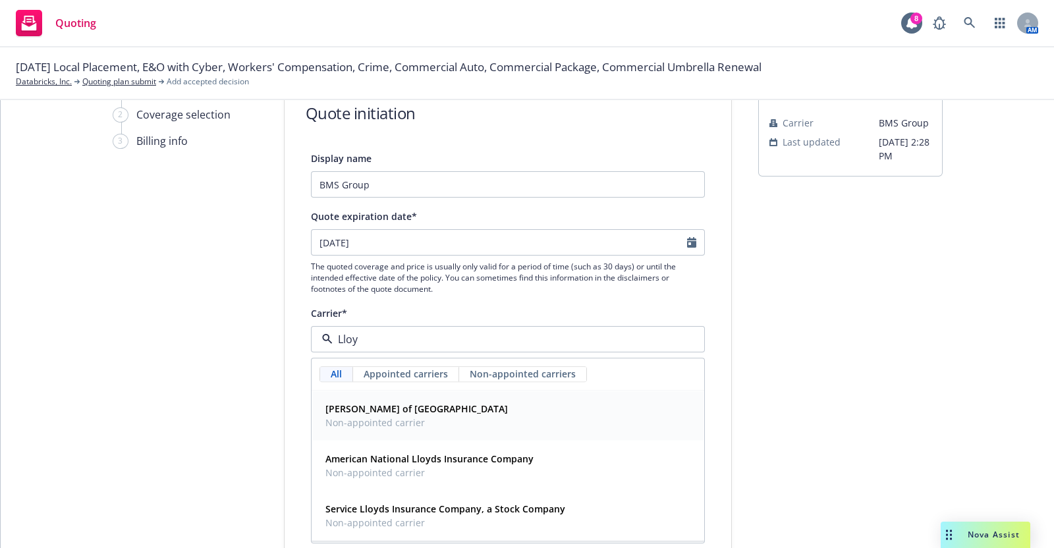
click at [377, 408] on strong "[PERSON_NAME] of [GEOGRAPHIC_DATA]" at bounding box center [416, 409] width 182 height 13
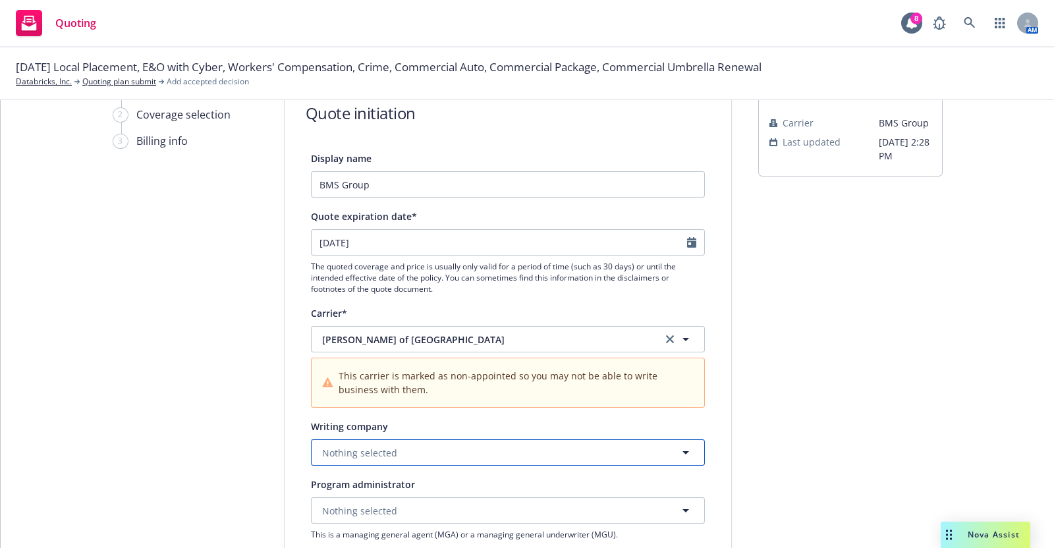
click at [399, 448] on button "Nothing selected" at bounding box center [508, 452] width 394 height 26
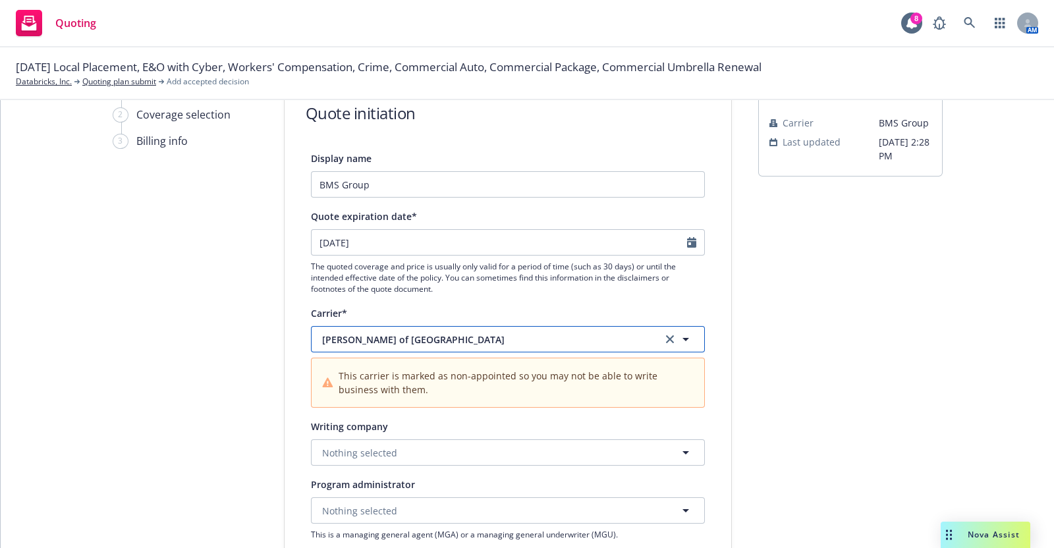
click at [398, 334] on span "[PERSON_NAME] of [GEOGRAPHIC_DATA]" at bounding box center [482, 340] width 320 height 14
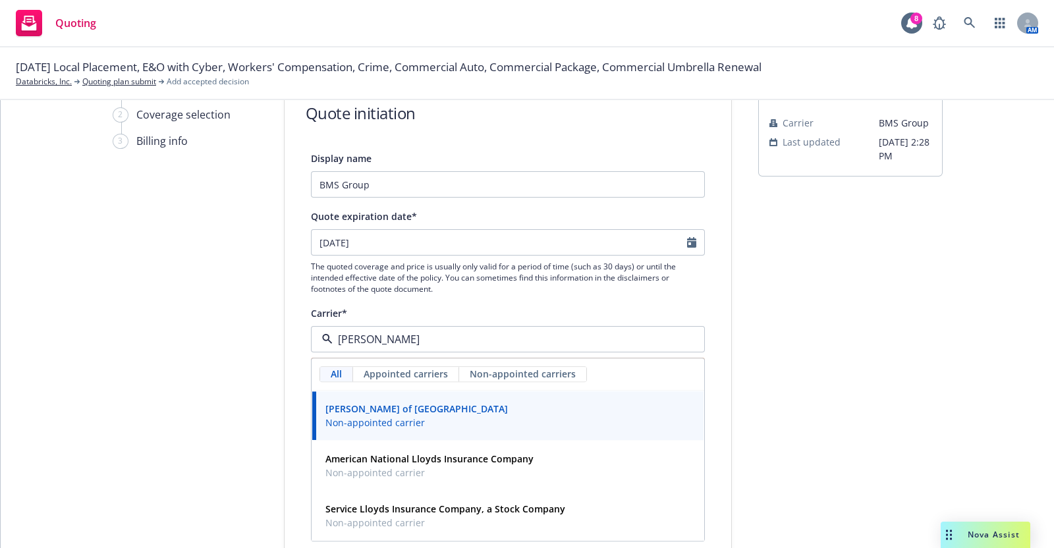
click at [438, 408] on div "[PERSON_NAME] of London Non-appointed carrier" at bounding box center [507, 416] width 375 height 33
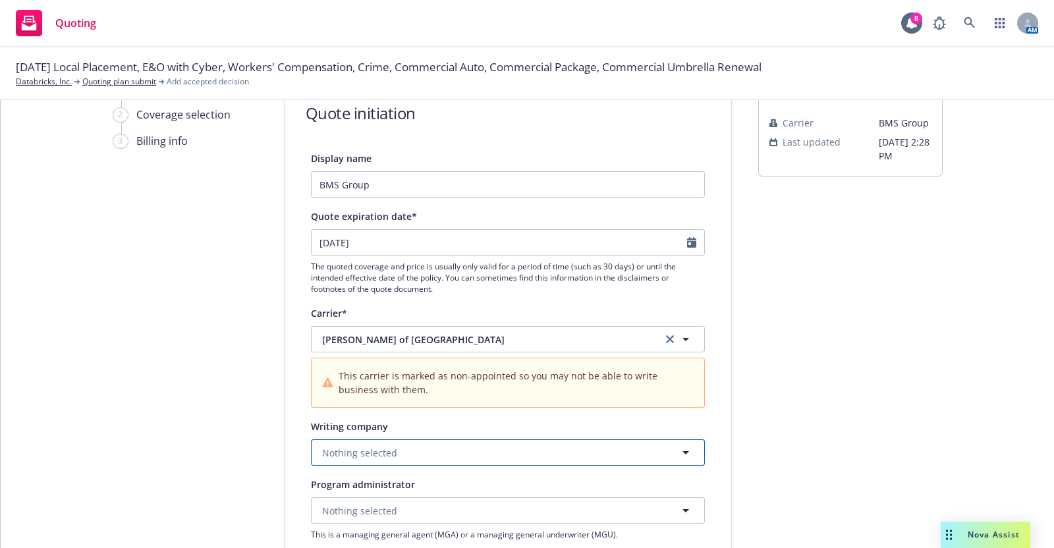
click at [377, 442] on button "Nothing selected" at bounding box center [508, 452] width 394 height 26
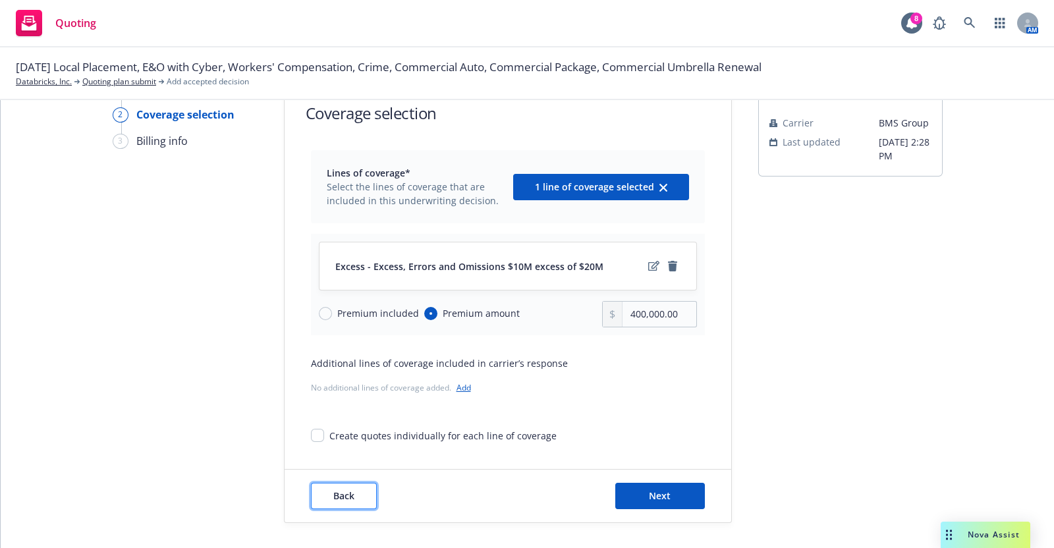
click at [323, 495] on button "Back" at bounding box center [344, 496] width 66 height 26
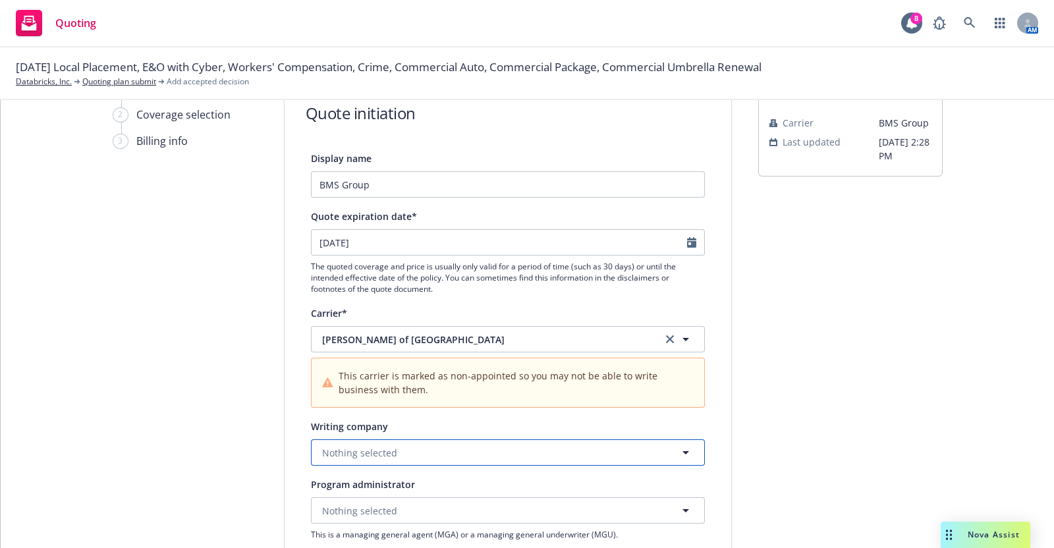
click at [481, 445] on button "Nothing selected" at bounding box center [508, 452] width 394 height 26
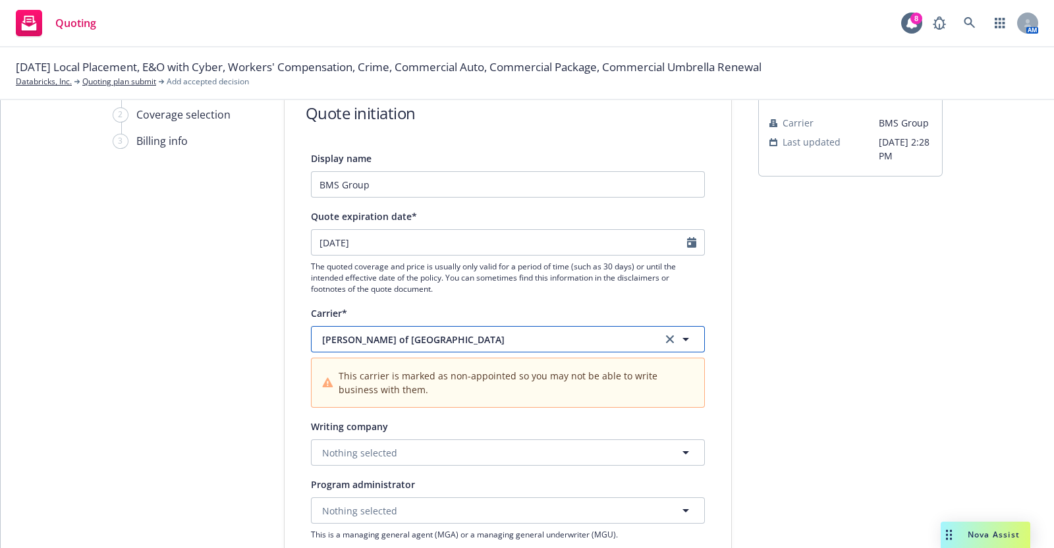
click at [404, 326] on button "[PERSON_NAME] of [GEOGRAPHIC_DATA]" at bounding box center [508, 339] width 394 height 26
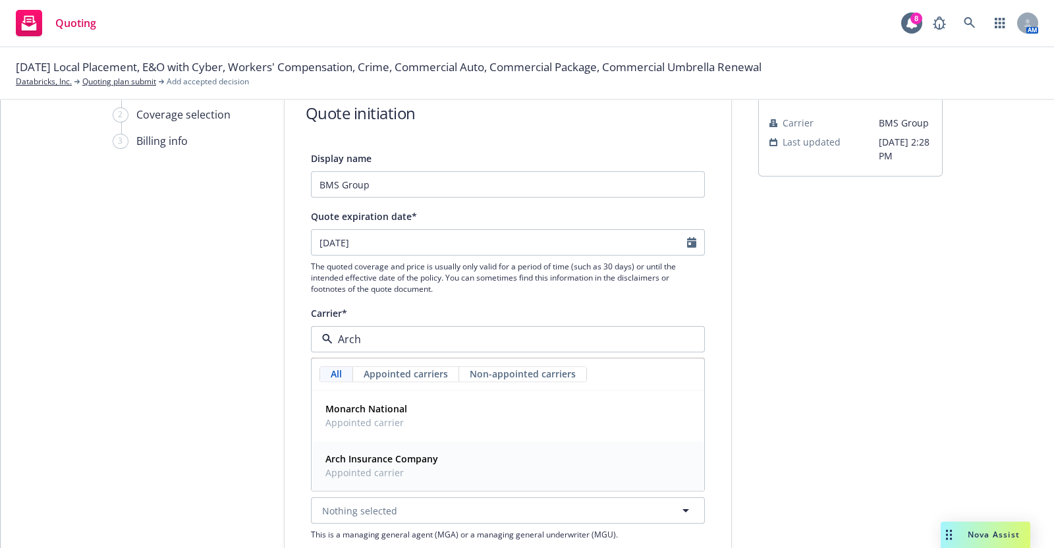
click at [375, 475] on span "Appointed carrier" at bounding box center [381, 473] width 113 height 14
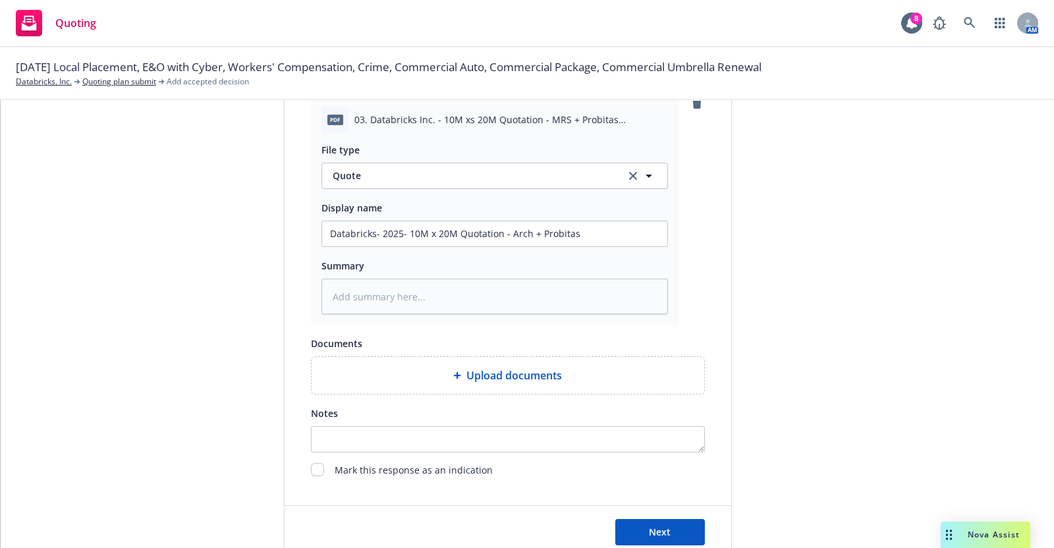
scroll to position [678, 0]
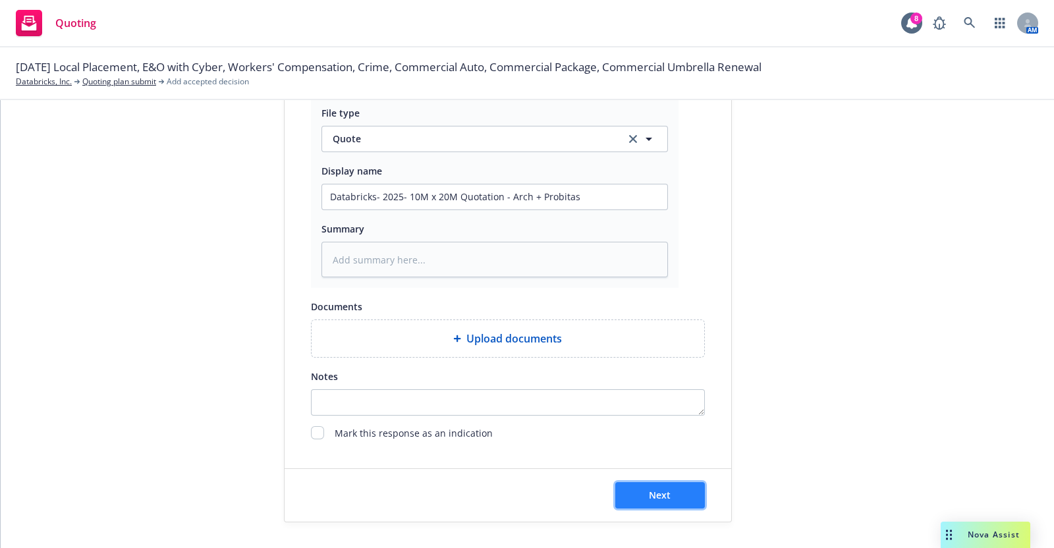
click at [649, 499] on span "Next" at bounding box center [660, 495] width 22 height 13
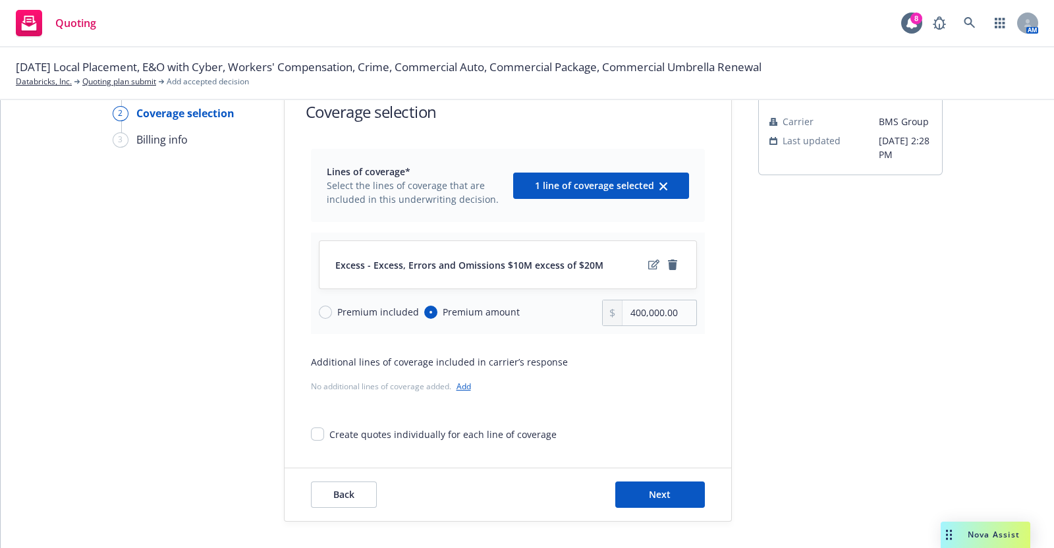
scroll to position [46, 0]
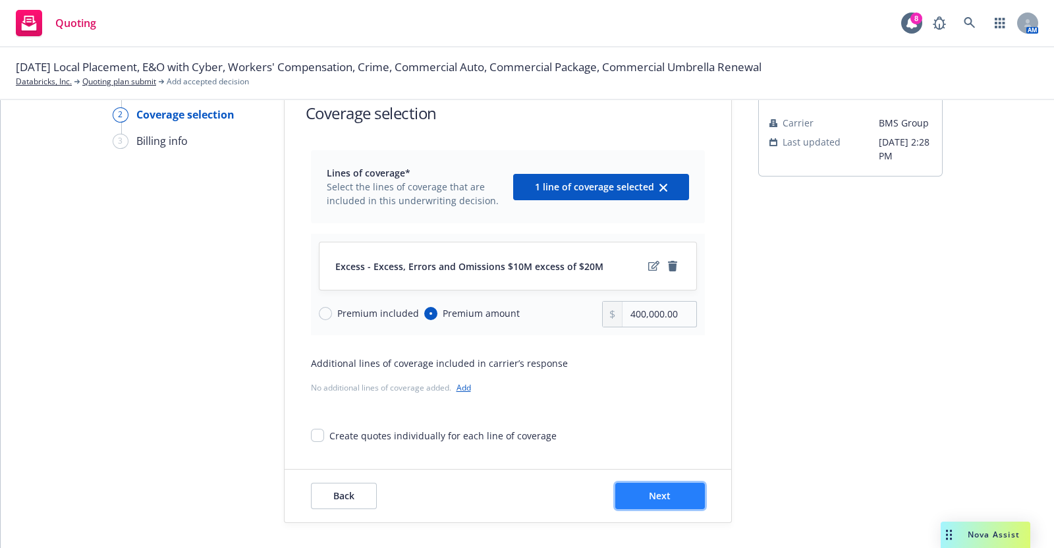
click at [649, 495] on span "Next" at bounding box center [660, 495] width 22 height 13
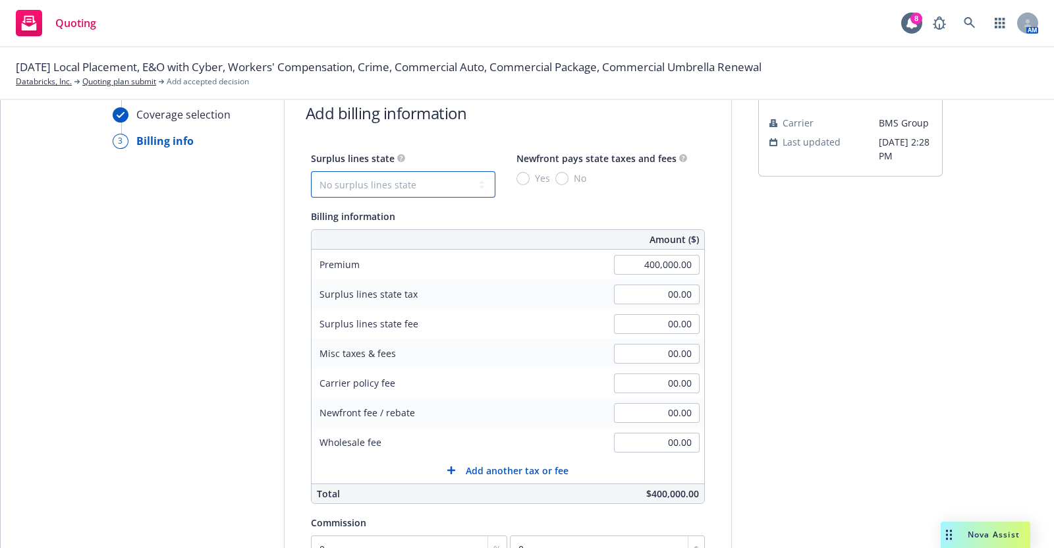
click at [385, 182] on select "No surplus lines state [US_STATE] [US_STATE] [US_STATE] [US_STATE] [US_STATE] […" at bounding box center [403, 184] width 184 height 26
click at [311, 171] on select "No surplus lines state [US_STATE] [US_STATE] [US_STATE] [US_STATE] [US_STATE] […" at bounding box center [403, 184] width 184 height 26
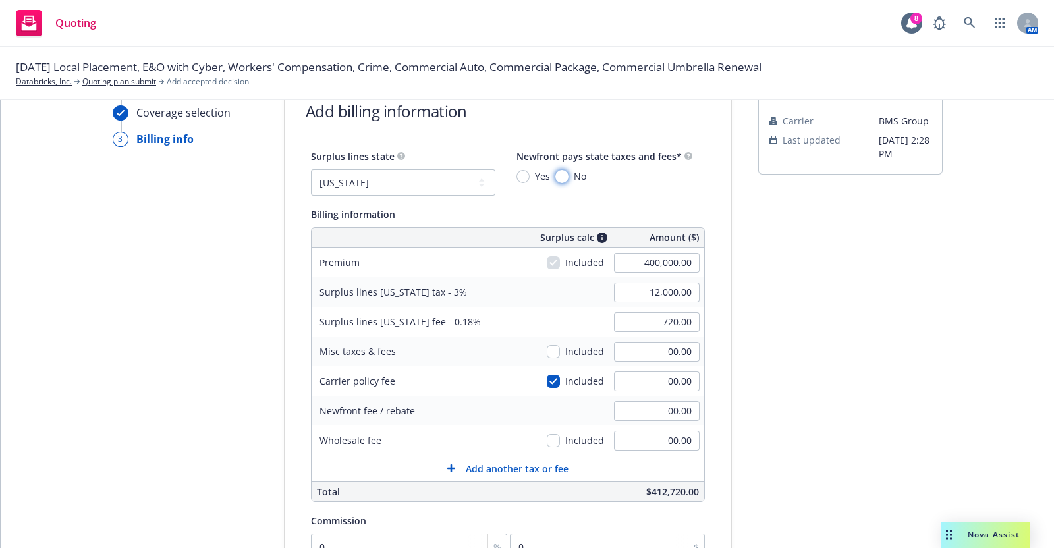
click at [555, 173] on input "No" at bounding box center [561, 176] width 13 height 13
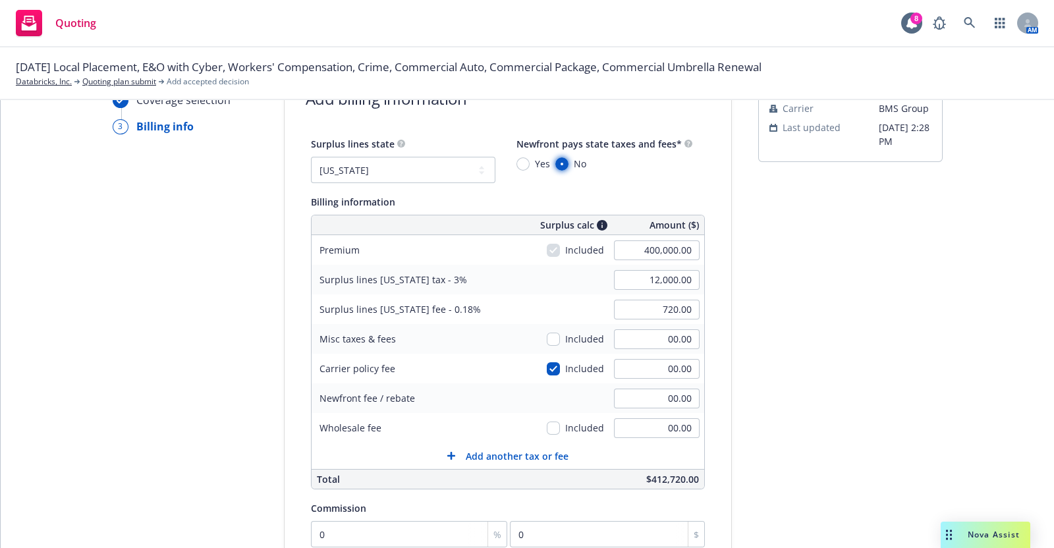
scroll to position [65, 0]
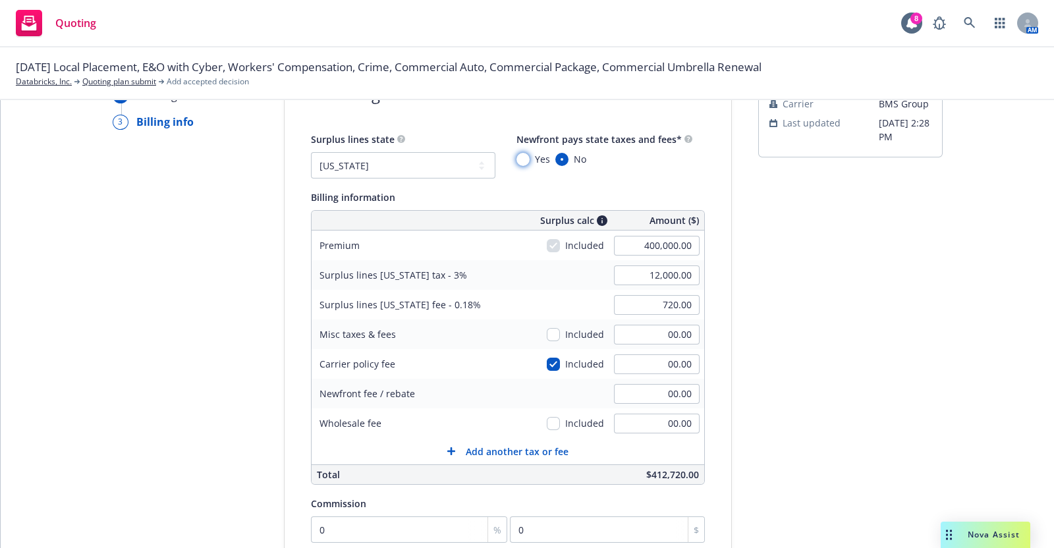
click at [516, 156] on input "Yes" at bounding box center [522, 159] width 13 height 13
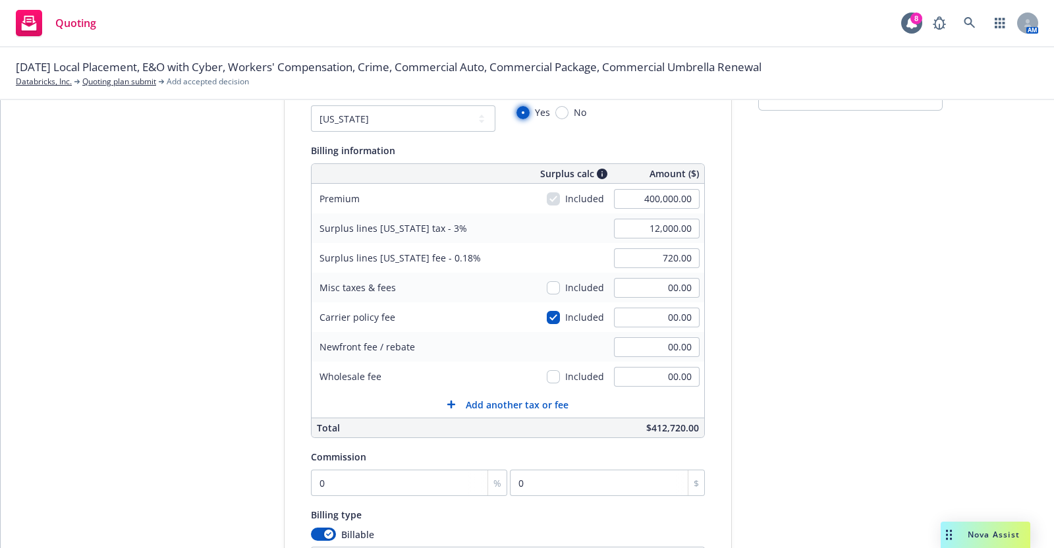
scroll to position [116, 0]
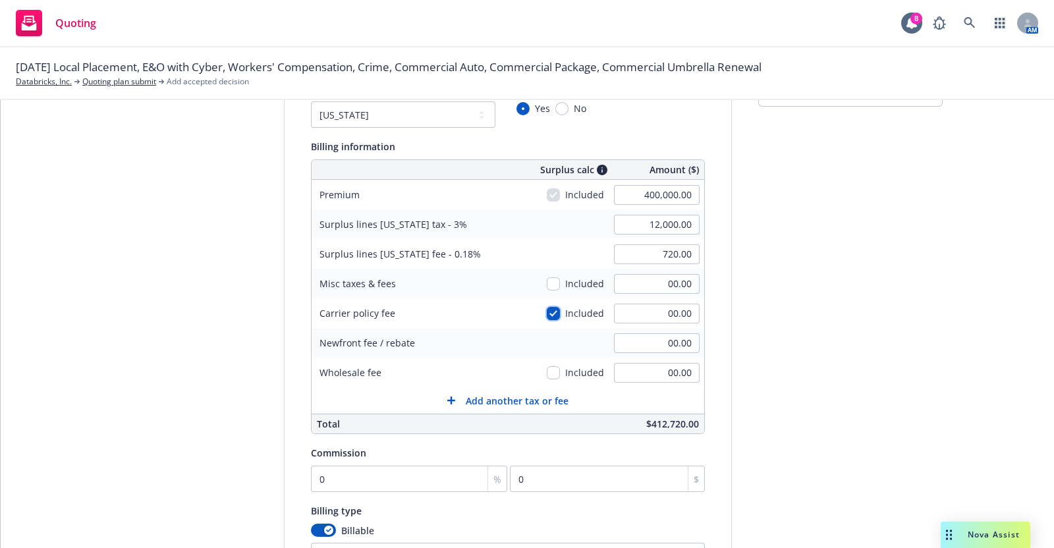
click at [547, 308] on input "checkbox" at bounding box center [553, 313] width 13 height 13
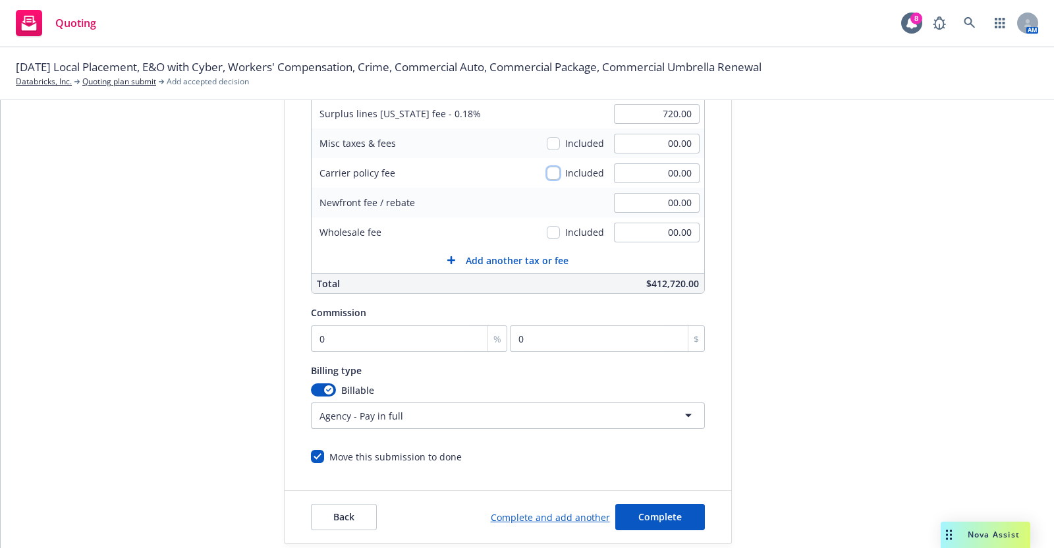
scroll to position [277, 0]
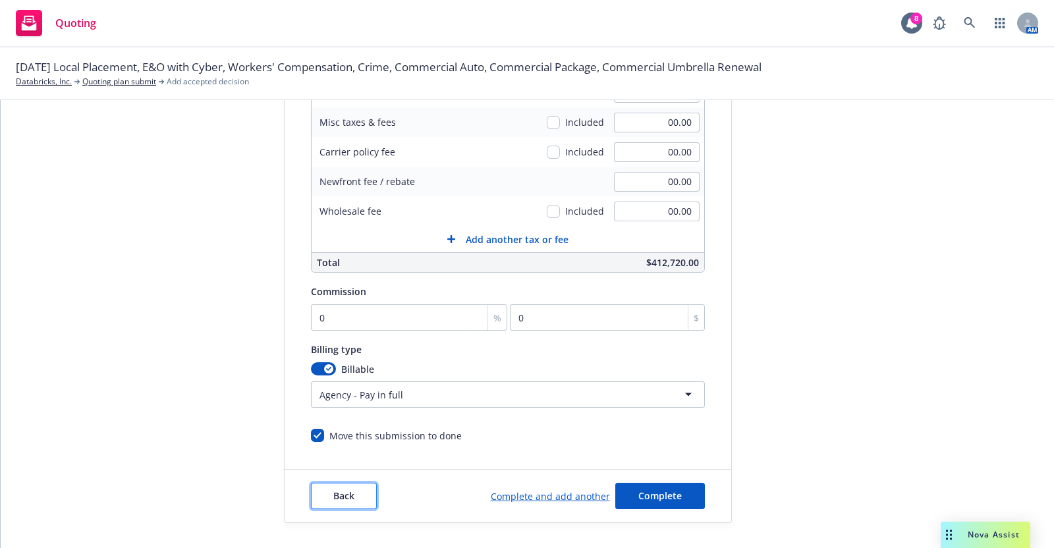
click at [333, 492] on span "Back" at bounding box center [343, 495] width 21 height 13
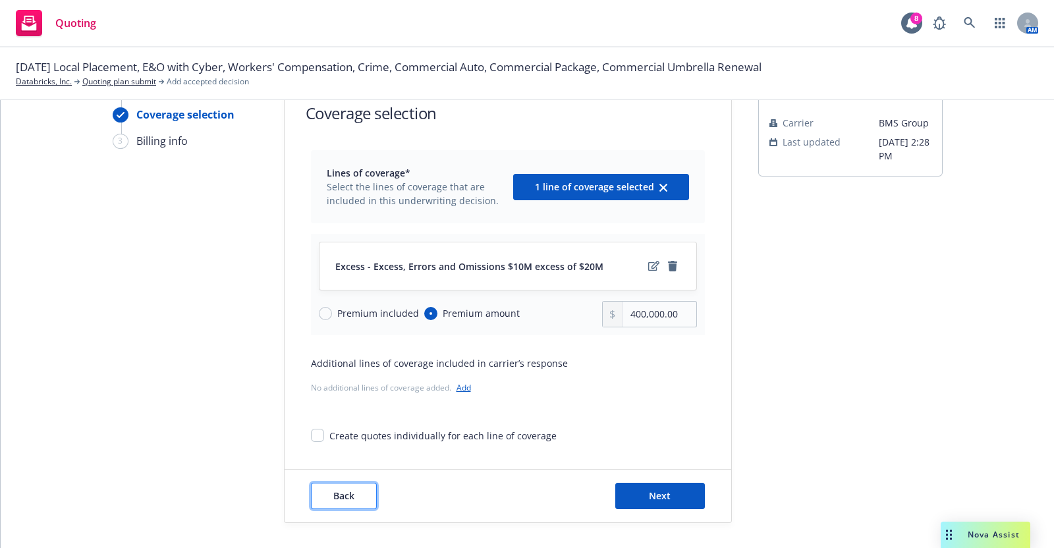
click at [333, 491] on span "Back" at bounding box center [343, 495] width 21 height 13
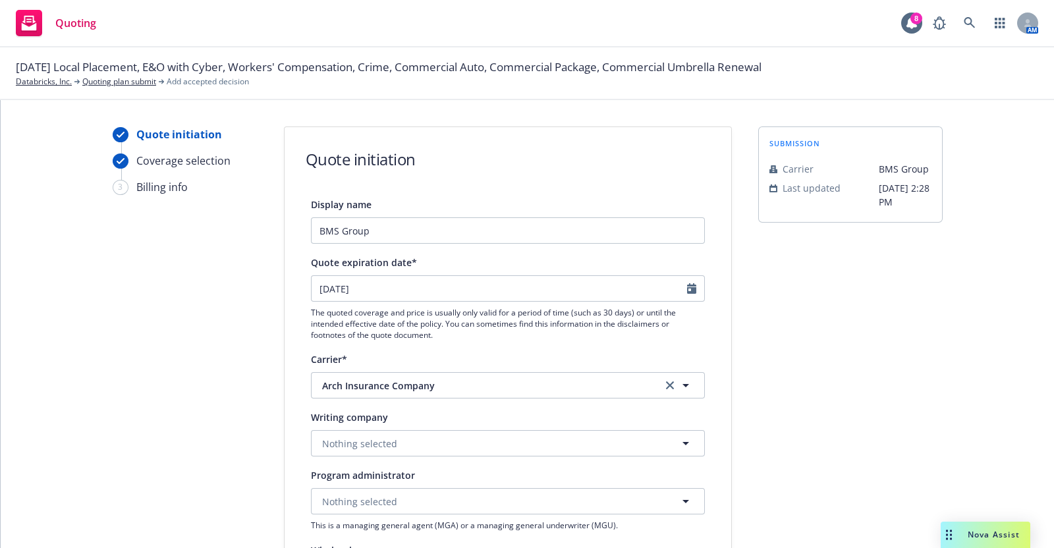
scroll to position [678, 0]
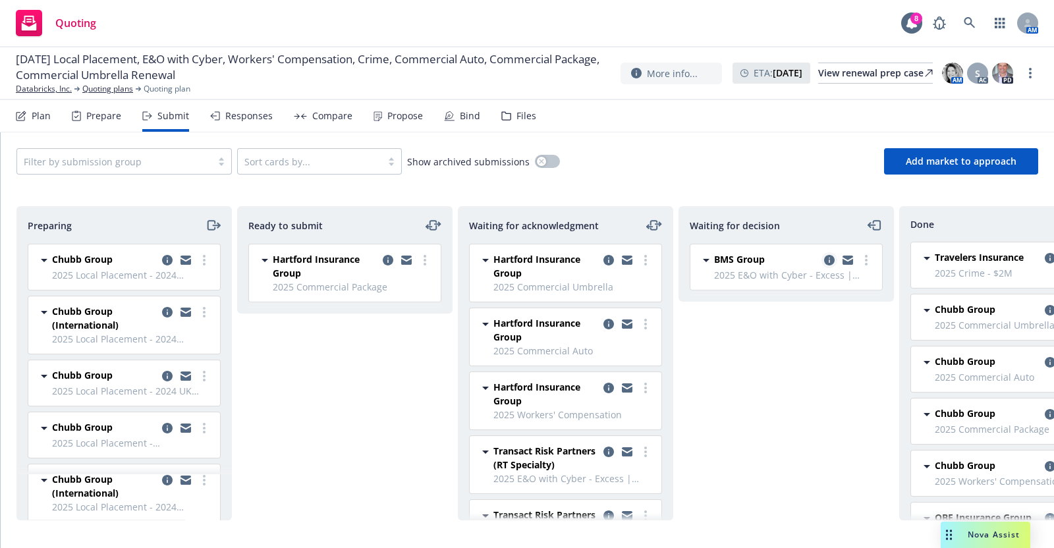
click at [828, 258] on icon "copy logging email" at bounding box center [829, 260] width 11 height 11
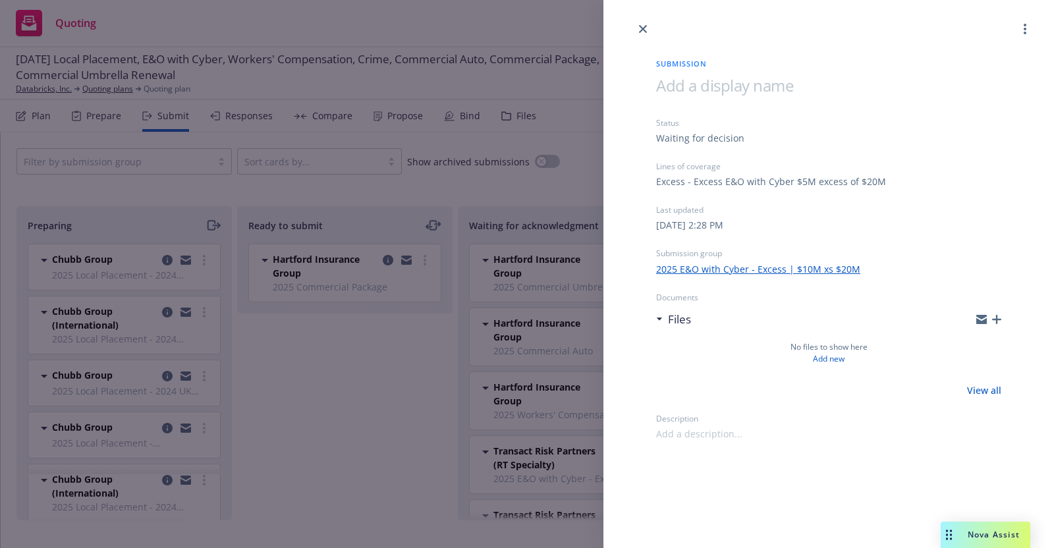
click at [823, 265] on link "2025 E&O with Cyber - Excess | $10M xs $20M" at bounding box center [758, 269] width 204 height 14
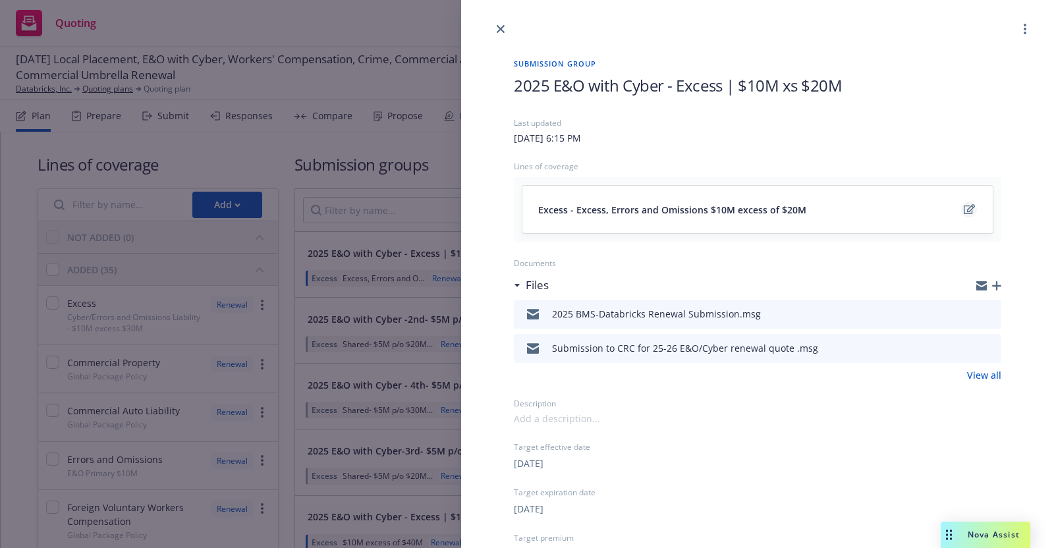
click at [964, 206] on icon "edit" at bounding box center [969, 209] width 11 height 11
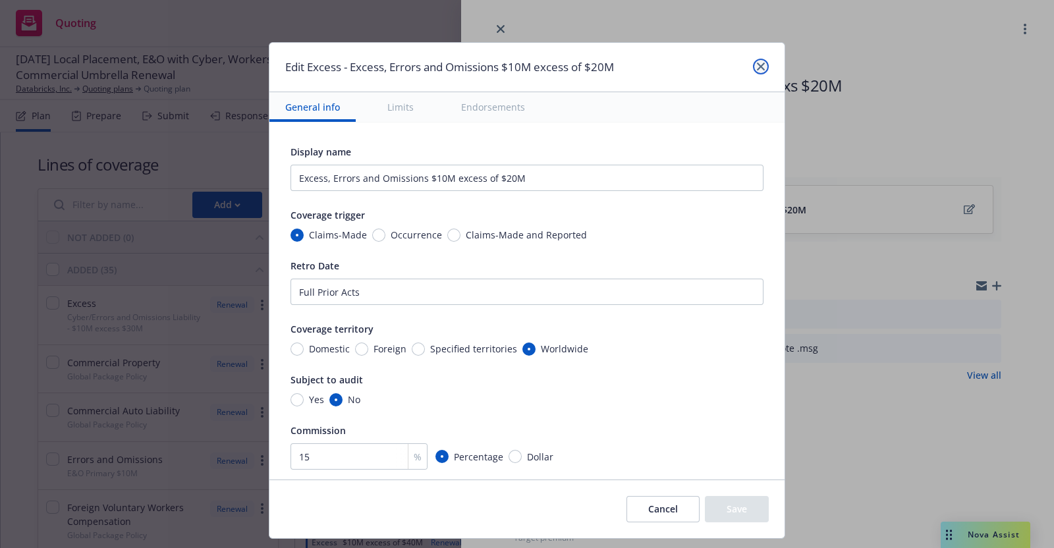
click at [761, 65] on icon "close" at bounding box center [761, 67] width 8 height 8
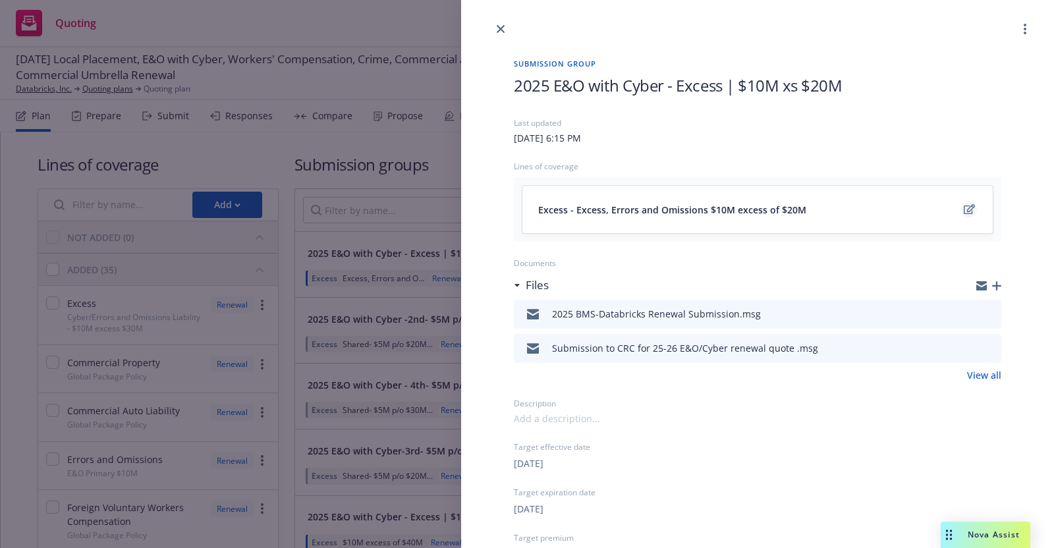
click at [961, 203] on link "edit" at bounding box center [969, 210] width 16 height 16
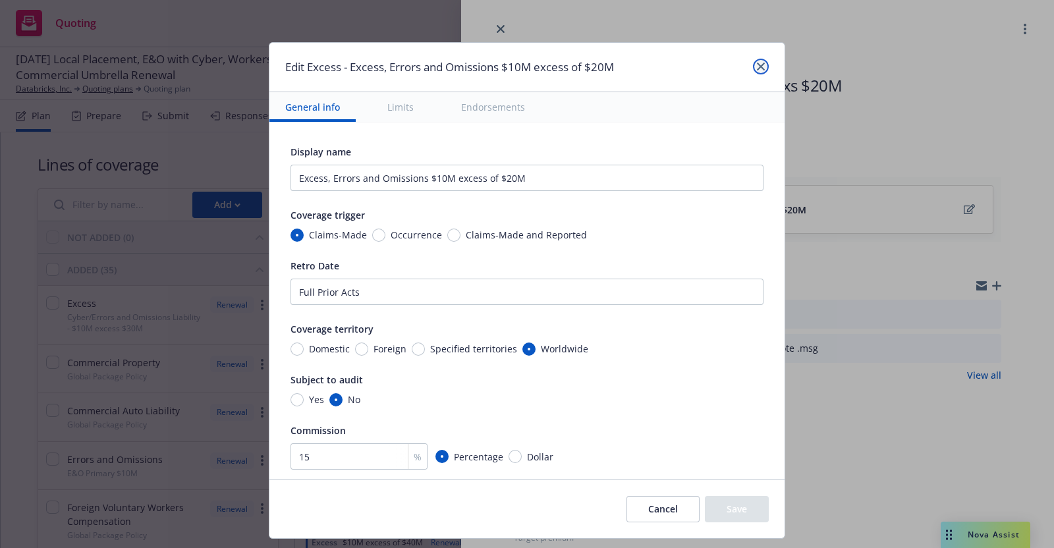
click at [759, 63] on icon "close" at bounding box center [761, 67] width 8 height 8
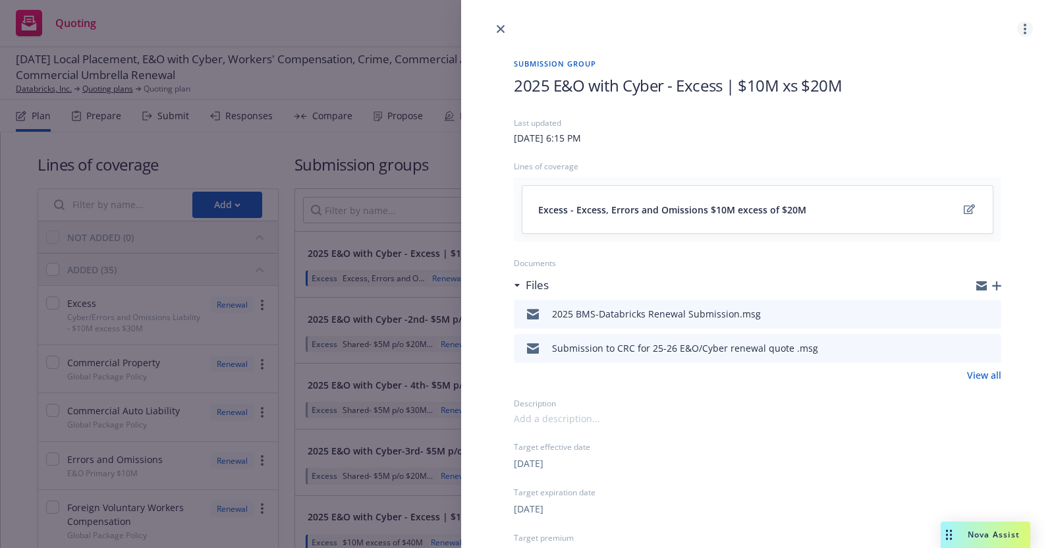
click at [1024, 24] on circle "more" at bounding box center [1025, 25] width 3 height 3
click at [497, 27] on icon "close" at bounding box center [501, 29] width 8 height 8
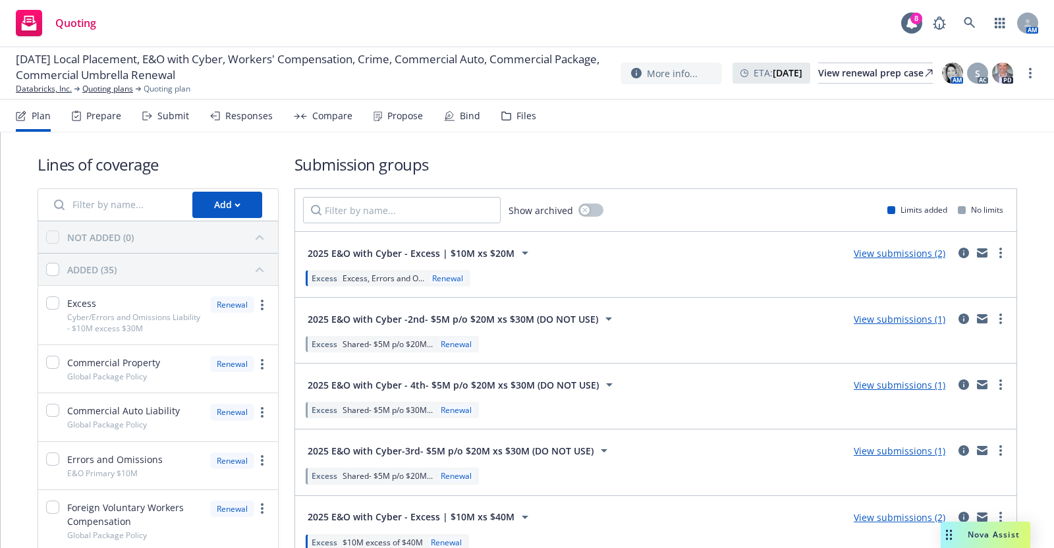
click at [171, 118] on div "Submit" at bounding box center [173, 116] width 32 height 11
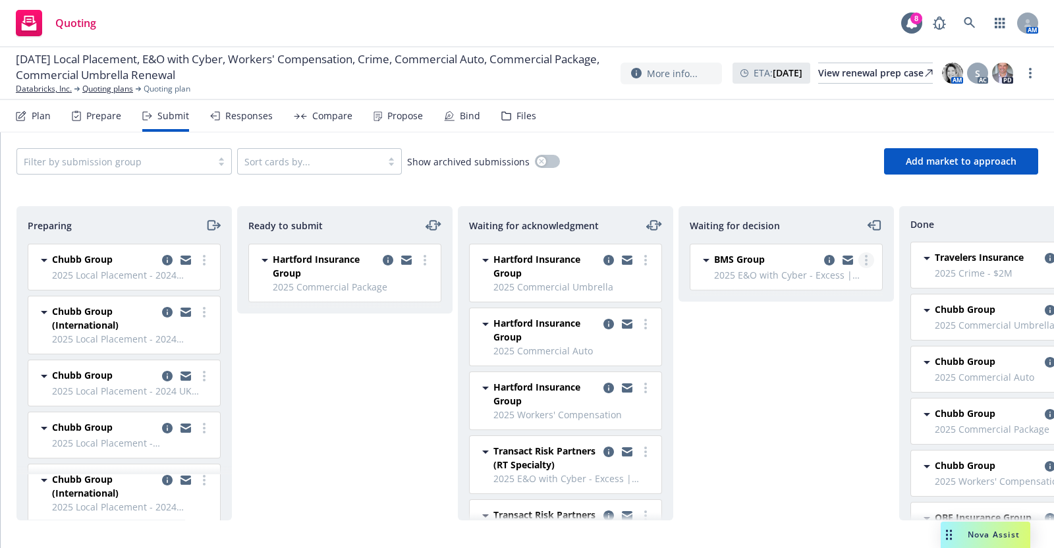
click at [867, 258] on icon "more" at bounding box center [866, 260] width 3 height 11
click at [850, 337] on span "Add accepted decision" at bounding box center [808, 339] width 132 height 13
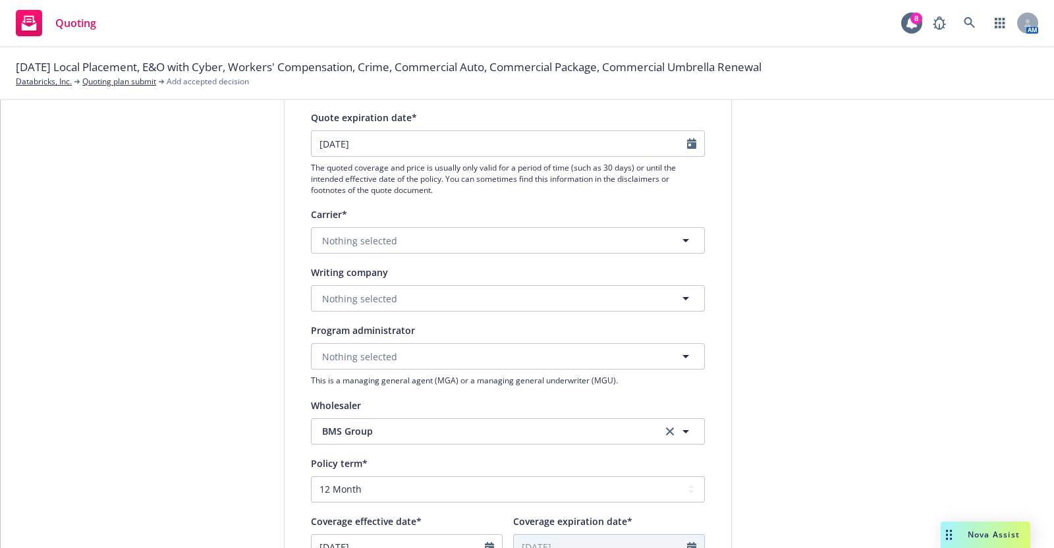
scroll to position [168, 0]
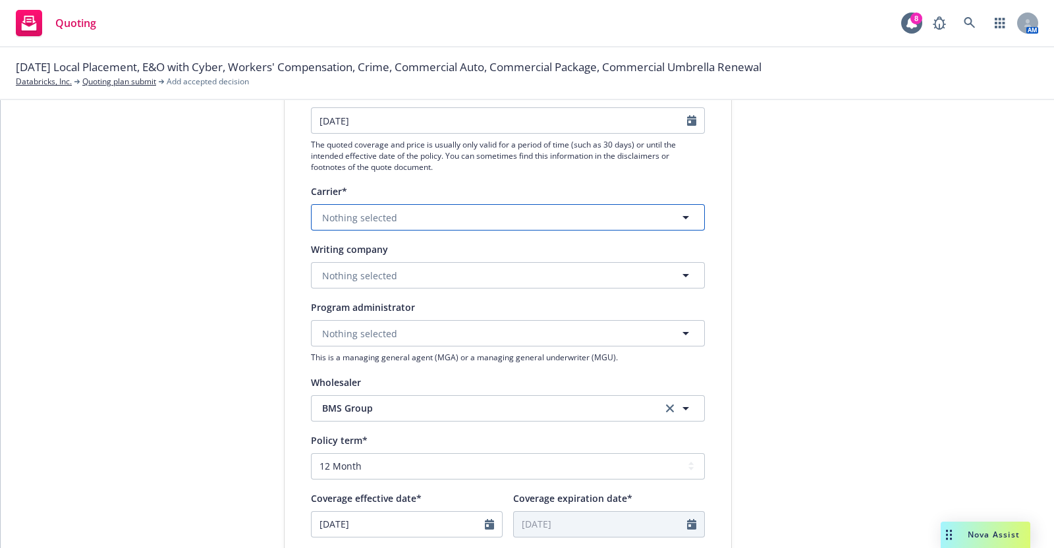
click at [678, 213] on icon "button" at bounding box center [686, 217] width 16 height 16
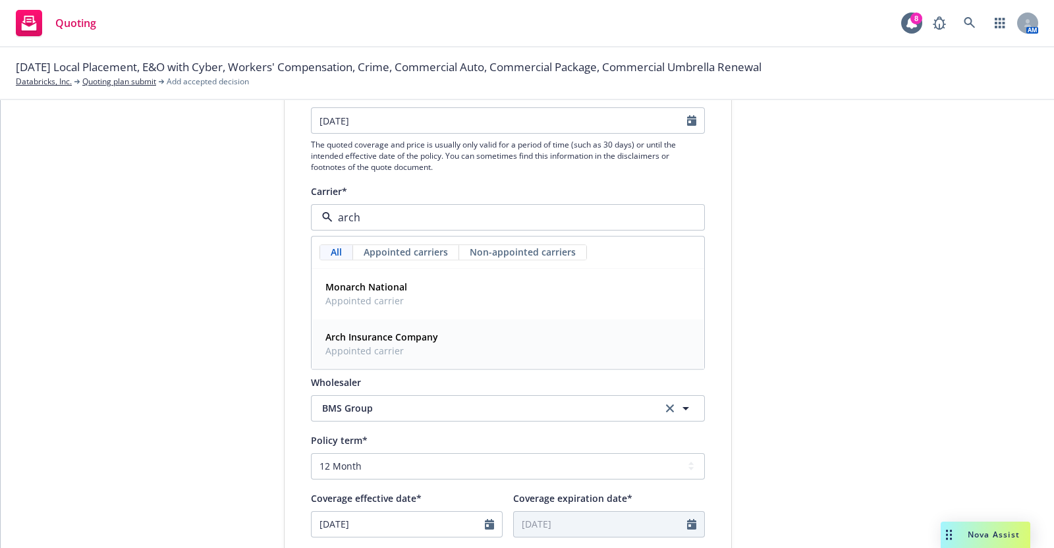
click at [408, 331] on strong "Arch Insurance Company" at bounding box center [381, 337] width 113 height 13
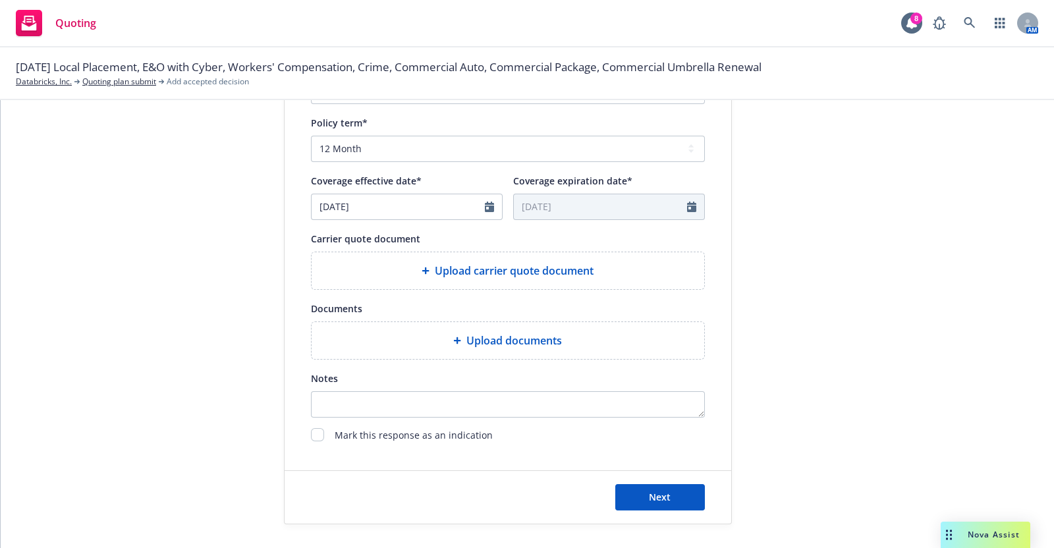
scroll to position [487, 0]
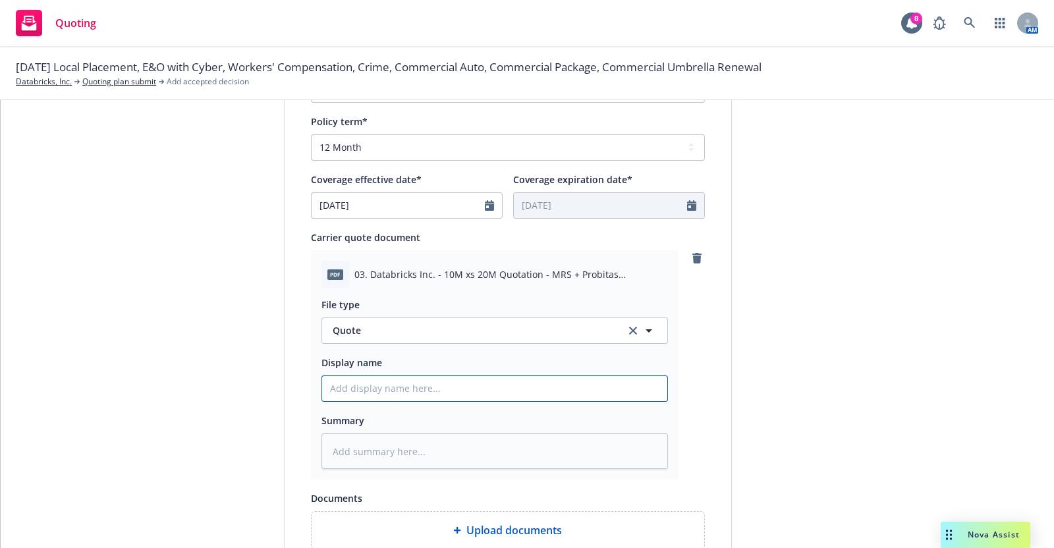
click at [410, 390] on input "Display name" at bounding box center [494, 388] width 345 height 25
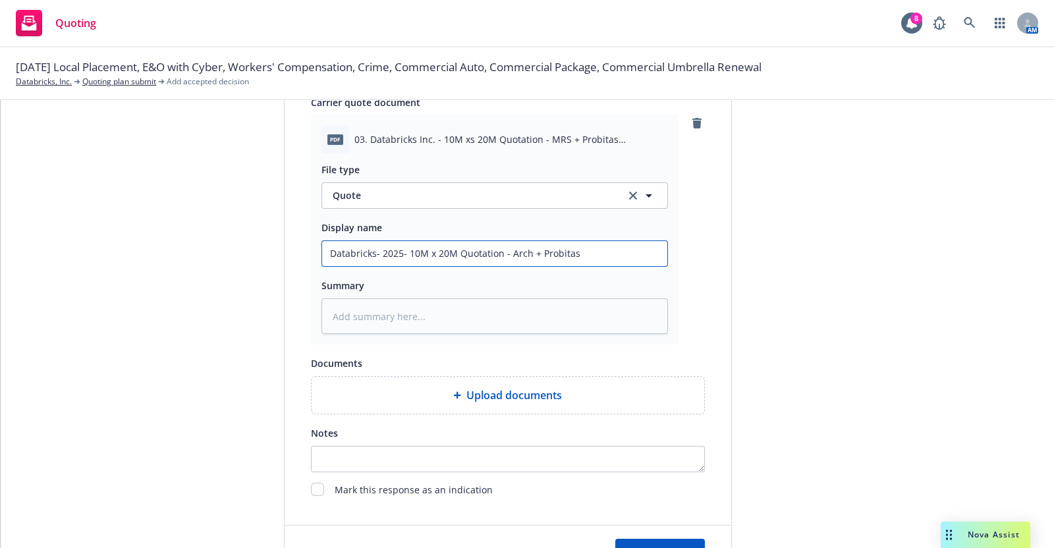
scroll to position [678, 0]
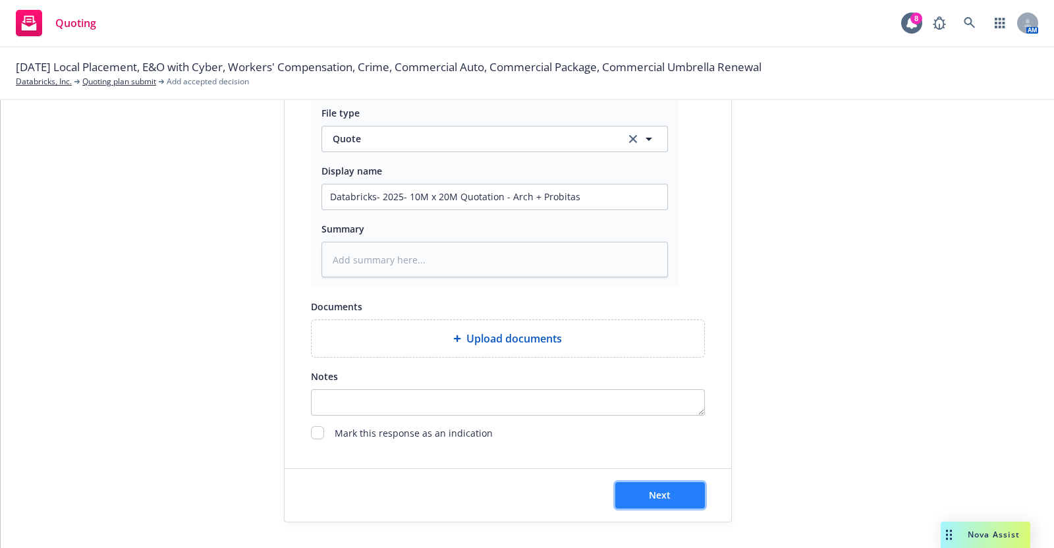
click at [674, 497] on button "Next" at bounding box center [660, 495] width 90 height 26
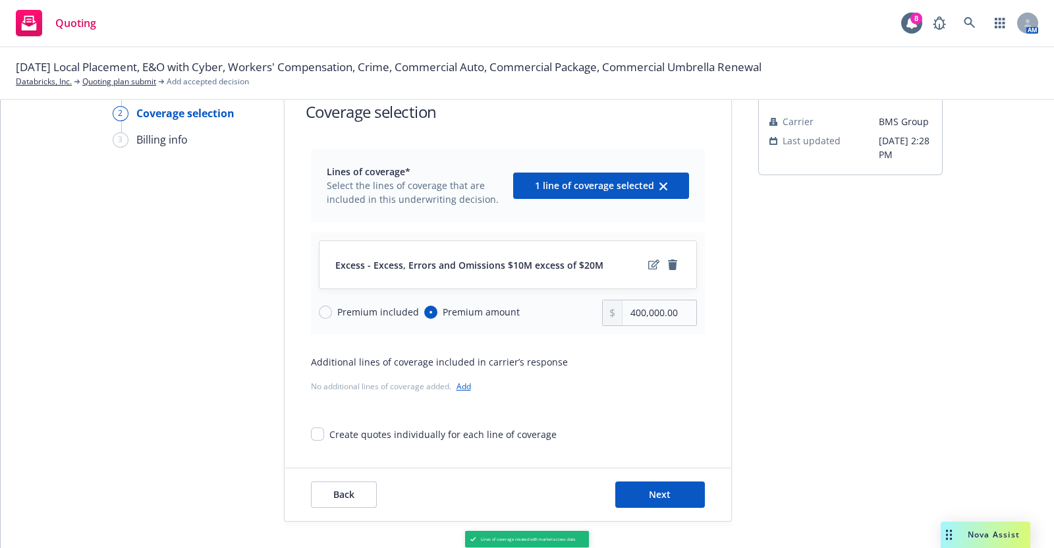
scroll to position [46, 0]
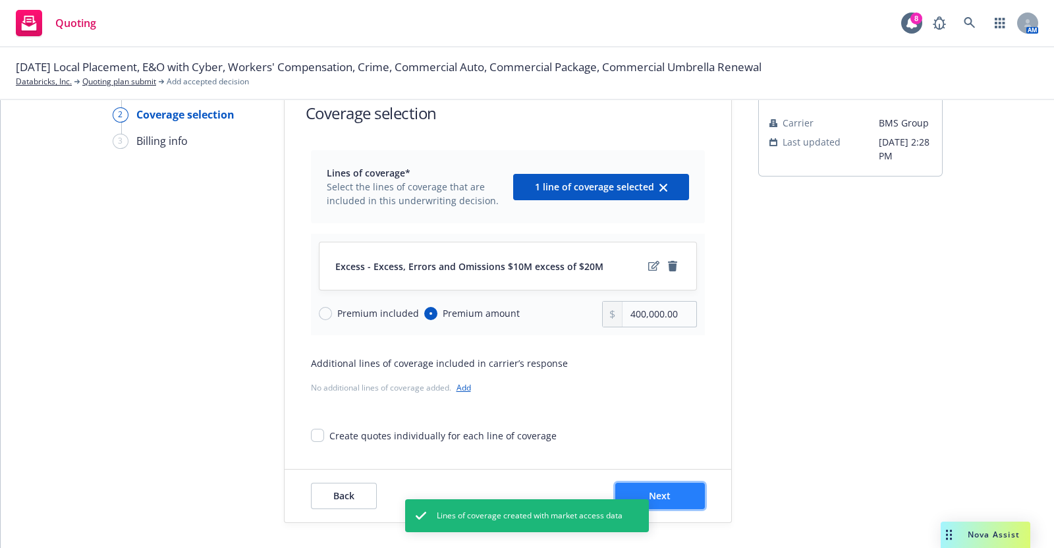
click at [659, 491] on span "Next" at bounding box center [660, 495] width 22 height 13
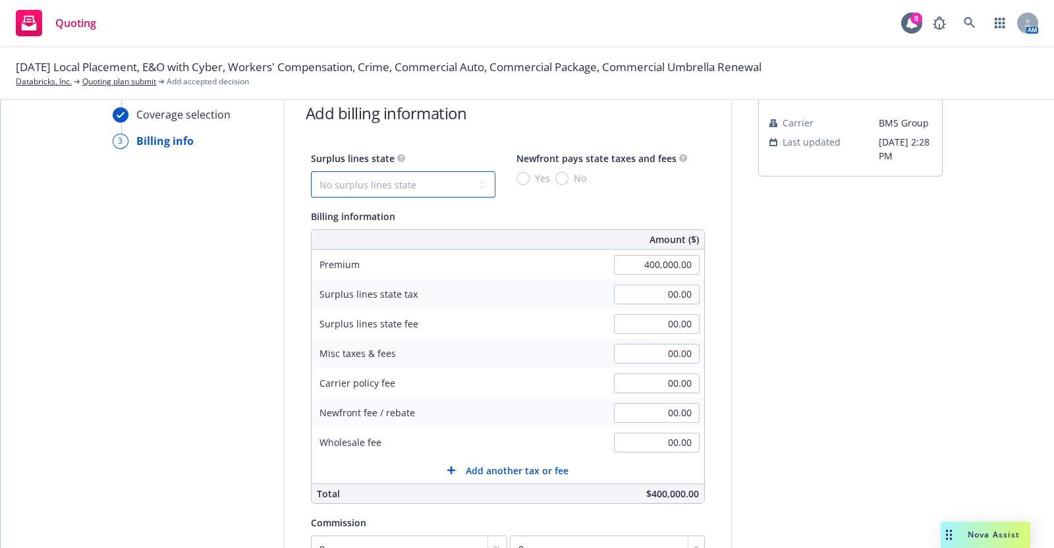
click at [418, 179] on select "No surplus lines state [US_STATE] [US_STATE] [US_STATE] [US_STATE] [US_STATE] […" at bounding box center [403, 184] width 184 height 26
click at [311, 171] on select "No surplus lines state [US_STATE] [US_STATE] [US_STATE] [US_STATE] [US_STATE] […" at bounding box center [403, 184] width 184 height 26
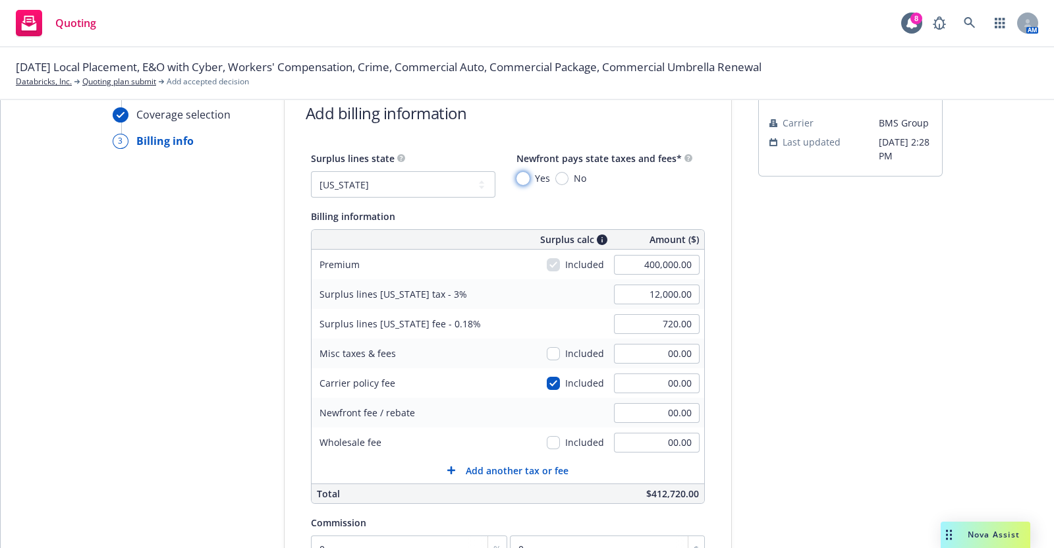
click at [516, 176] on input "Yes" at bounding box center [522, 178] width 13 height 13
click at [547, 380] on input "checkbox" at bounding box center [553, 383] width 13 height 13
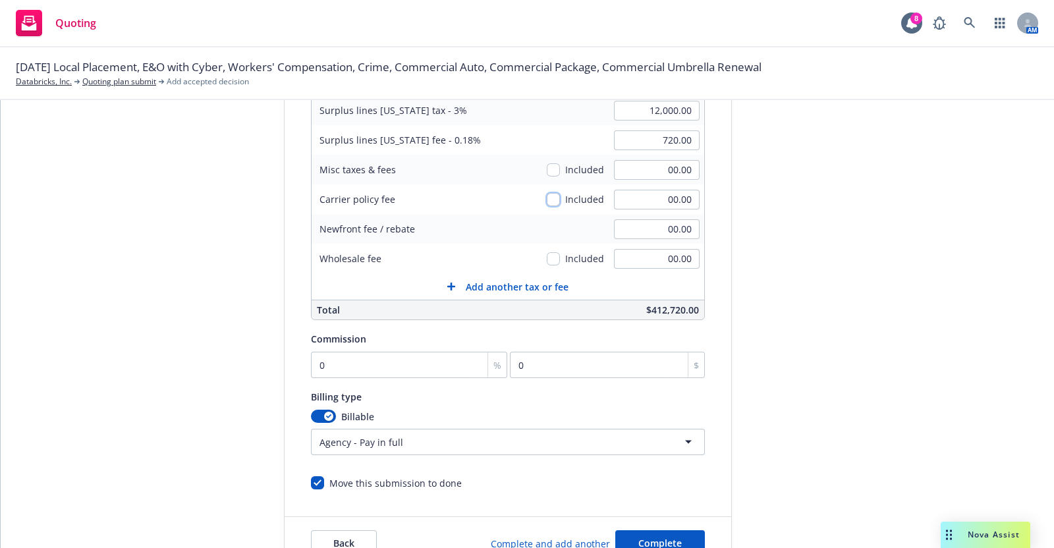
scroll to position [231, 0]
click at [319, 364] on input "0" at bounding box center [409, 363] width 197 height 26
click at [507, 401] on div "Billing type" at bounding box center [508, 395] width 394 height 16
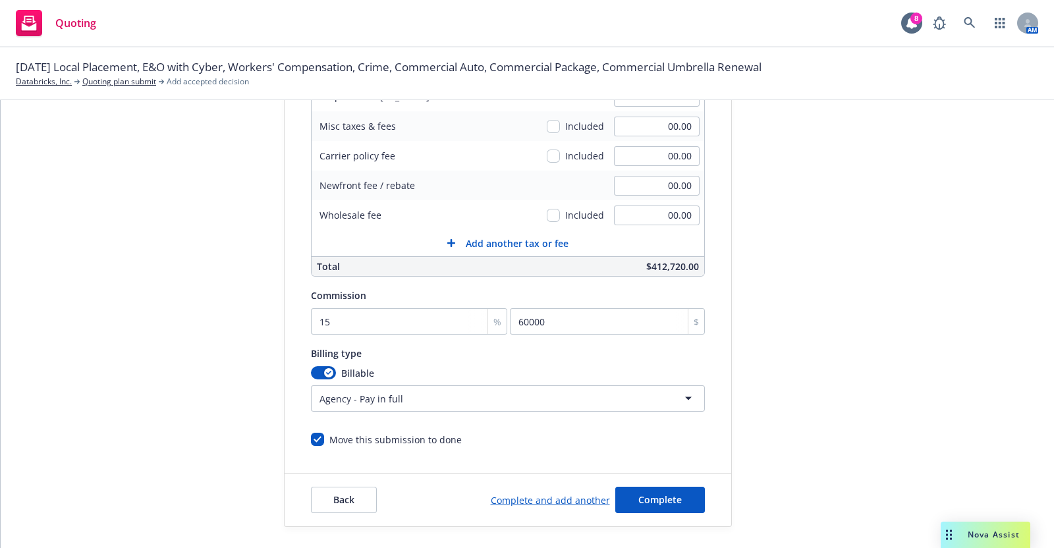
scroll to position [277, 0]
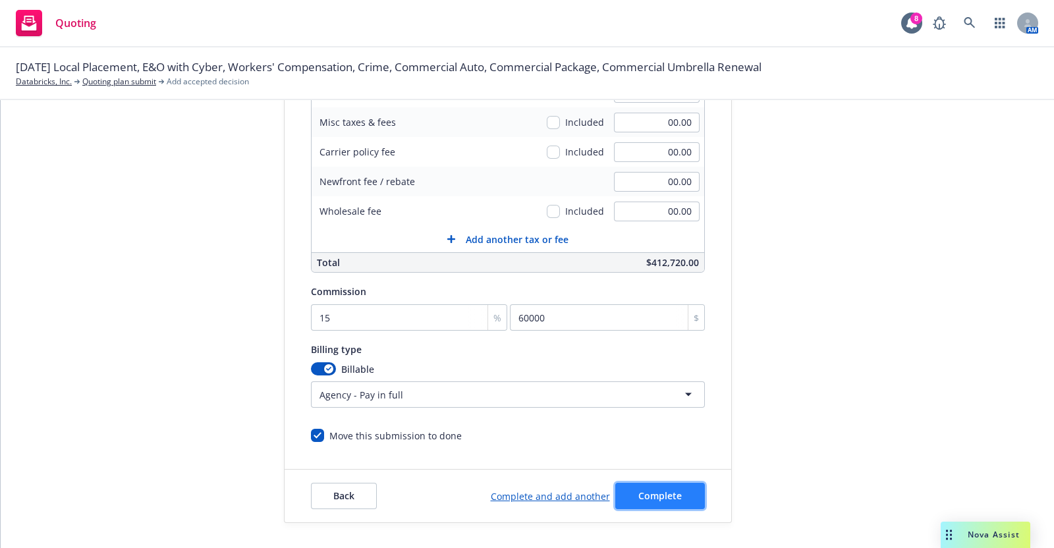
click at [638, 495] on span "Complete" at bounding box center [659, 495] width 43 height 13
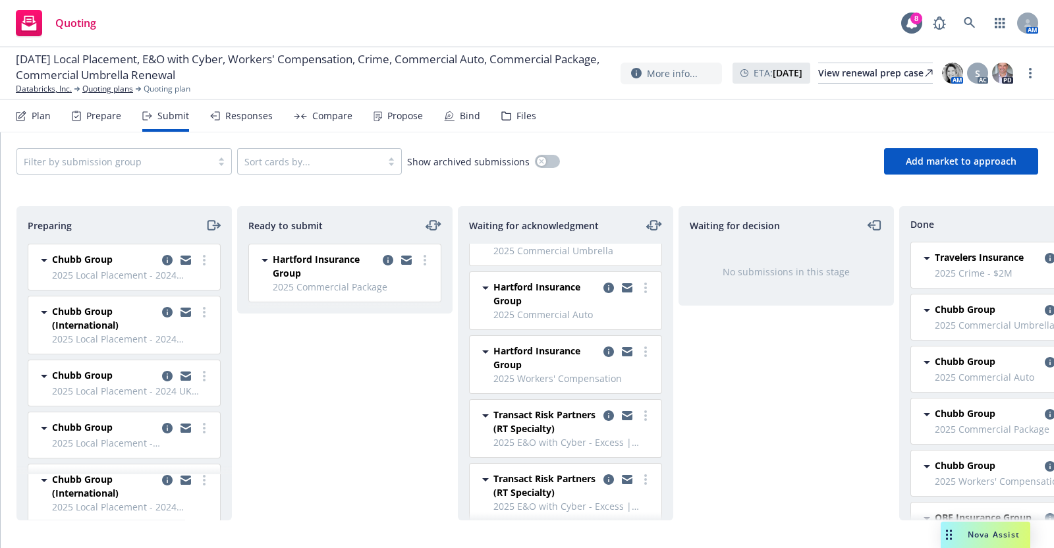
scroll to position [59, 0]
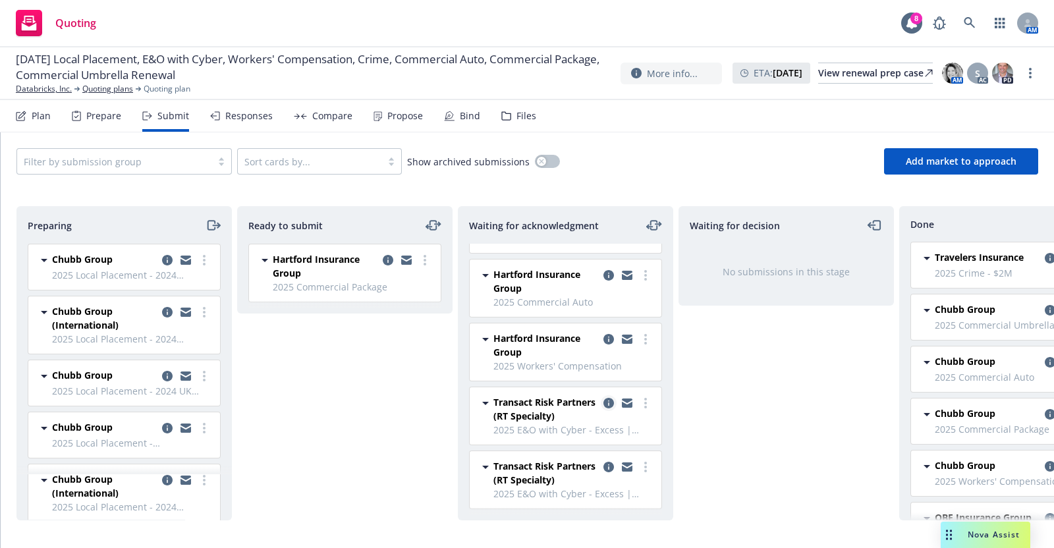
click at [603, 398] on icon "copy logging email" at bounding box center [608, 403] width 11 height 11
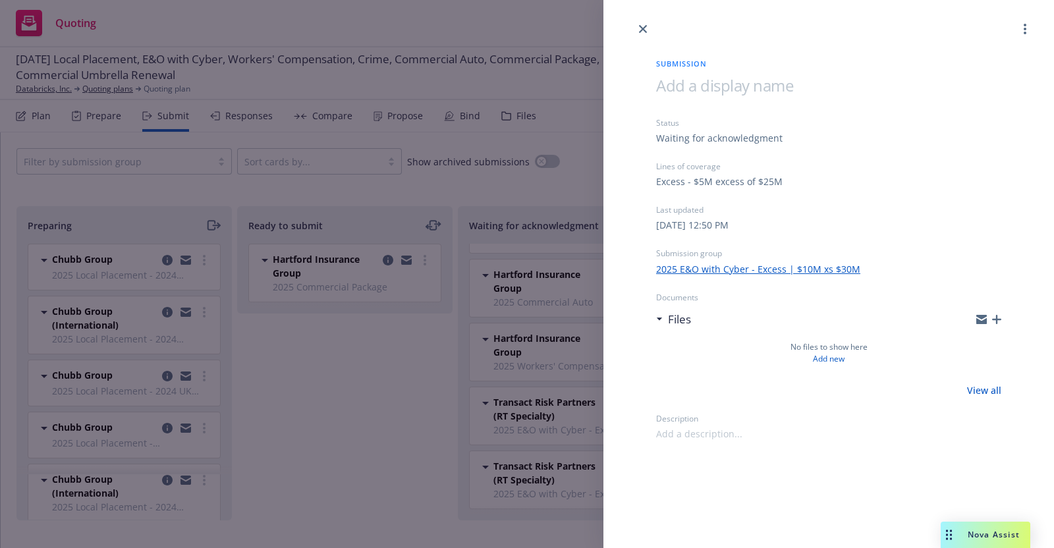
click at [765, 265] on link "2025 E&O with Cyber - Excess | $10M xs $30M" at bounding box center [758, 269] width 204 height 14
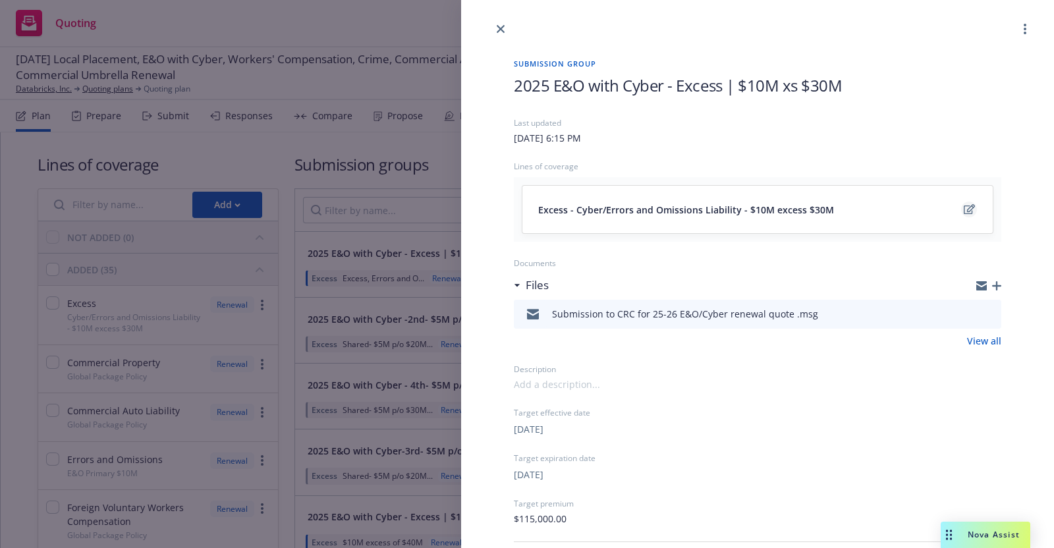
click at [964, 206] on icon "edit" at bounding box center [969, 209] width 11 height 11
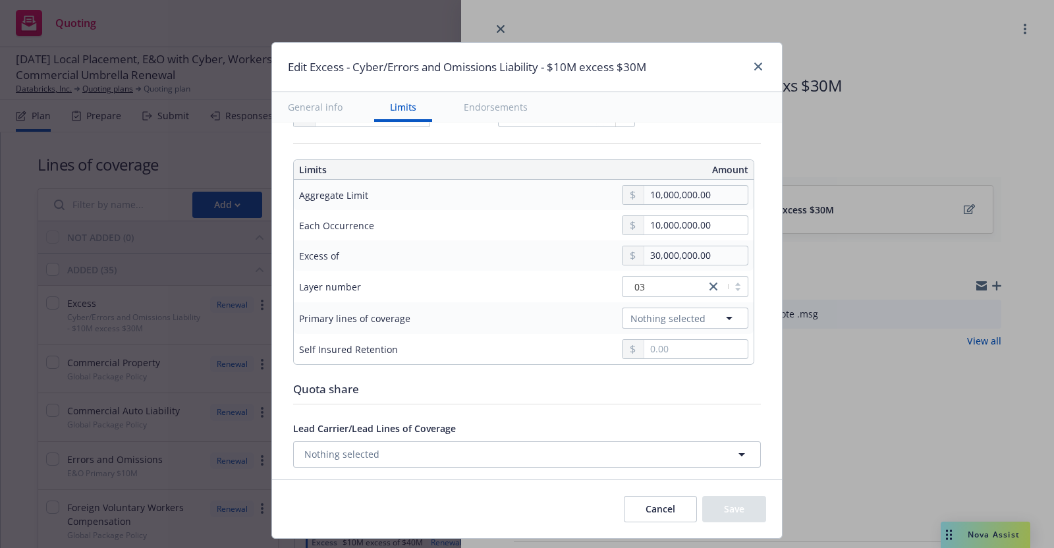
scroll to position [408, 0]
click at [726, 315] on icon "button" at bounding box center [729, 316] width 7 height 3
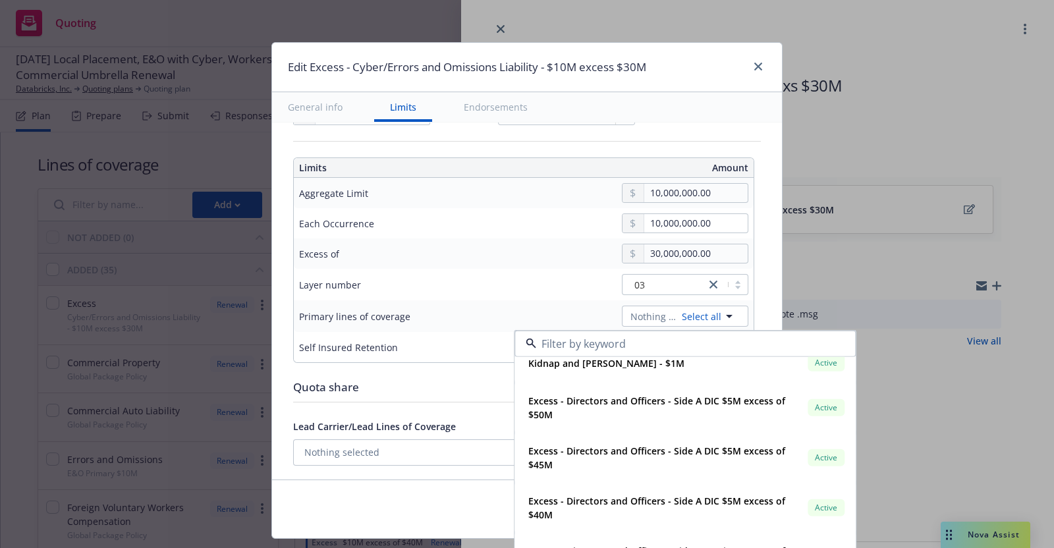
scroll to position [0, 0]
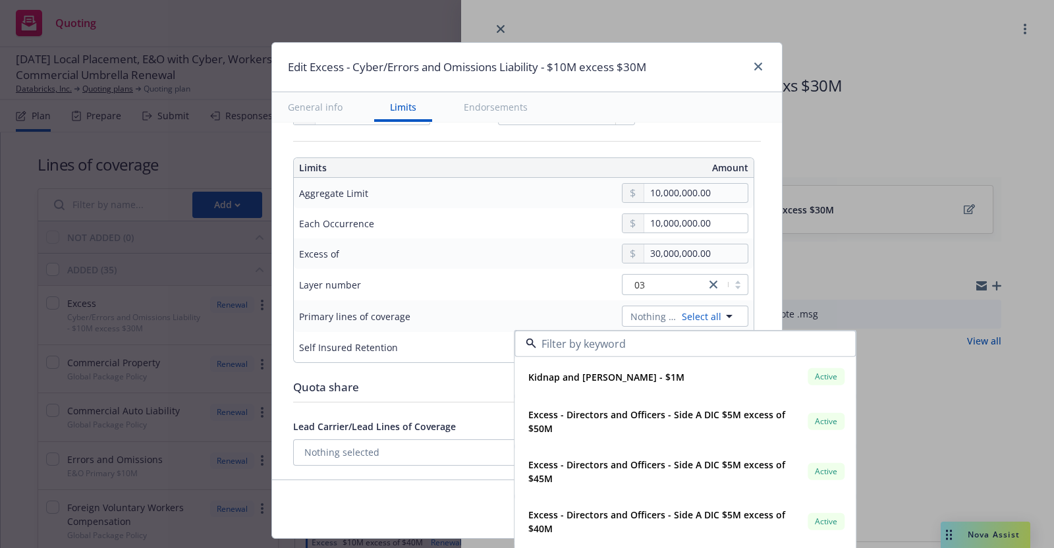
click at [898, 383] on div "Edit Excess - Cyber/Errors and Omissions Liability - $10M excess $30M General i…" at bounding box center [527, 274] width 1054 height 548
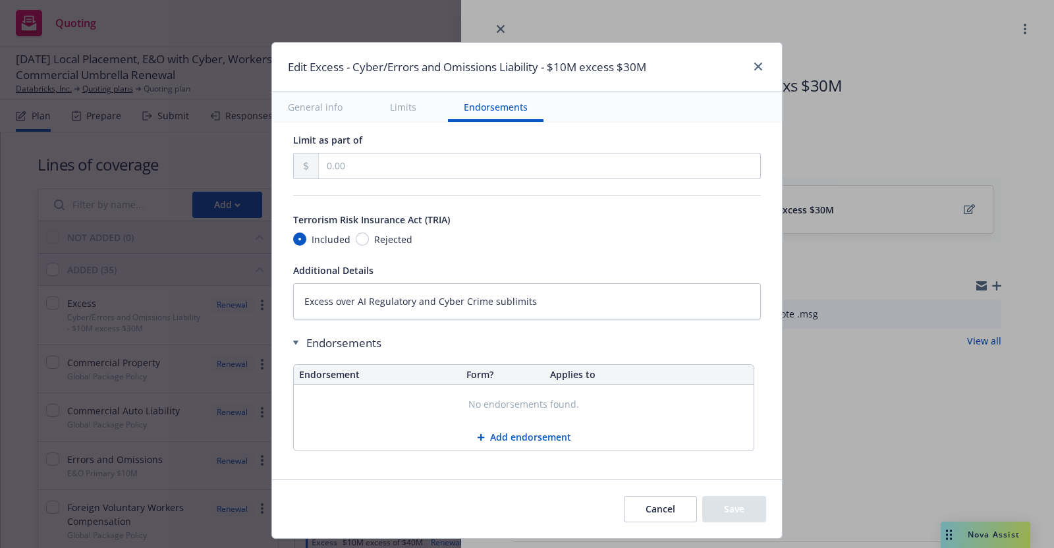
scroll to position [763, 0]
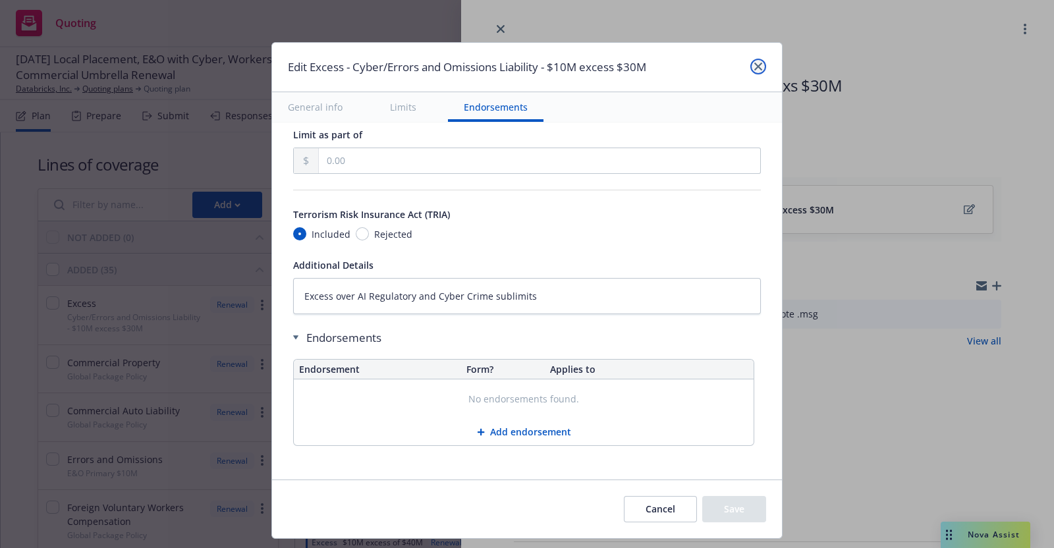
click at [757, 68] on icon "close" at bounding box center [758, 67] width 8 height 8
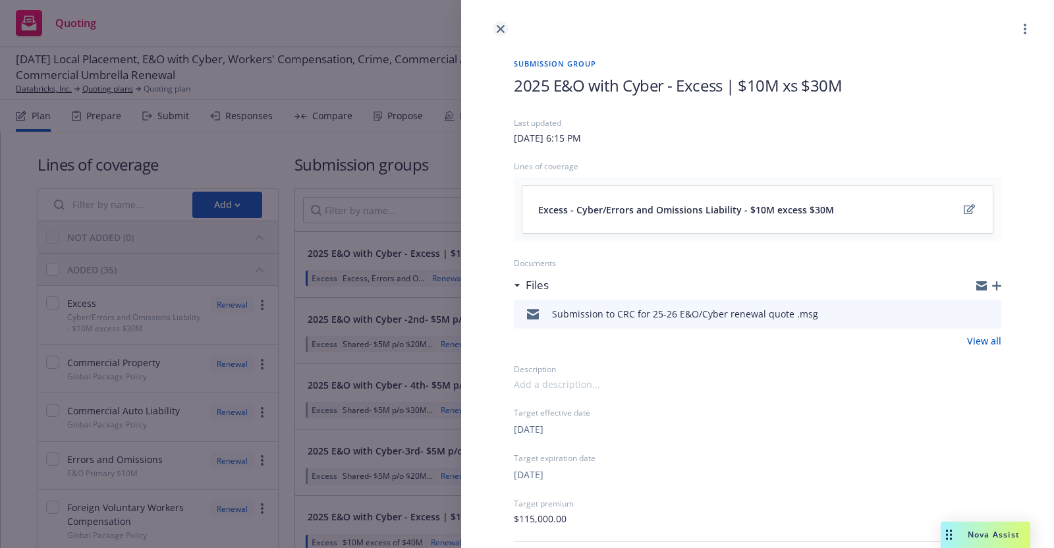
click at [501, 29] on icon "close" at bounding box center [501, 29] width 8 height 8
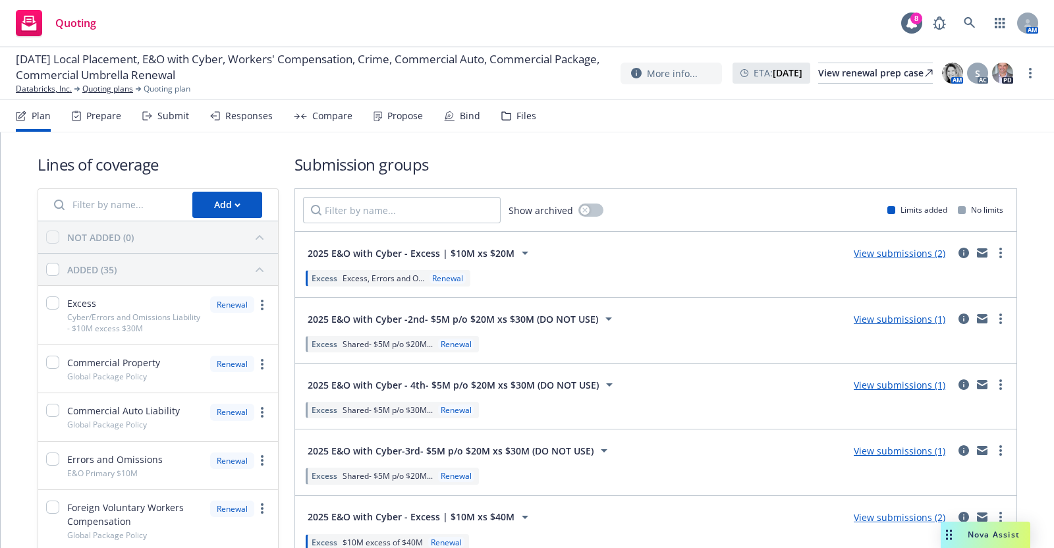
click at [169, 116] on div "Submit" at bounding box center [173, 116] width 32 height 11
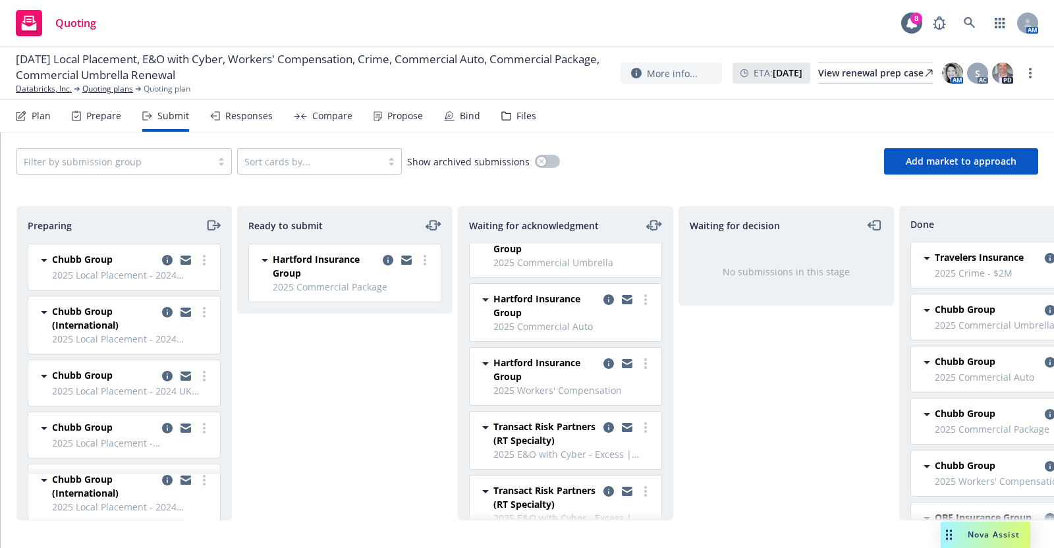
scroll to position [59, 0]
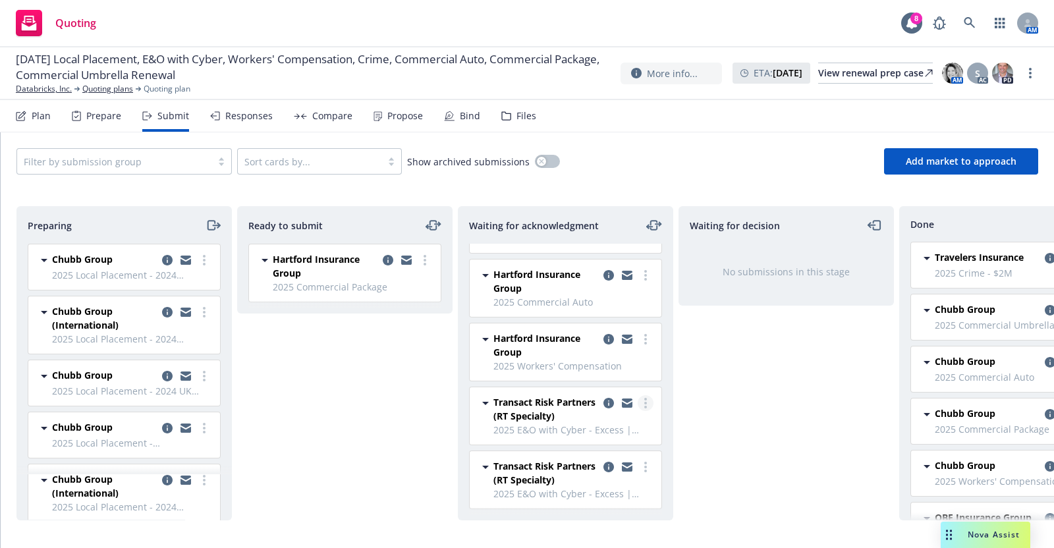
click at [644, 398] on icon "more" at bounding box center [645, 403] width 3 height 11
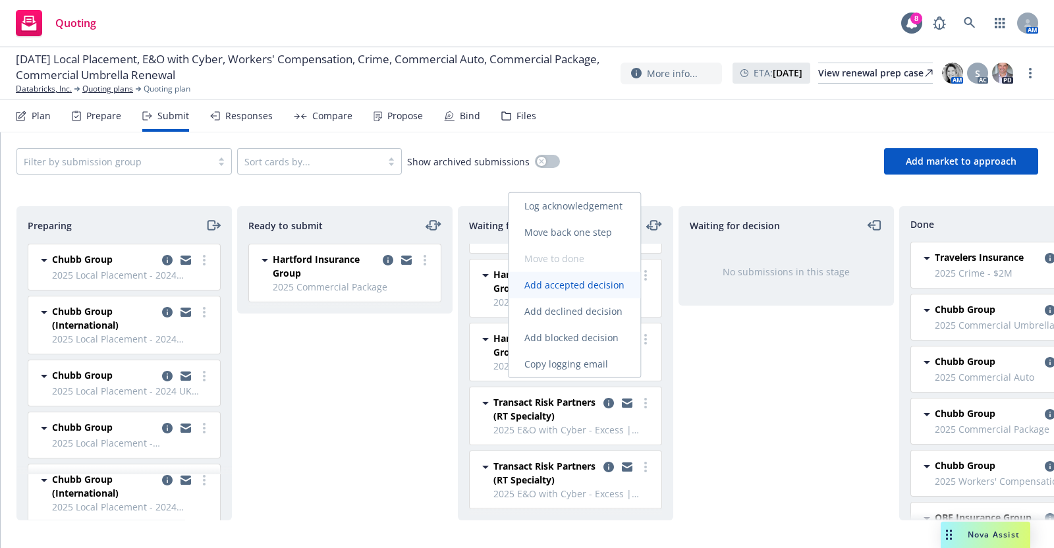
click at [606, 288] on span "Add accepted decision" at bounding box center [575, 285] width 132 height 13
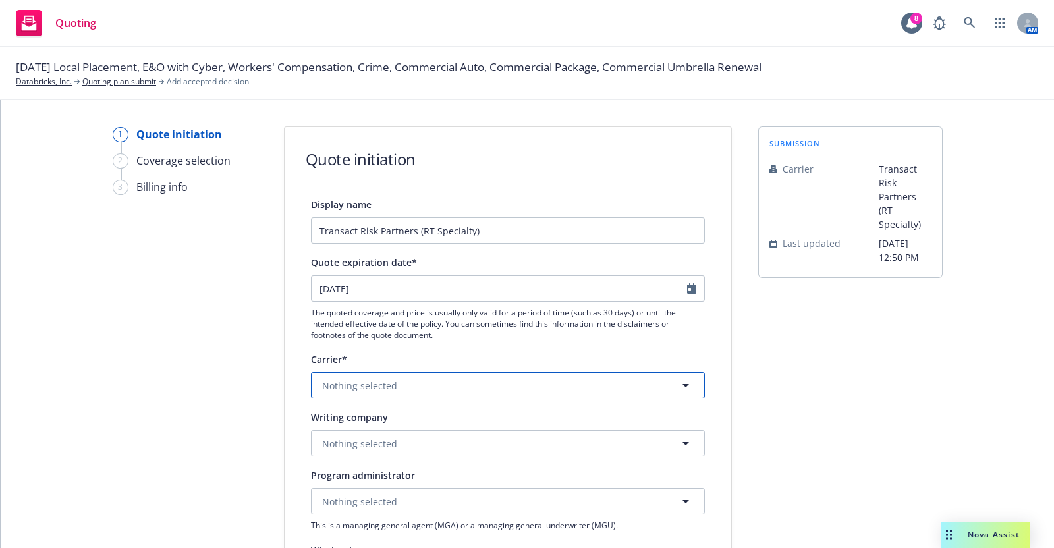
click at [510, 380] on button "Nothing selected" at bounding box center [508, 385] width 394 height 26
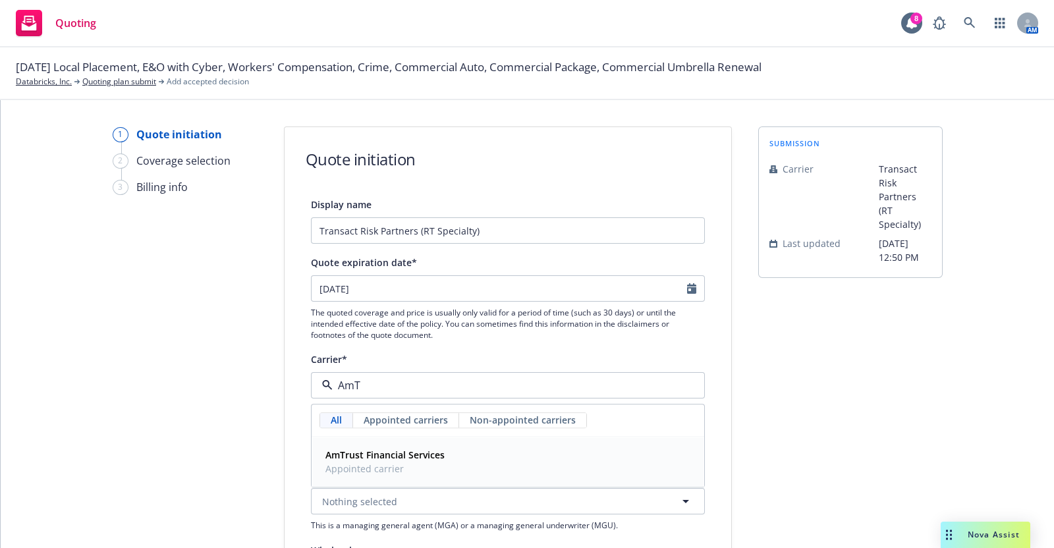
click at [397, 458] on strong "AmTrust Financial Services" at bounding box center [384, 455] width 119 height 13
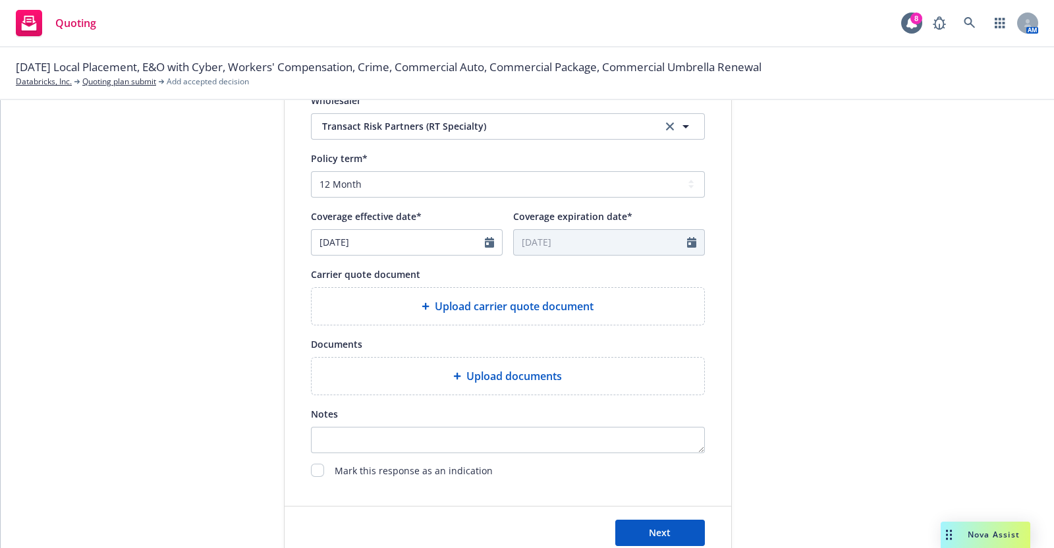
scroll to position [454, 0]
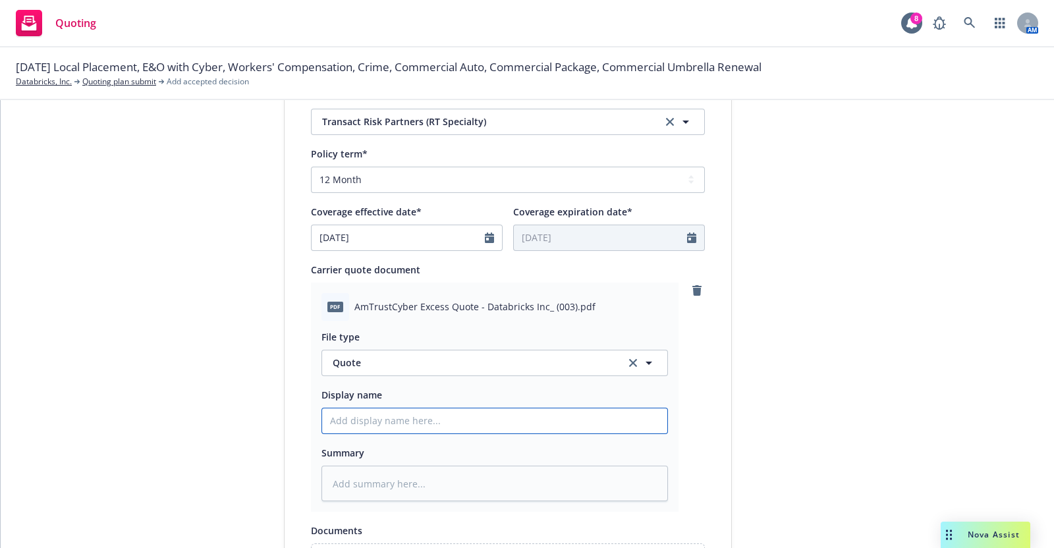
click at [373, 424] on input "Display name" at bounding box center [494, 420] width 345 height 25
click at [431, 420] on input "Databricks- 2025- 10M x 20M Quotation - Arch + Probitas" at bounding box center [494, 420] width 345 height 25
drag, startPoint x: 502, startPoint y: 420, endPoint x: 583, endPoint y: 427, distance: 81.4
click at [576, 427] on input "Databricks- 2025- 10M x 30M Quotation - Arch + Probitas" at bounding box center [494, 420] width 345 height 25
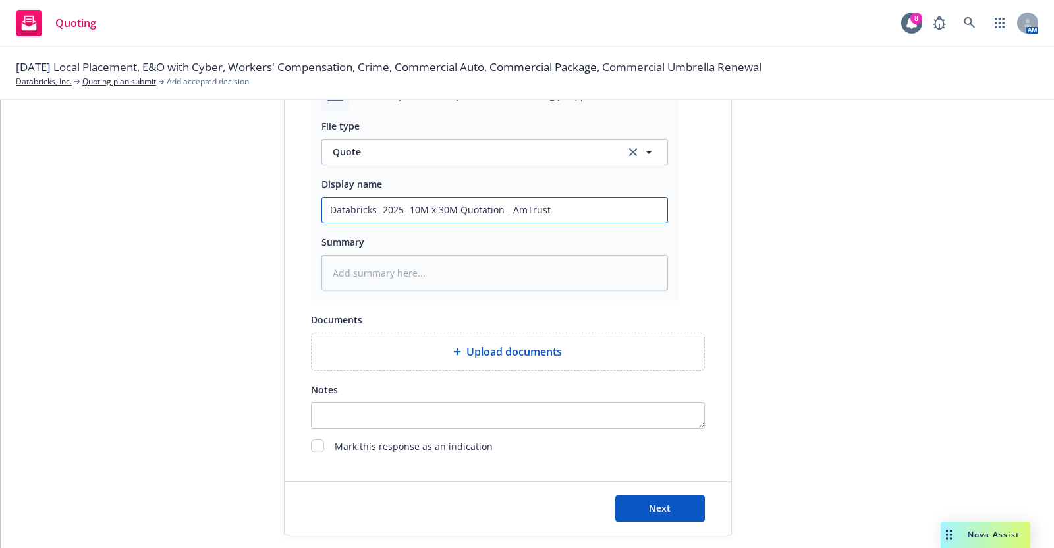
scroll to position [667, 0]
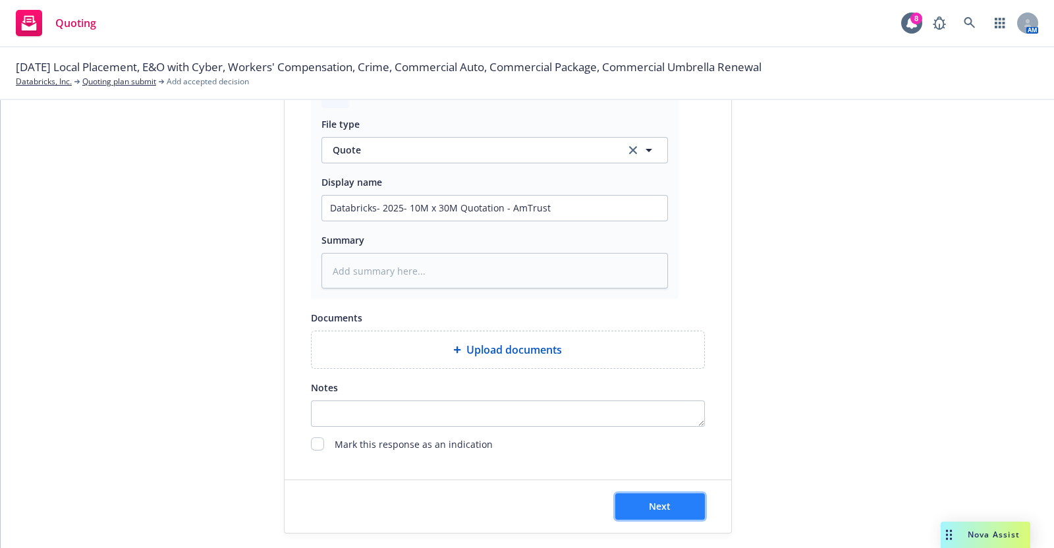
click at [659, 510] on span "Next" at bounding box center [660, 506] width 22 height 13
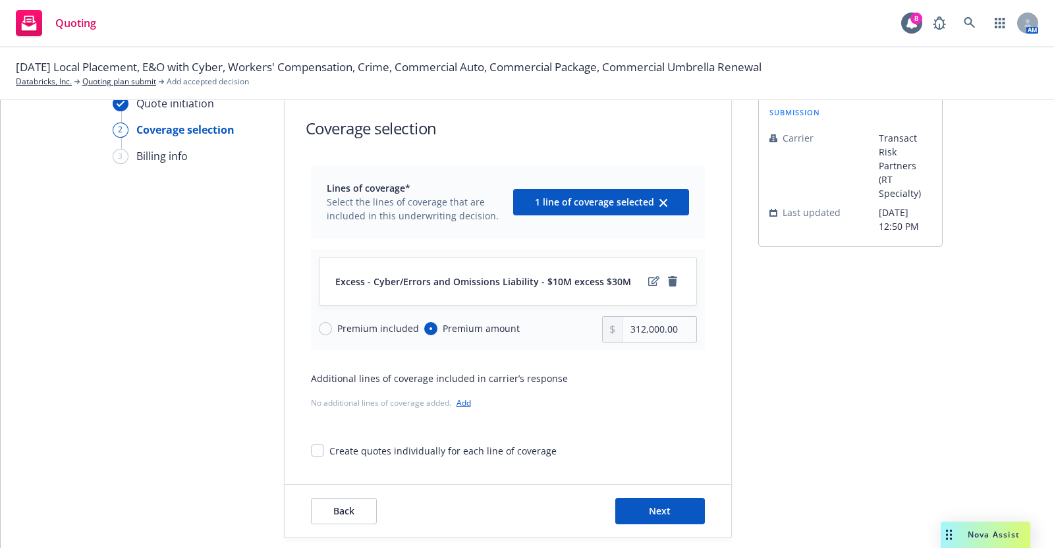
scroll to position [46, 0]
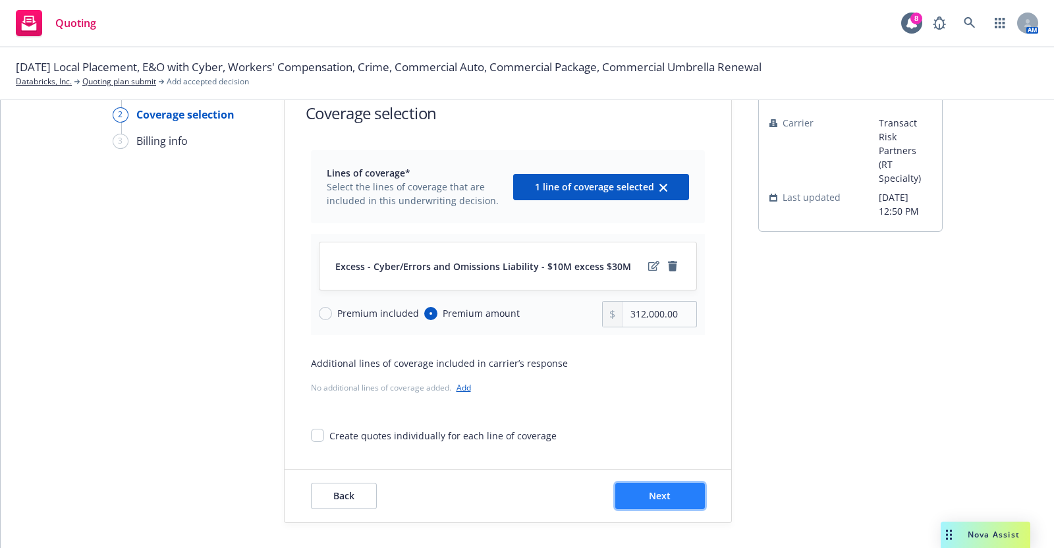
click at [654, 493] on span "Next" at bounding box center [660, 495] width 22 height 13
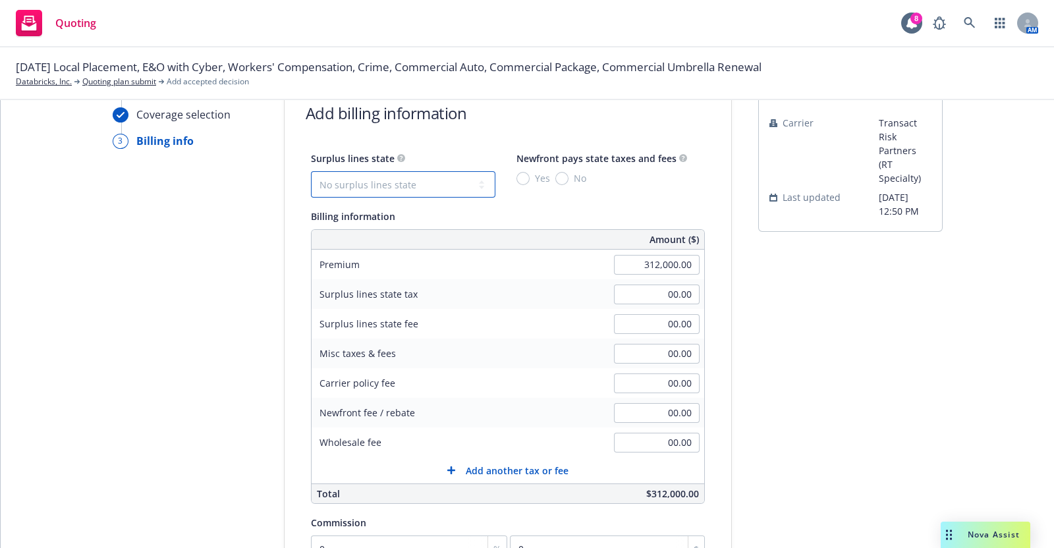
click at [418, 182] on select "No surplus lines state [US_STATE] [US_STATE] [US_STATE] [US_STATE] [US_STATE] […" at bounding box center [403, 184] width 184 height 26
click at [311, 171] on select "No surplus lines state [US_STATE] [US_STATE] [US_STATE] [US_STATE] [US_STATE] […" at bounding box center [403, 184] width 184 height 26
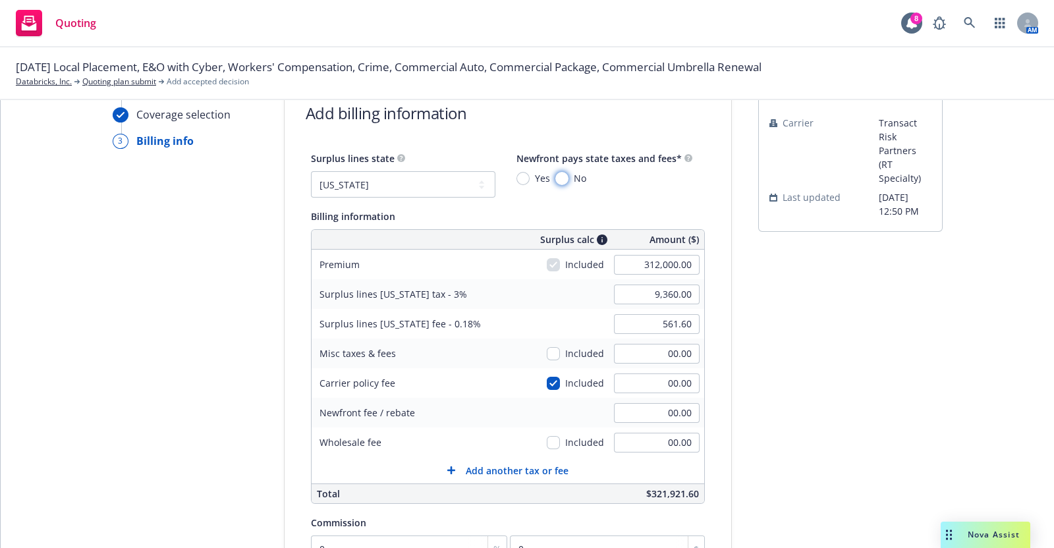
click at [555, 173] on input "No" at bounding box center [561, 178] width 13 height 13
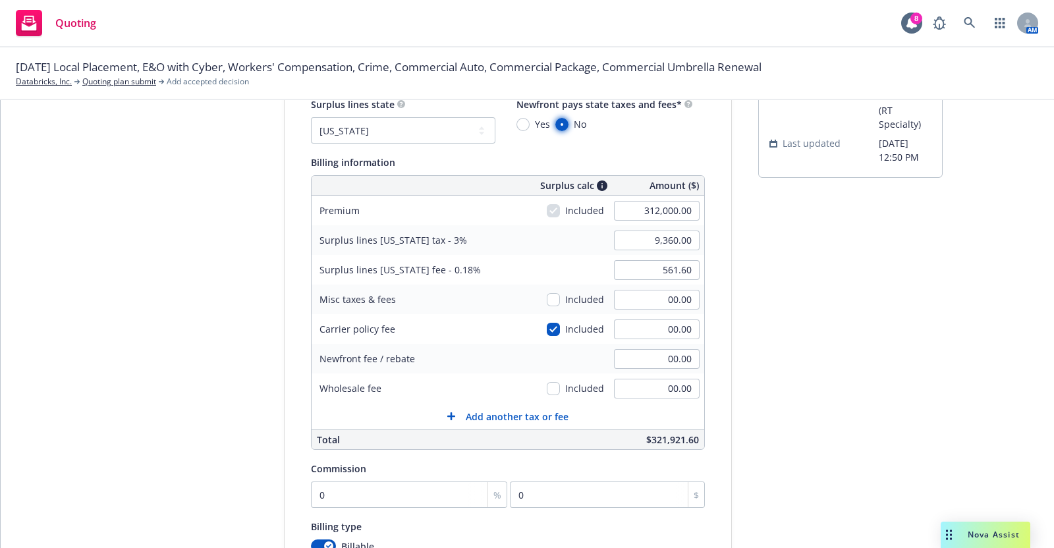
scroll to position [107, 0]
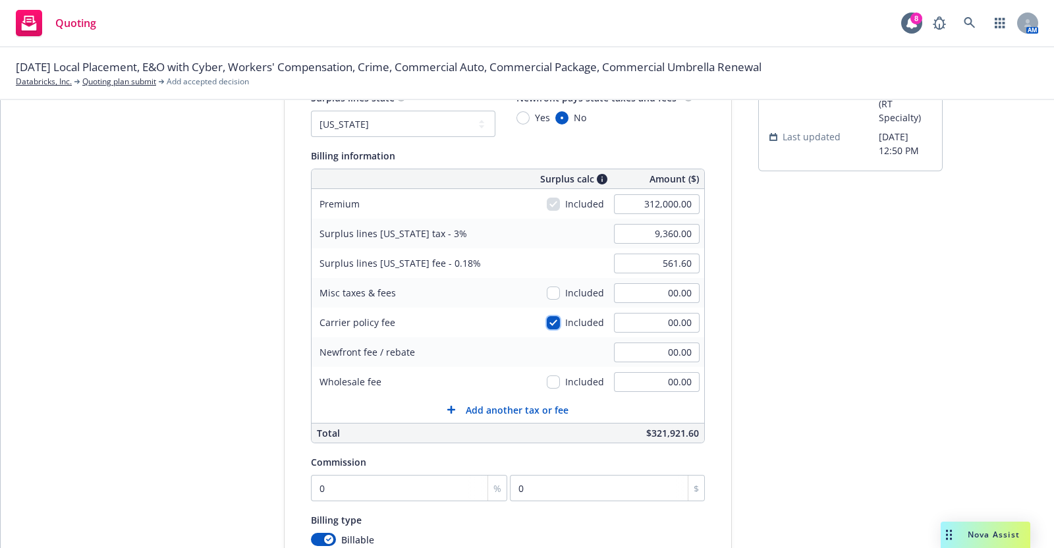
click at [547, 319] on input "checkbox" at bounding box center [553, 322] width 13 height 13
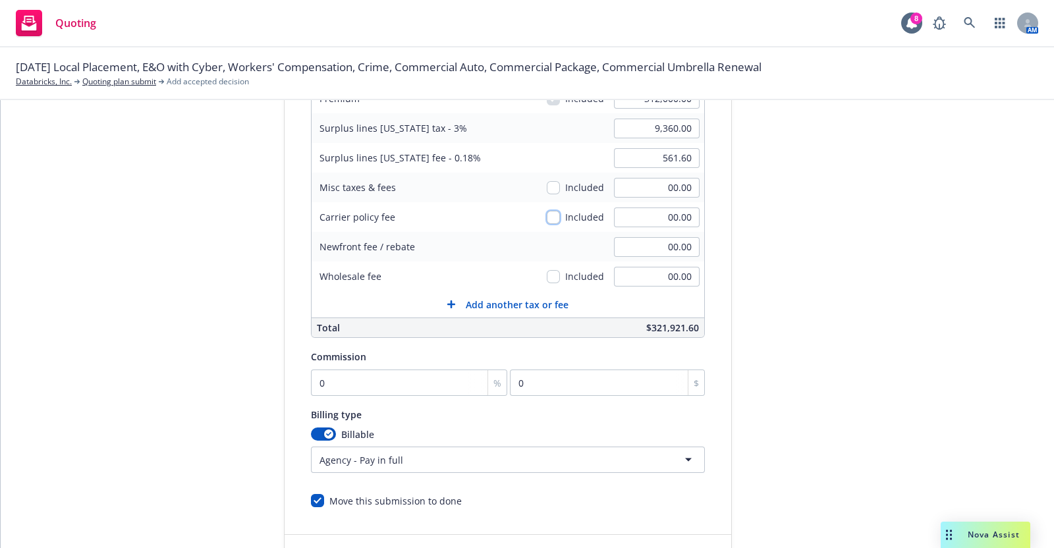
scroll to position [215, 0]
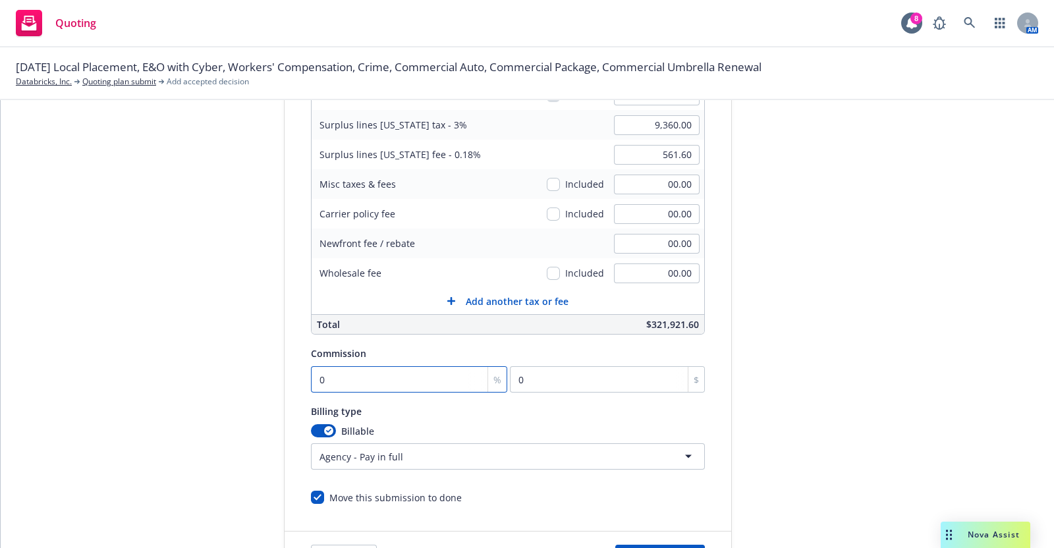
click at [311, 370] on input "0" at bounding box center [409, 379] width 197 height 26
click at [493, 403] on div "Billing type" at bounding box center [508, 411] width 394 height 16
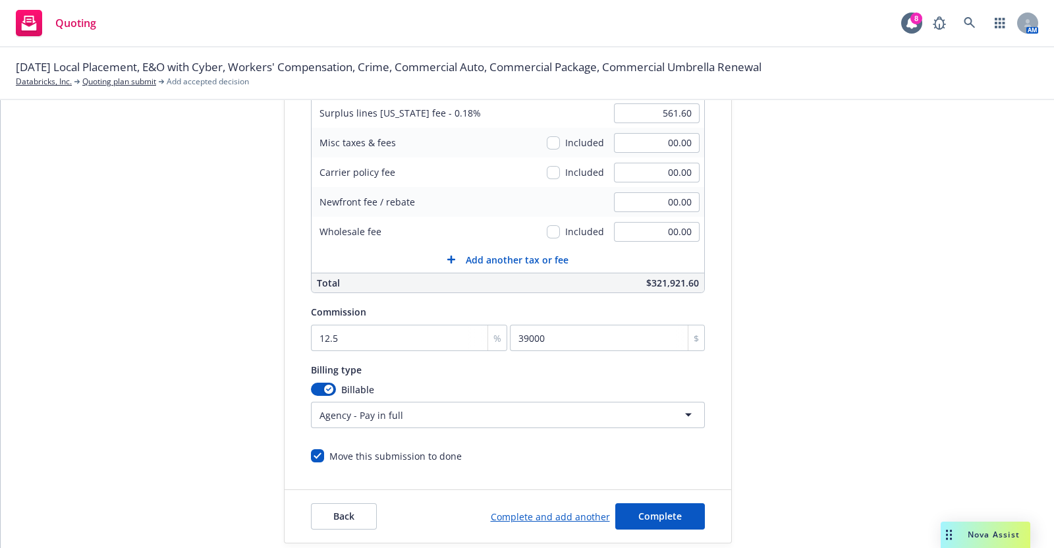
scroll to position [277, 0]
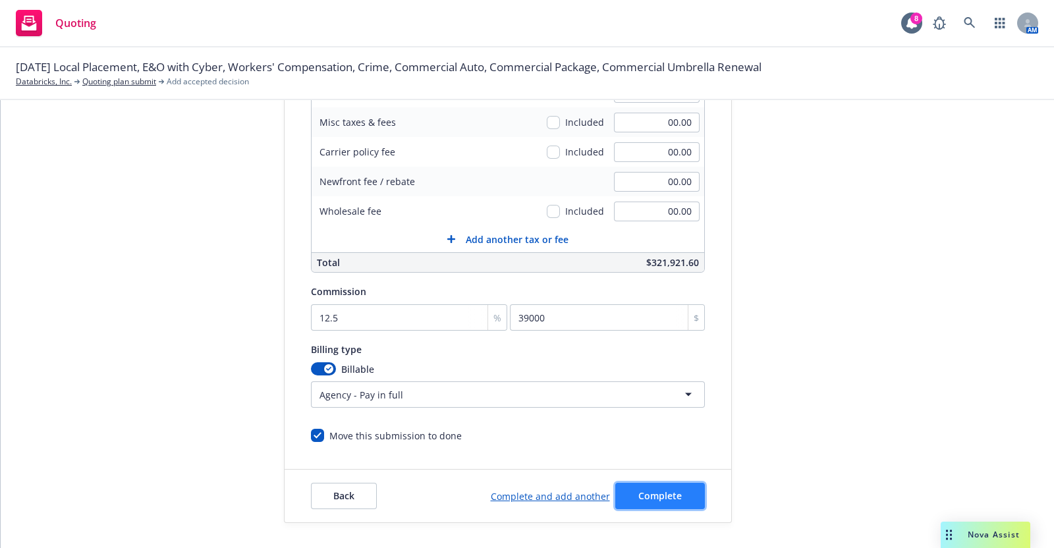
click at [652, 491] on span "Complete" at bounding box center [659, 495] width 43 height 13
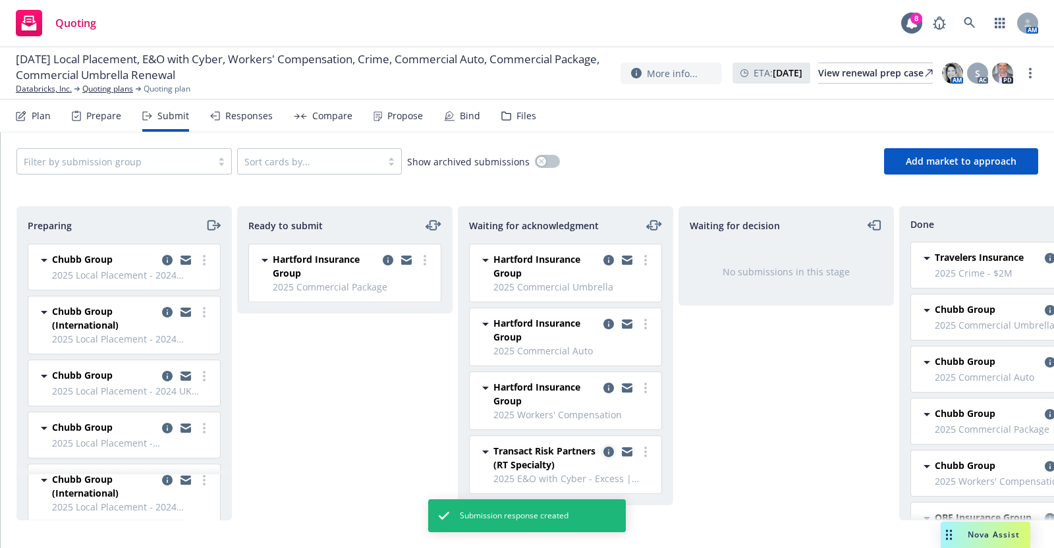
click at [607, 449] on icon "copy logging email" at bounding box center [608, 452] width 11 height 11
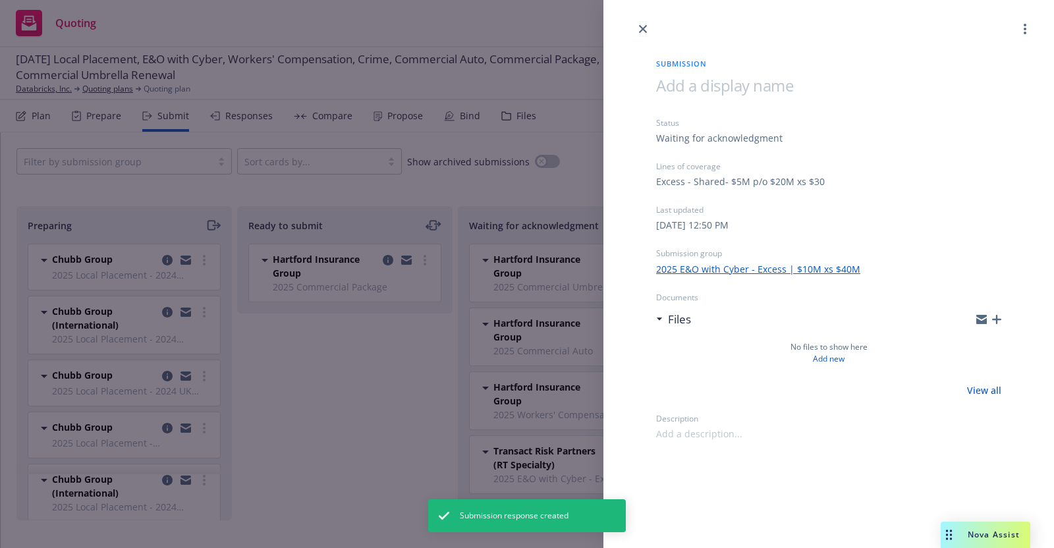
click at [777, 267] on link "2025 E&O with Cyber - Excess | $10M xs $40M" at bounding box center [758, 269] width 204 height 14
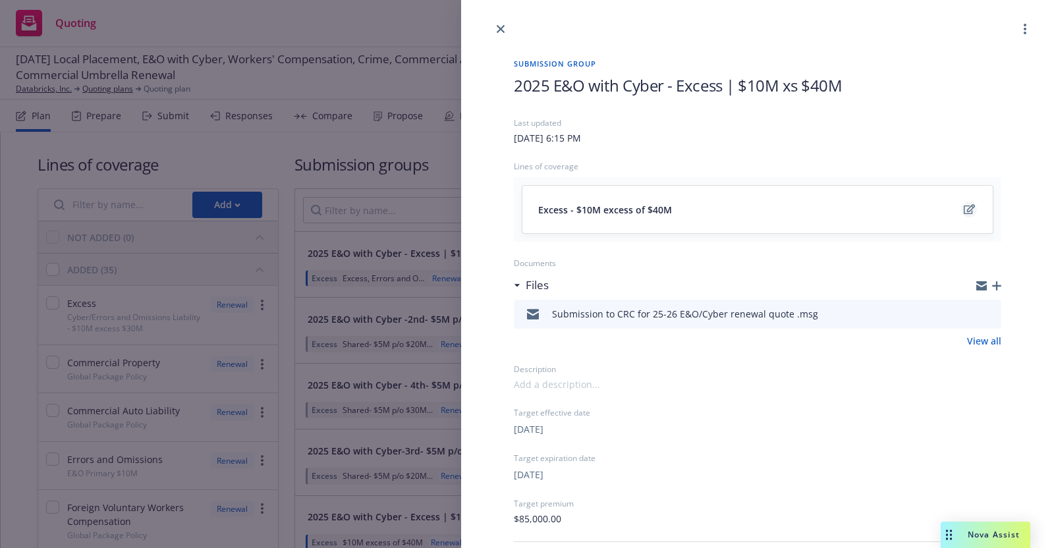
click at [964, 206] on icon "edit" at bounding box center [969, 209] width 11 height 10
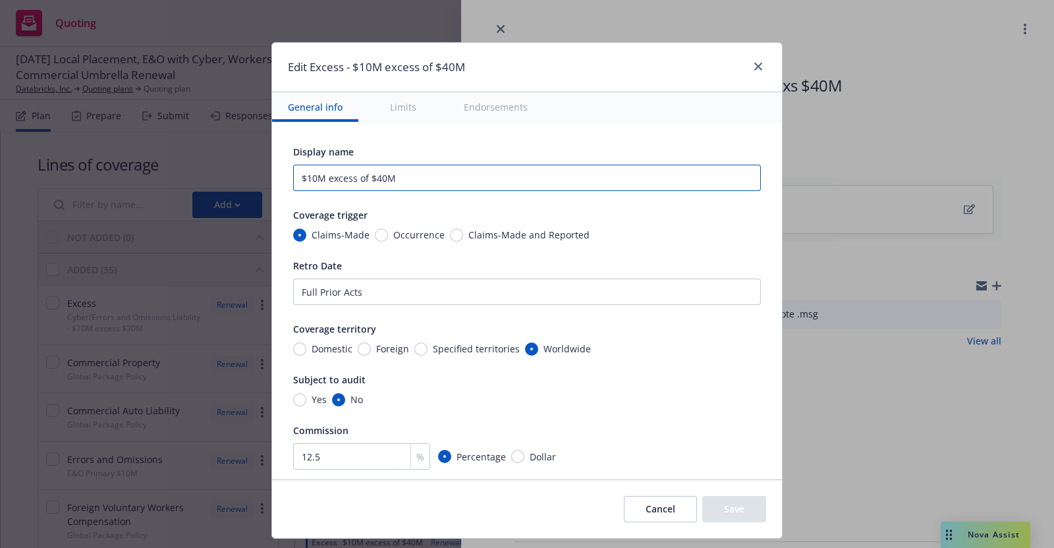
drag, startPoint x: 393, startPoint y: 173, endPoint x: 289, endPoint y: 170, distance: 104.1
click at [293, 170] on input "$10M excess of $40M" at bounding box center [527, 178] width 468 height 26
click at [463, 199] on div "Display name $10M excess of $40M Coverage trigger Claims-Made Occurrence Claims…" at bounding box center [527, 338] width 468 height 389
click at [757, 61] on link "close" at bounding box center [758, 67] width 16 height 16
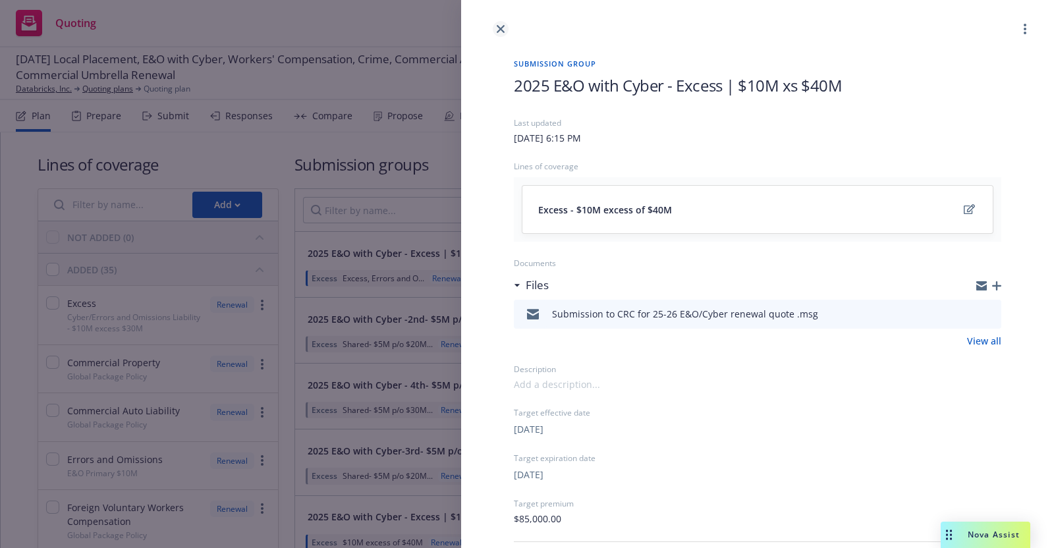
drag, startPoint x: 500, startPoint y: 32, endPoint x: 545, endPoint y: 47, distance: 47.5
click at [500, 31] on icon "close" at bounding box center [501, 29] width 8 height 8
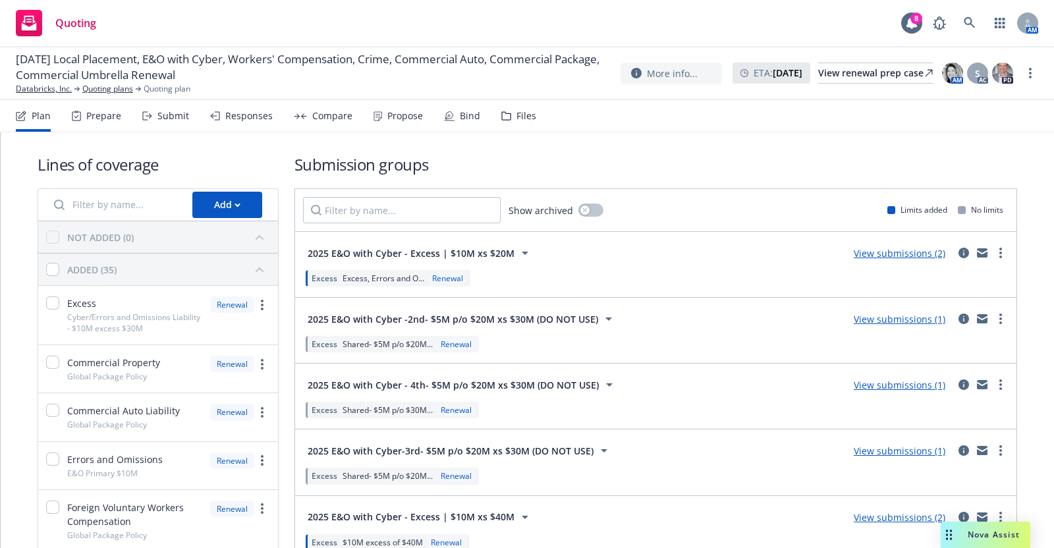
click at [172, 113] on div "Submit" at bounding box center [173, 116] width 32 height 11
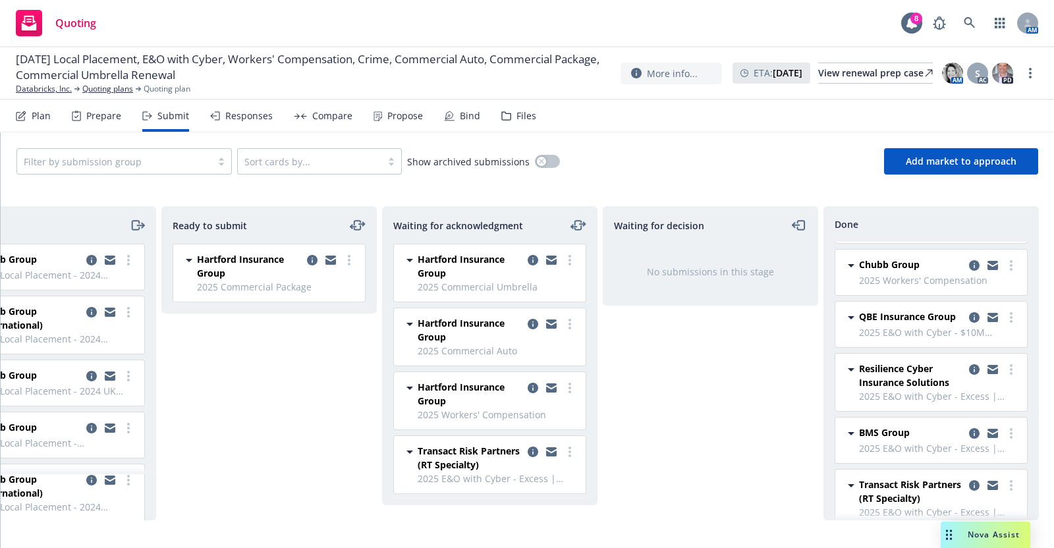
scroll to position [241, 0]
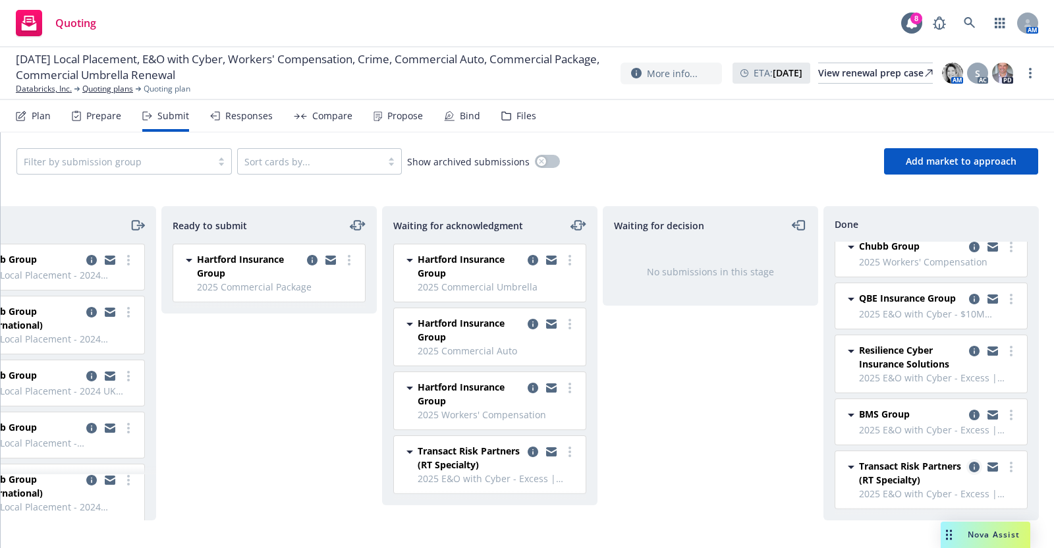
click at [969, 462] on icon "copy logging email" at bounding box center [974, 467] width 11 height 11
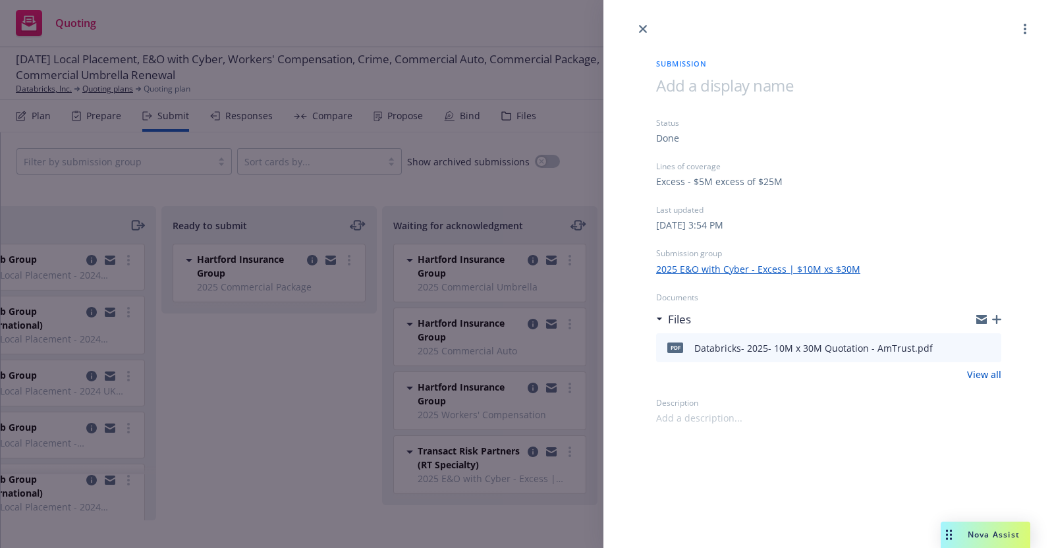
click at [804, 264] on link "2025 E&O with Cyber - Excess | $10M xs $30M" at bounding box center [758, 269] width 204 height 14
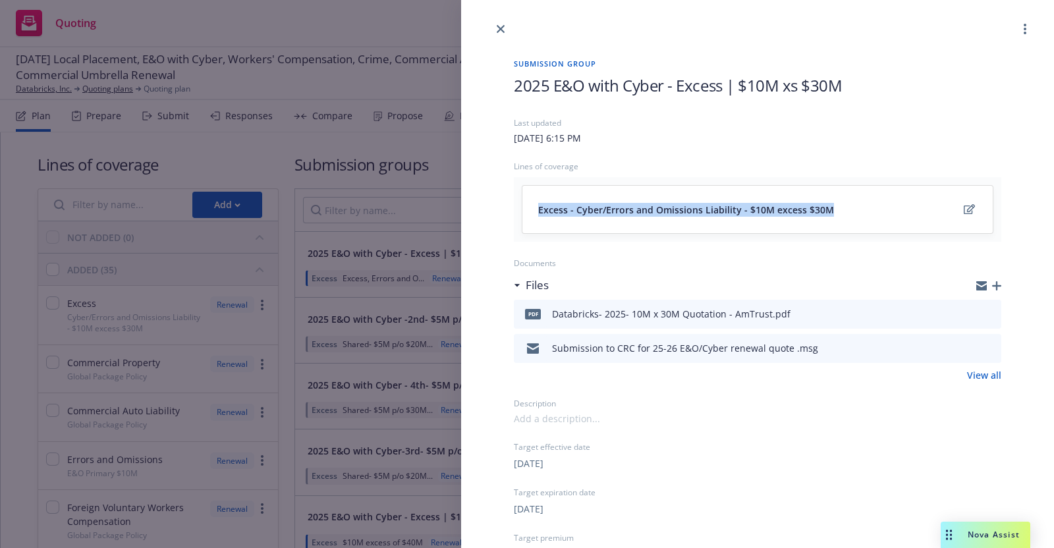
drag, startPoint x: 831, startPoint y: 206, endPoint x: 519, endPoint y: 206, distance: 311.6
click at [520, 206] on div "Excess - Cyber/Errors and Omissions Liability - $10M excess $30M" at bounding box center [757, 209] width 487 height 65
copy span "Excess - Cyber/Errors and Omissions Liability - $10M excess $30M"
click at [500, 29] on icon "close" at bounding box center [501, 29] width 8 height 8
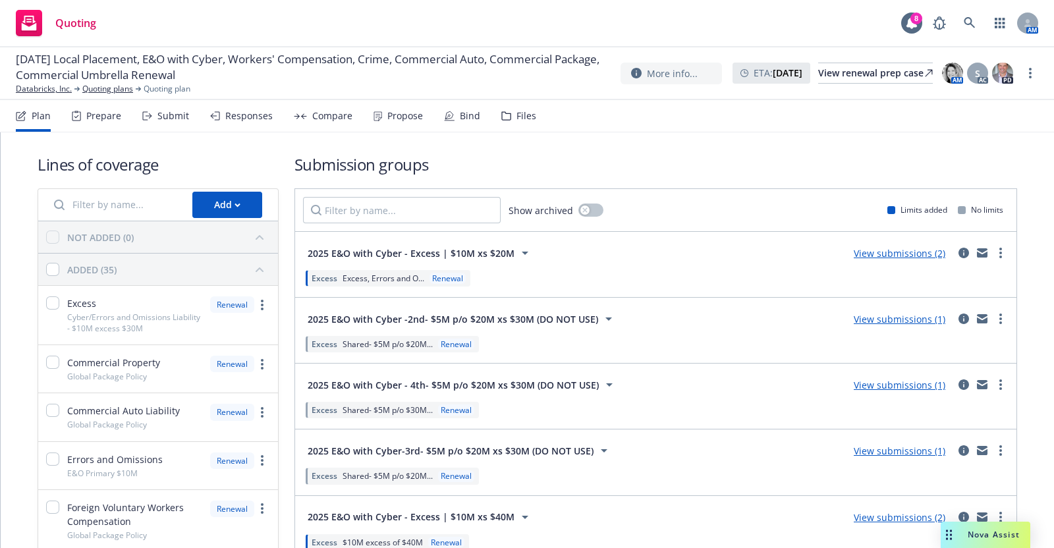
click at [174, 109] on div "Submit" at bounding box center [165, 116] width 47 height 32
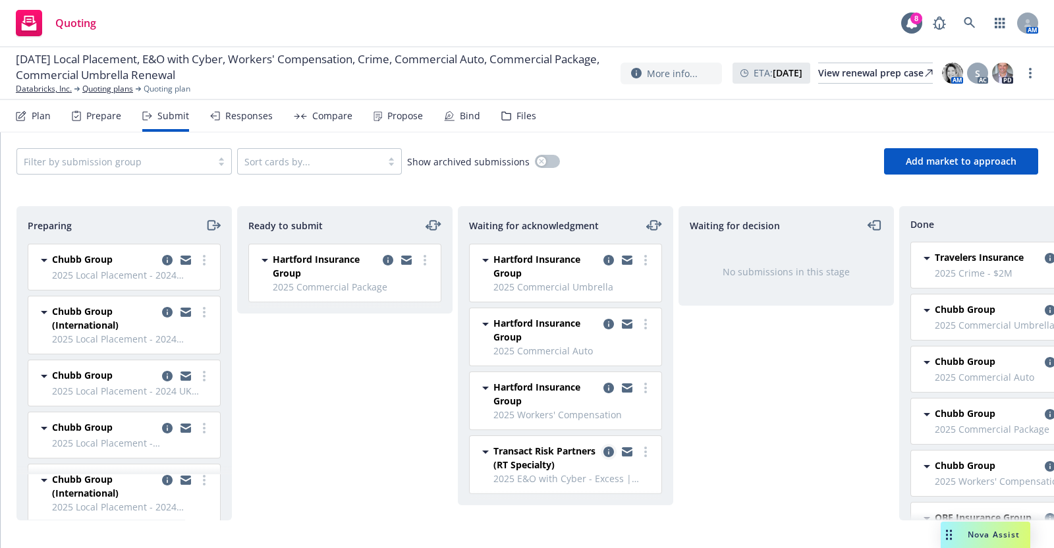
click at [608, 447] on icon "copy logging email" at bounding box center [608, 452] width 11 height 11
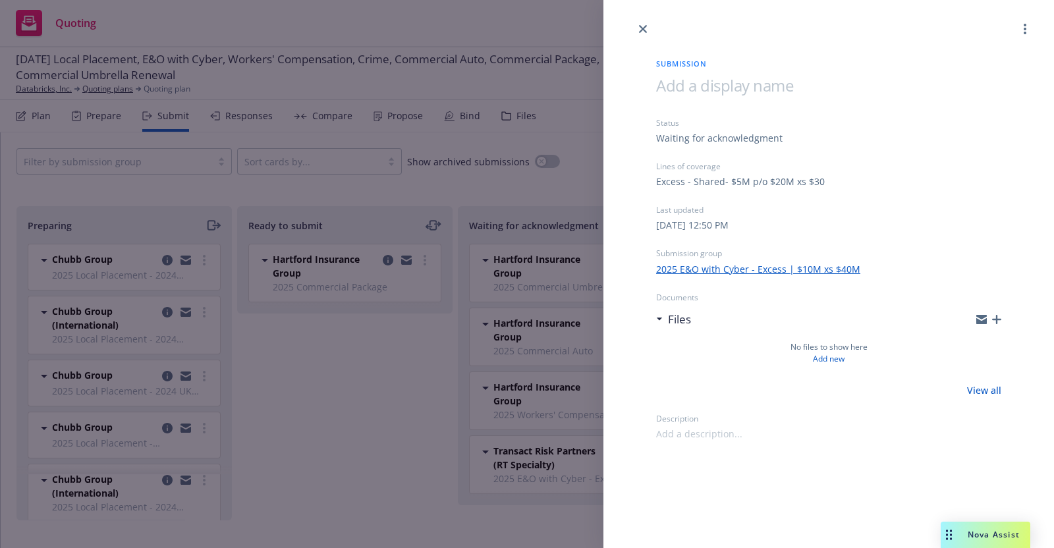
click at [780, 268] on link "2025 E&O with Cyber - Excess | $10M xs $40M" at bounding box center [758, 269] width 204 height 14
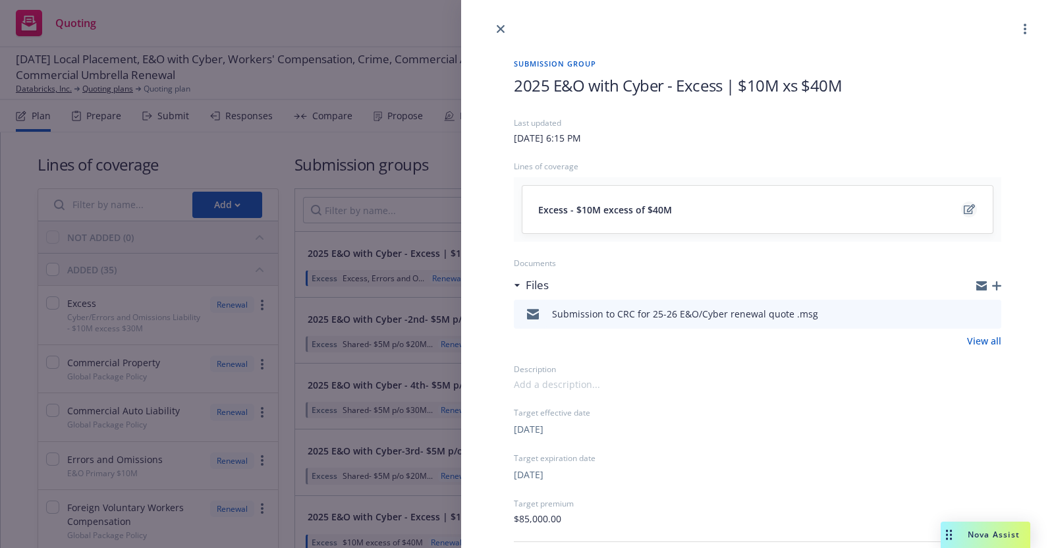
click at [964, 206] on icon "edit" at bounding box center [969, 209] width 11 height 10
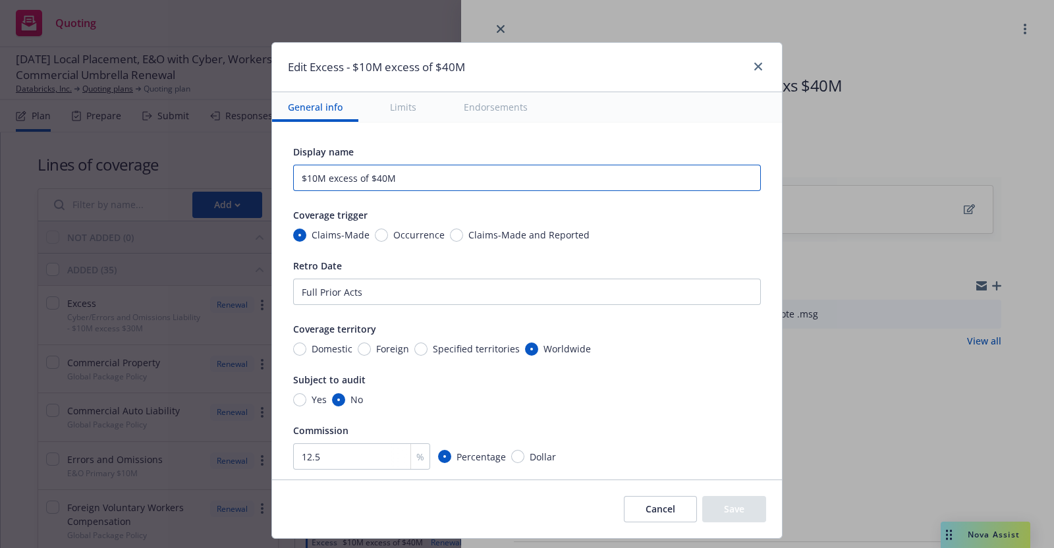
drag, startPoint x: 399, startPoint y: 179, endPoint x: 265, endPoint y: 176, distance: 134.4
paste input "Excess - Cyber/Errors and Omissions Liability - $10M excess $3"
click at [557, 179] on input "Excess - Cyber/Errors and Omissions Liability - $10M excess $30M" at bounding box center [527, 178] width 468 height 26
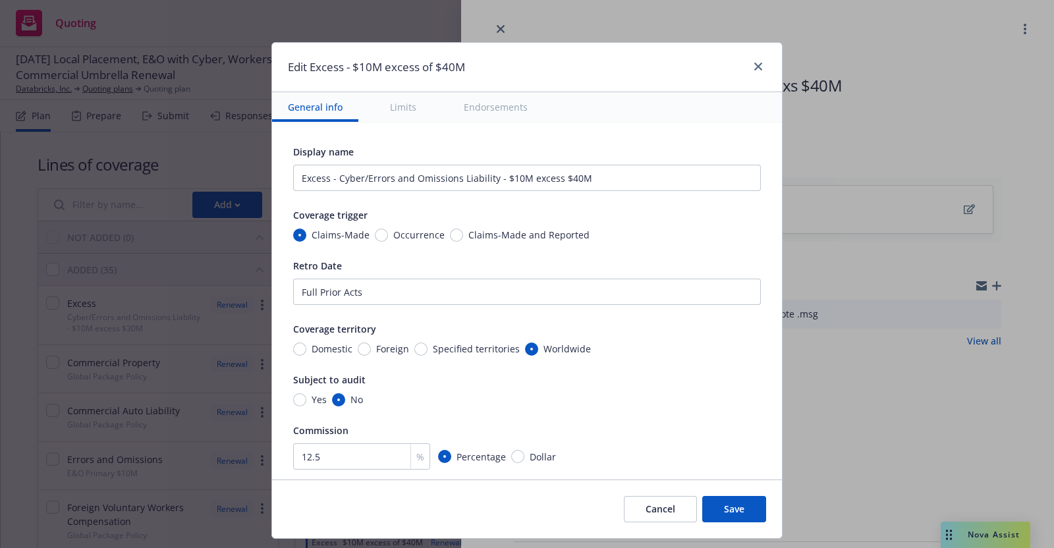
click at [622, 377] on div "Subject to audit" at bounding box center [527, 379] width 468 height 16
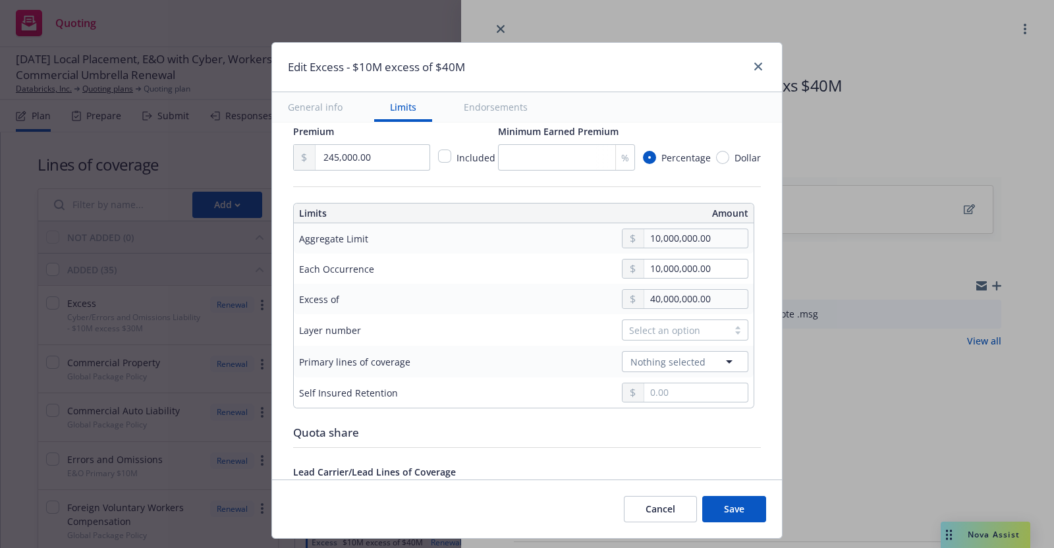
scroll to position [375, 0]
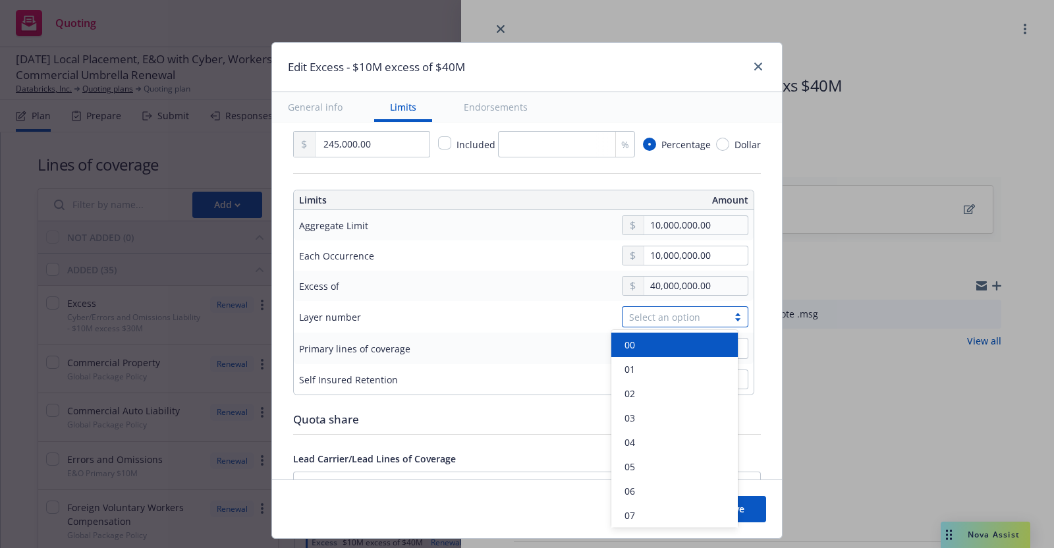
click at [728, 314] on div at bounding box center [738, 317] width 20 height 11
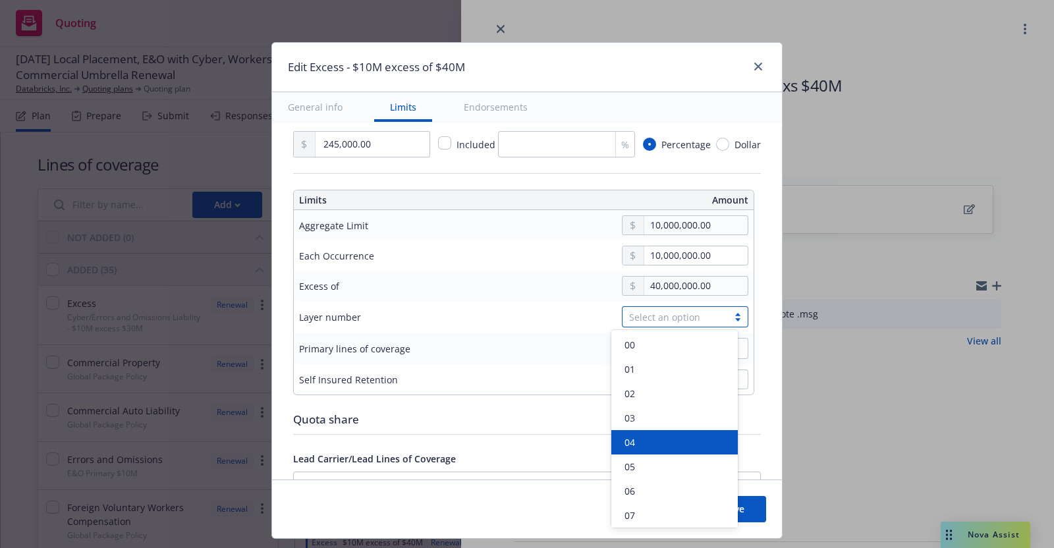
click at [642, 432] on div "04" at bounding box center [674, 442] width 126 height 24
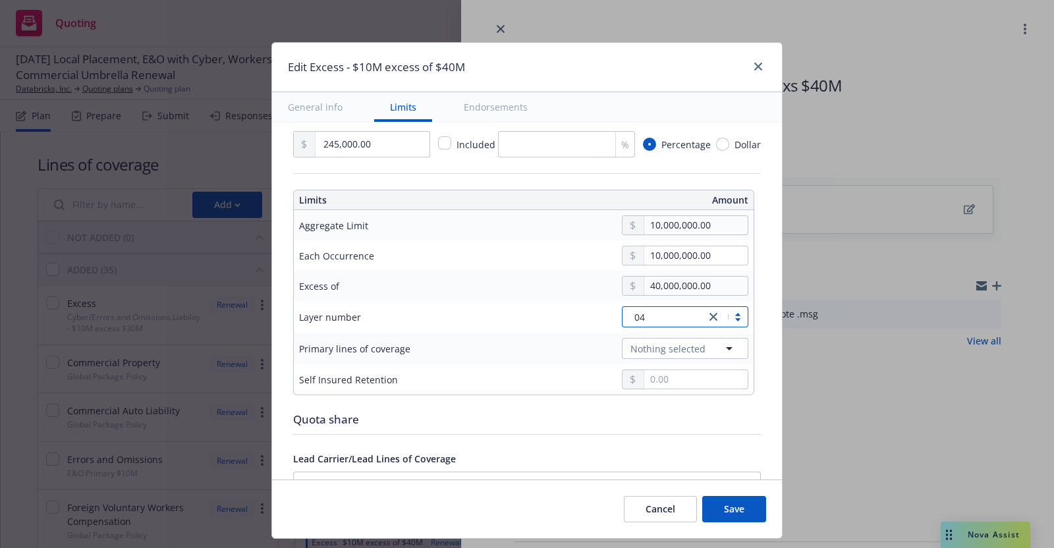
click at [561, 375] on div at bounding box center [623, 380] width 252 height 20
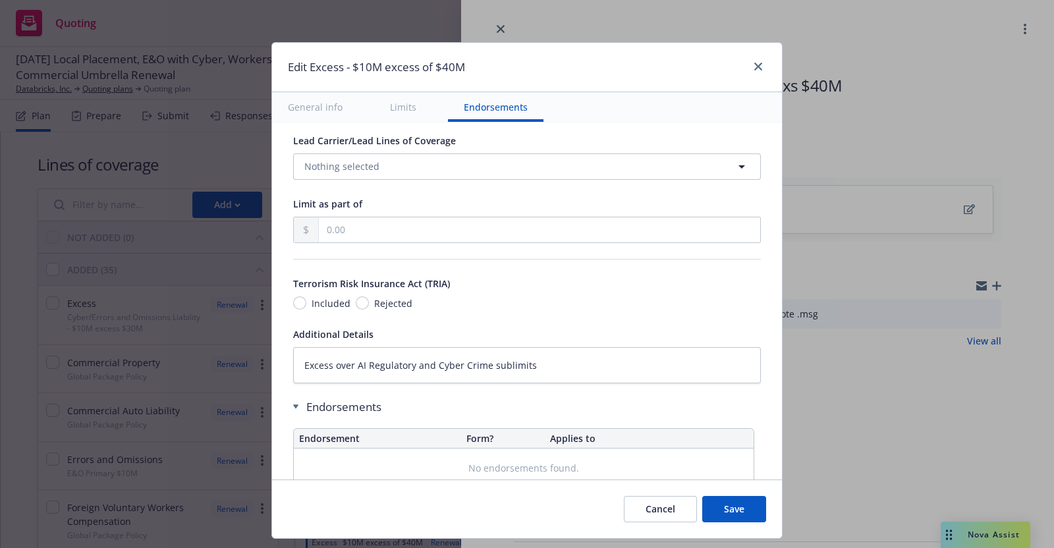
scroll to position [763, 0]
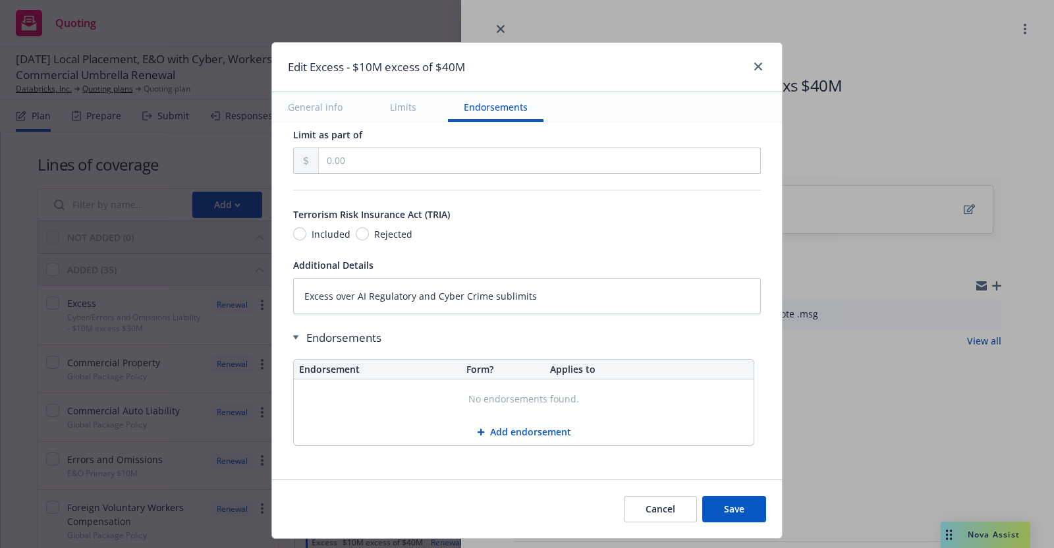
click at [735, 505] on button "Save" at bounding box center [734, 509] width 64 height 26
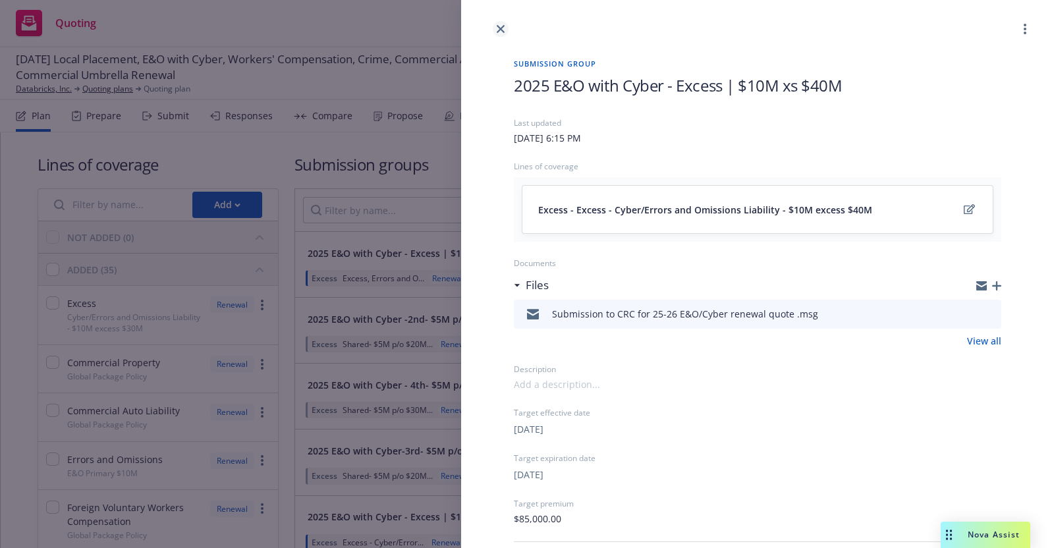
click at [501, 25] on icon "close" at bounding box center [501, 29] width 8 height 8
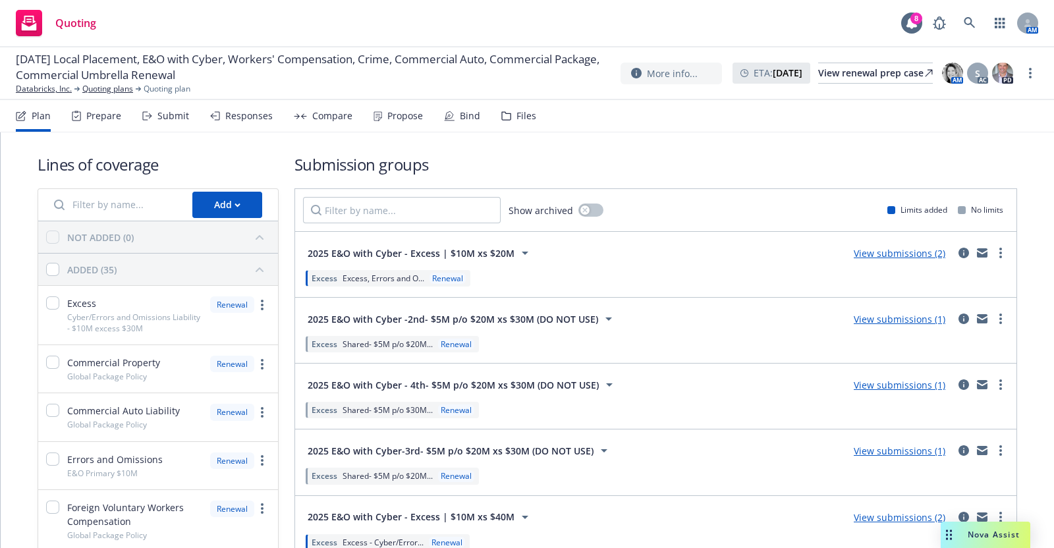
click at [167, 118] on div "Submit" at bounding box center [173, 116] width 32 height 11
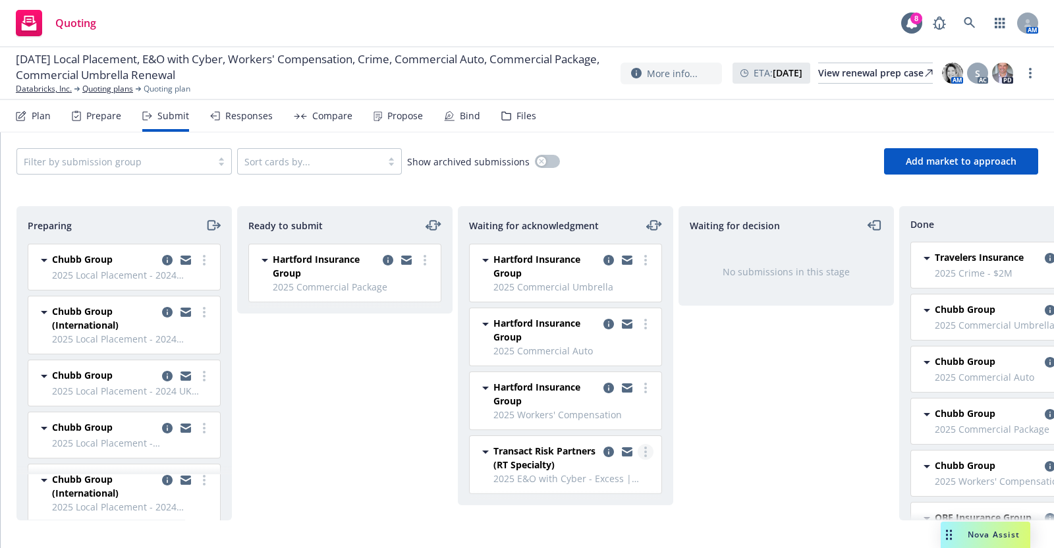
click at [645, 447] on circle "more" at bounding box center [645, 448] width 3 height 3
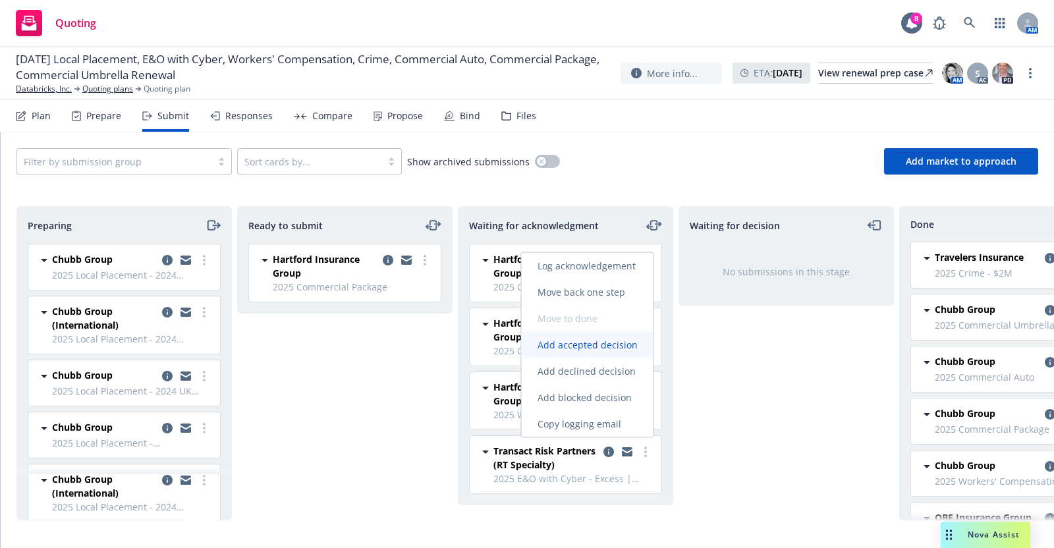
click at [591, 344] on span "Add accepted decision" at bounding box center [588, 345] width 132 height 13
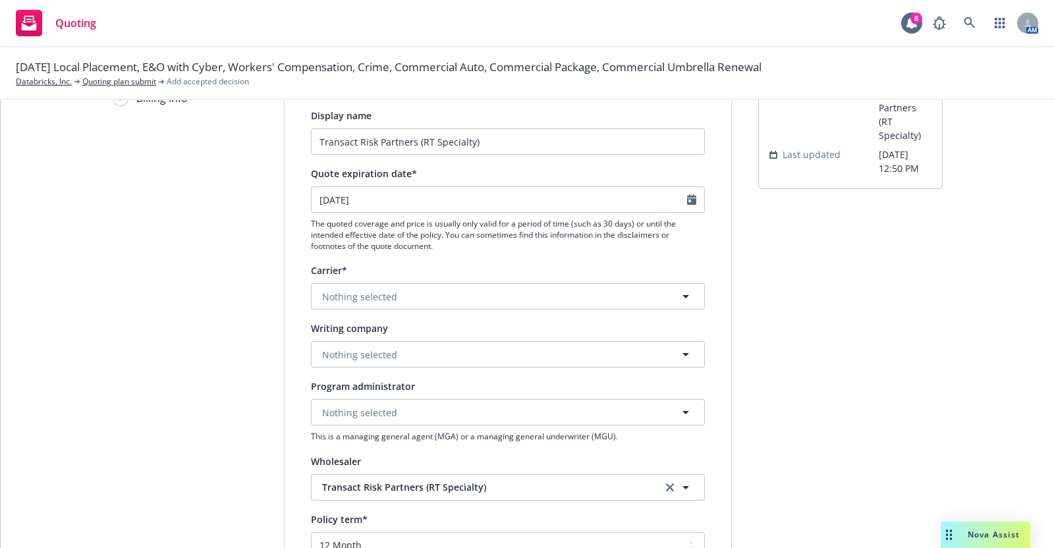
scroll to position [123, 0]
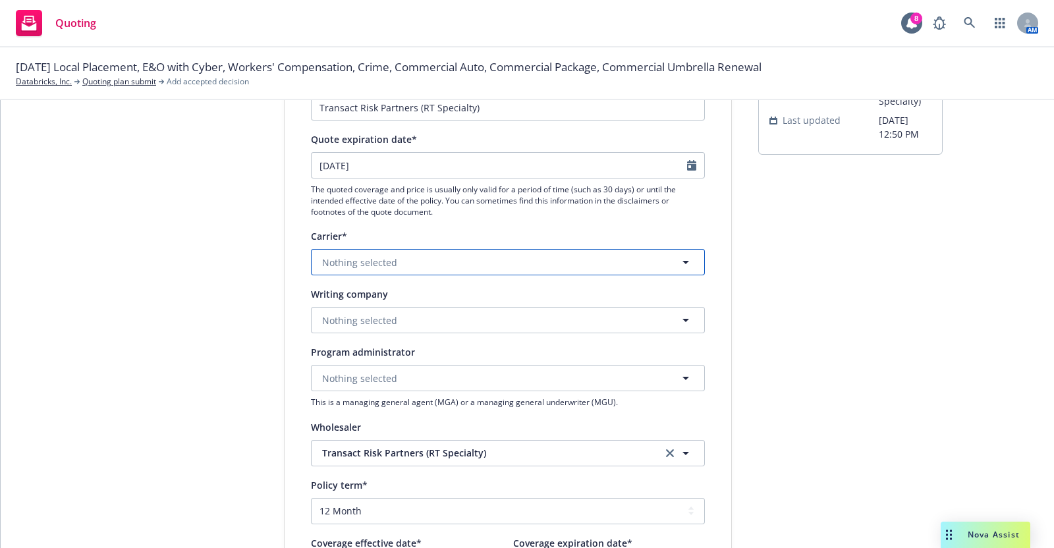
click at [529, 256] on button "Nothing selected" at bounding box center [508, 262] width 394 height 26
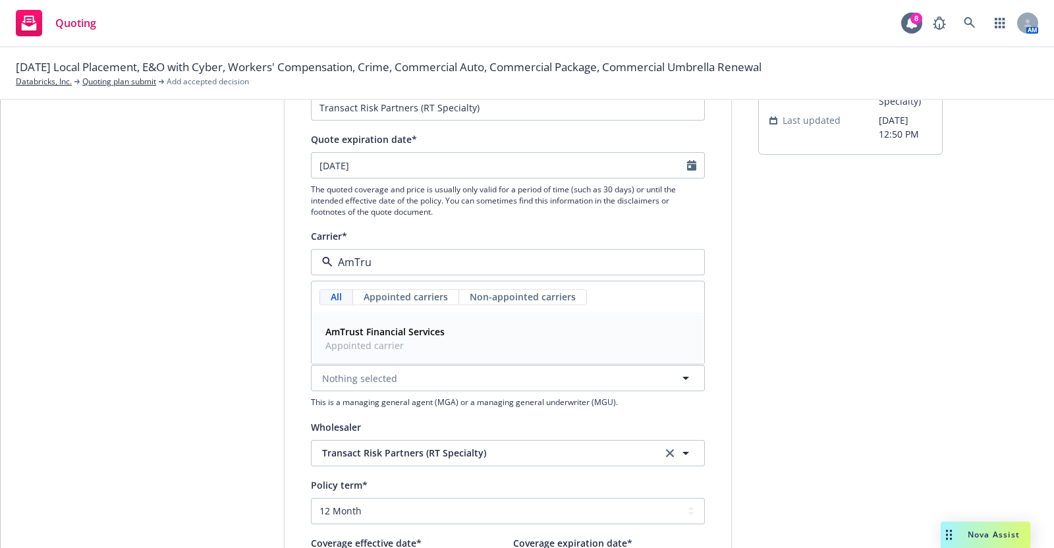
click at [400, 329] on strong "AmTrust Financial Services" at bounding box center [384, 332] width 119 height 13
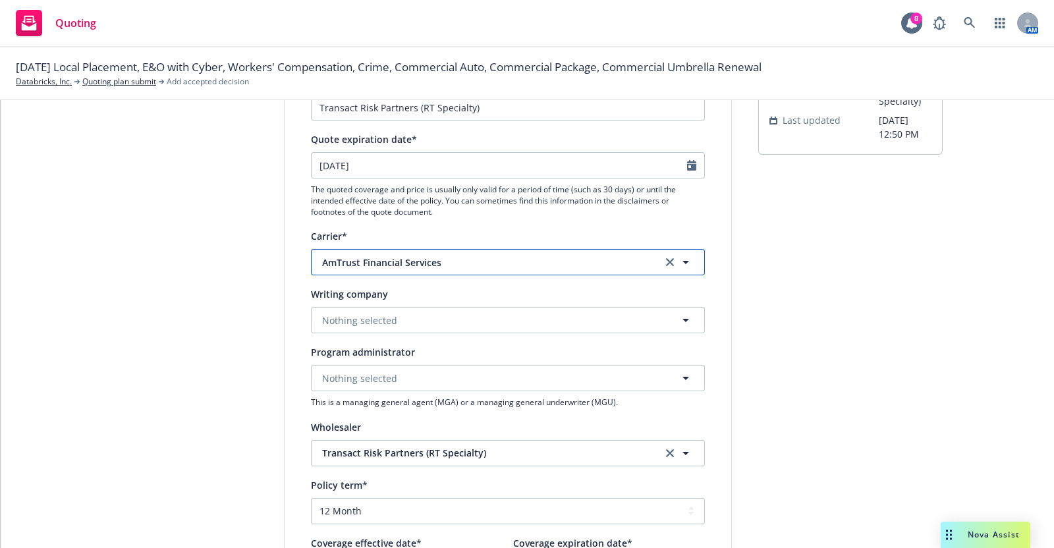
click at [441, 256] on span "AmTrust Financial Services" at bounding box center [482, 263] width 320 height 14
click at [428, 249] on button "AmTrust Financial Services" at bounding box center [508, 262] width 394 height 26
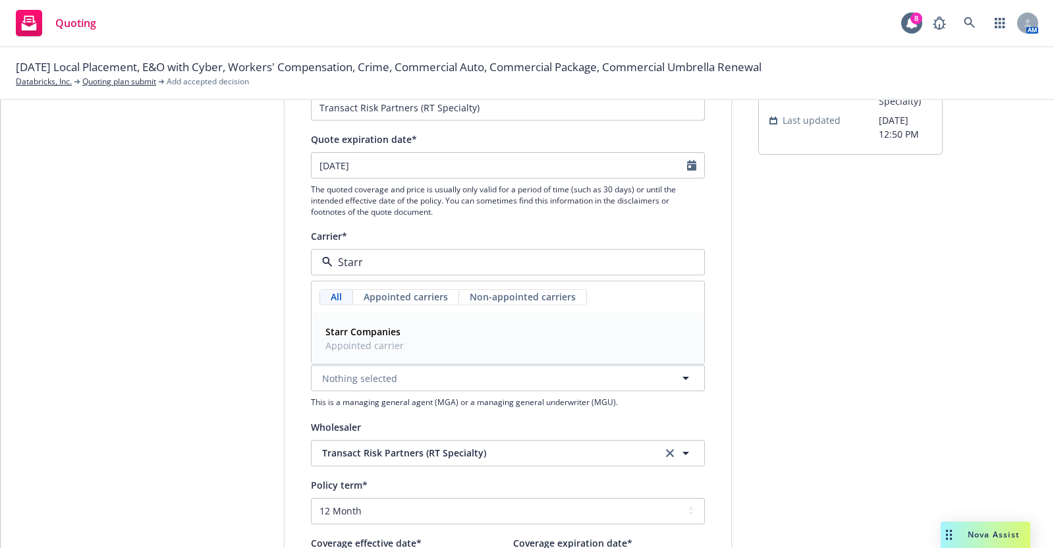
click at [374, 336] on strong "Starr Companies" at bounding box center [362, 332] width 75 height 13
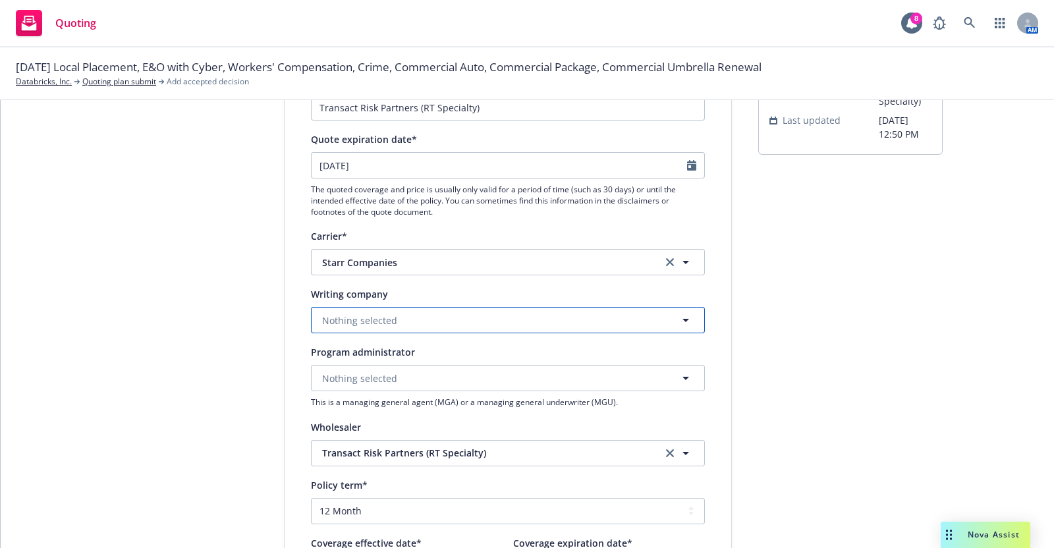
click at [432, 321] on button "Nothing selected" at bounding box center [508, 320] width 394 height 26
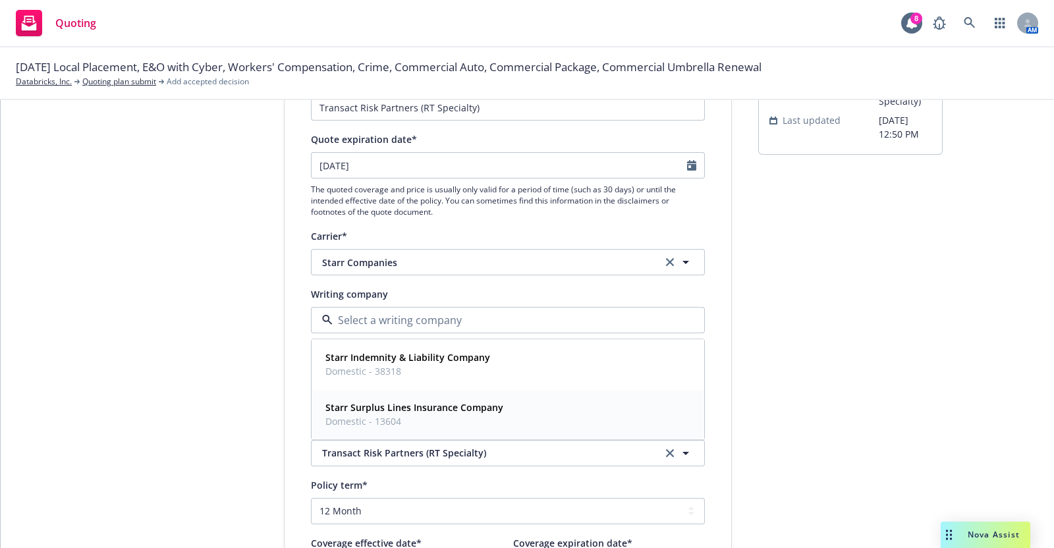
click at [402, 406] on strong "Starr Surplus Lines Insurance Company" at bounding box center [414, 408] width 178 height 13
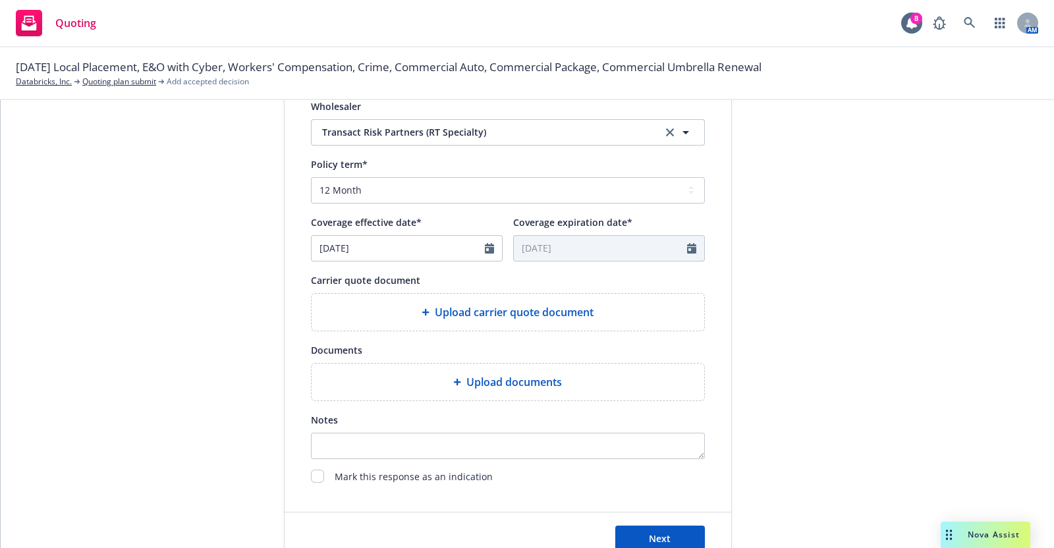
scroll to position [464, 0]
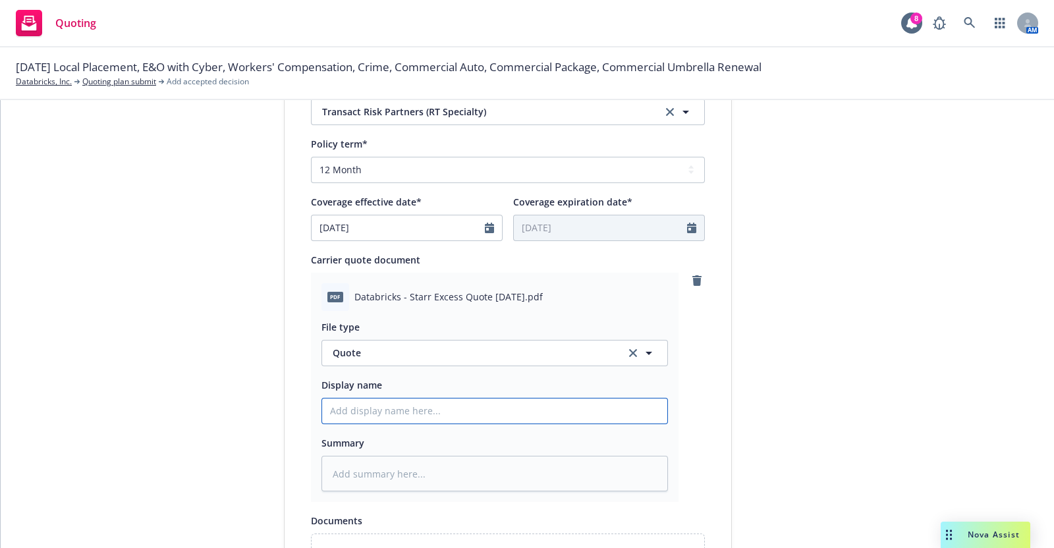
click at [386, 418] on input "Display name" at bounding box center [494, 411] width 345 height 25
drag, startPoint x: 431, startPoint y: 410, endPoint x: 435, endPoint y: 416, distance: 7.7
click at [431, 410] on input "Databricks- 2025- 10M x 20M Quotation - Arch + Probitas" at bounding box center [494, 411] width 345 height 25
click at [570, 406] on input "Databricks- 2025- 10M x 40M Quotation - Arch + Probitas" at bounding box center [494, 411] width 345 height 25
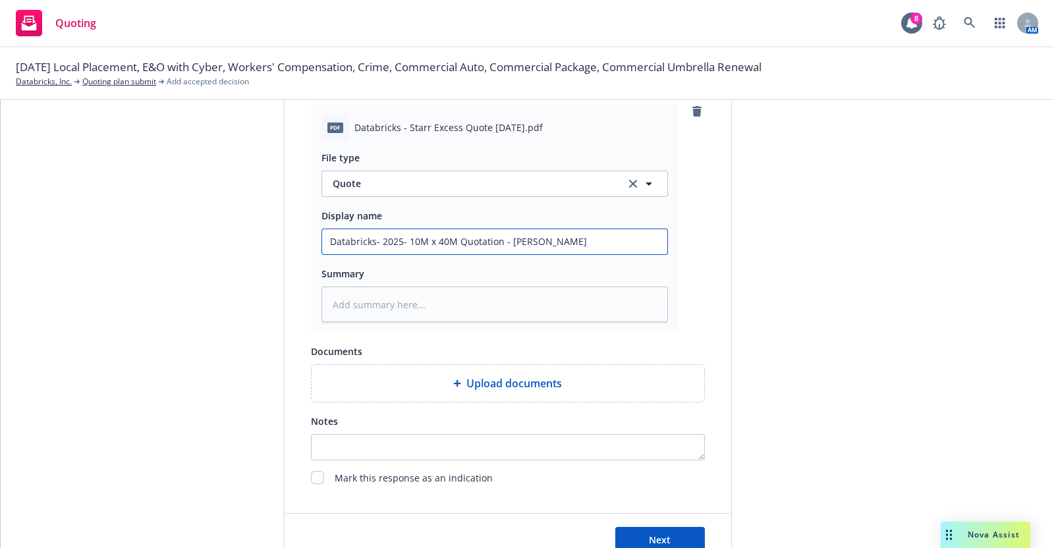
scroll to position [678, 0]
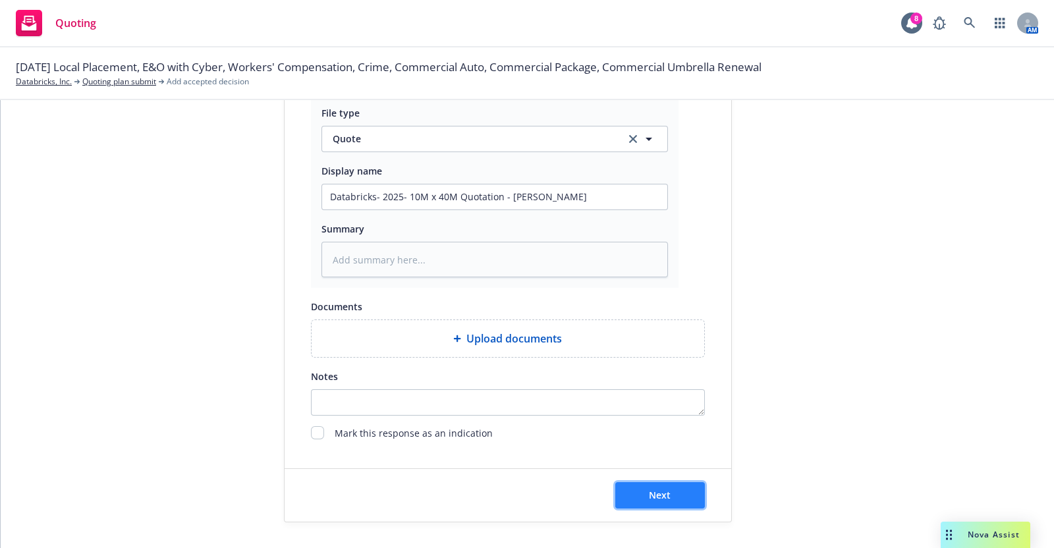
click at [645, 488] on button "Next" at bounding box center [660, 495] width 90 height 26
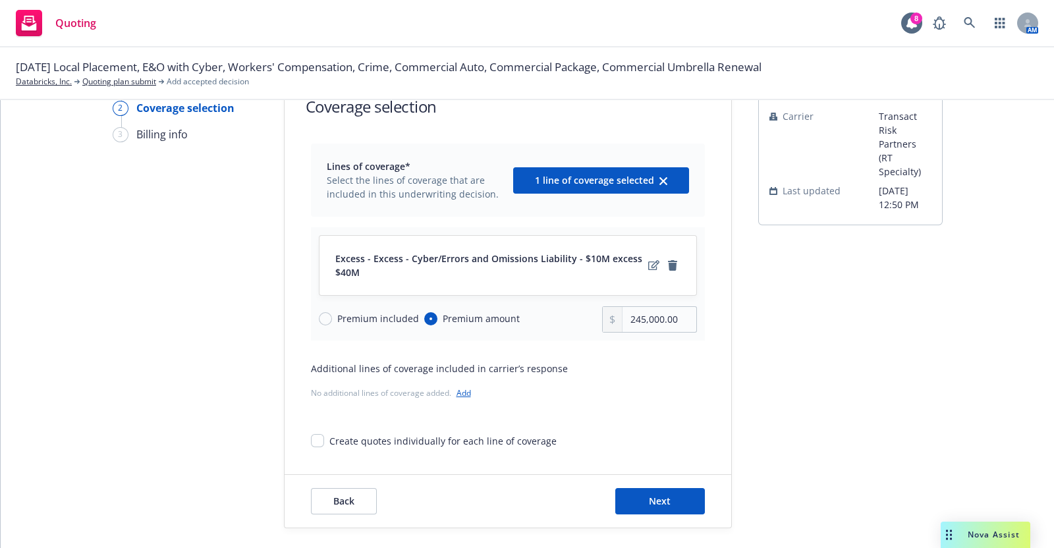
scroll to position [58, 0]
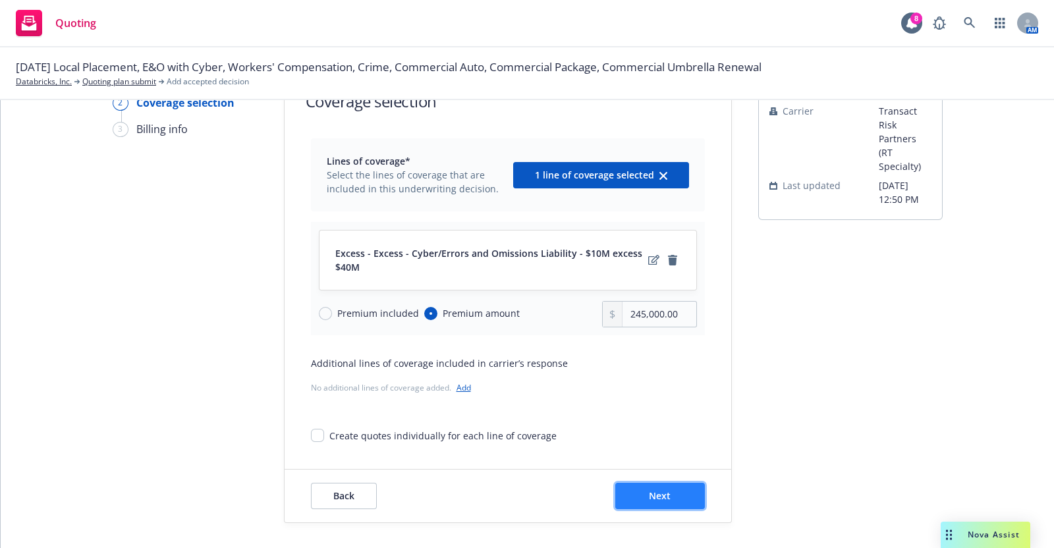
click at [655, 489] on span "Next" at bounding box center [660, 495] width 22 height 13
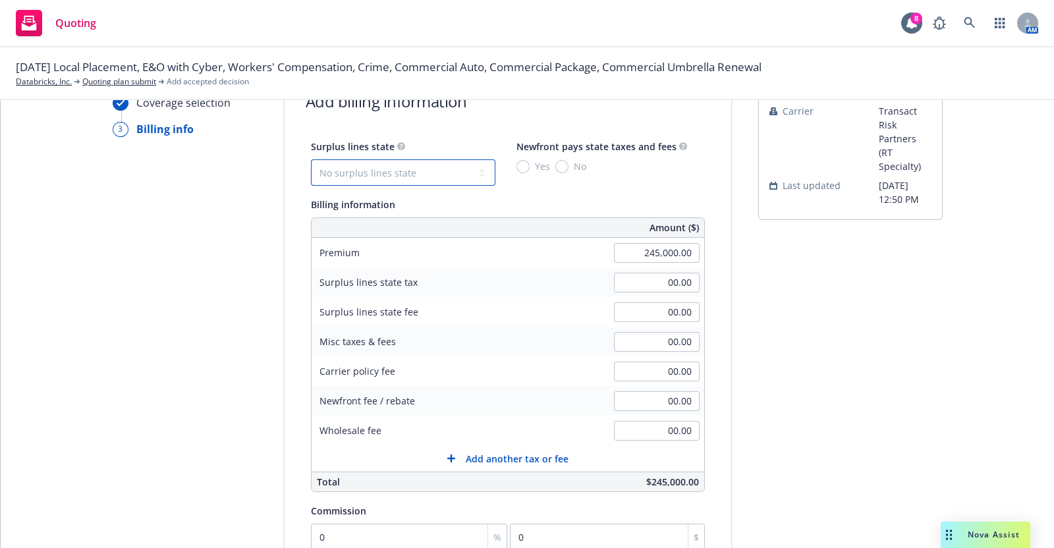
click at [441, 171] on select "No surplus lines state [US_STATE] [US_STATE] [US_STATE] [US_STATE] [US_STATE] […" at bounding box center [403, 172] width 184 height 26
click at [311, 159] on select "No surplus lines state [US_STATE] [US_STATE] [US_STATE] [US_STATE] [US_STATE] […" at bounding box center [403, 172] width 184 height 26
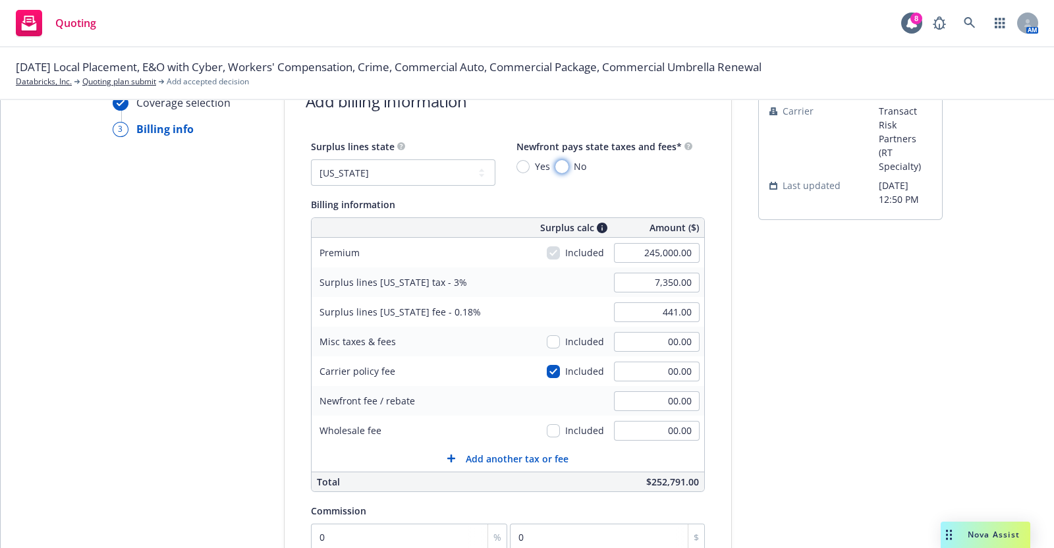
click at [555, 163] on input "No" at bounding box center [561, 166] width 13 height 13
click at [547, 370] on input "checkbox" at bounding box center [553, 371] width 13 height 13
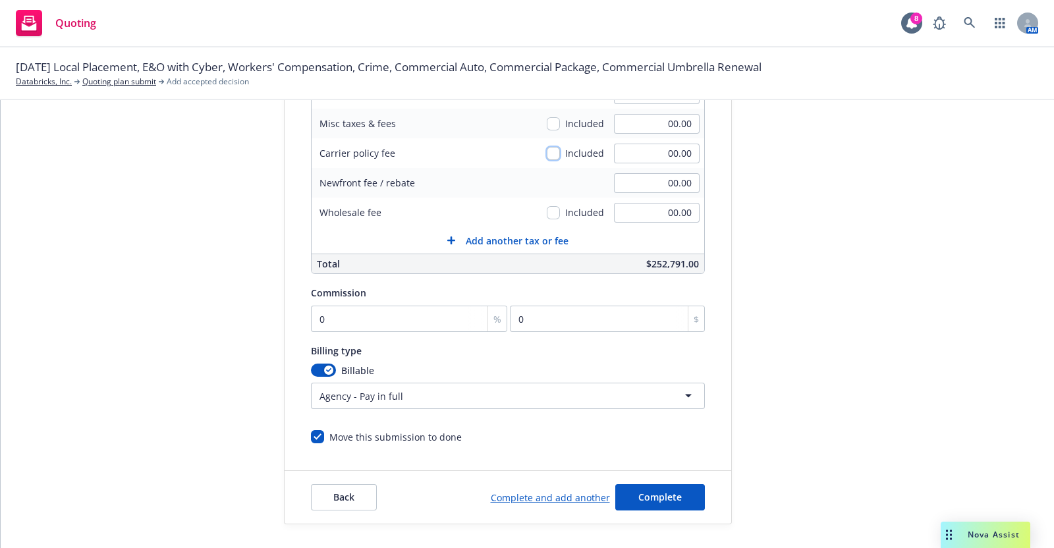
scroll to position [277, 0]
click at [323, 312] on input "0" at bounding box center [409, 317] width 197 height 26
click at [565, 346] on div "Billing type" at bounding box center [508, 349] width 394 height 16
click at [650, 493] on span "Complete" at bounding box center [659, 495] width 43 height 13
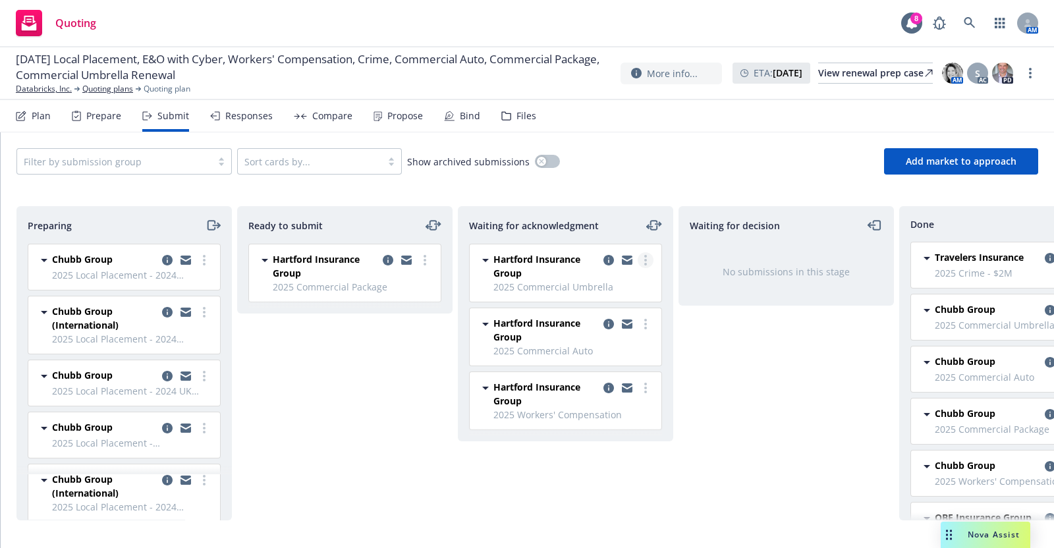
click at [648, 260] on link "more" at bounding box center [646, 260] width 16 height 16
click at [306, 435] on div "Ready to submit Hartford Insurance Group 2025 Commercial Package [DATE] 12:56 PM" at bounding box center [344, 363] width 215 height 314
click at [387, 257] on icon "copy logging email" at bounding box center [388, 260] width 11 height 11
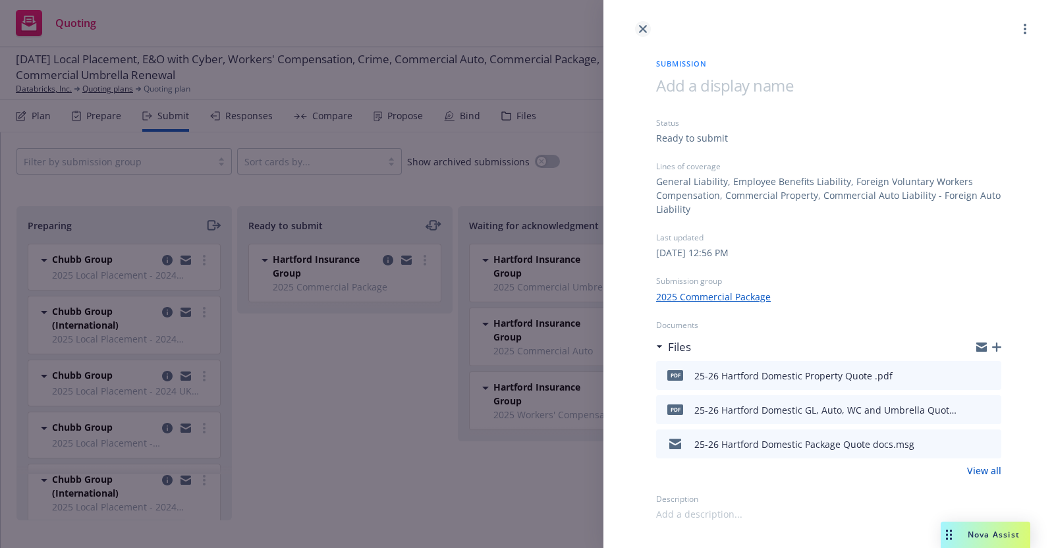
click at [643, 24] on link "close" at bounding box center [643, 29] width 16 height 16
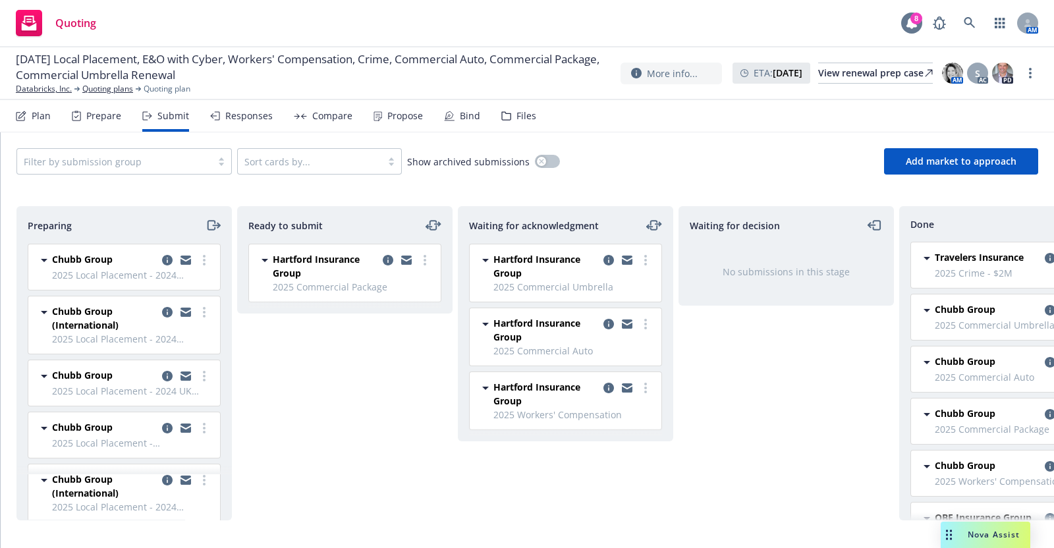
click at [912, 17] on div "8" at bounding box center [916, 19] width 12 height 12
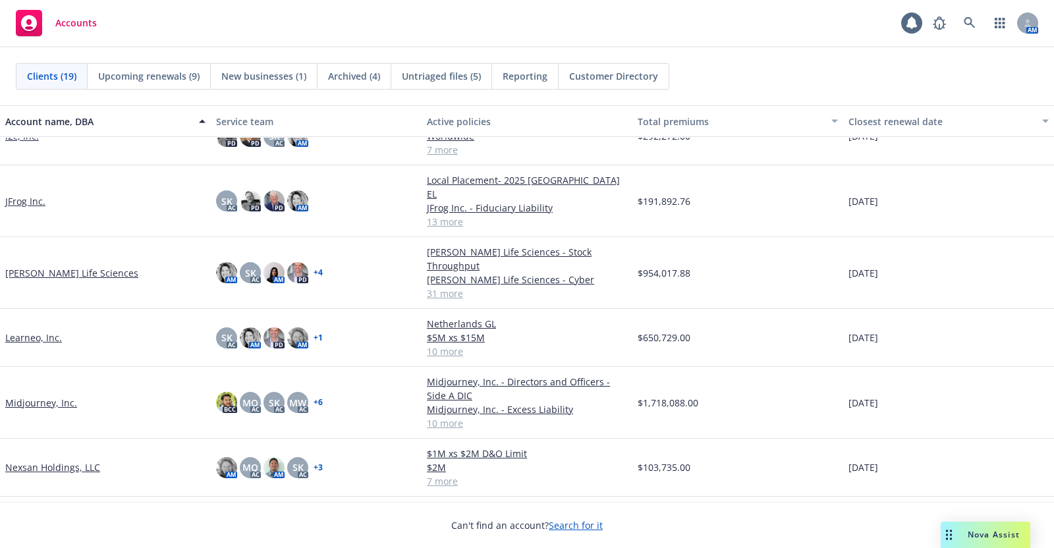
scroll to position [422, 0]
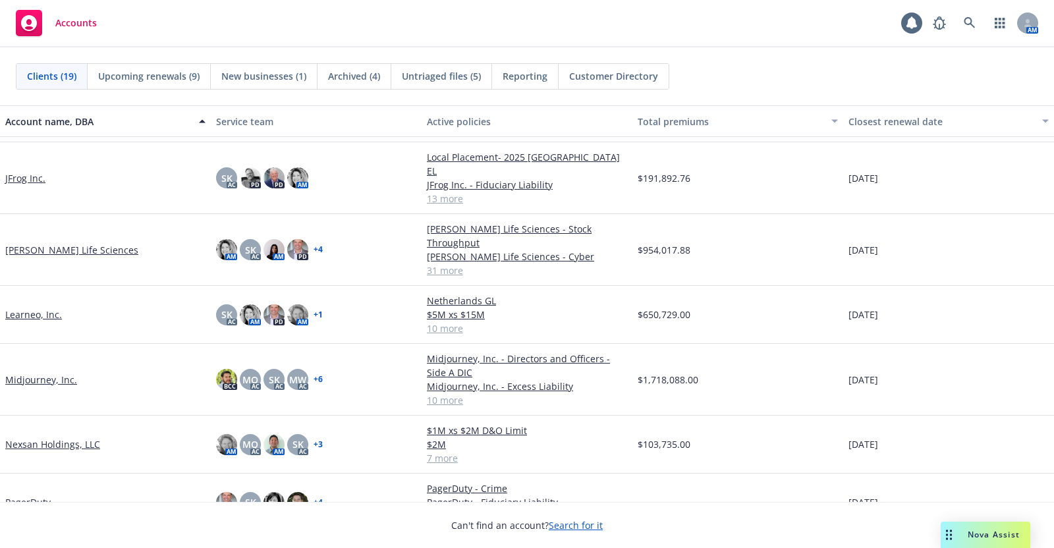
click at [35, 373] on link "Midjourney, Inc." at bounding box center [41, 380] width 72 height 14
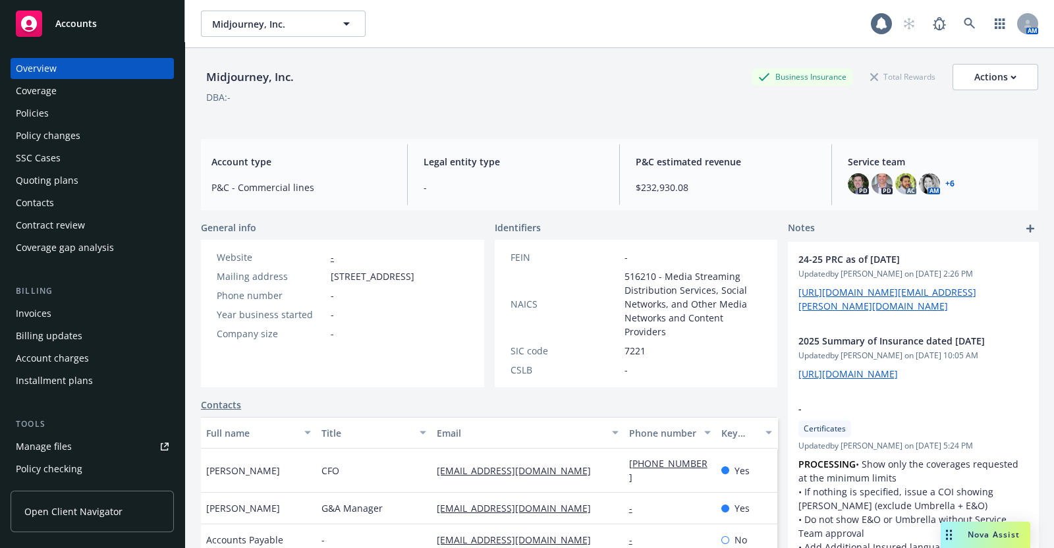
click at [38, 310] on div "Invoices" at bounding box center [34, 313] width 36 height 21
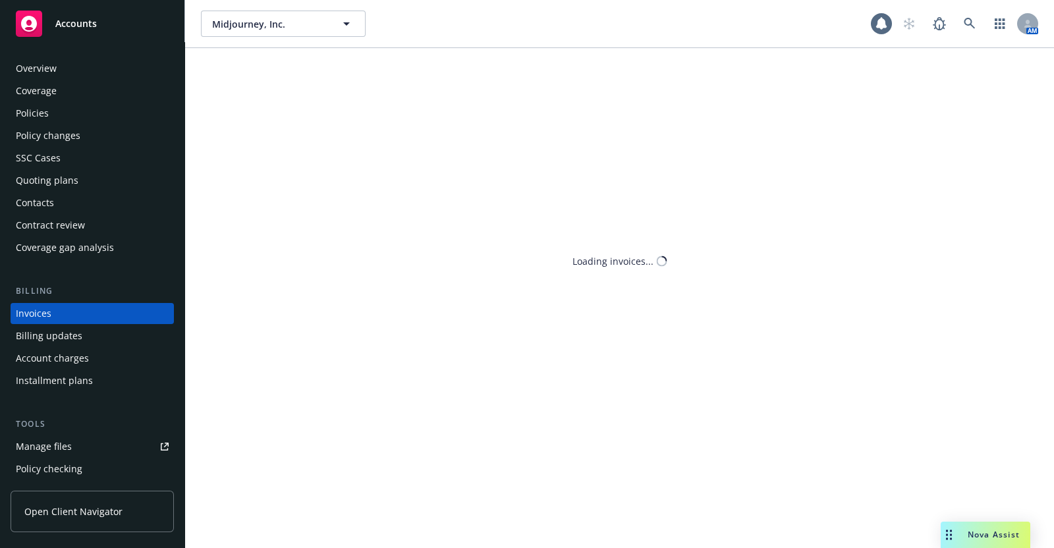
scroll to position [18, 0]
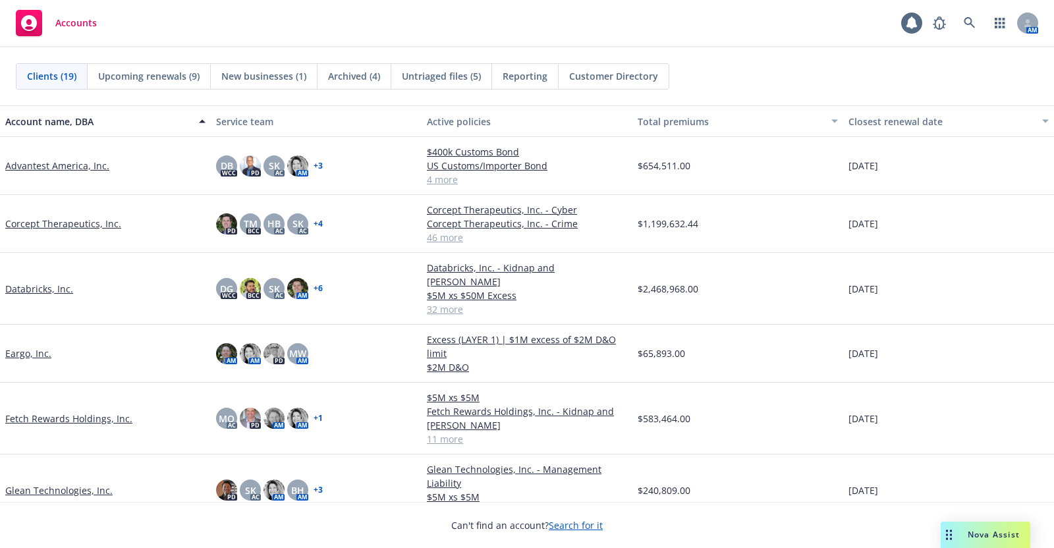
click at [84, 412] on link "Fetch Rewards Holdings, Inc." at bounding box center [68, 419] width 127 height 14
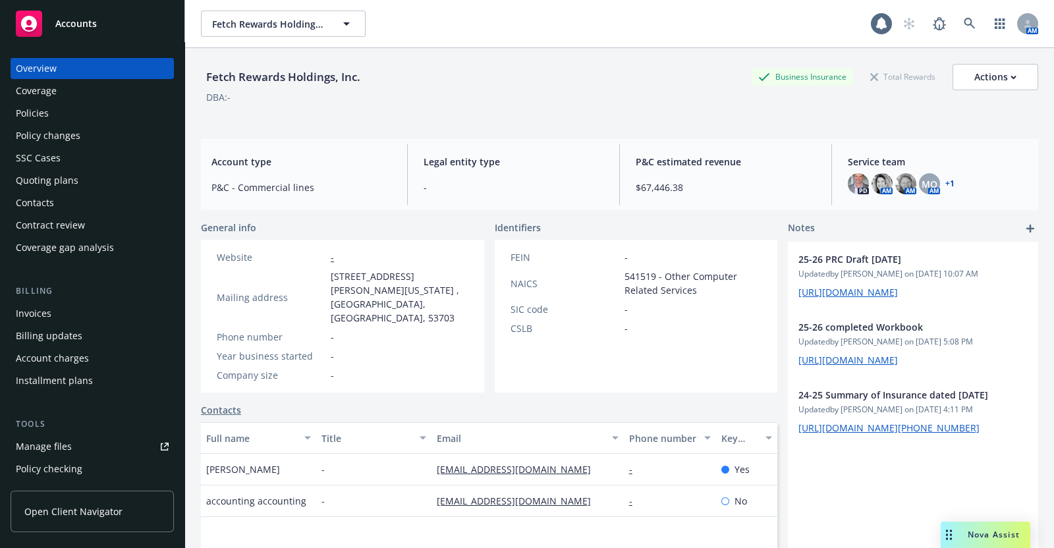
click at [33, 306] on div "Invoices" at bounding box center [34, 313] width 36 height 21
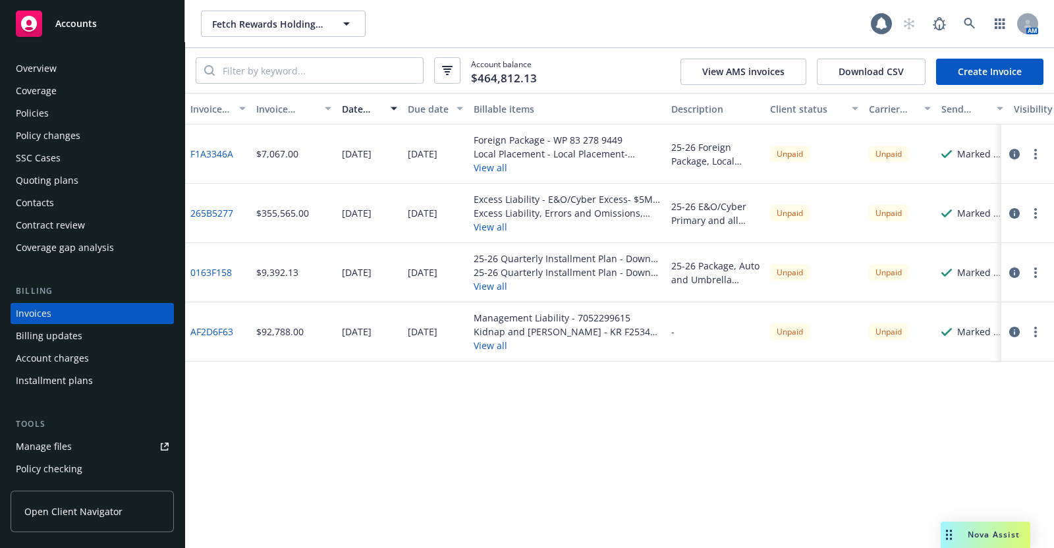
click at [42, 107] on div "Policies" at bounding box center [32, 113] width 33 height 21
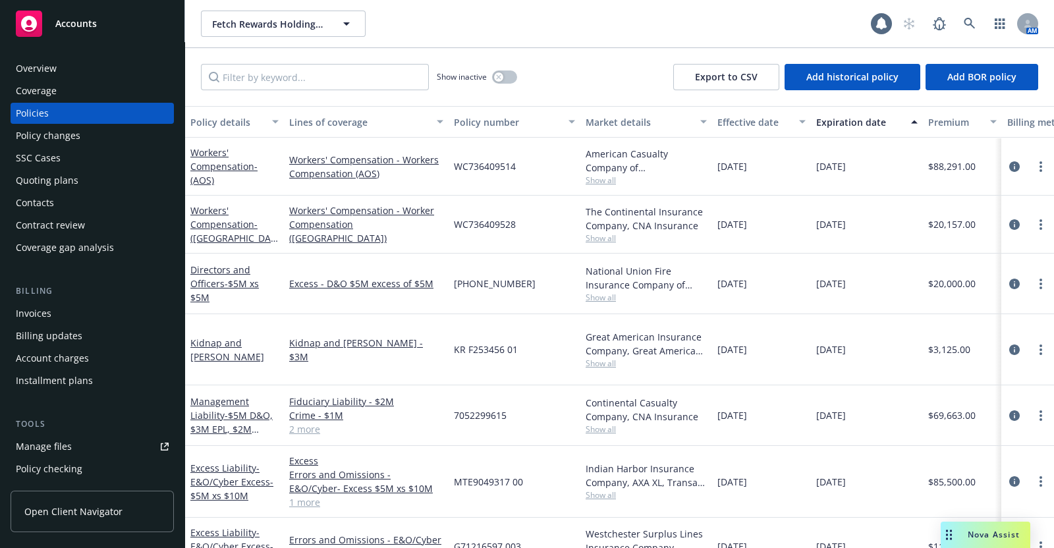
click at [66, 333] on div "Billing updates" at bounding box center [49, 335] width 67 height 21
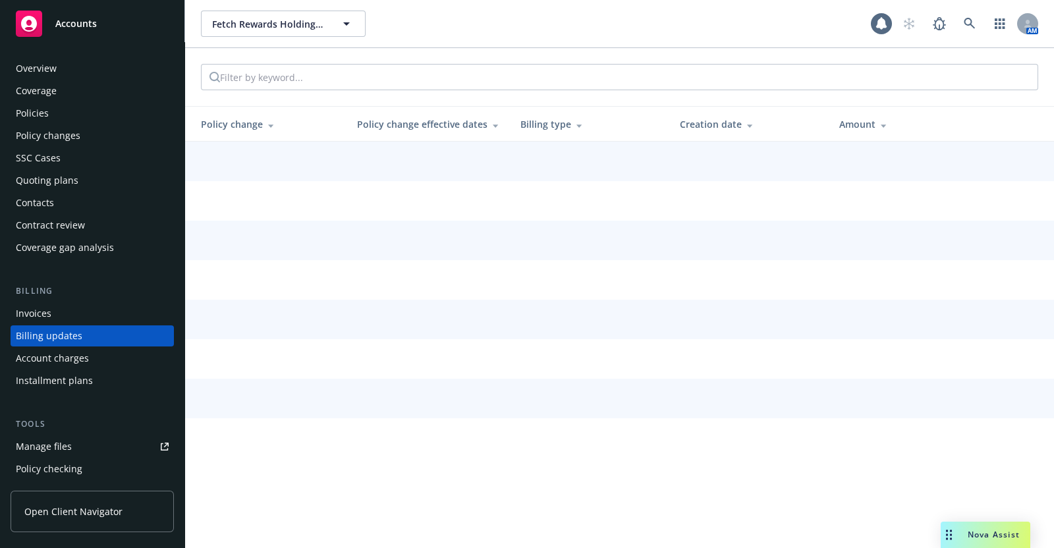
scroll to position [41, 0]
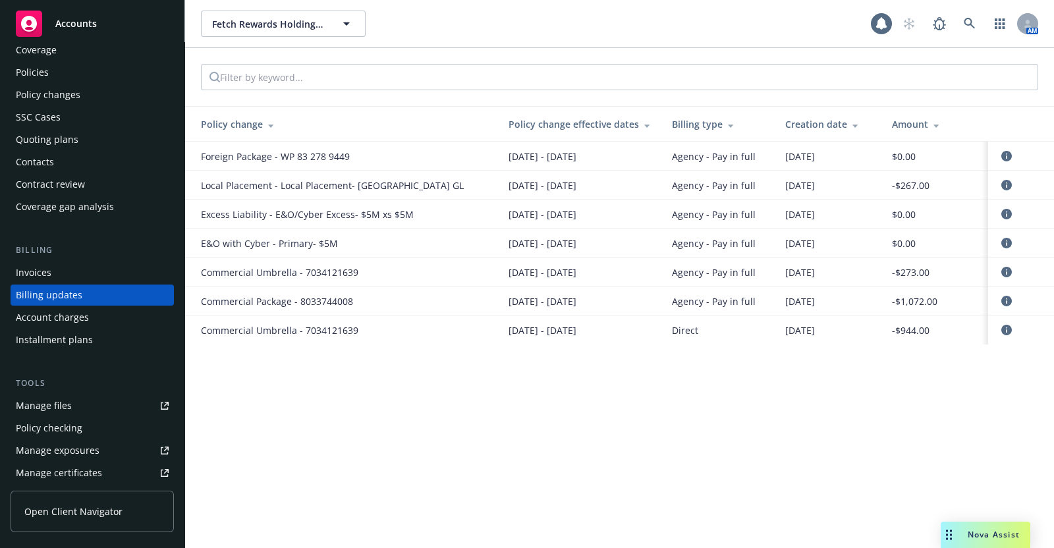
click at [76, 316] on div "Account charges" at bounding box center [52, 317] width 73 height 21
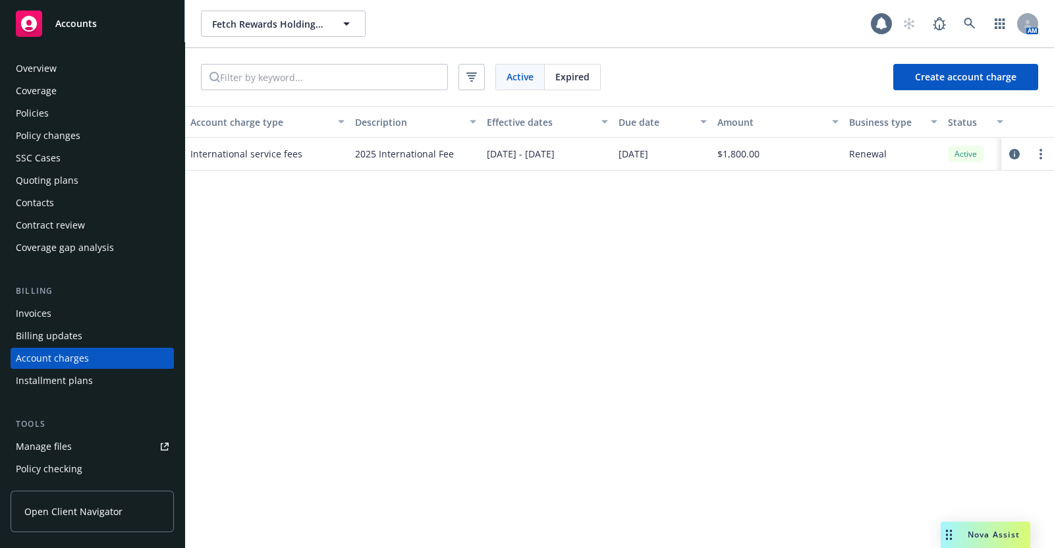
scroll to position [63, 0]
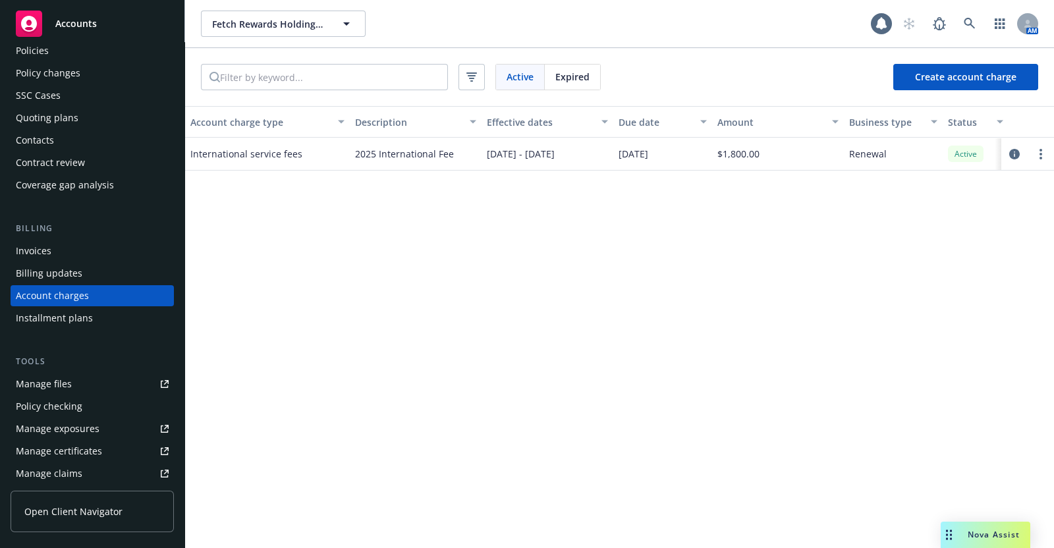
click at [53, 251] on div "Invoices" at bounding box center [92, 250] width 153 height 21
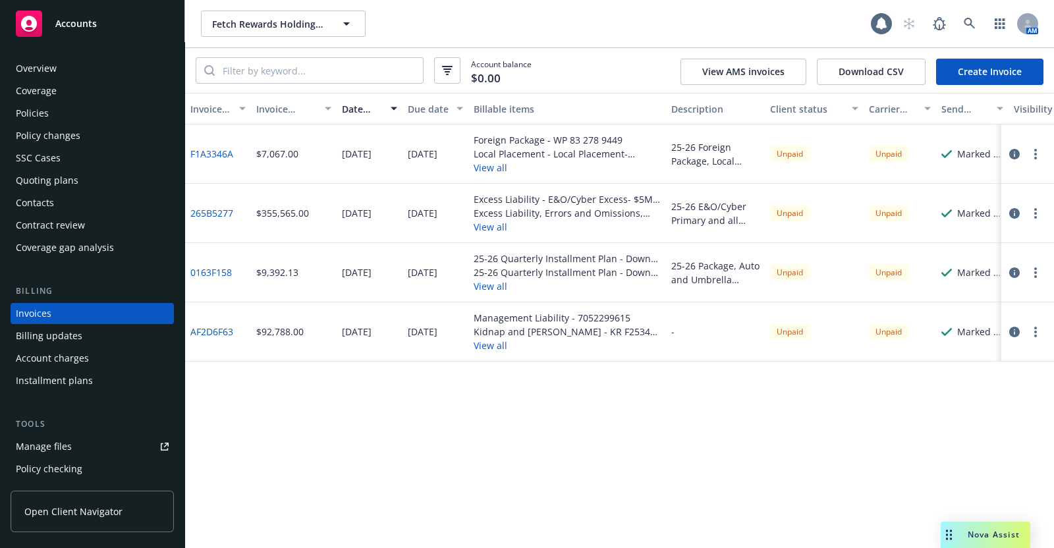
scroll to position [18, 0]
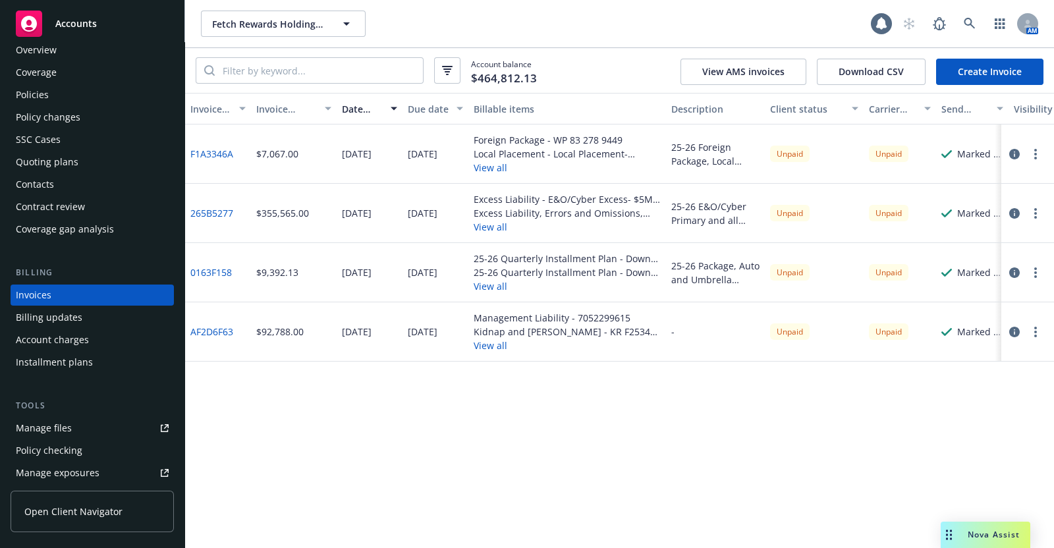
click at [58, 132] on div "SSC Cases" at bounding box center [38, 139] width 45 height 21
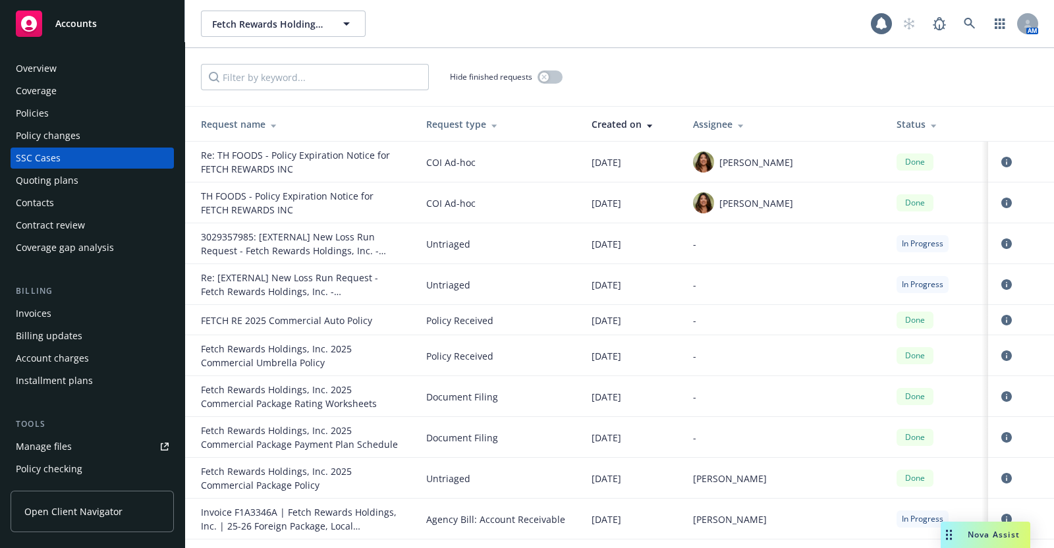
click at [59, 68] on div "Overview" at bounding box center [92, 68] width 153 height 21
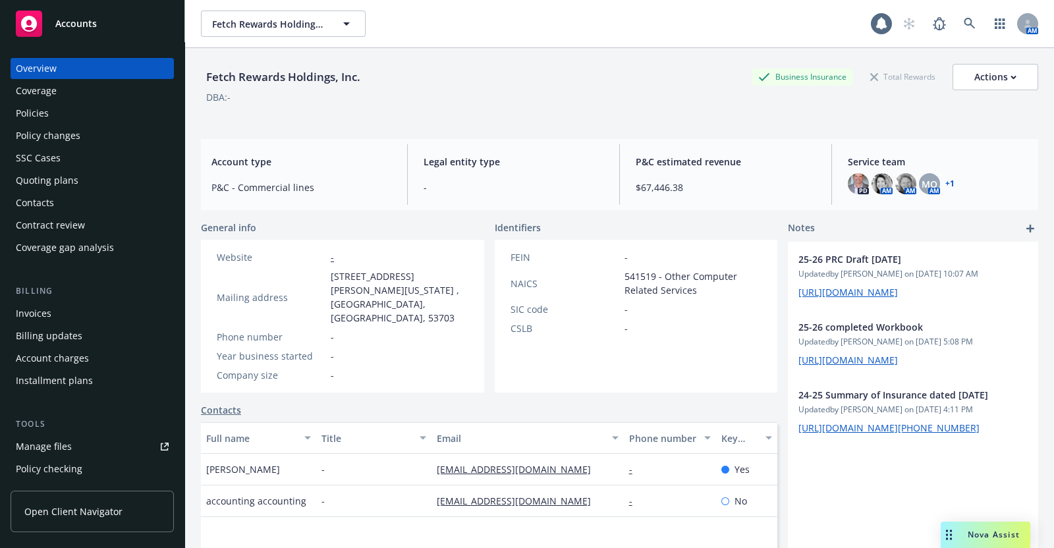
click at [69, 446] on div "Manage files" at bounding box center [44, 446] width 56 height 21
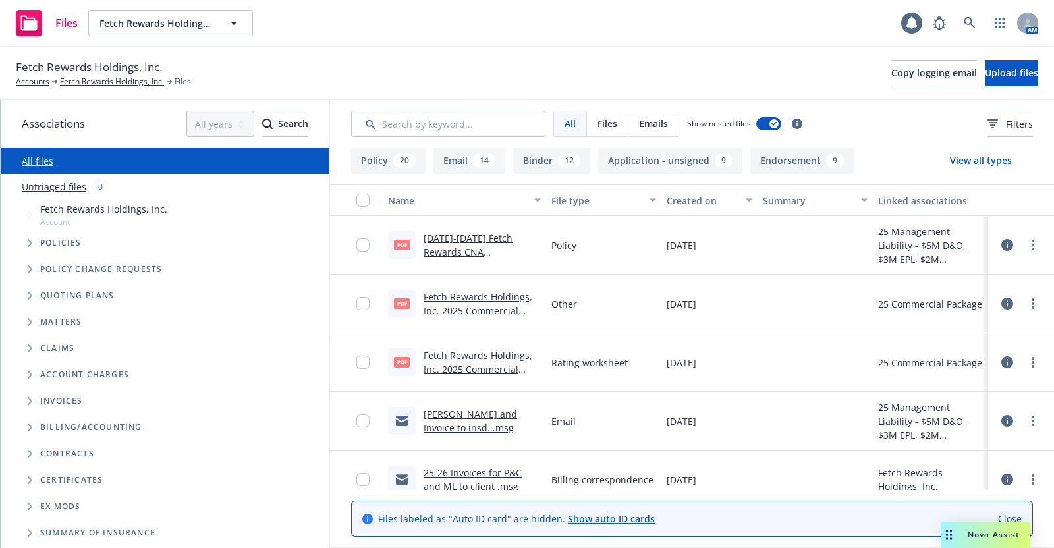
click at [457, 160] on button "Email 14" at bounding box center [469, 161] width 72 height 26
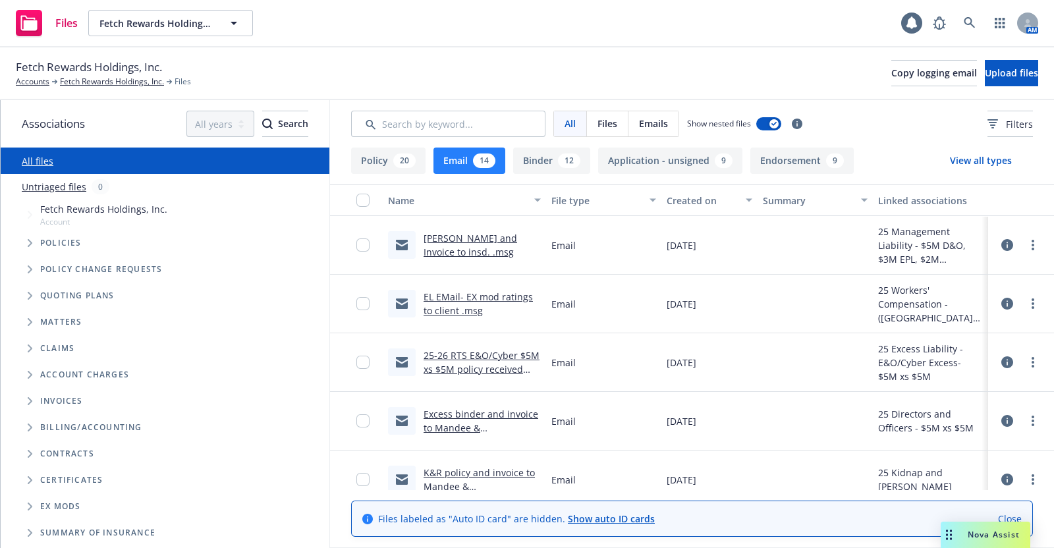
click at [472, 232] on link "ML binder and Invoice to insd. .msg" at bounding box center [471, 245] width 94 height 26
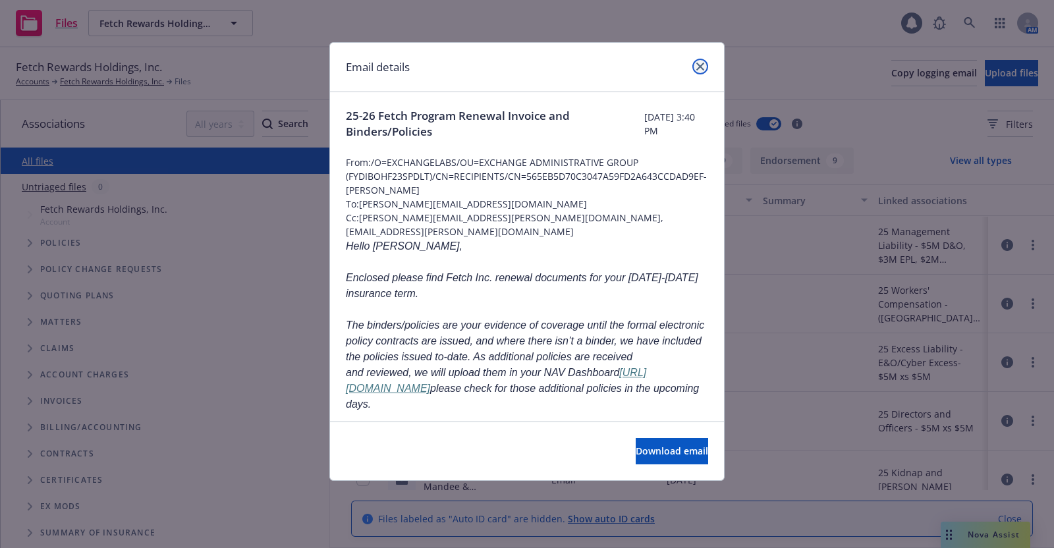
click at [701, 60] on link "close" at bounding box center [700, 67] width 16 height 16
